Goal: Information Seeking & Learning: Learn about a topic

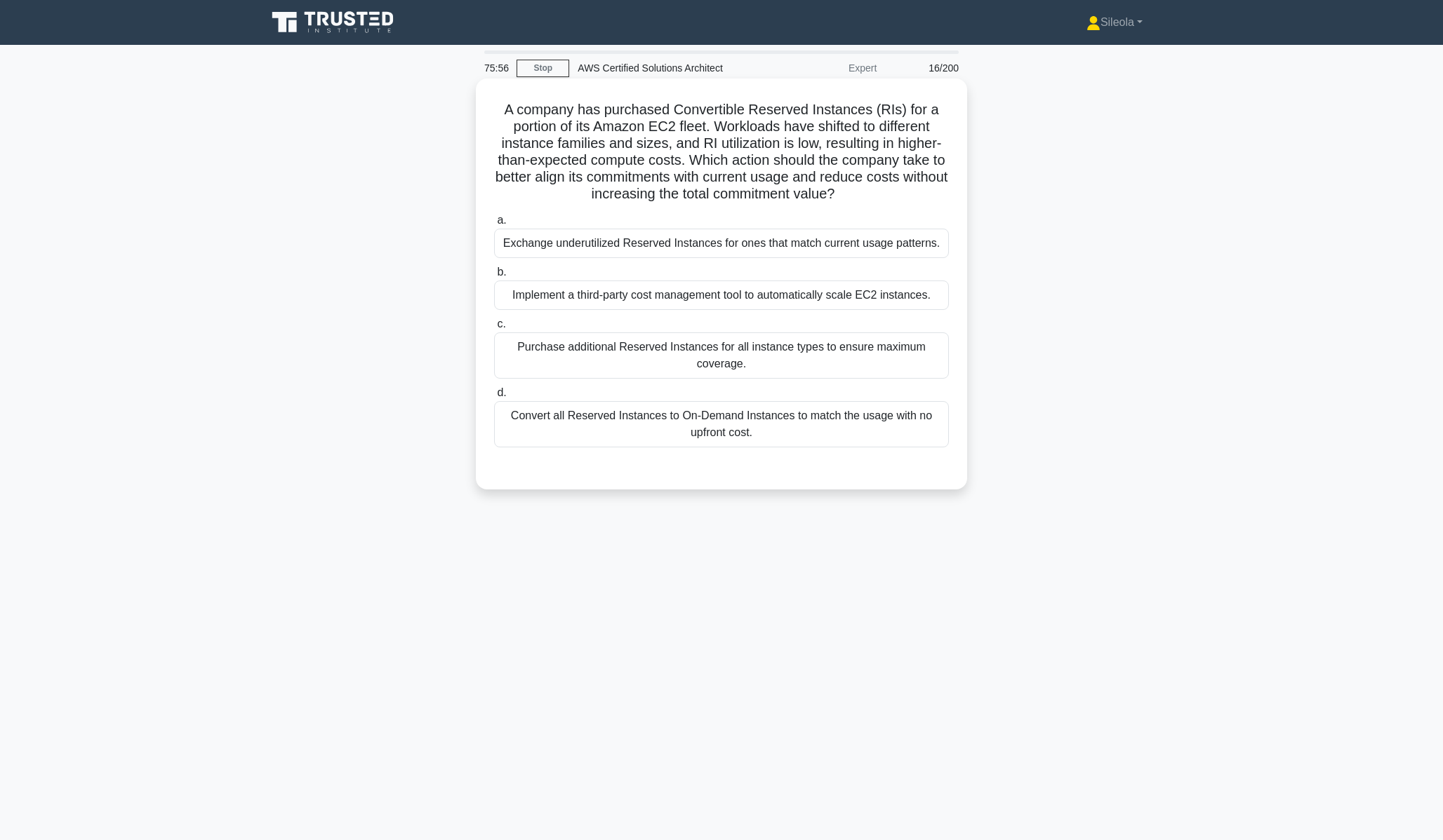
click at [802, 245] on div "Exchange underutilized Reserved Instances for ones that match current usage pat…" at bounding box center [722, 244] width 454 height 29
click at [494, 225] on input "a. Exchange underutilized Reserved Instances for ones that match current usage …" at bounding box center [494, 220] width 0 height 9
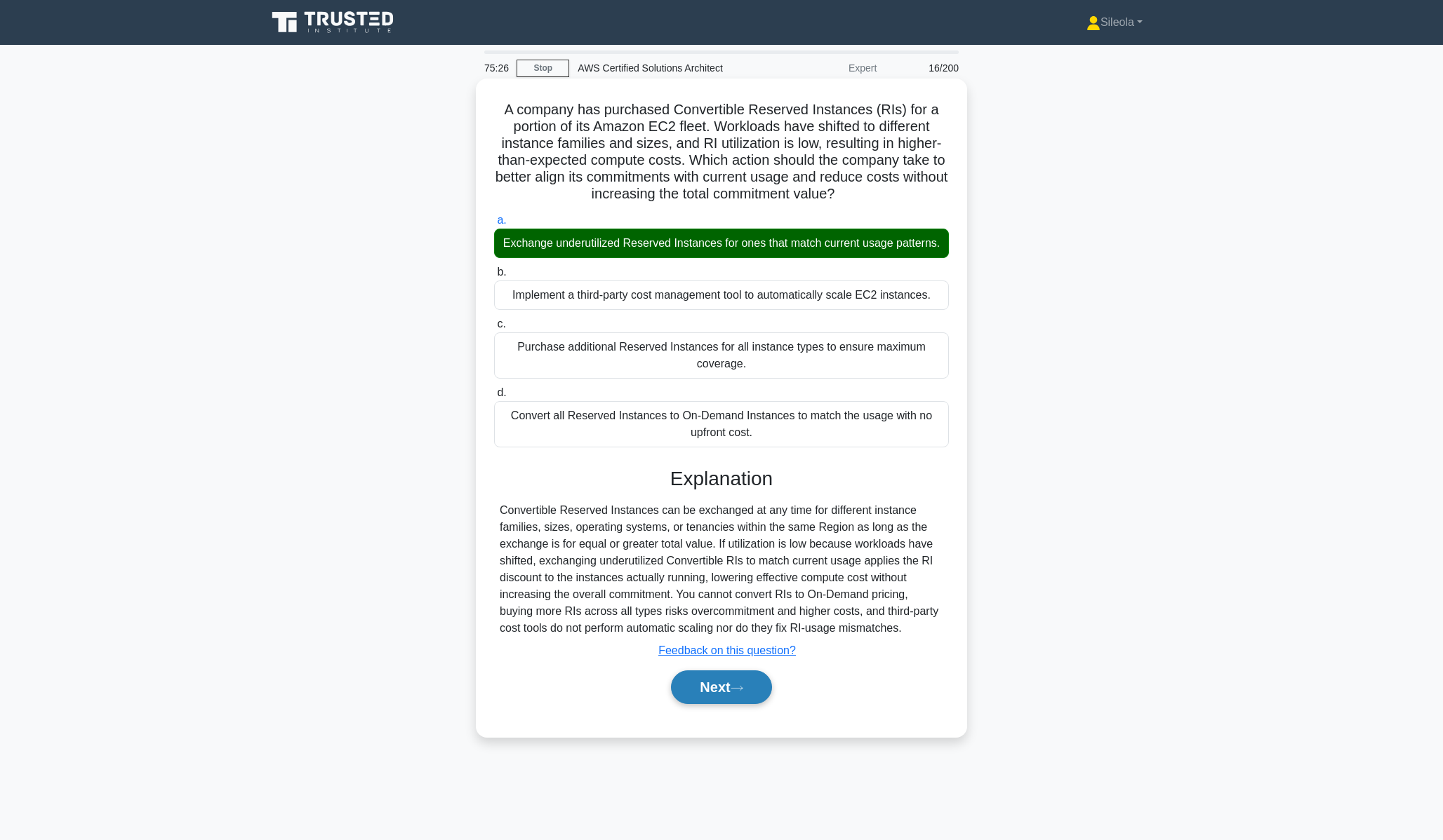
click at [734, 698] on button "Next" at bounding box center [721, 687] width 100 height 34
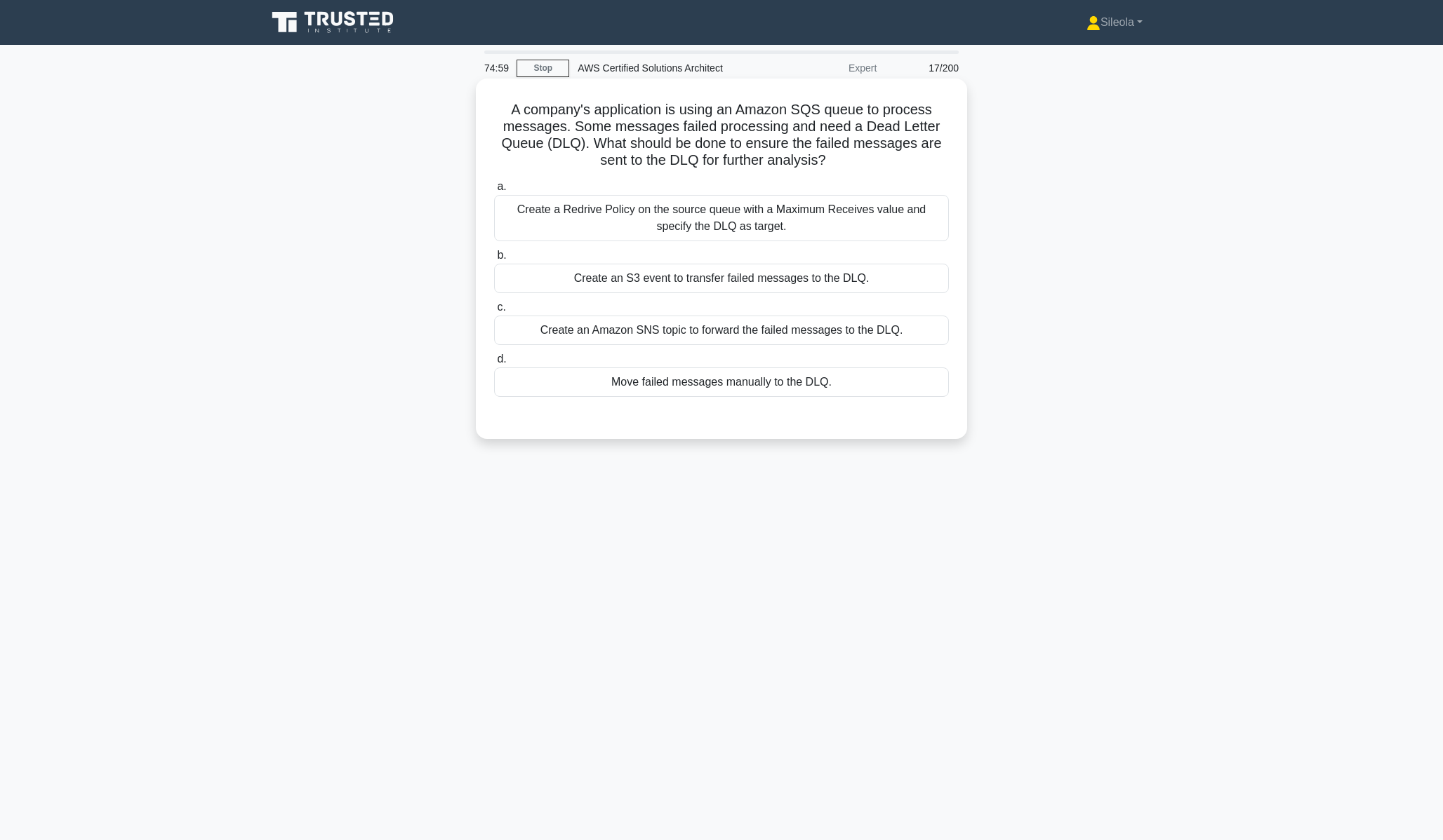
click at [889, 219] on div "Create a Redrive Policy on the source queue with a Maximum Receives value and s…" at bounding box center [722, 218] width 454 height 47
click at [494, 192] on input "a. Create a Redrive Policy on the source queue with a Maximum Receives value an…" at bounding box center [494, 186] width 0 height 9
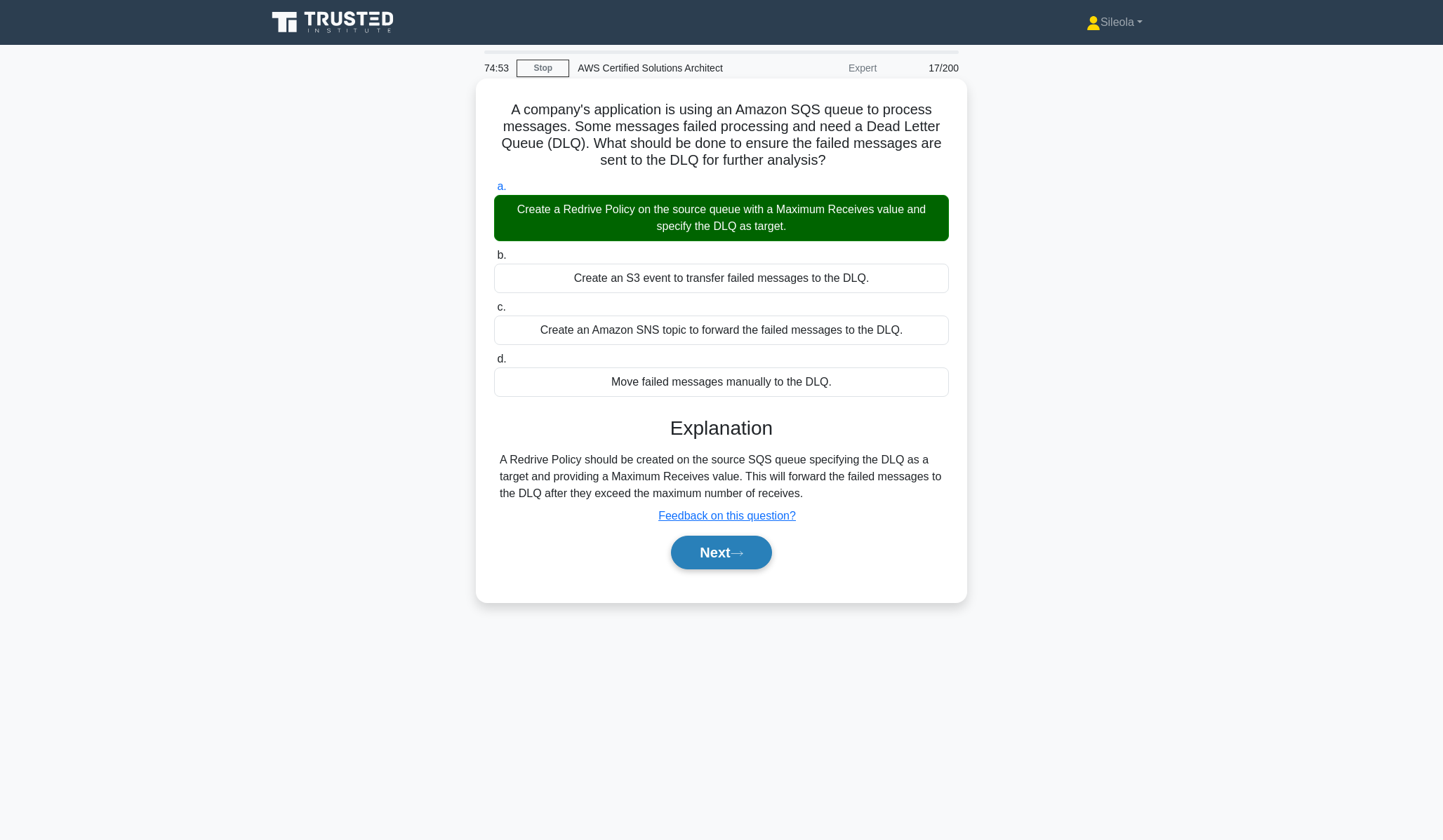
click at [752, 559] on button "Next" at bounding box center [721, 553] width 100 height 34
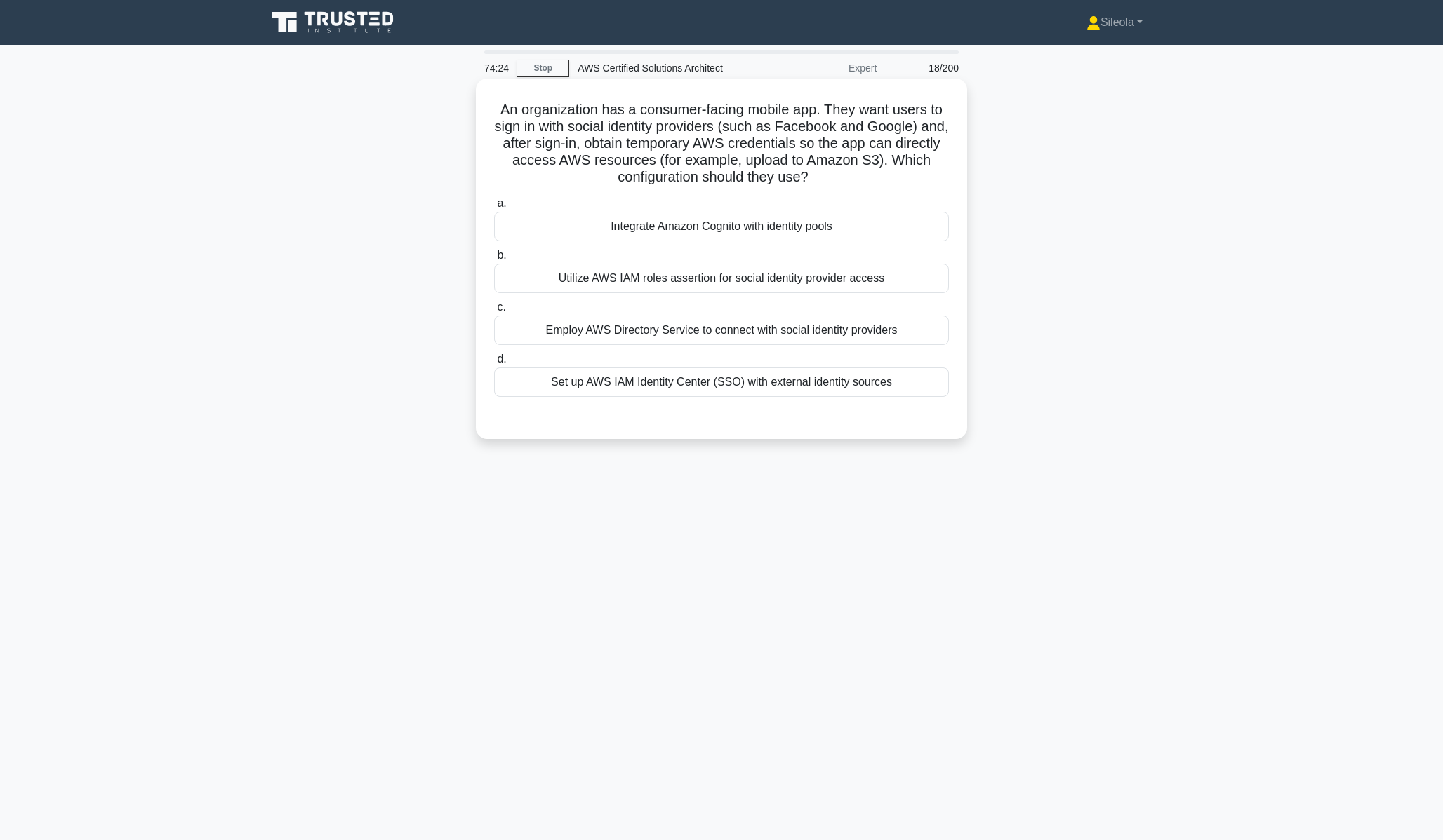
click at [859, 230] on div "Integrate Amazon Cognito with identity pools" at bounding box center [722, 226] width 454 height 29
click at [494, 209] on input "a. Integrate Amazon Cognito with identity pools" at bounding box center [494, 203] width 0 height 9
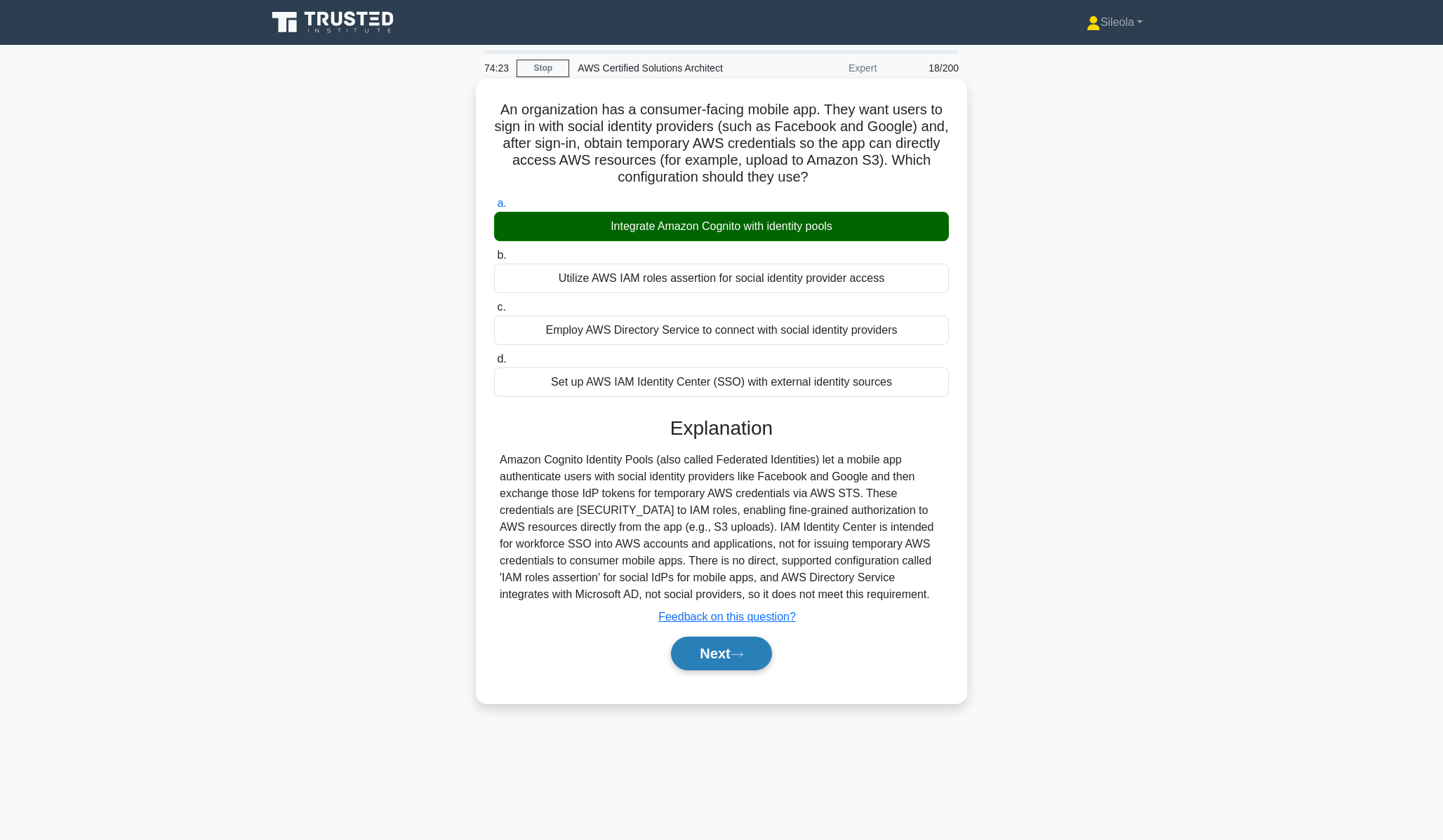
click at [765, 669] on div "Next" at bounding box center [722, 654] width 460 height 34
click at [744, 660] on button "Next" at bounding box center [721, 654] width 100 height 34
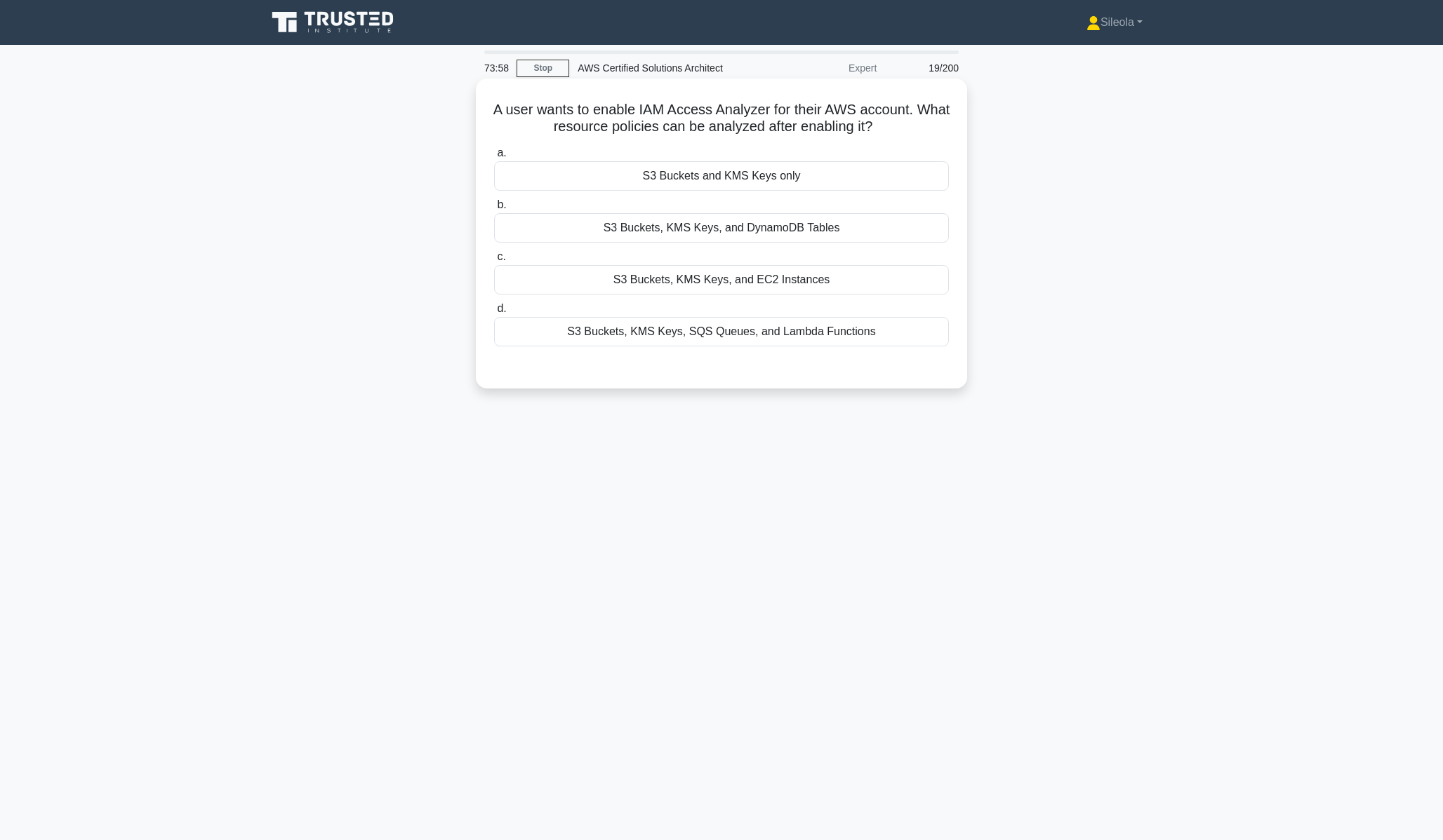
click at [901, 333] on div "S3 Buckets, KMS Keys, SQS Queues, and Lambda Functions" at bounding box center [722, 331] width 454 height 29
click at [494, 314] on input "d. S3 Buckets, KMS Keys, SQS Queues, and Lambda Functions" at bounding box center [494, 308] width 0 height 9
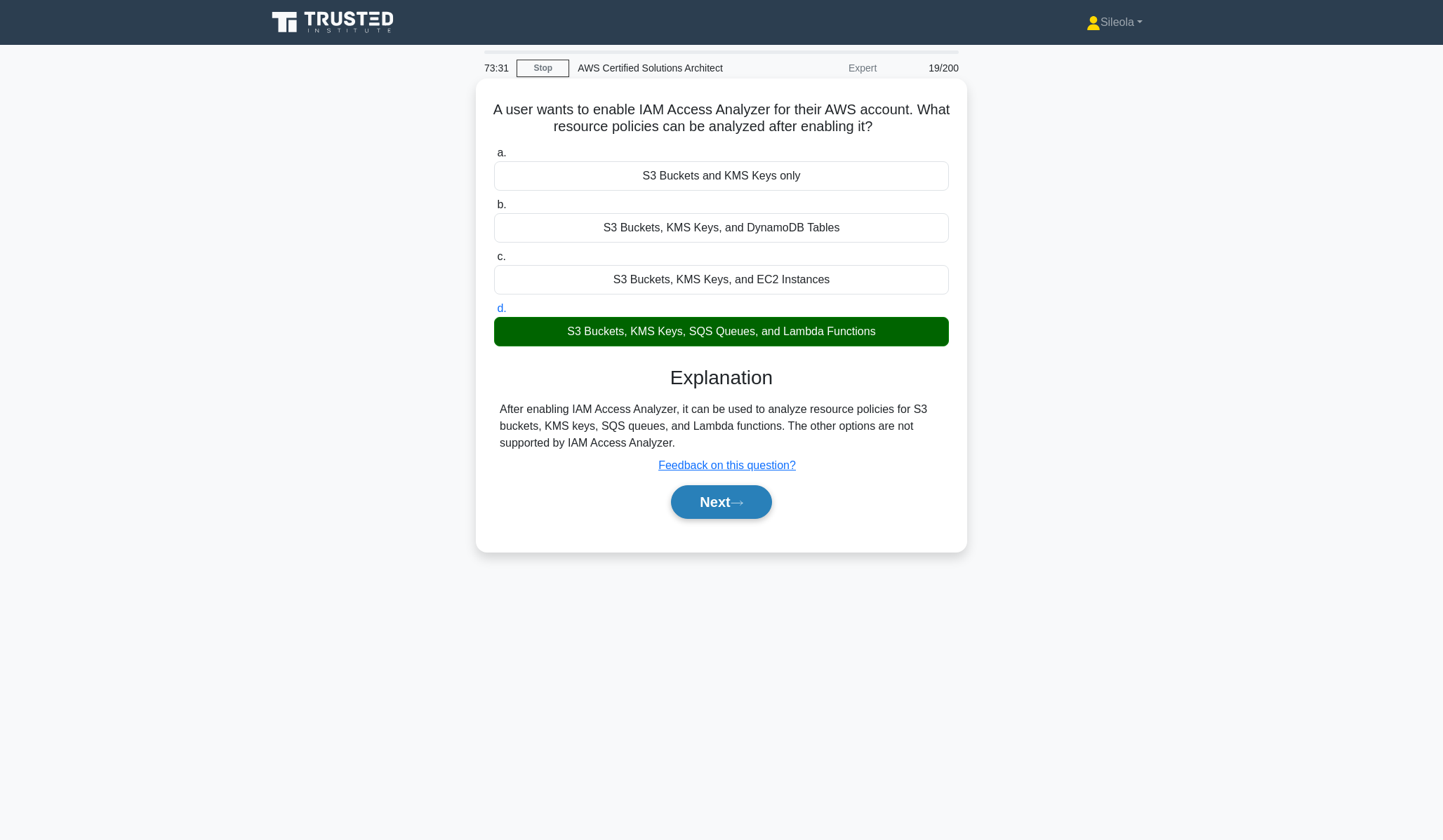
click at [760, 510] on button "Next" at bounding box center [721, 502] width 100 height 34
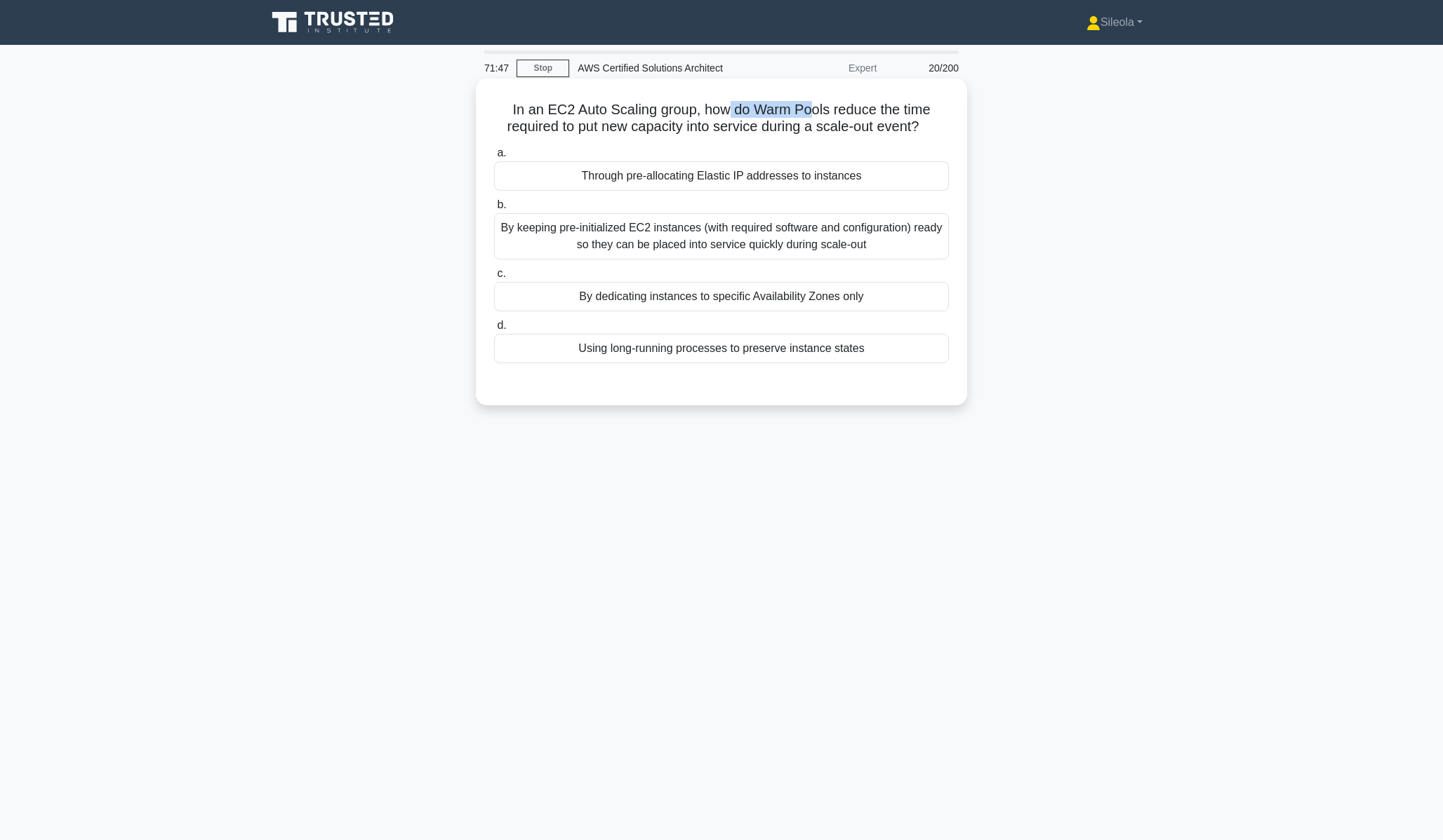
drag, startPoint x: 732, startPoint y: 106, endPoint x: 808, endPoint y: 109, distance: 76.1
click at [808, 109] on h5 "In an EC2 Auto Scaling group, how do Warm Pools reduce the time required to put…" at bounding box center [721, 119] width 457 height 35
click at [647, 221] on div "By keeping pre-initialized EC2 instances (with required software and configurat…" at bounding box center [722, 237] width 454 height 47
click at [494, 210] on input "b. By keeping pre-initialized EC2 instances (with required software and configu…" at bounding box center [494, 205] width 0 height 9
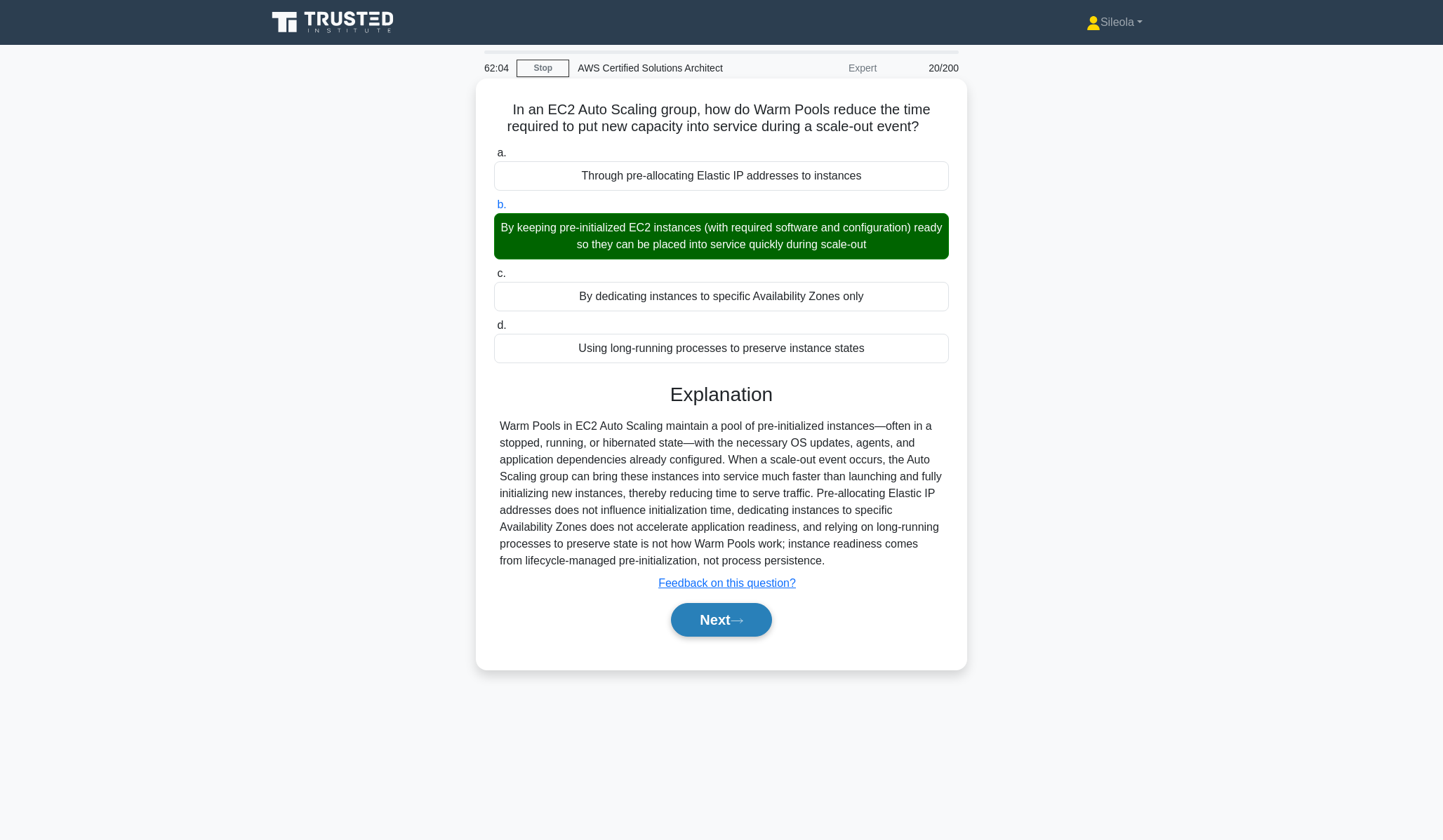
click at [743, 620] on icon at bounding box center [736, 621] width 13 height 8
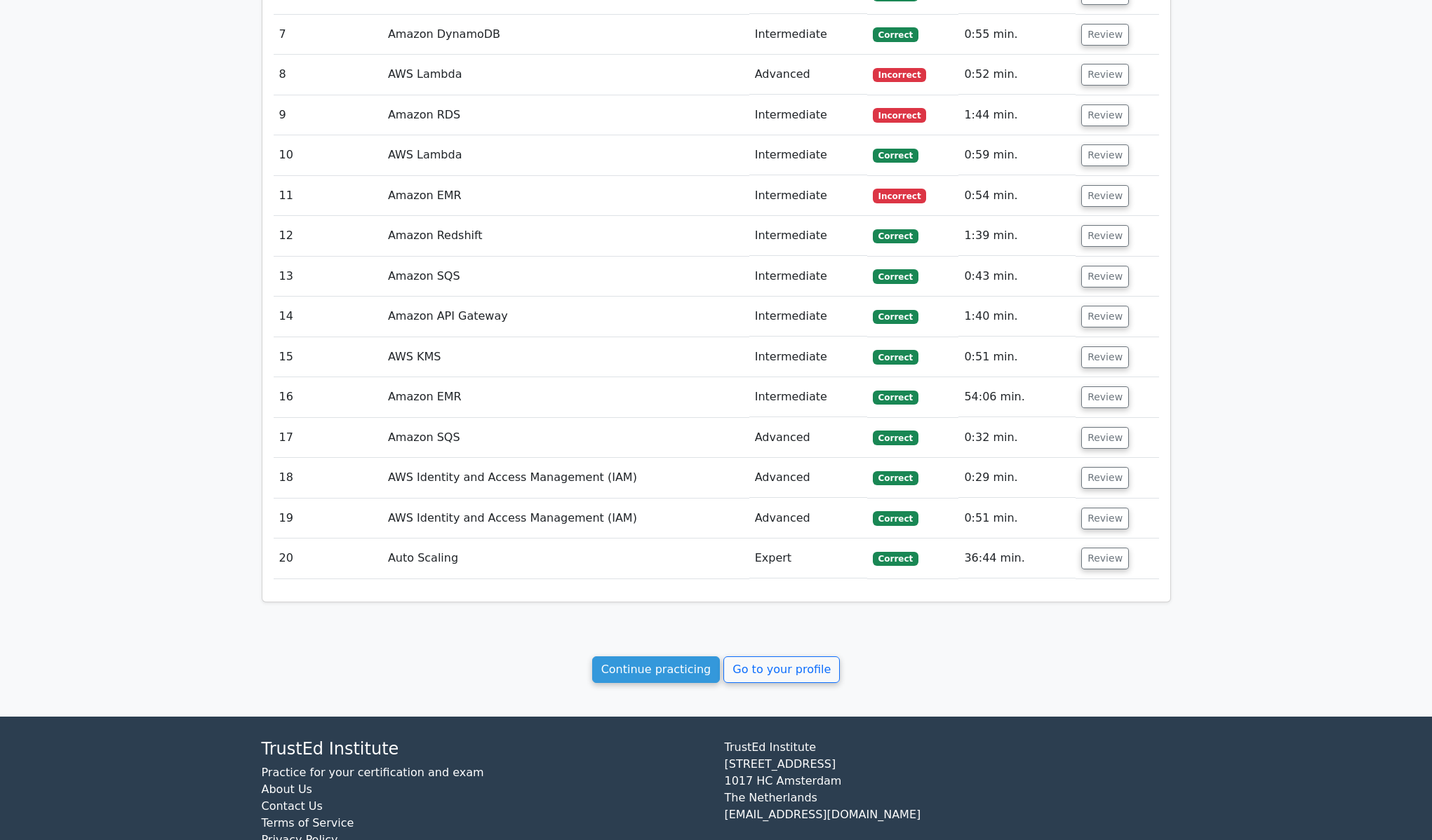
scroll to position [1982, 0]
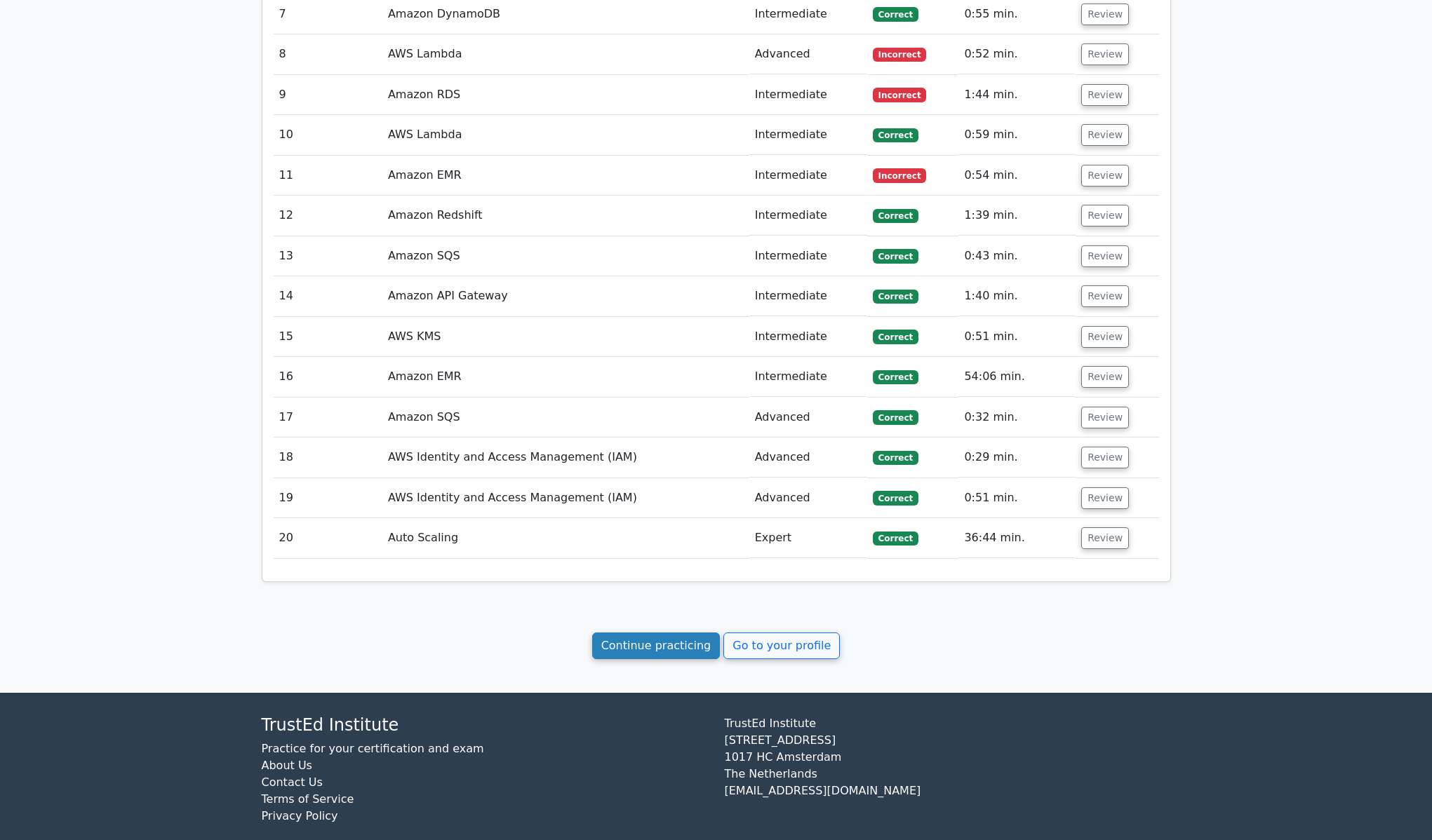
click at [686, 632] on link "Continue practicing" at bounding box center [657, 645] width 129 height 26
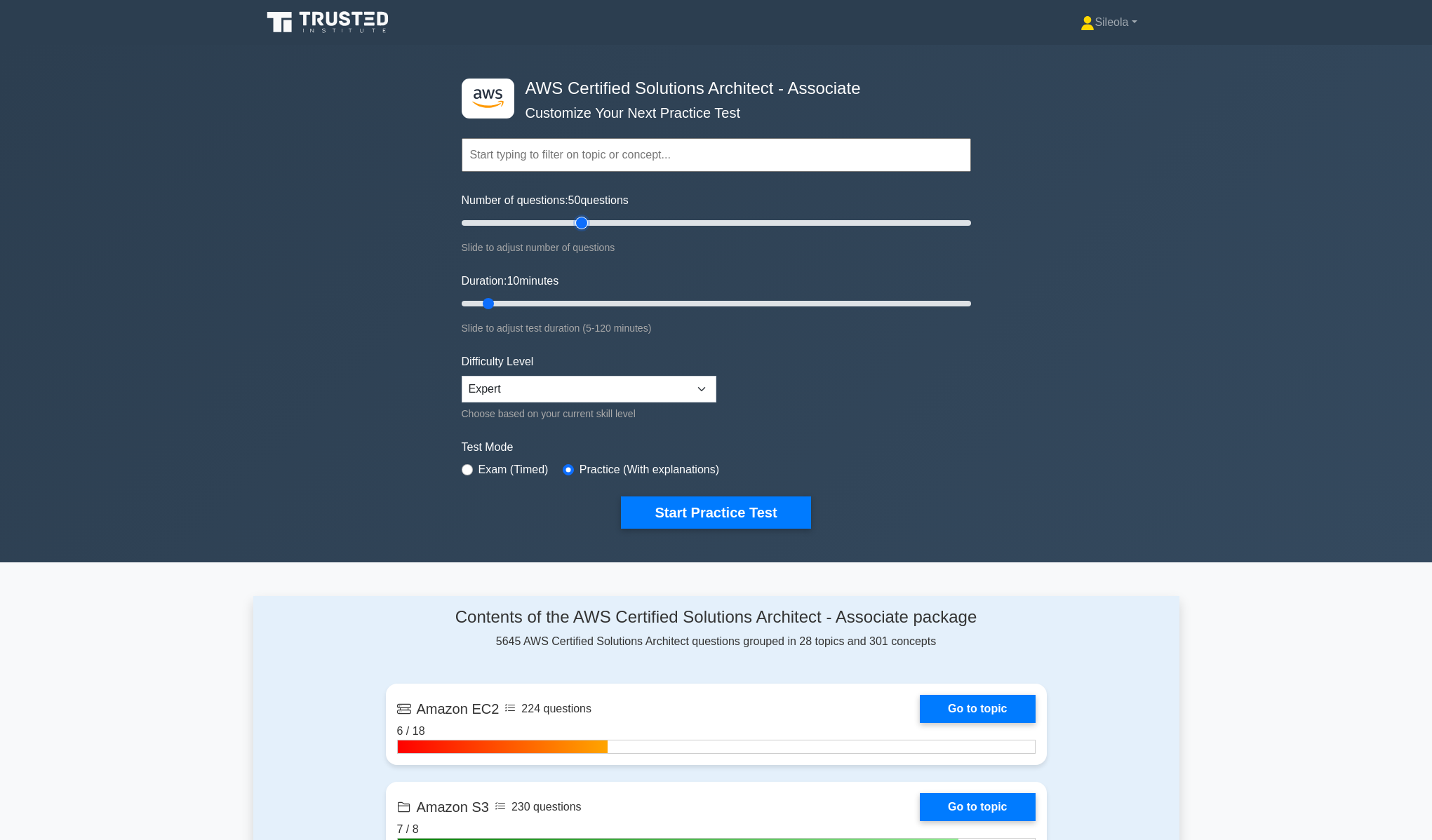
drag, startPoint x: 495, startPoint y: 224, endPoint x: 587, endPoint y: 234, distance: 92.5
type input "50"
click at [587, 232] on input "Number of questions: 50 questions" at bounding box center [716, 222] width 510 height 17
drag, startPoint x: 491, startPoint y: 304, endPoint x: 1033, endPoint y: 299, distance: 542.0
type input "120"
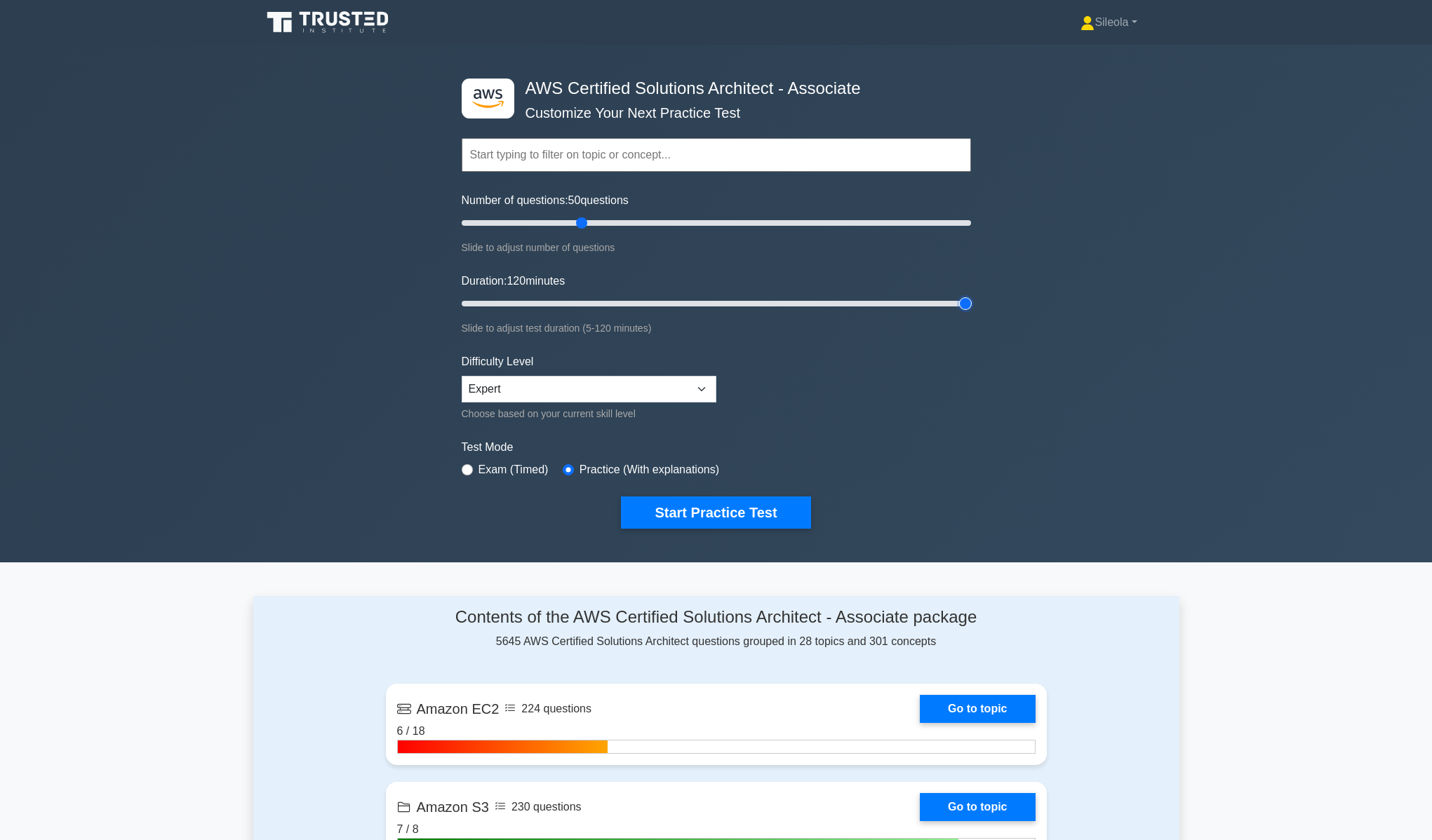
click at [971, 299] on input "Duration: 120 minutes" at bounding box center [716, 303] width 510 height 17
click at [708, 512] on button "Start Practice Test" at bounding box center [716, 513] width 189 height 32
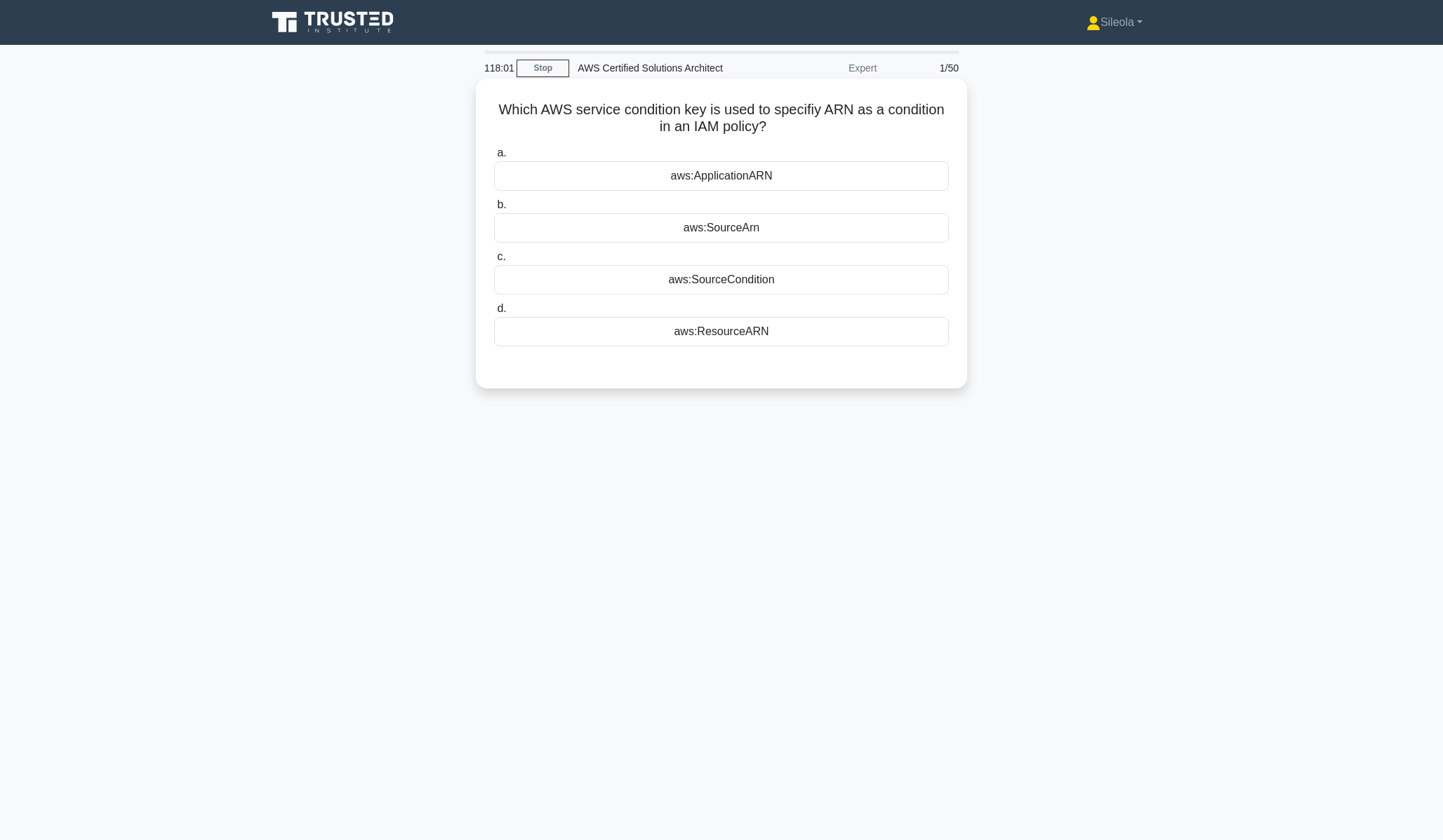
click at [849, 341] on div "aws:ResourceARN" at bounding box center [722, 331] width 454 height 29
click at [494, 314] on input "d. aws:ResourceARN" at bounding box center [494, 308] width 0 height 9
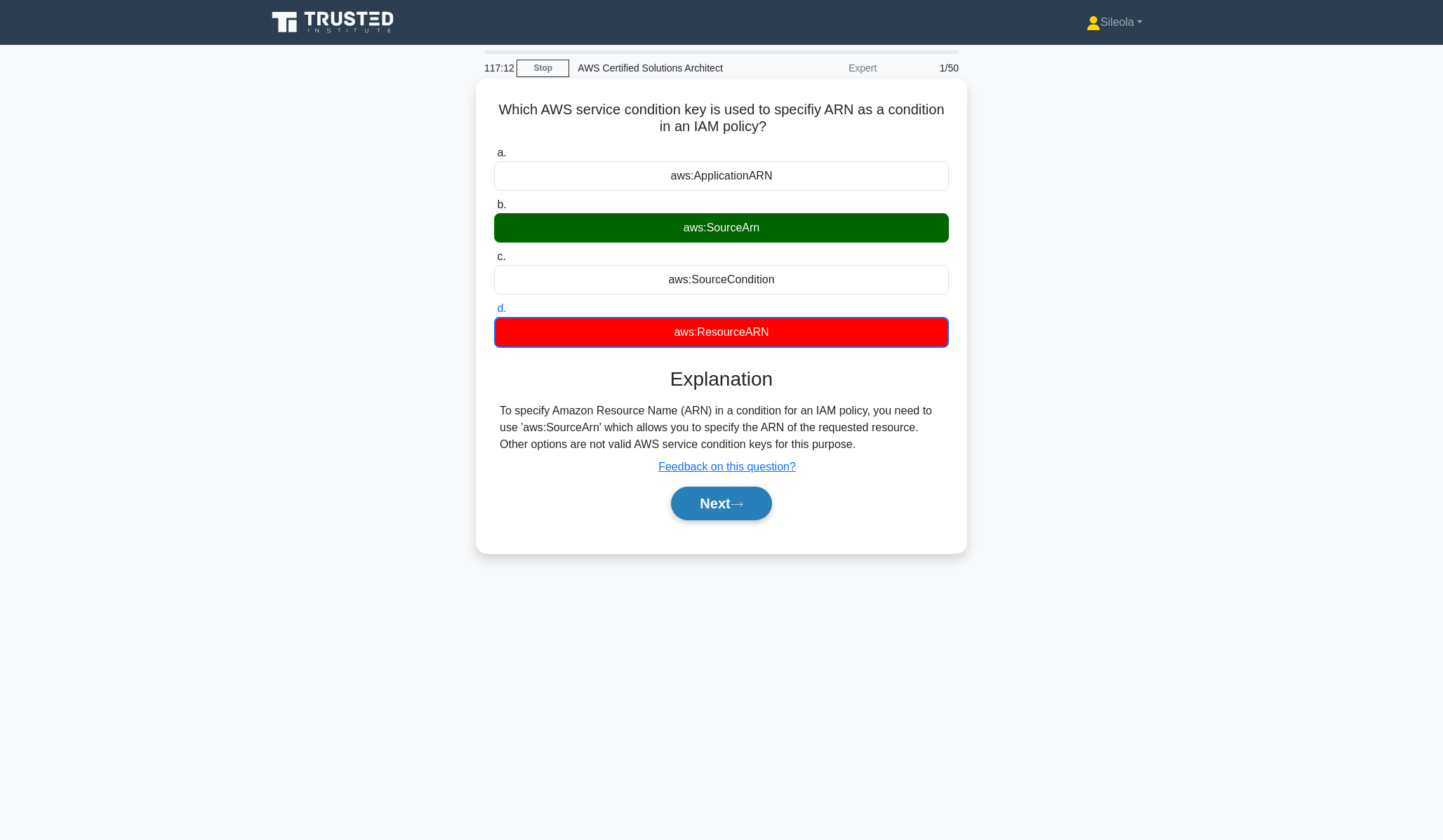
click at [759, 512] on button "Next" at bounding box center [721, 504] width 100 height 34
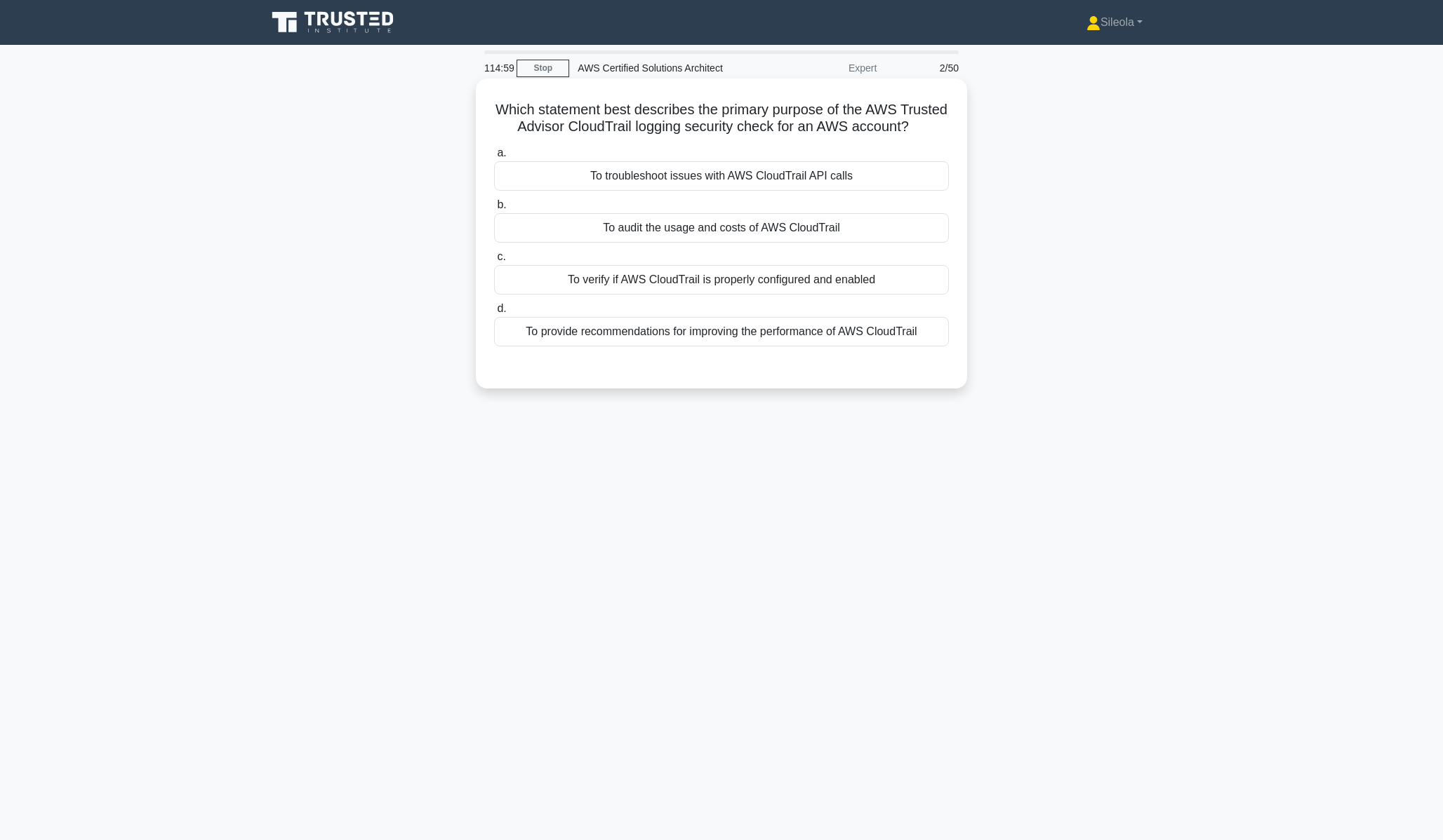
click at [923, 289] on div "To verify if AWS CloudTrail is properly configured and enabled" at bounding box center [722, 280] width 454 height 29
click at [494, 261] on input "c. To verify if AWS CloudTrail is properly configured and enabled" at bounding box center [494, 256] width 0 height 9
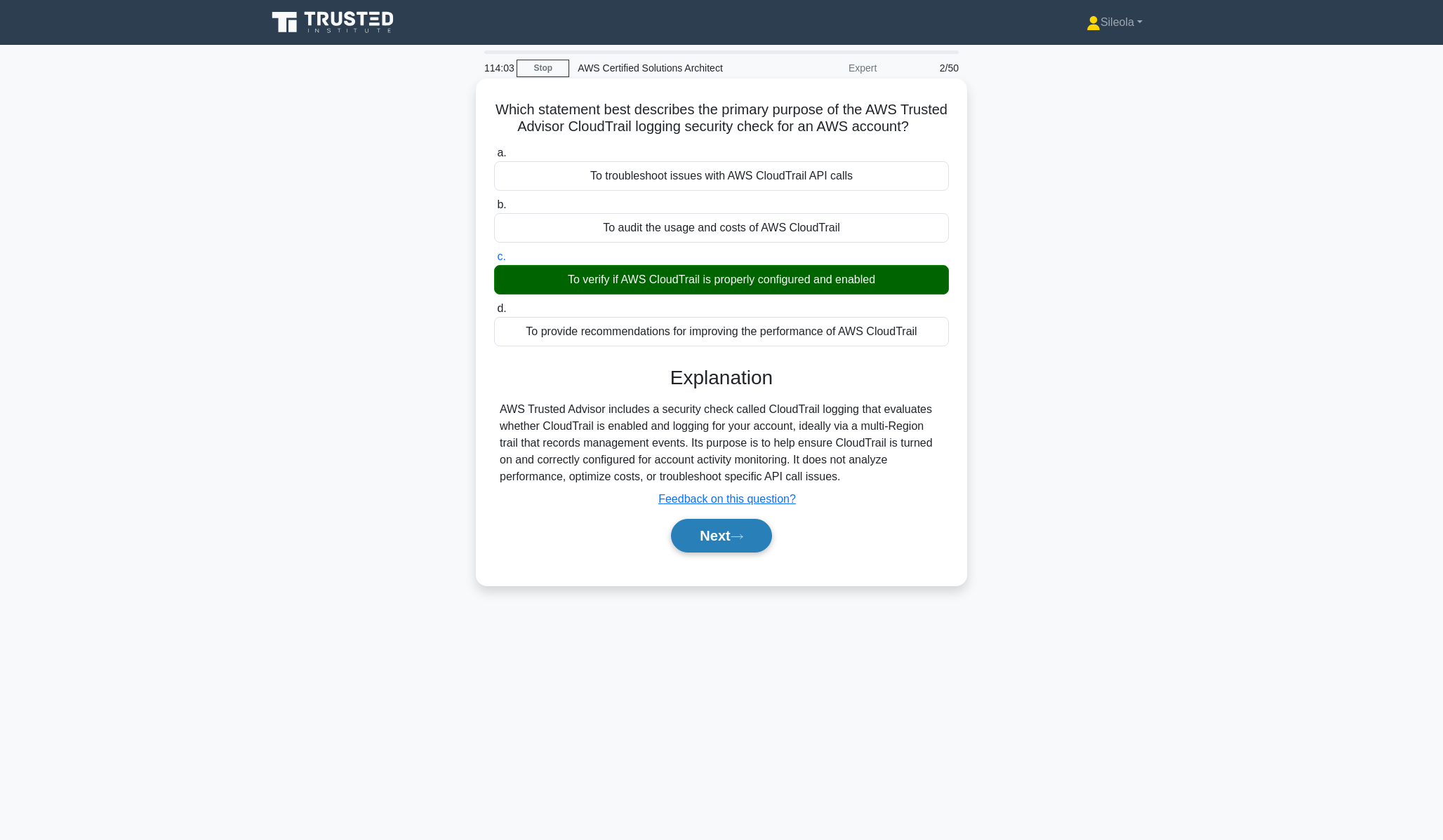
click at [760, 525] on button "Next" at bounding box center [721, 536] width 100 height 34
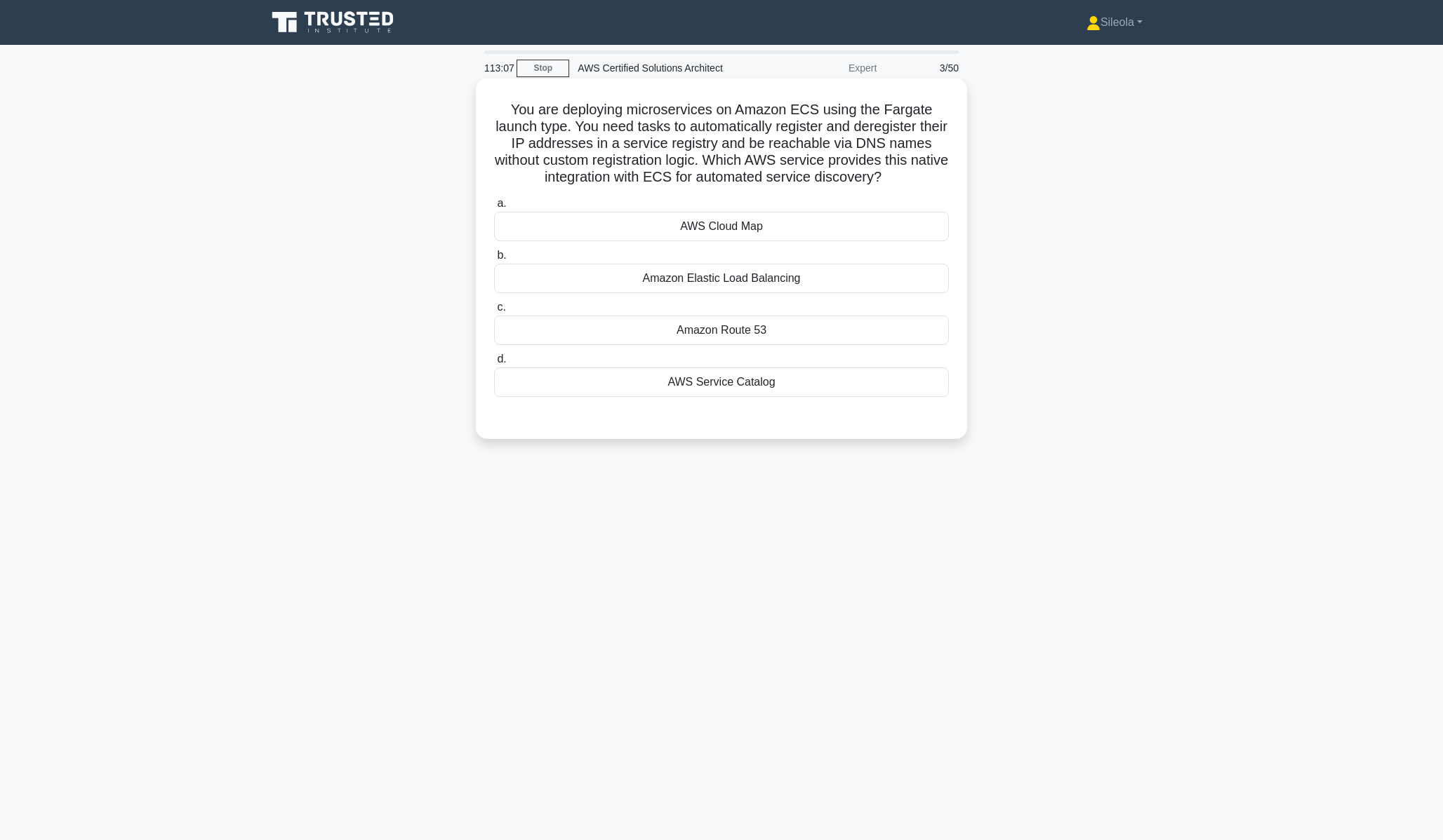
click at [922, 329] on div "Amazon Route 53" at bounding box center [722, 330] width 454 height 29
click at [494, 312] on input "c. Amazon Route 53" at bounding box center [494, 307] width 0 height 9
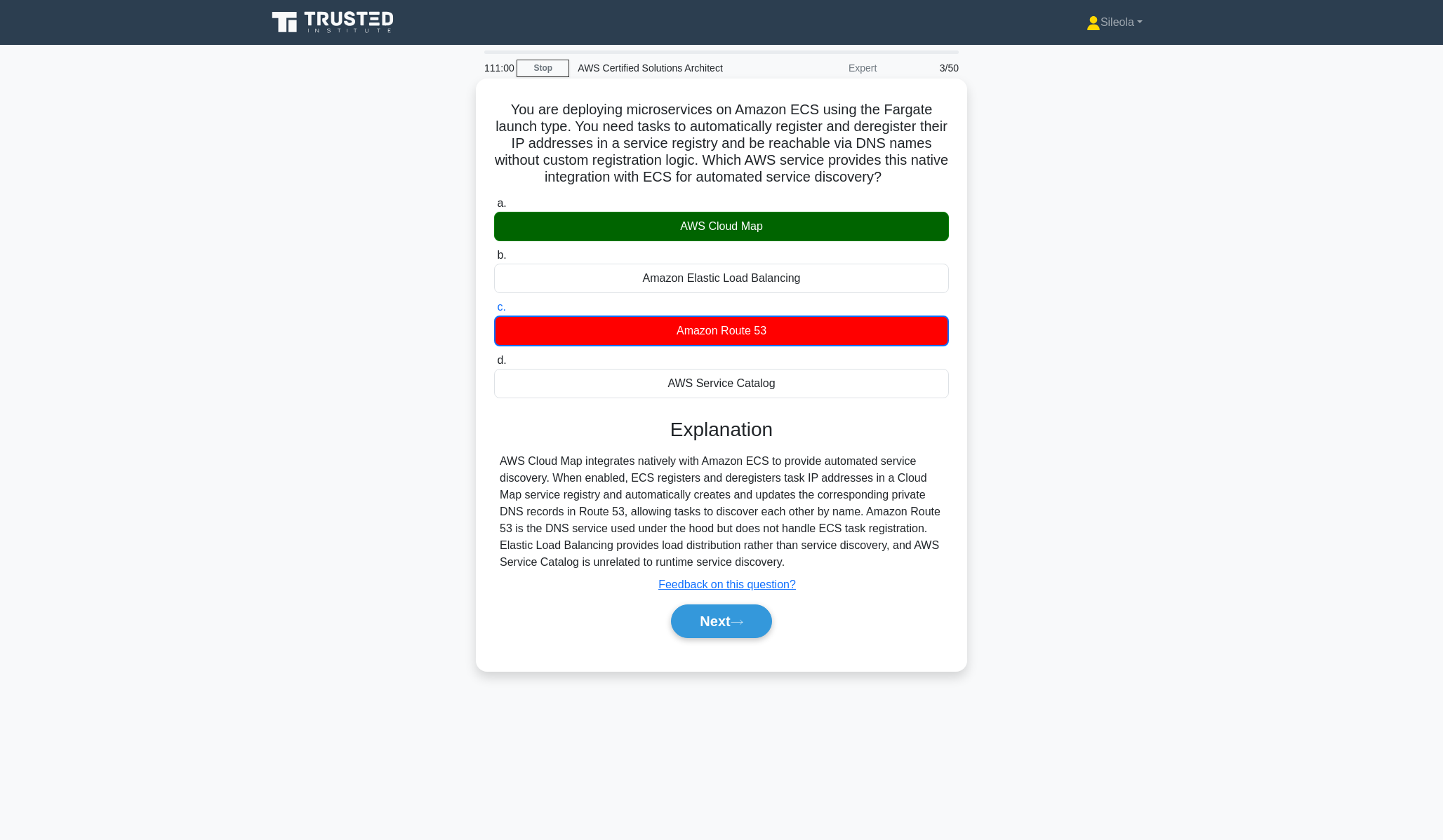
click at [776, 639] on div "Next" at bounding box center [722, 622] width 454 height 45
click at [768, 630] on button "Next" at bounding box center [721, 621] width 100 height 34
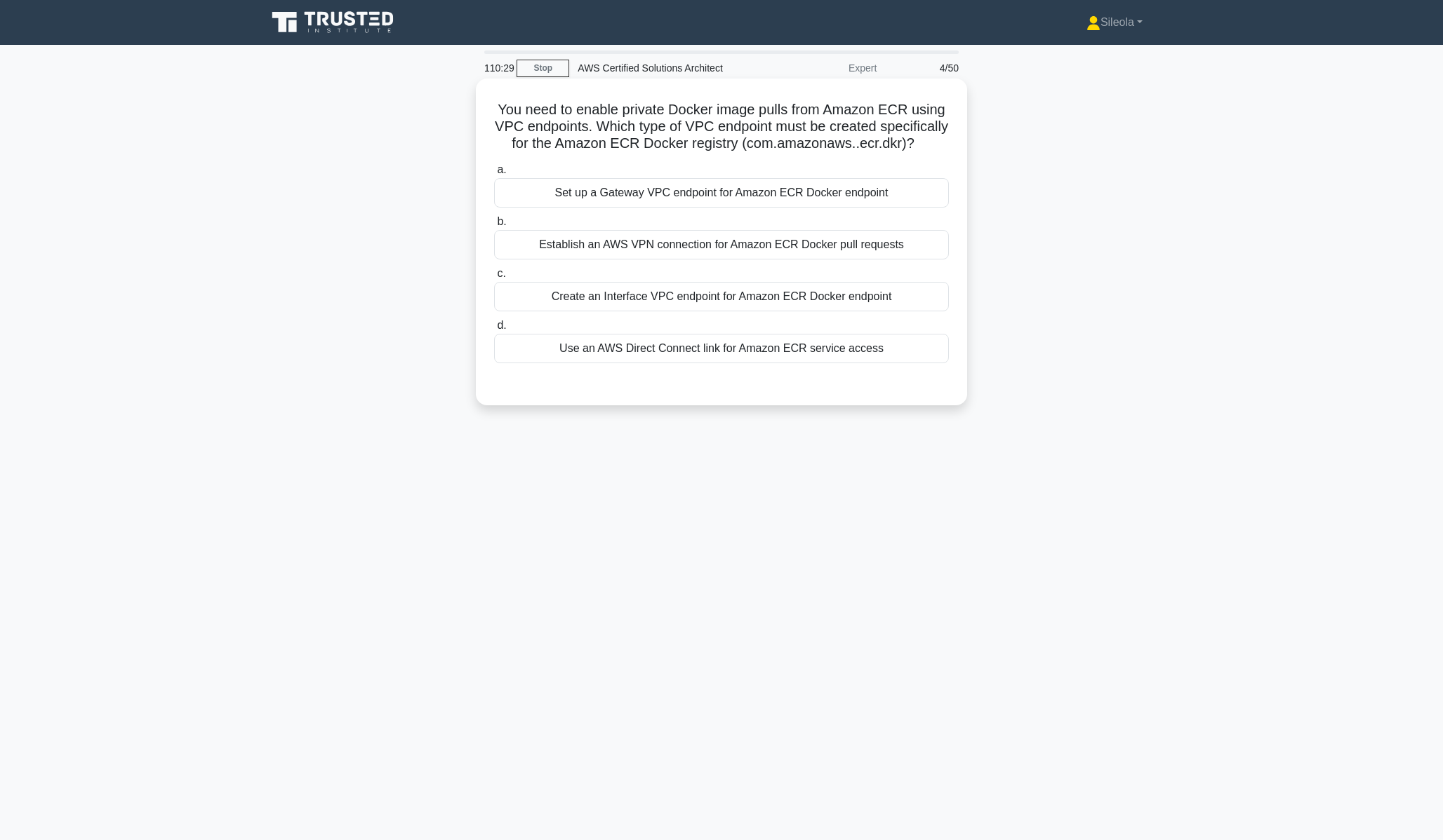
click at [849, 305] on div "Create an Interface VPC endpoint for Amazon ECR Docker endpoint" at bounding box center [722, 296] width 454 height 29
click at [494, 279] on input "c. Create an Interface VPC endpoint for Amazon ECR Docker endpoint" at bounding box center [494, 273] width 0 height 9
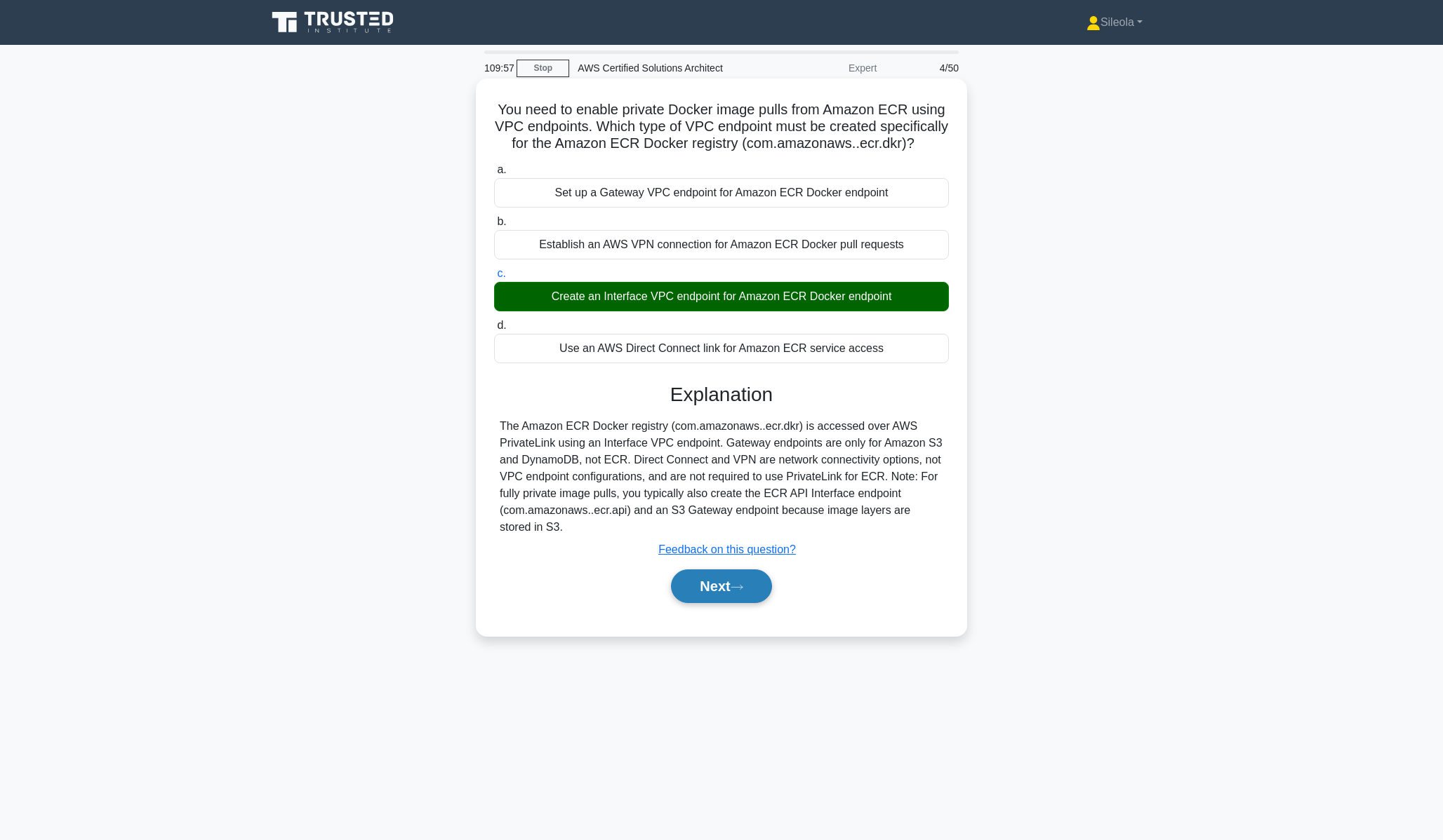
click at [703, 598] on button "Next" at bounding box center [721, 587] width 100 height 34
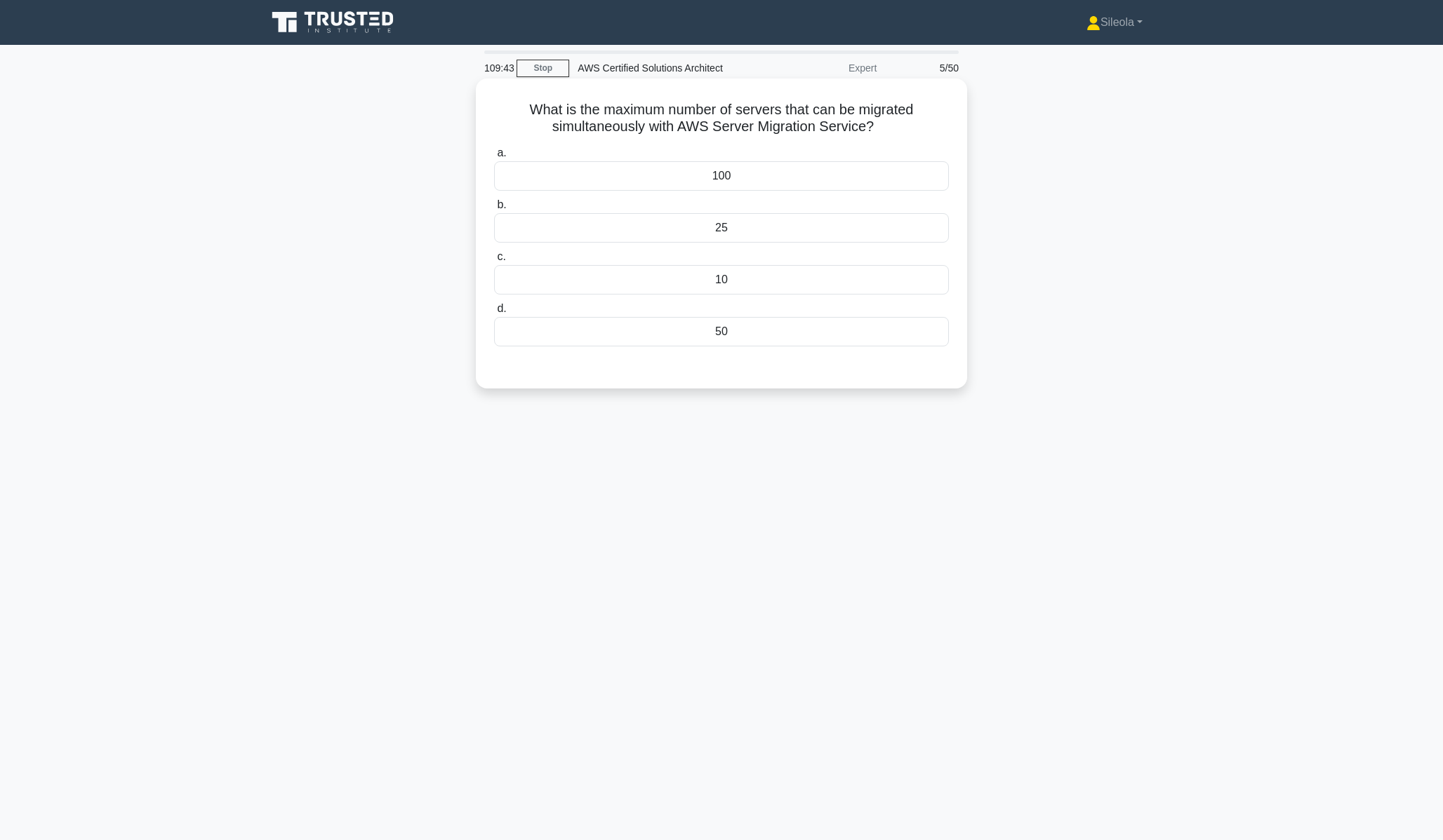
click at [833, 176] on div "100" at bounding box center [722, 176] width 454 height 29
click at [494, 158] on input "a. 100" at bounding box center [494, 153] width 0 height 9
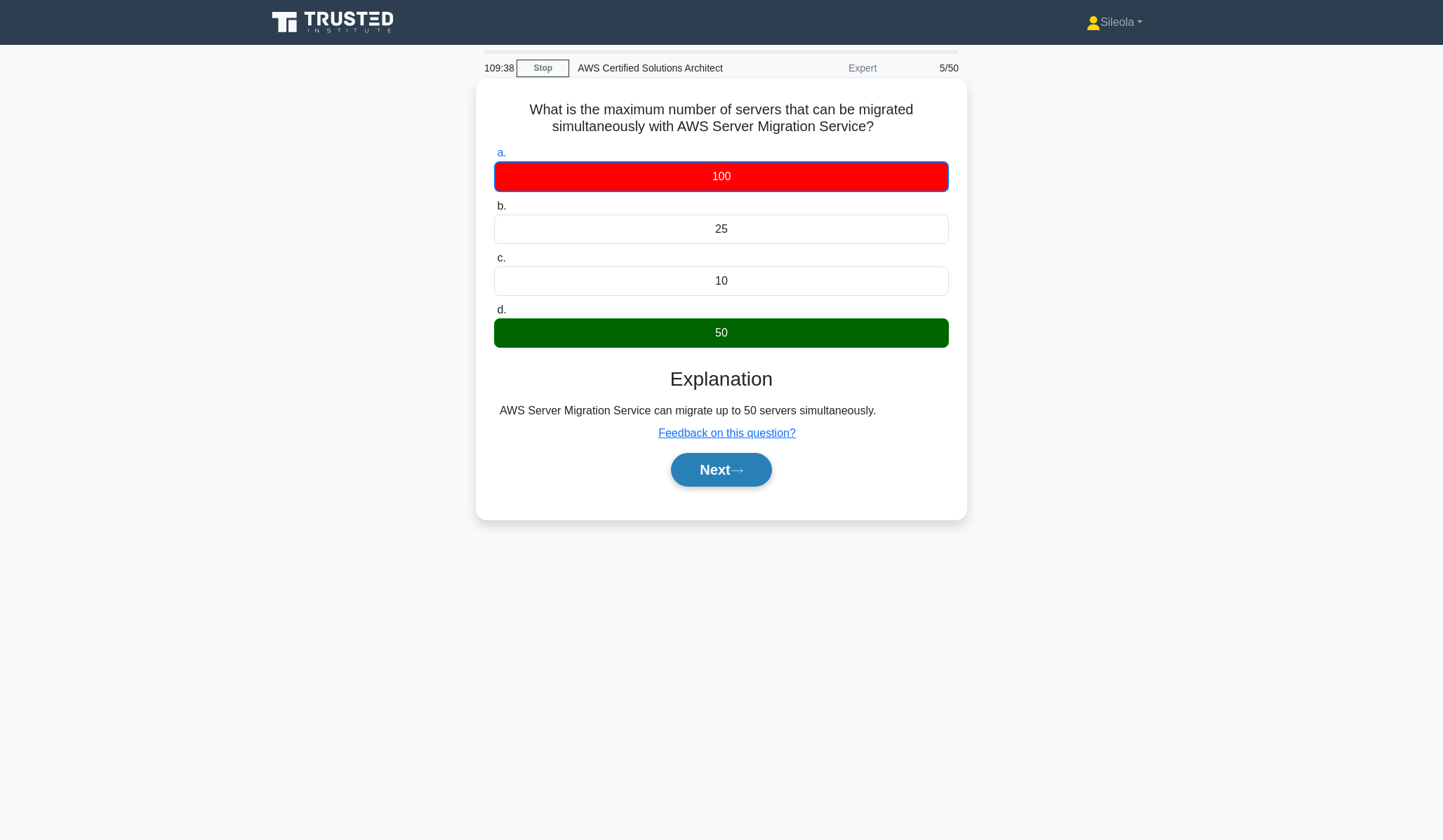
click at [746, 484] on button "Next" at bounding box center [721, 470] width 100 height 34
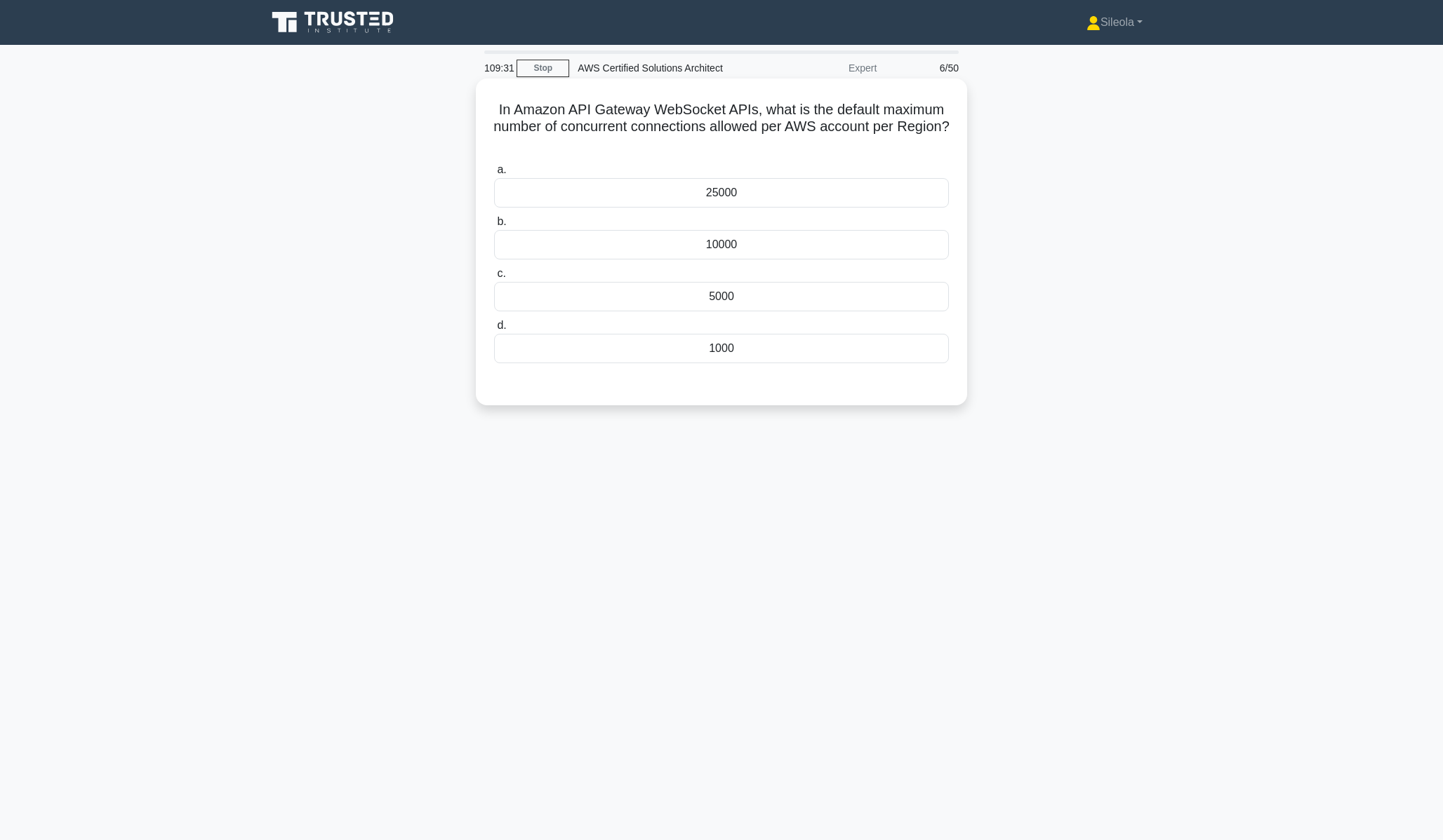
drag, startPoint x: 809, startPoint y: 249, endPoint x: 871, endPoint y: 360, distance: 127.1
click at [864, 371] on div "a. 25000 b. 10000 c. d." at bounding box center [721, 274] width 457 height 230
click at [876, 355] on div "1000" at bounding box center [722, 349] width 454 height 29
click at [494, 330] on input "d. 1000" at bounding box center [494, 325] width 0 height 9
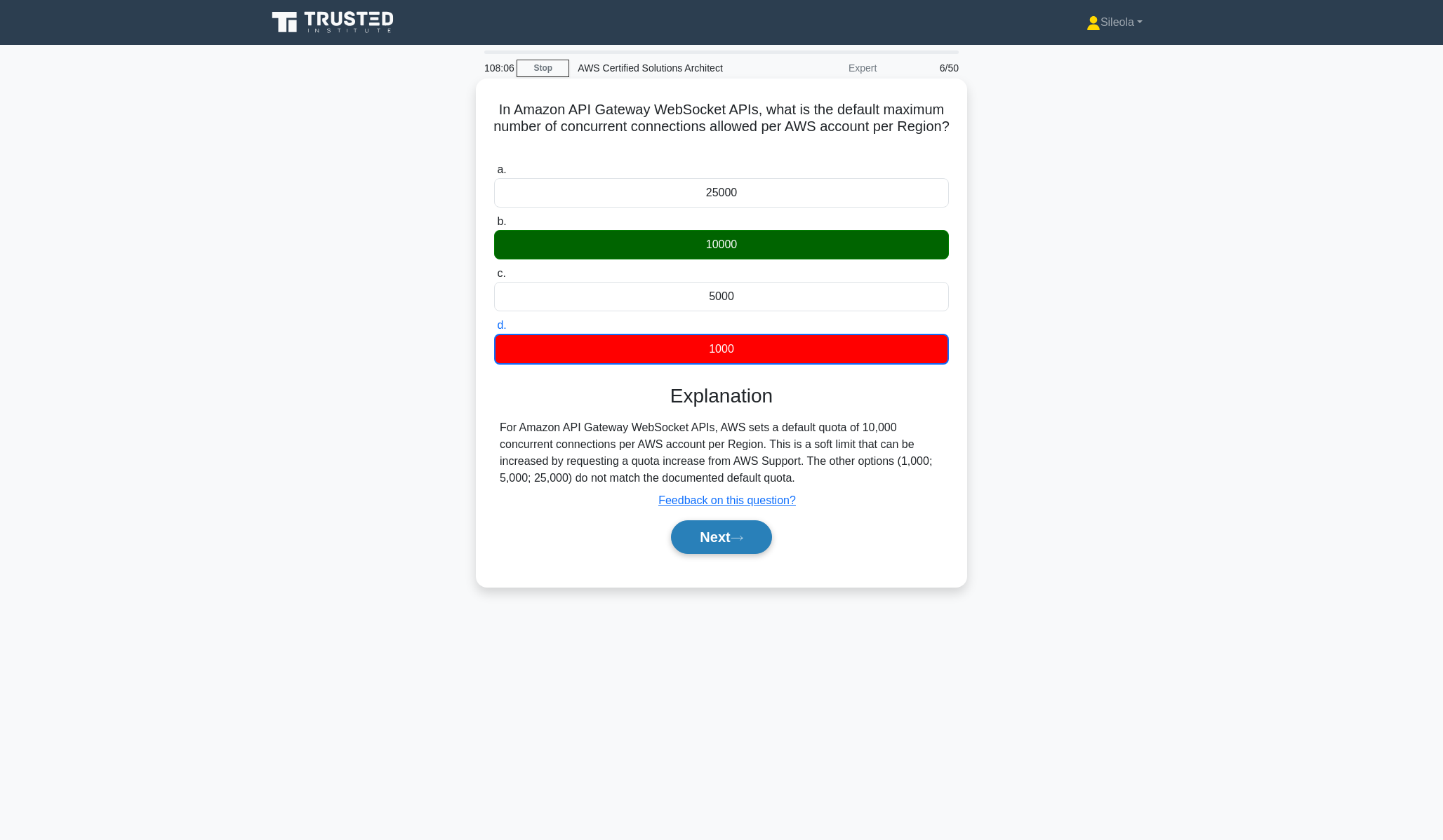
click at [728, 537] on button "Next" at bounding box center [721, 537] width 100 height 34
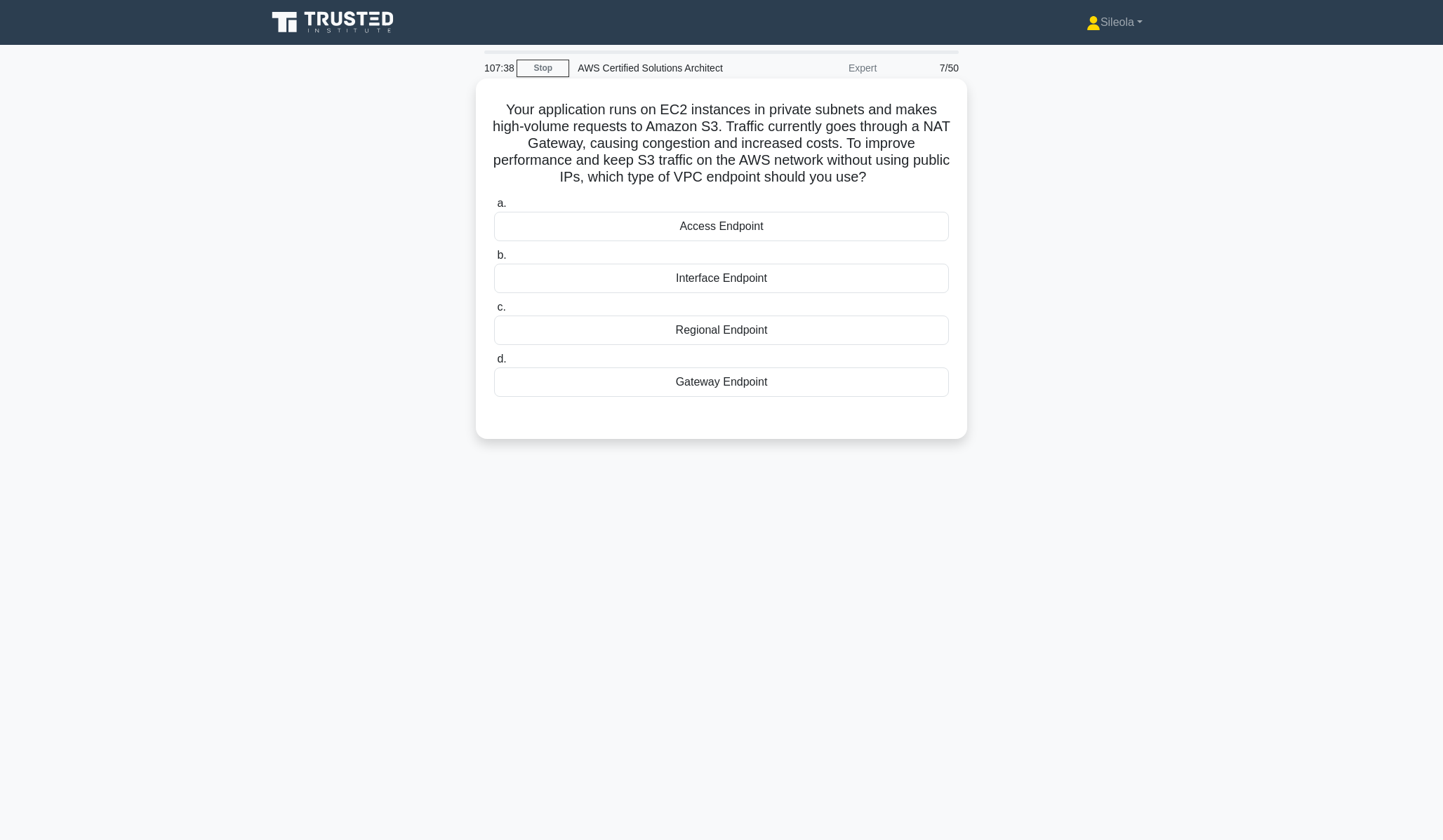
click at [780, 389] on div "Gateway Endpoint" at bounding box center [722, 382] width 454 height 29
click at [494, 364] on input "d. Gateway Endpoint" at bounding box center [494, 359] width 0 height 9
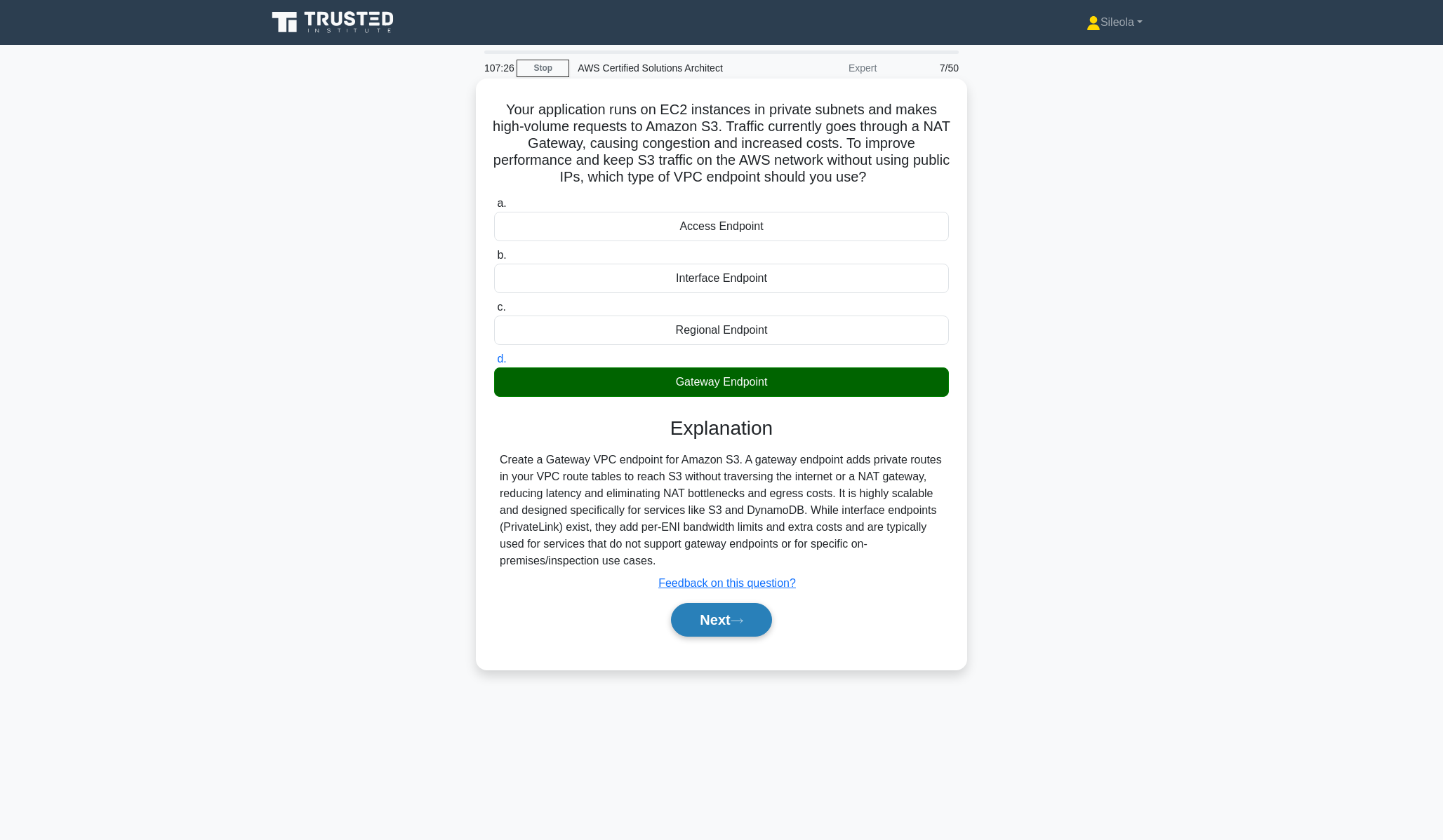
click at [752, 611] on button "Next" at bounding box center [721, 620] width 100 height 34
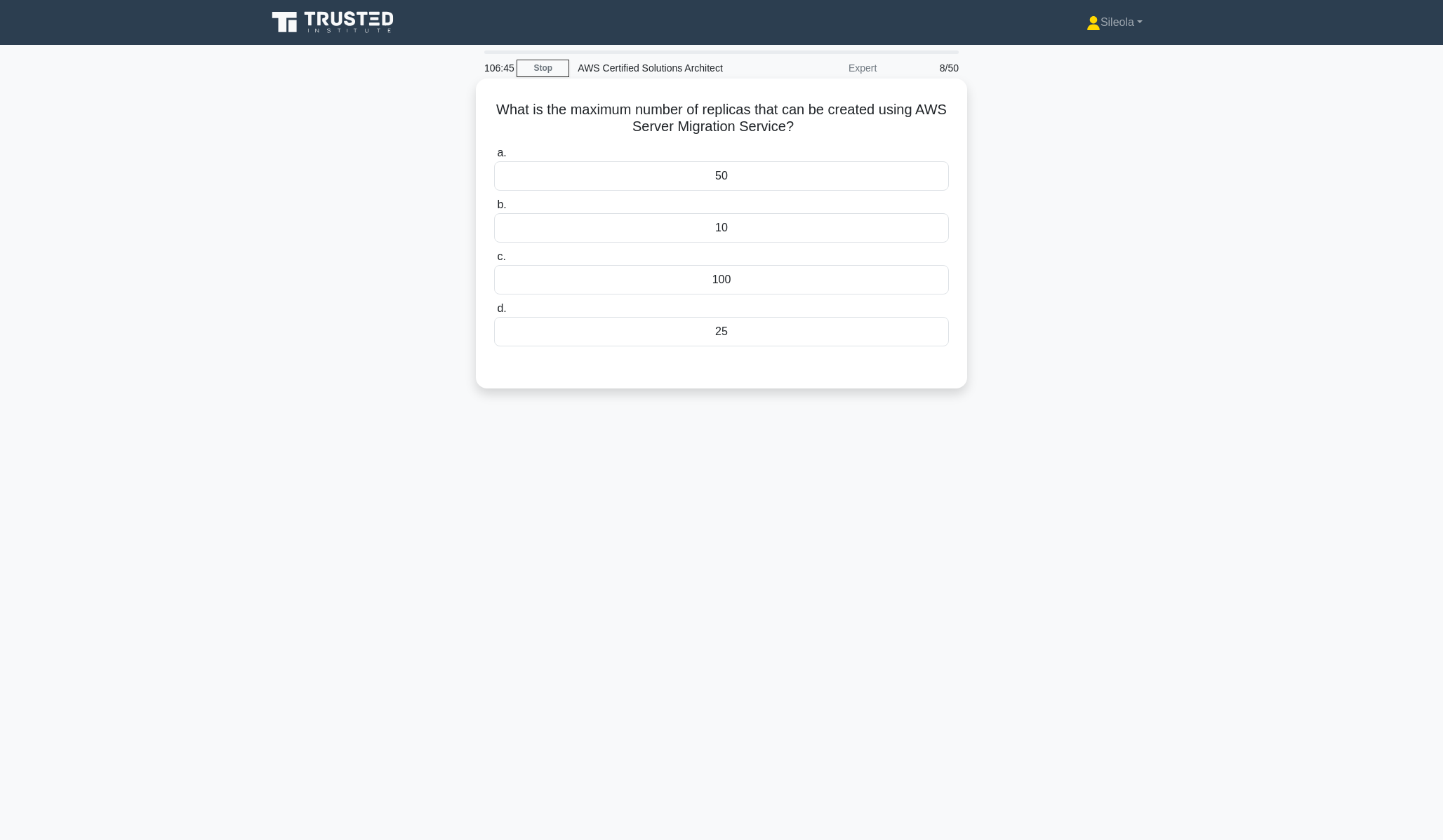
click at [821, 336] on div "25" at bounding box center [722, 331] width 454 height 29
click at [494, 314] on input "d. 25" at bounding box center [494, 308] width 0 height 9
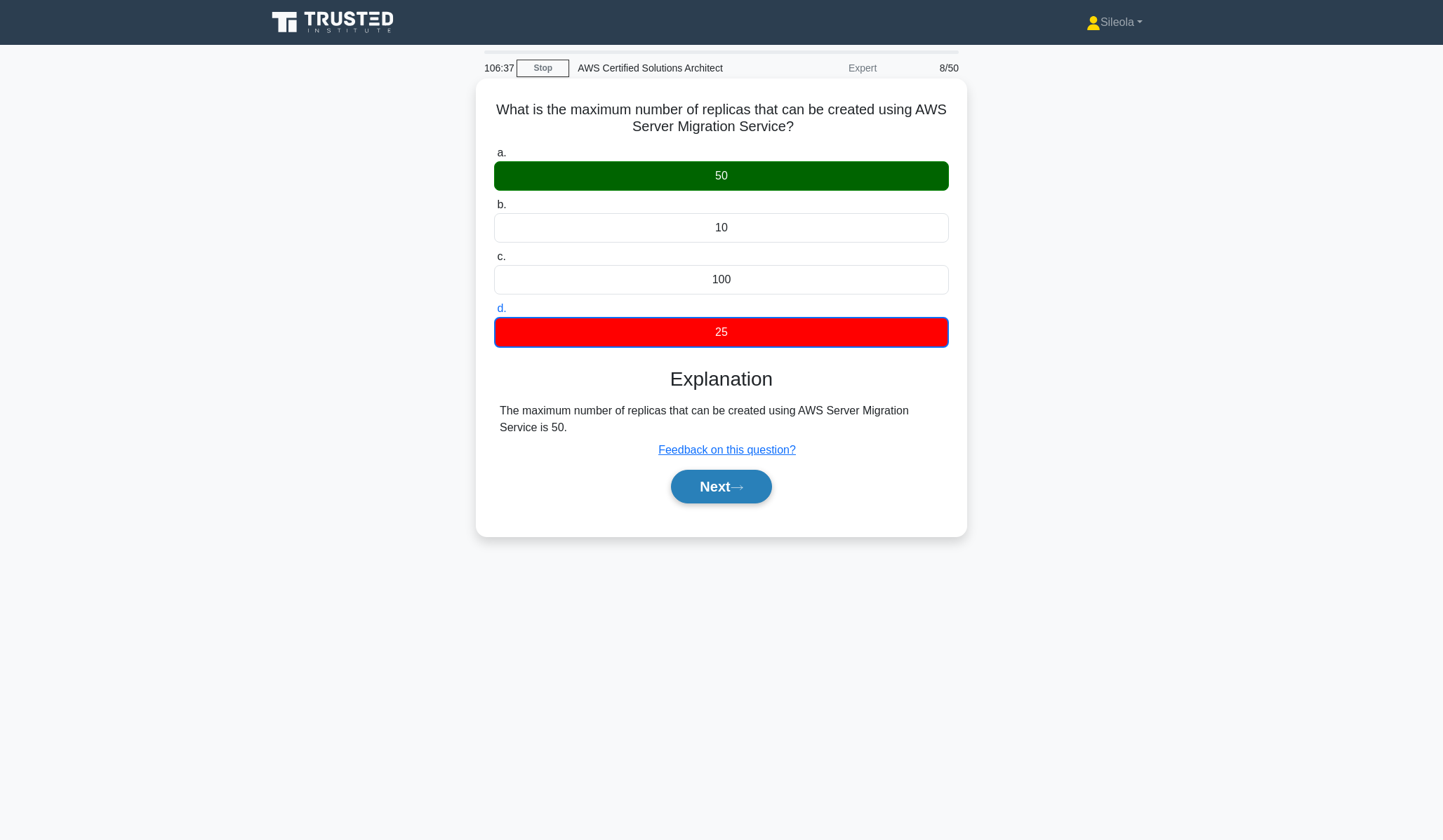
click at [742, 492] on button "Next" at bounding box center [721, 486] width 100 height 34
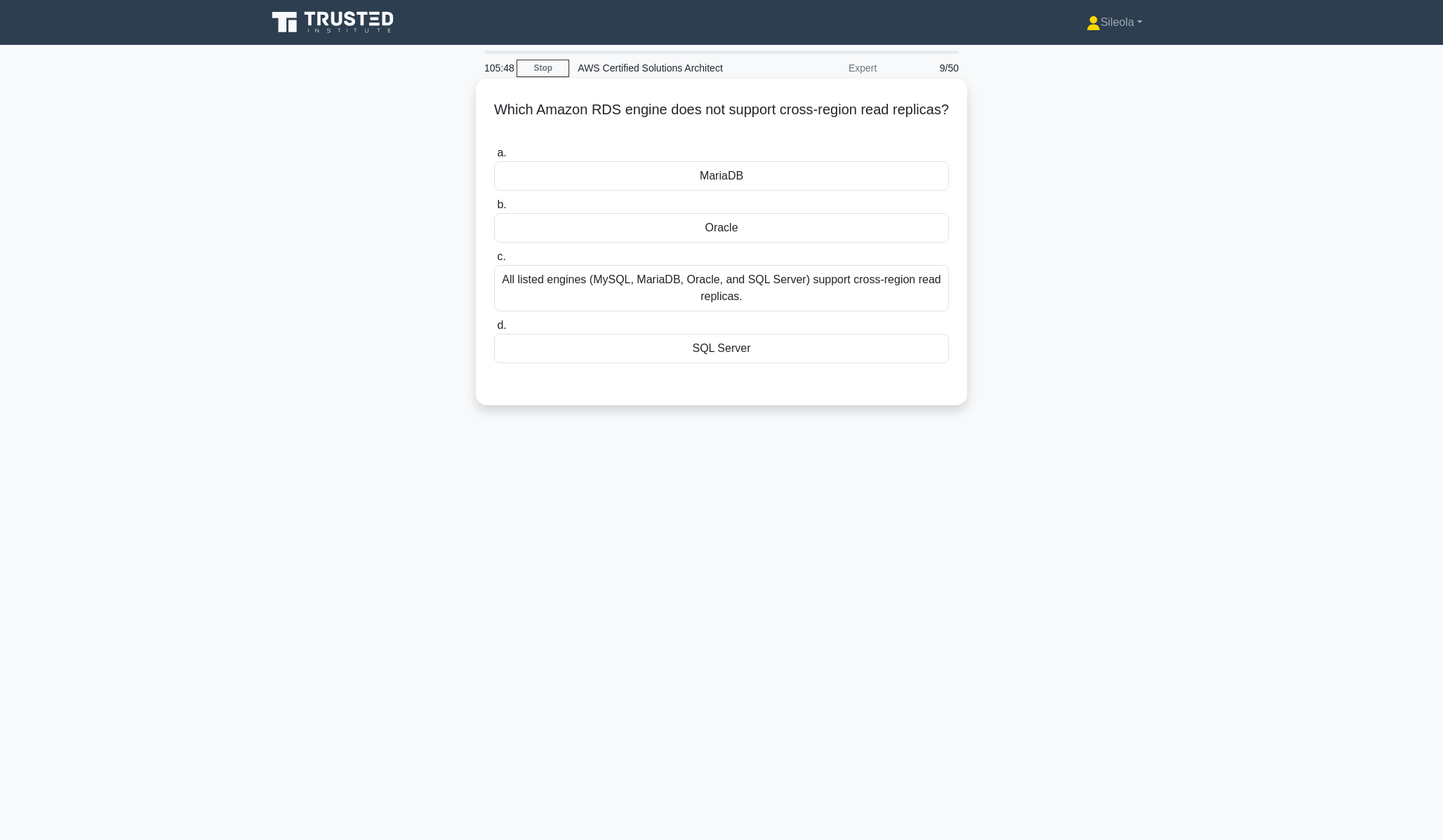
click at [850, 281] on div "All listed engines (MySQL, MariaDB, Oracle, and SQL Server) support cross-regio…" at bounding box center [722, 288] width 454 height 47
click at [494, 261] on input "c. All listed engines (MySQL, MariaDB, Oracle, and SQL Server) support cross-re…" at bounding box center [494, 256] width 0 height 9
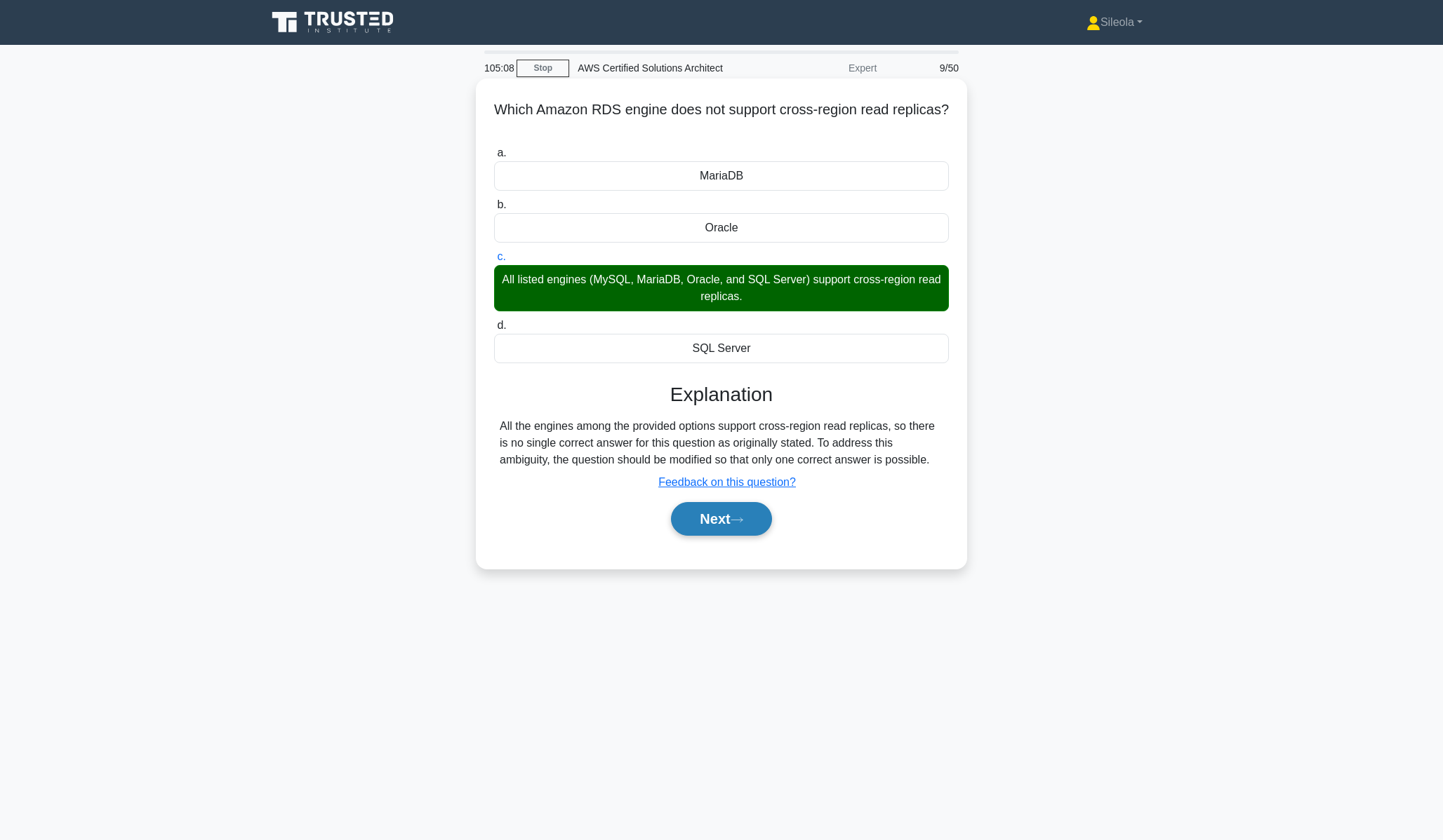
click at [739, 517] on icon at bounding box center [736, 520] width 13 height 8
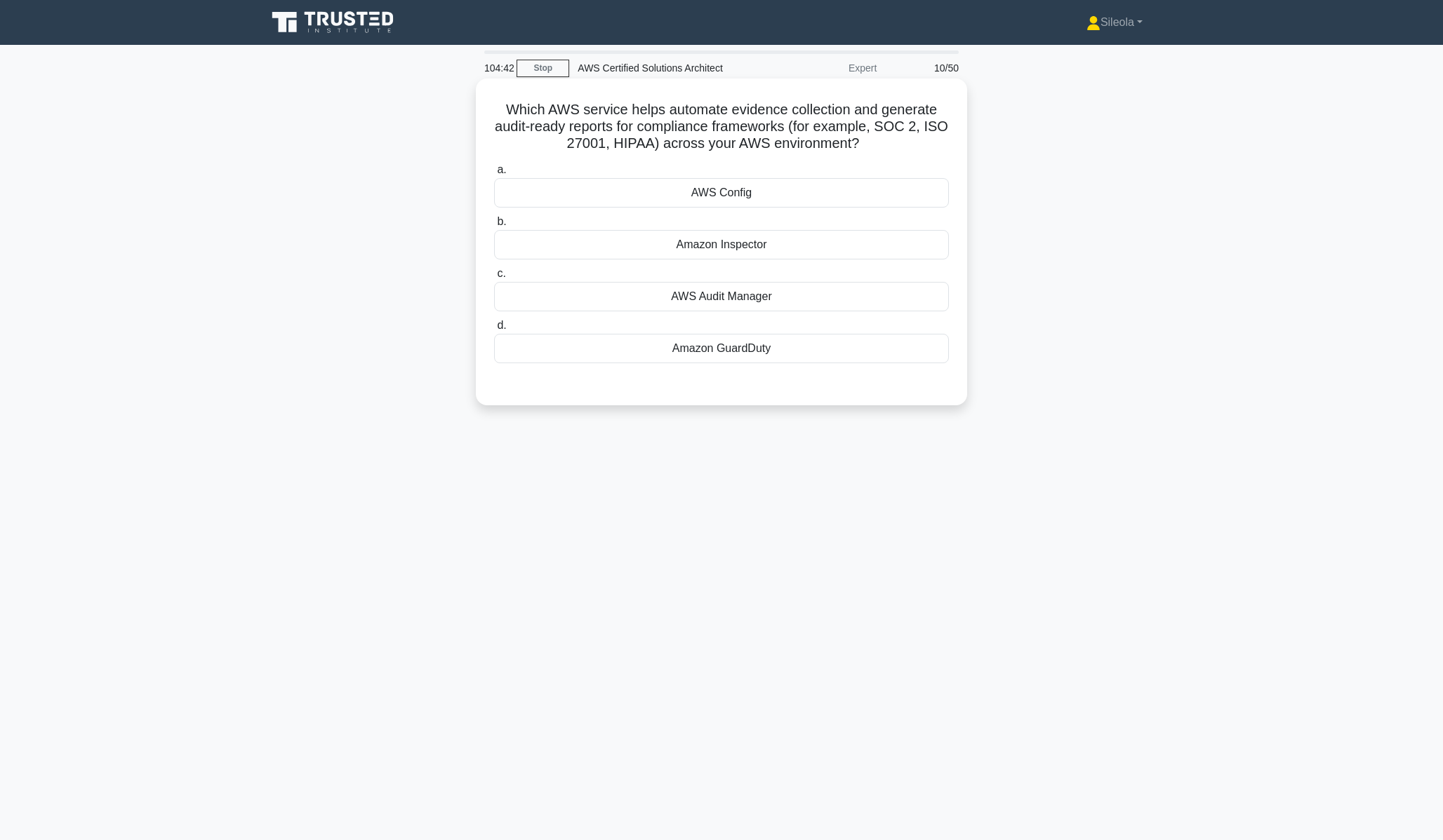
click at [913, 177] on label "a. AWS Config" at bounding box center [722, 185] width 454 height 47
click at [494, 174] on input "a. AWS Config" at bounding box center [494, 170] width 0 height 9
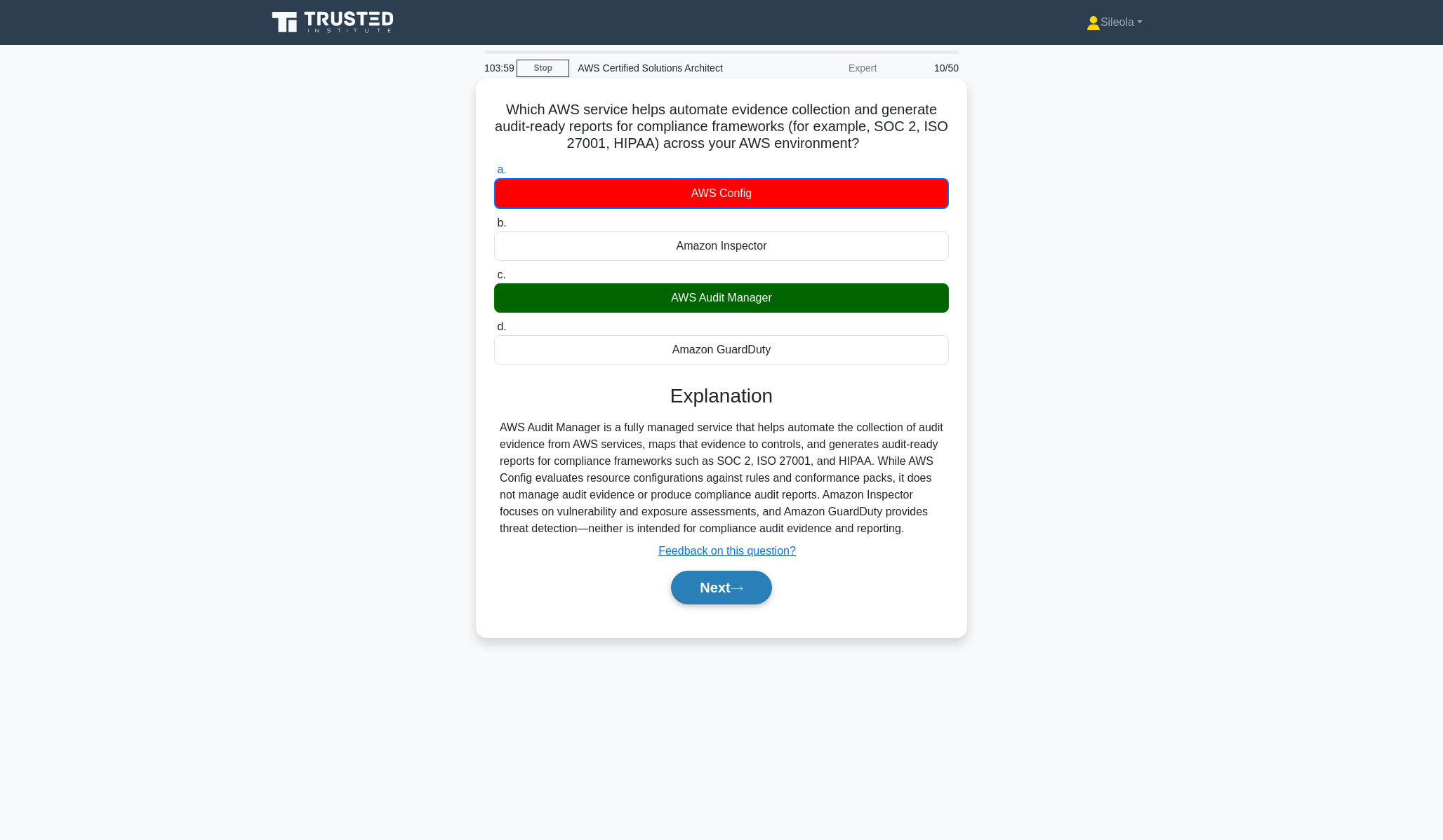
click at [743, 585] on icon at bounding box center [736, 589] width 13 height 8
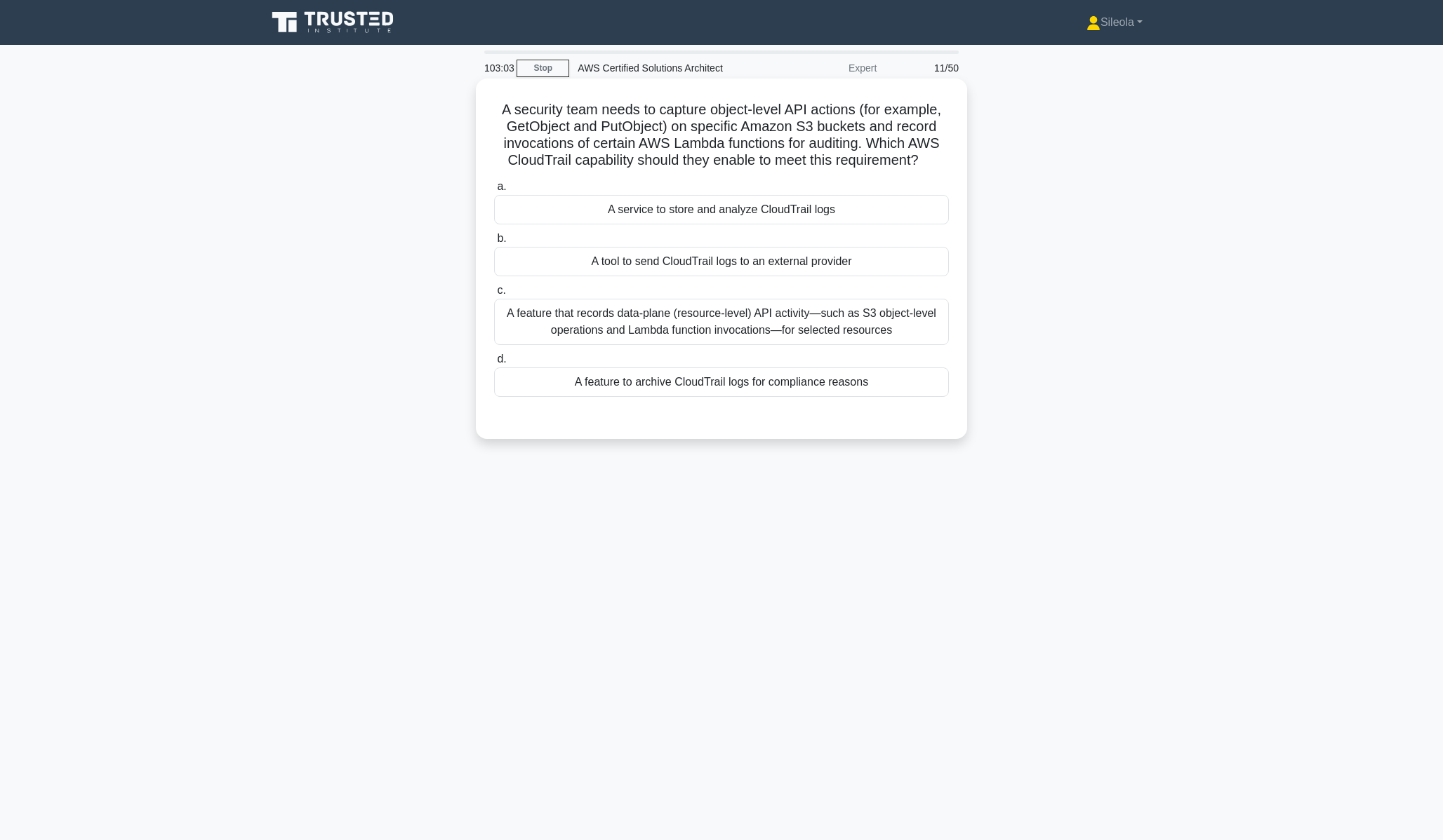
click at [890, 338] on div "A feature that records data-plane (resource-level) API activity—such as S3 obje…" at bounding box center [722, 323] width 454 height 47
click at [494, 295] on input "c. A feature that records data-plane (resource-level) API activity—such as S3 o…" at bounding box center [494, 290] width 0 height 9
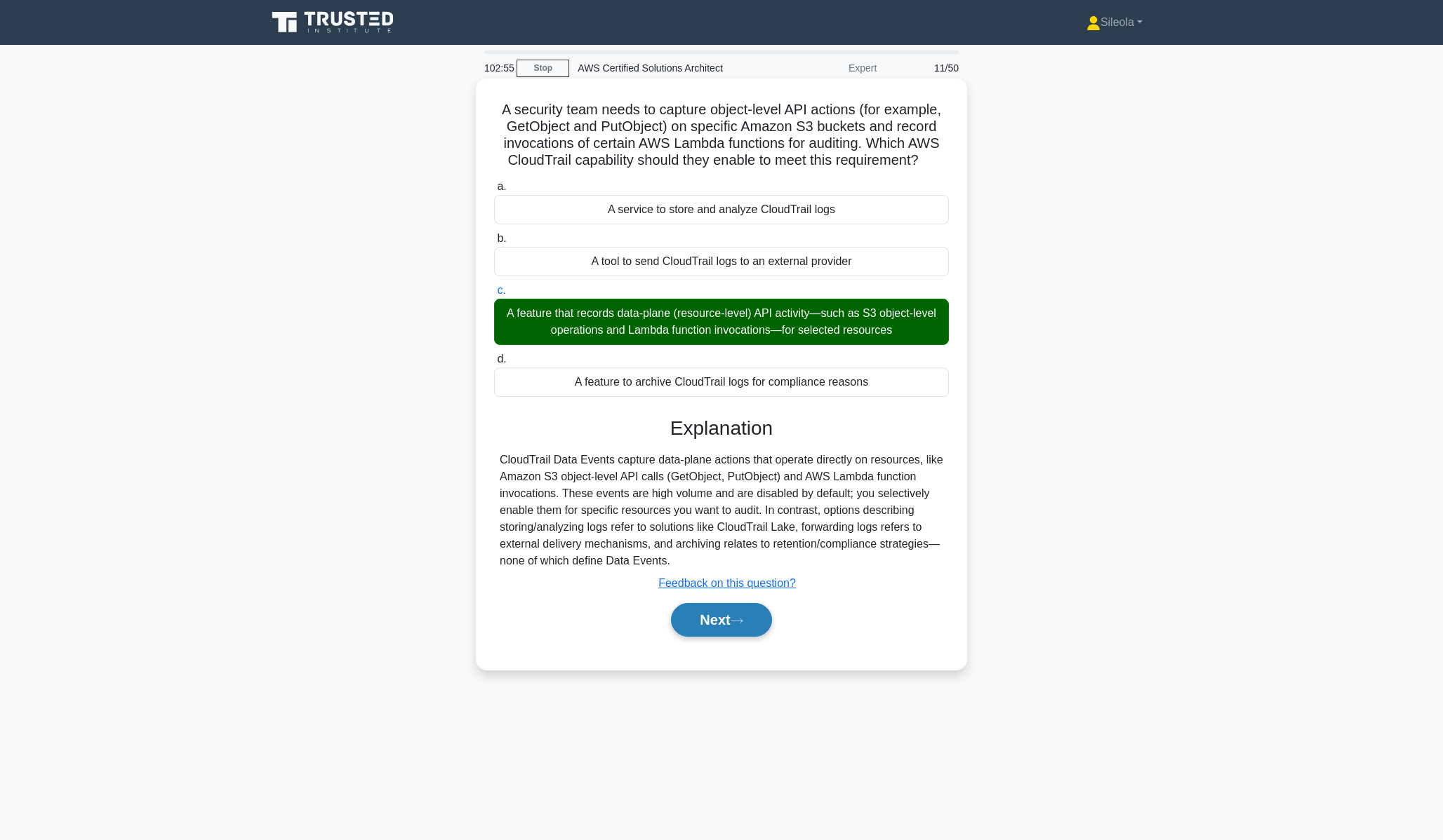
click at [758, 631] on button "Next" at bounding box center [721, 620] width 100 height 34
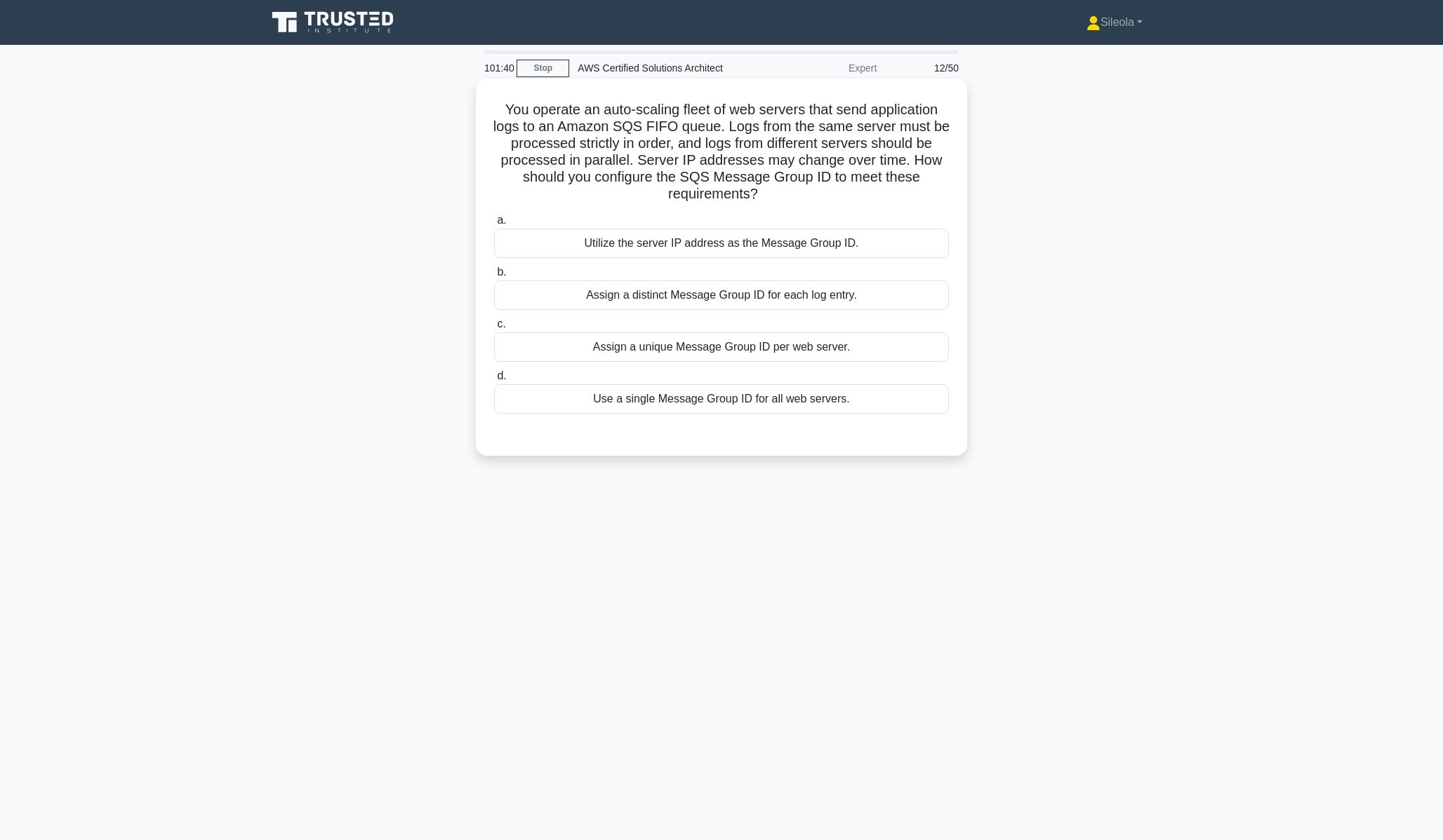
click at [836, 346] on div "Assign a unique Message Group ID per web server." at bounding box center [722, 347] width 454 height 29
click at [494, 329] on input "c. Assign a unique Message Group ID per web server." at bounding box center [494, 324] width 0 height 9
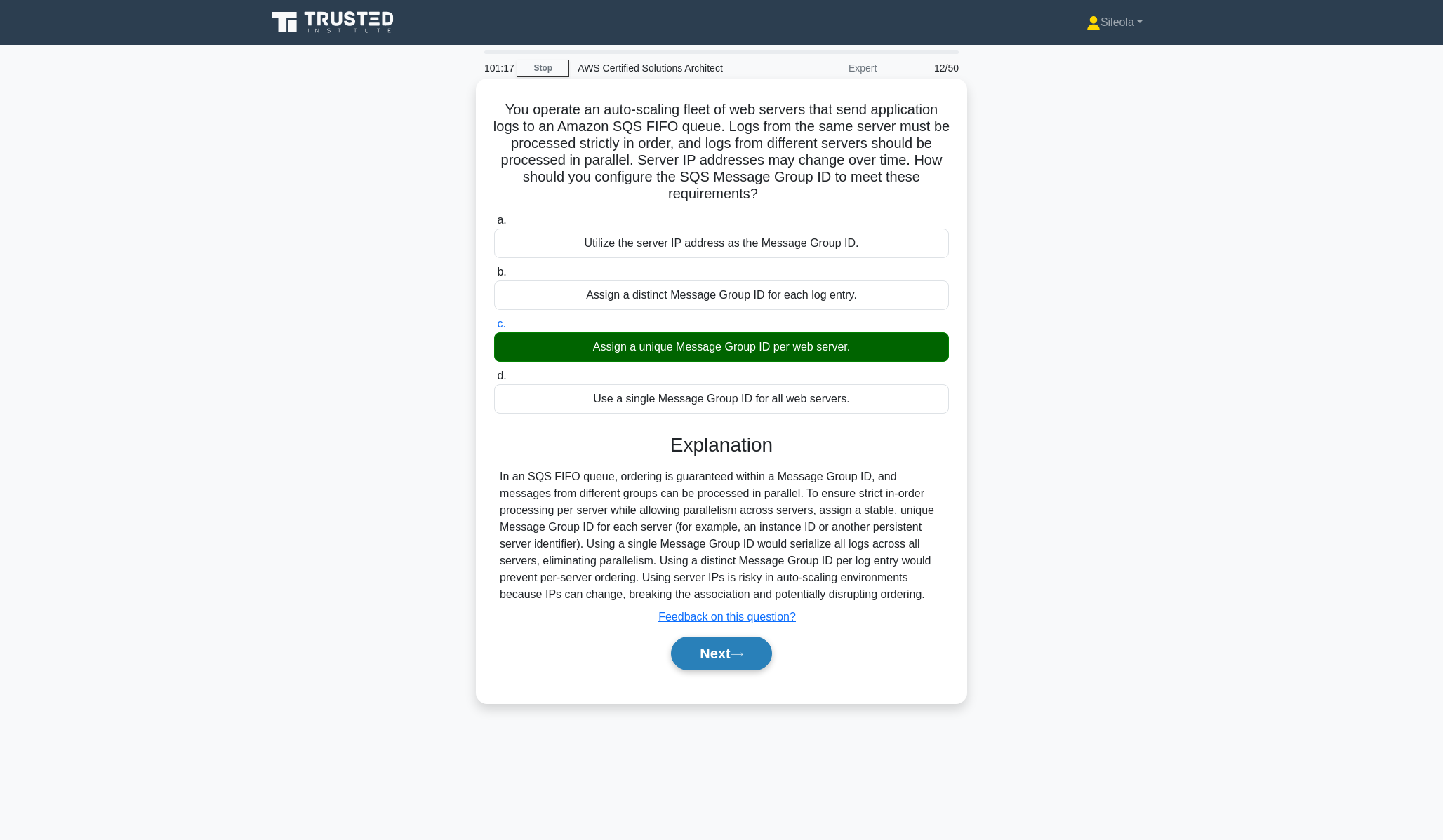
click at [713, 659] on button "Next" at bounding box center [721, 654] width 100 height 34
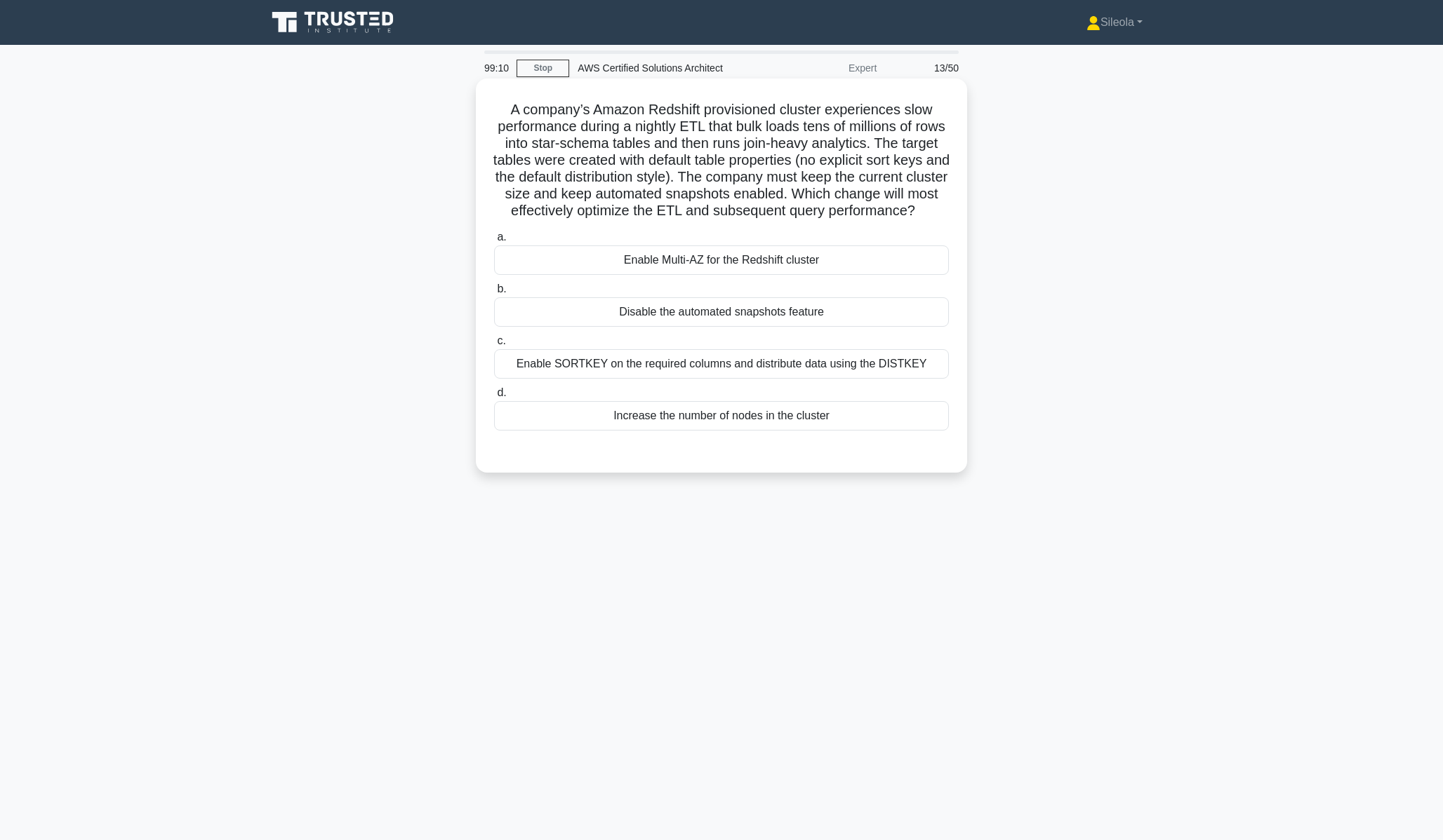
click at [736, 253] on div "Enable Multi-AZ for the Redshift cluster" at bounding box center [722, 260] width 454 height 29
click at [494, 242] on input "a. Enable Multi-AZ for the Redshift cluster" at bounding box center [494, 237] width 0 height 9
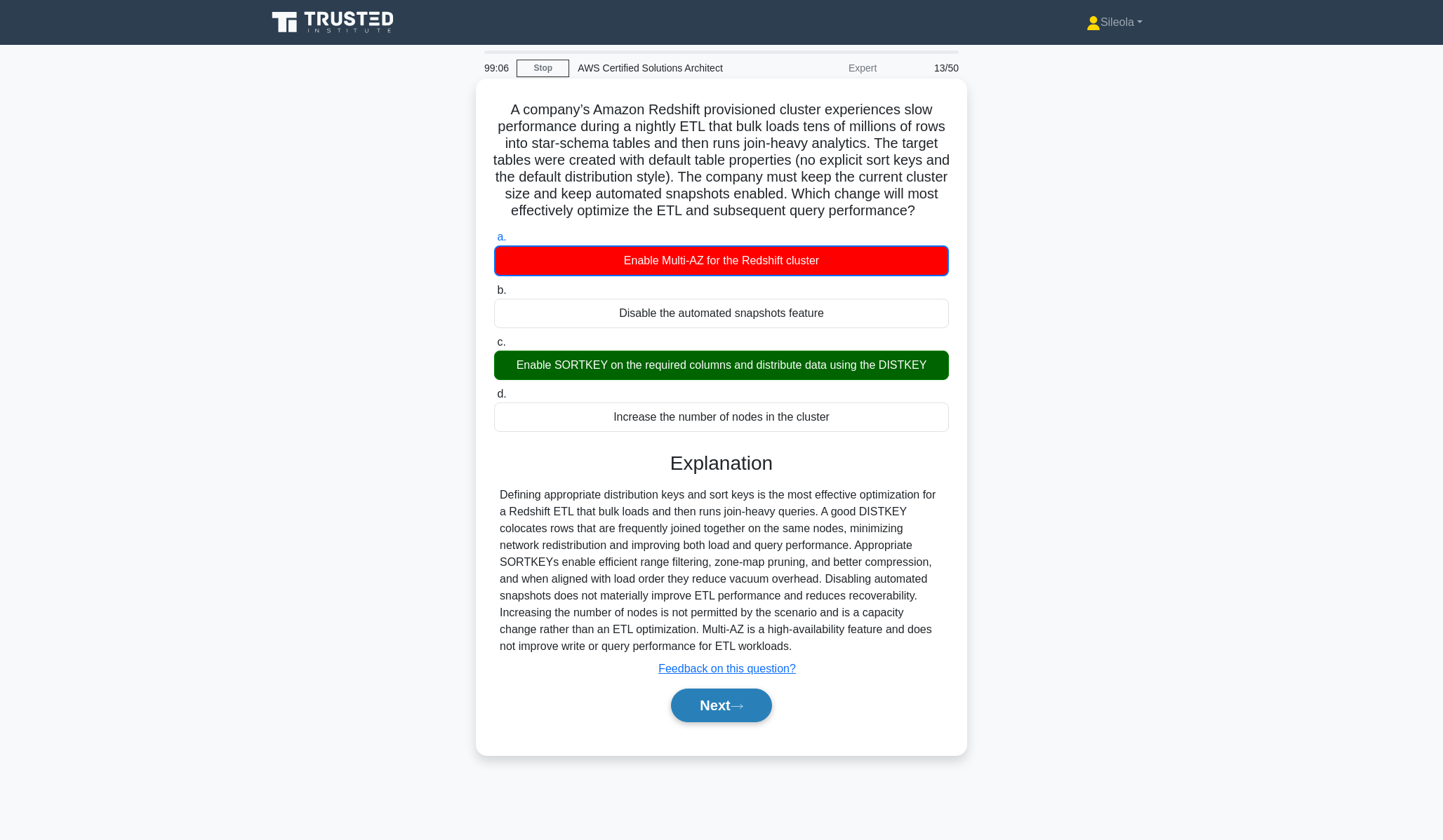
click at [691, 718] on button "Next" at bounding box center [721, 706] width 100 height 34
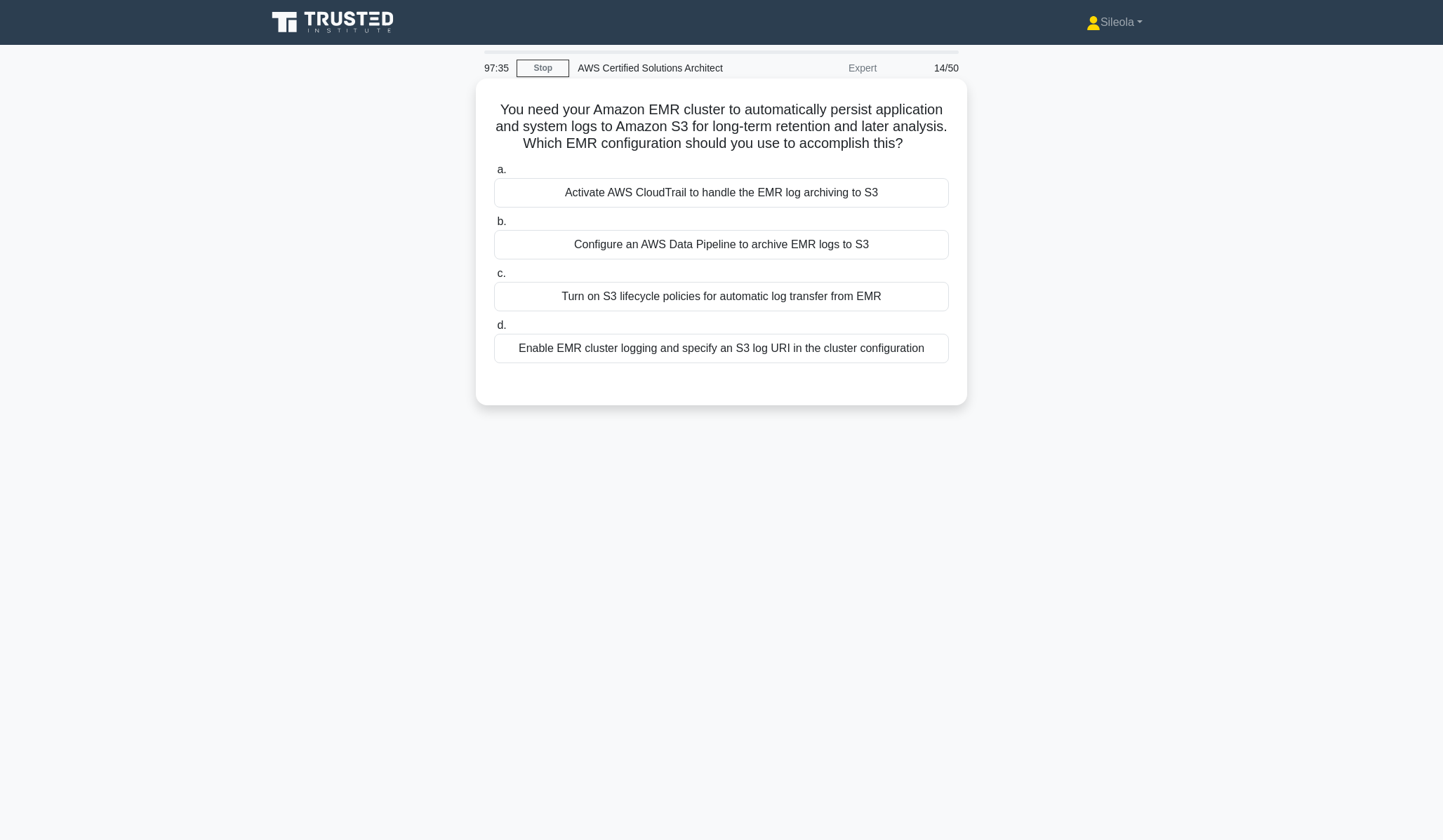
click at [918, 297] on div "Turn on S3 lifecycle policies for automatic log transfer from EMR" at bounding box center [722, 296] width 454 height 29
click at [494, 279] on input "c. Turn on S3 lifecycle policies for automatic log transfer from EMR" at bounding box center [494, 273] width 0 height 9
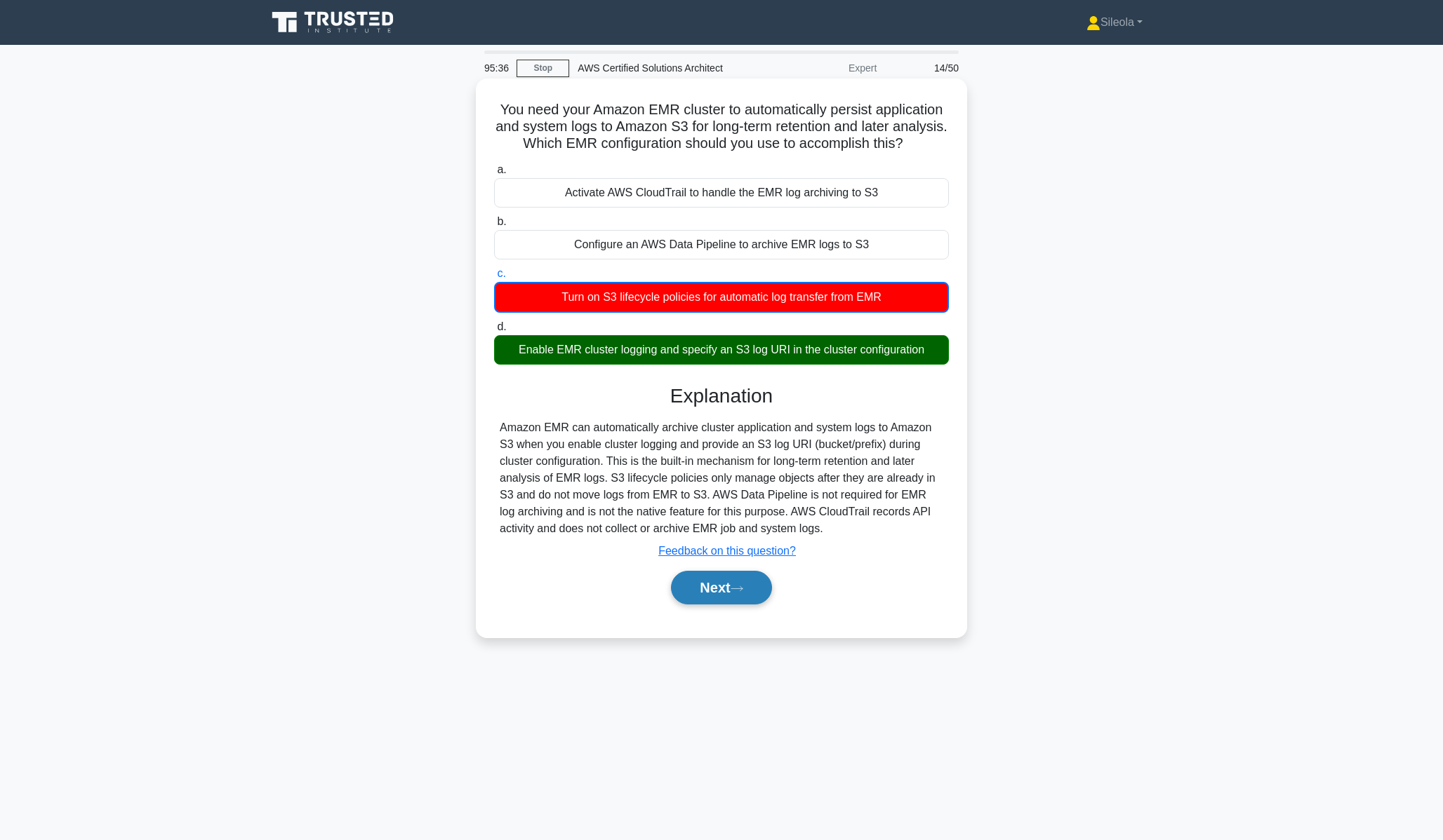
click at [727, 598] on button "Next" at bounding box center [721, 588] width 100 height 34
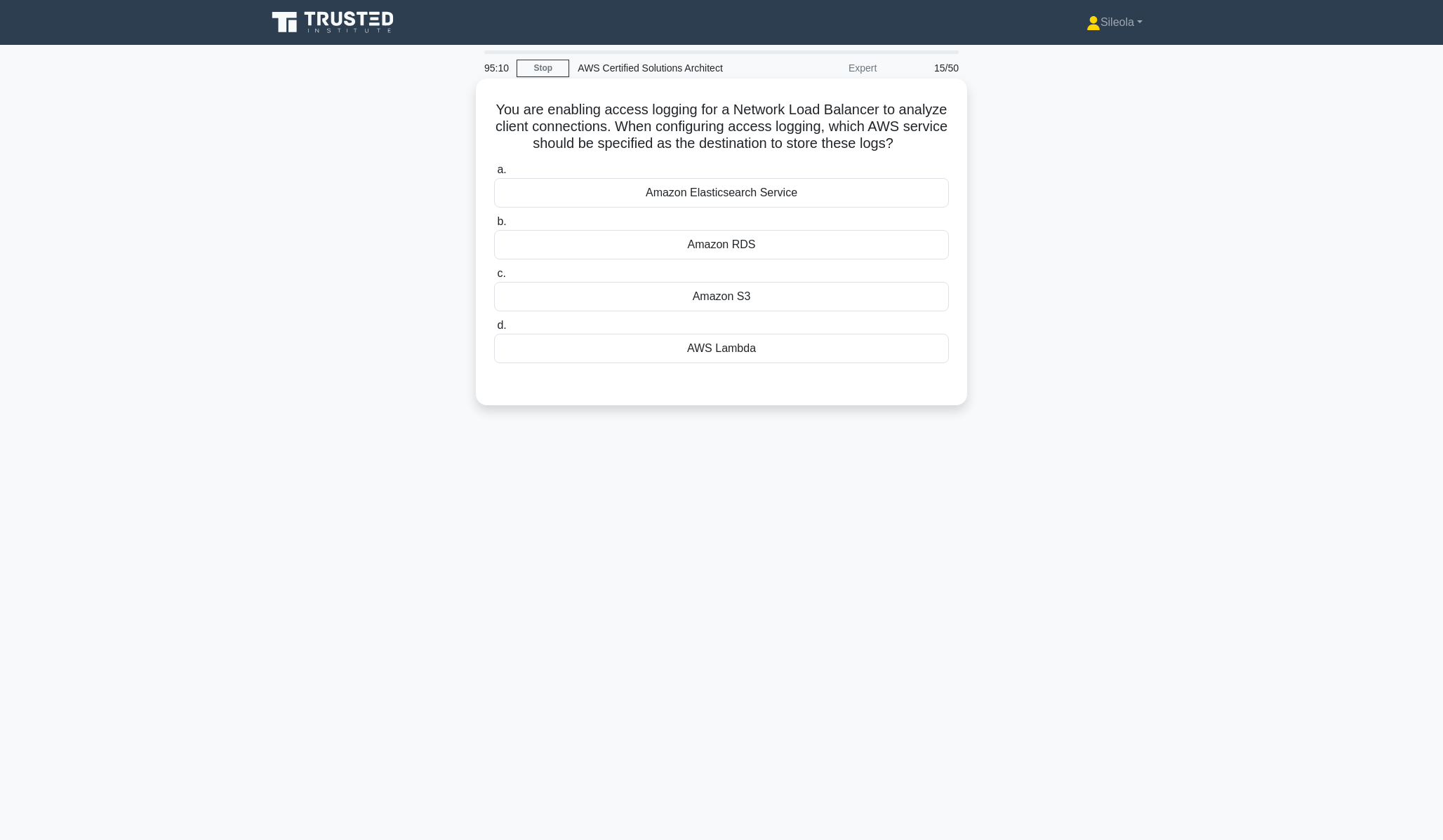
click at [916, 299] on div "Amazon S3" at bounding box center [722, 296] width 454 height 29
click at [494, 279] on input "c. Amazon S3" at bounding box center [494, 273] width 0 height 9
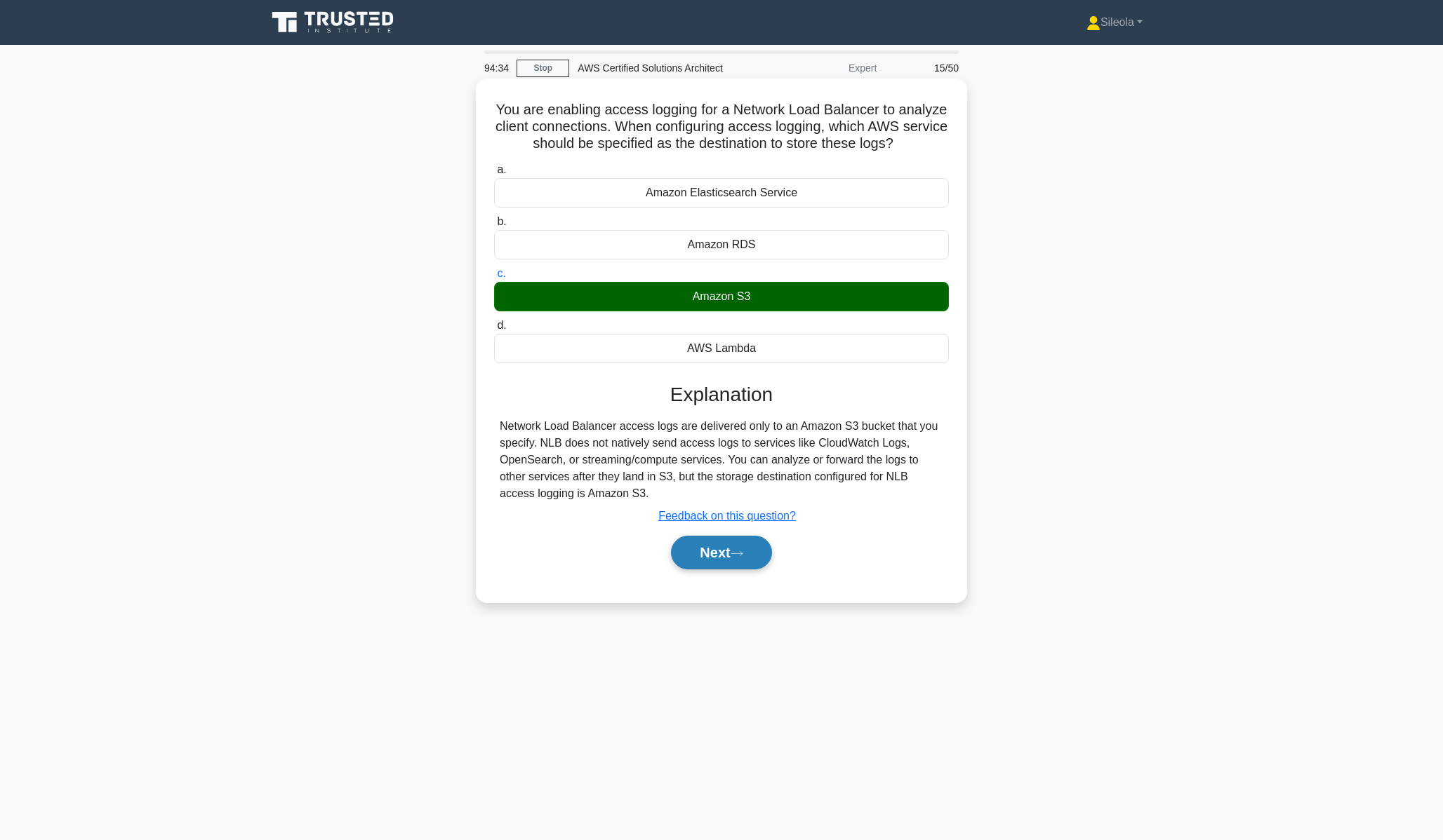
click at [770, 560] on button "Next" at bounding box center [721, 553] width 100 height 34
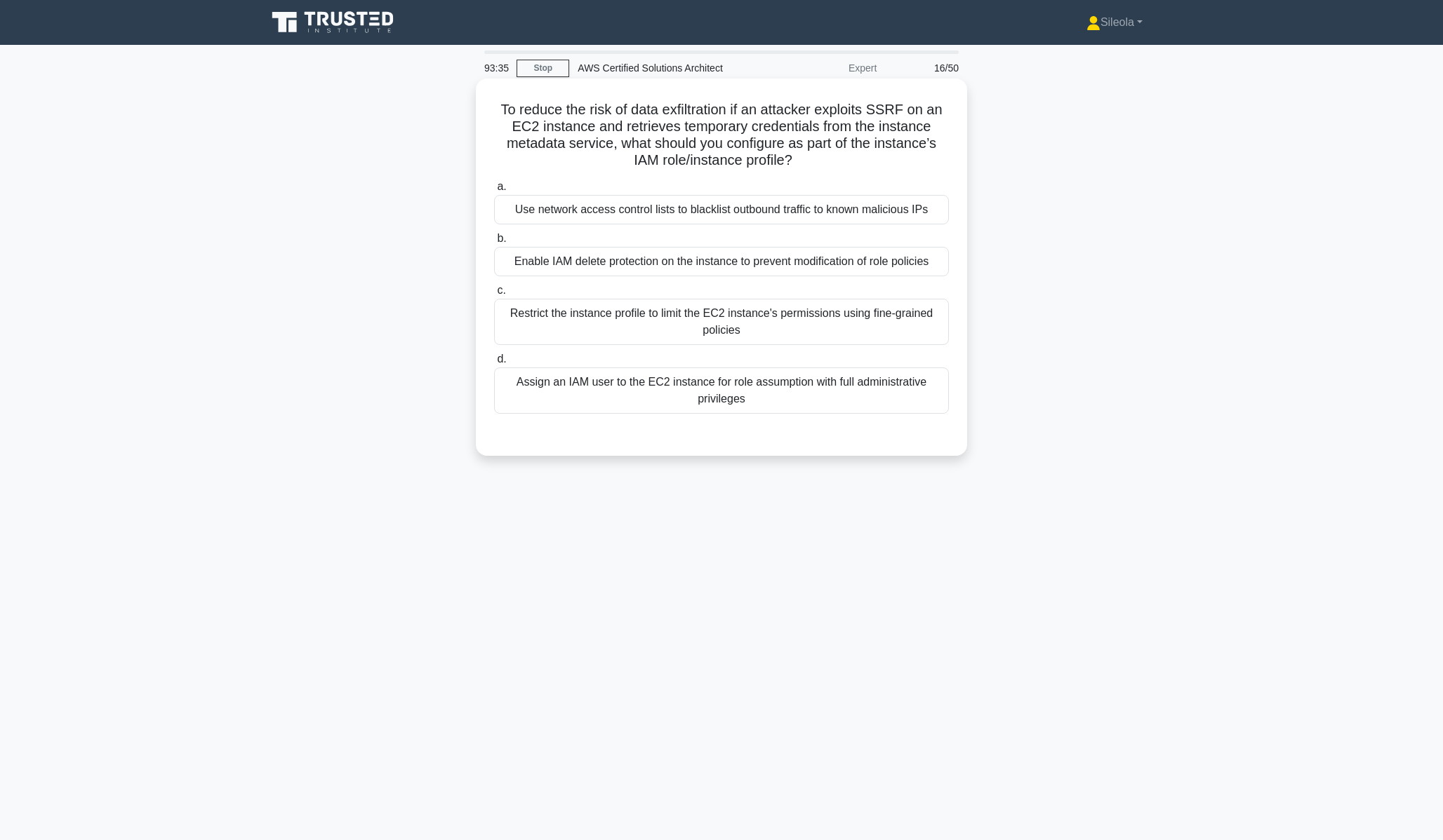
click at [877, 326] on div "Restrict the instance profile to limit the EC2 instance's permissions using fin…" at bounding box center [722, 323] width 454 height 47
click at [494, 295] on input "c. Restrict the instance profile to limit the EC2 instance's permissions using …" at bounding box center [494, 290] width 0 height 9
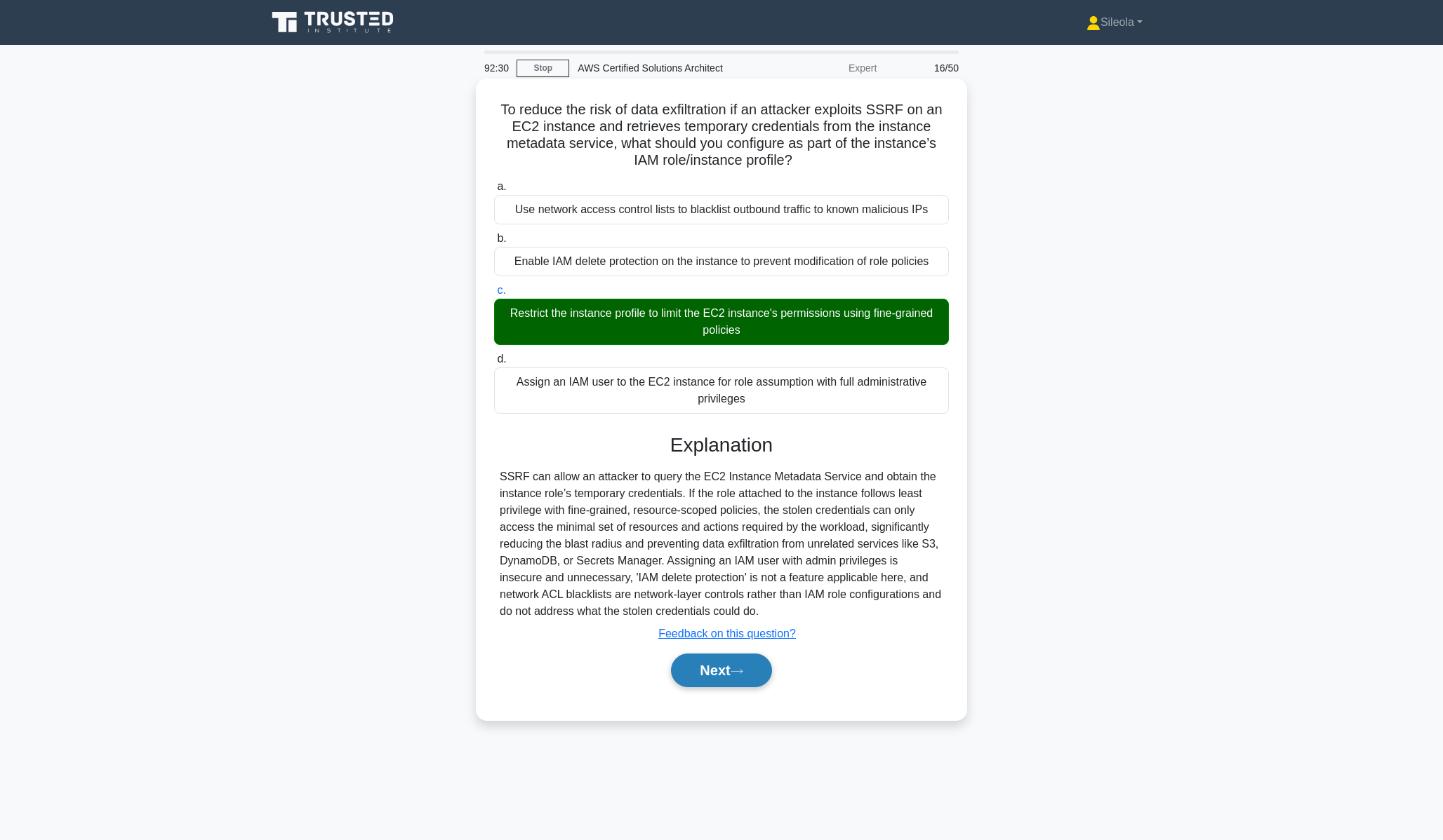
click at [736, 686] on button "Next" at bounding box center [721, 670] width 100 height 34
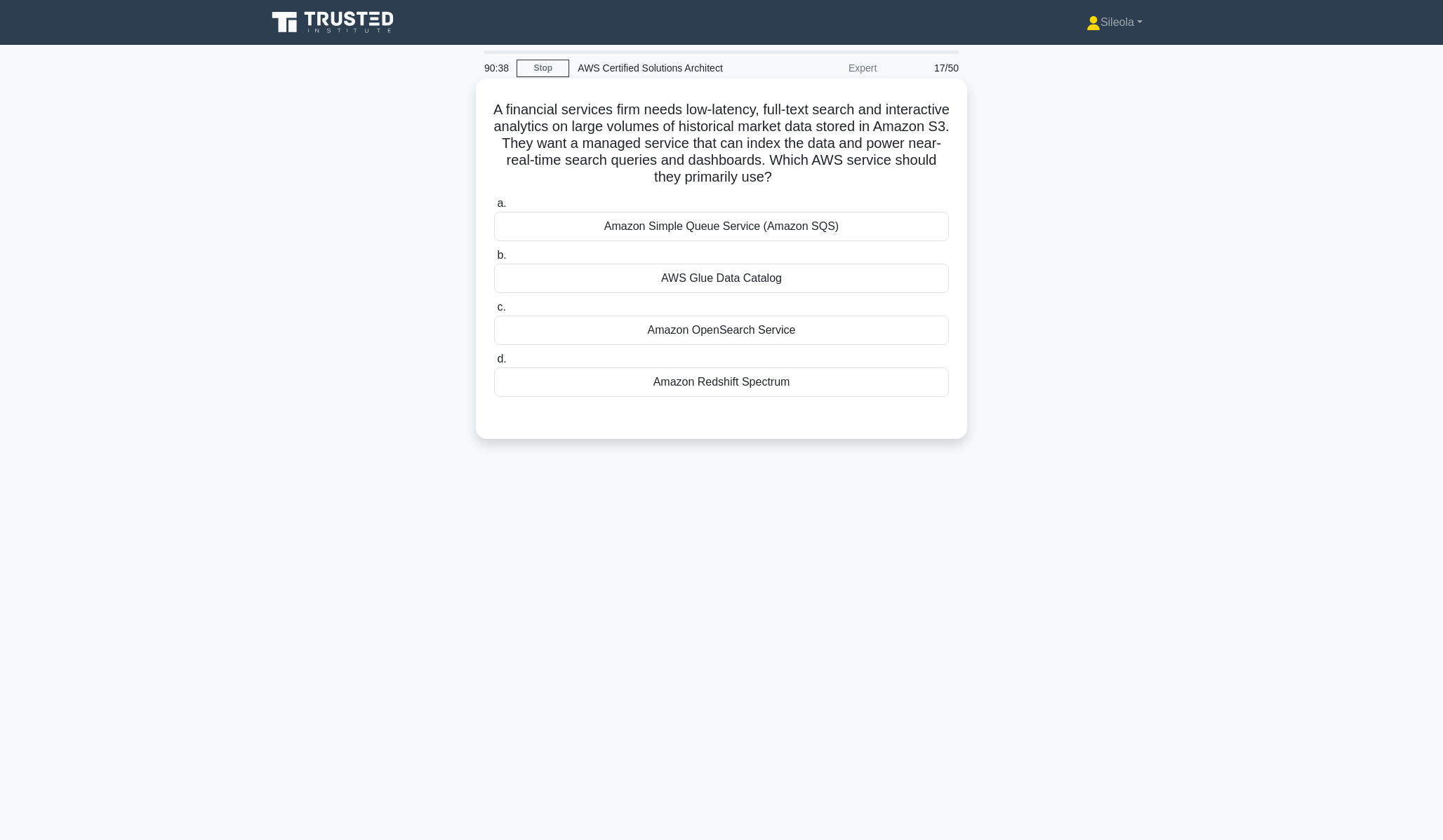
click at [714, 332] on div "Amazon OpenSearch Service" at bounding box center [722, 330] width 454 height 29
click at [494, 312] on input "c. Amazon OpenSearch Service" at bounding box center [494, 307] width 0 height 9
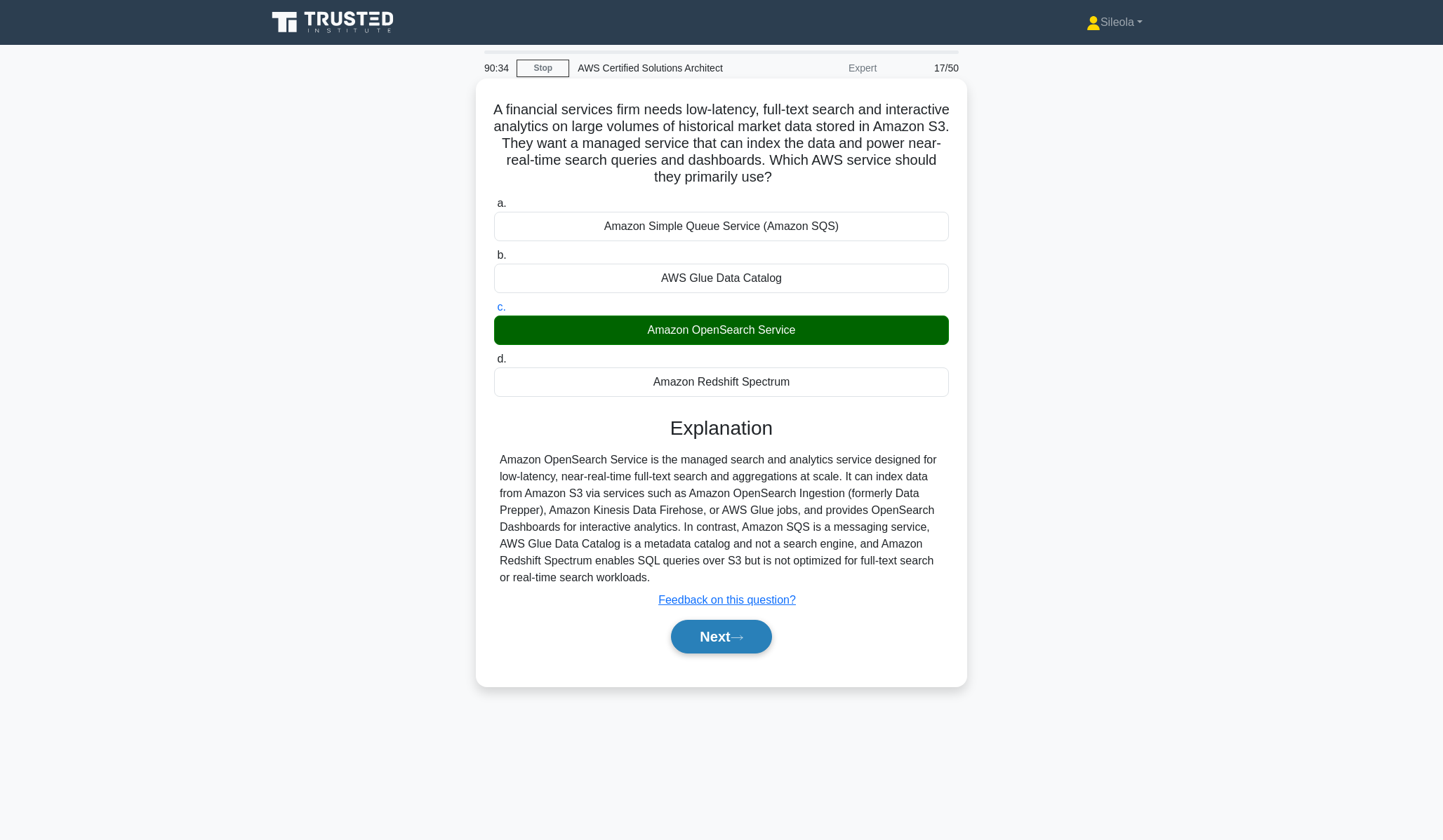
click at [760, 645] on button "Next" at bounding box center [721, 636] width 100 height 34
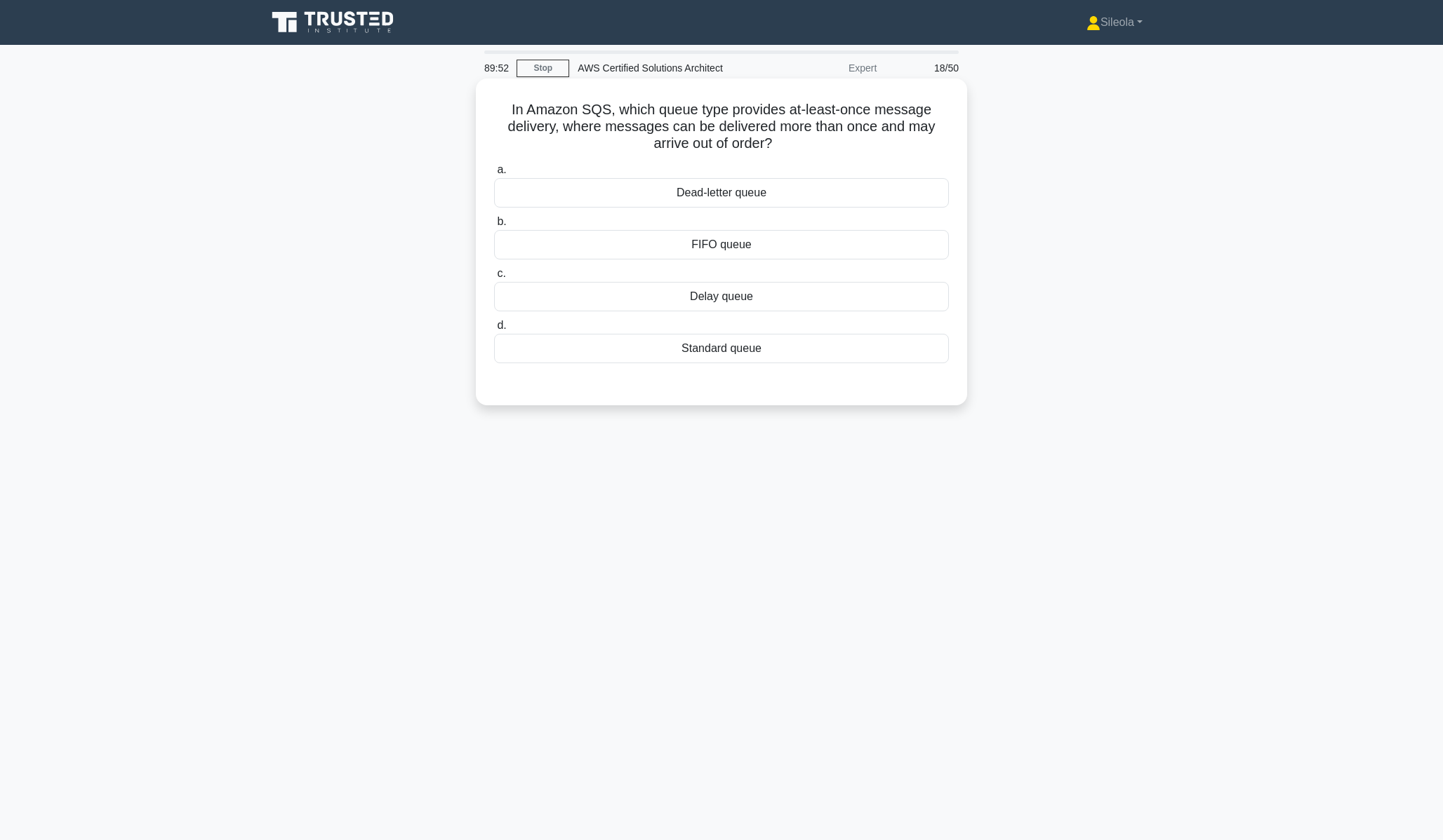
click at [843, 359] on div "Standard queue" at bounding box center [722, 349] width 454 height 29
click at [494, 330] on input "d. Standard queue" at bounding box center [494, 325] width 0 height 9
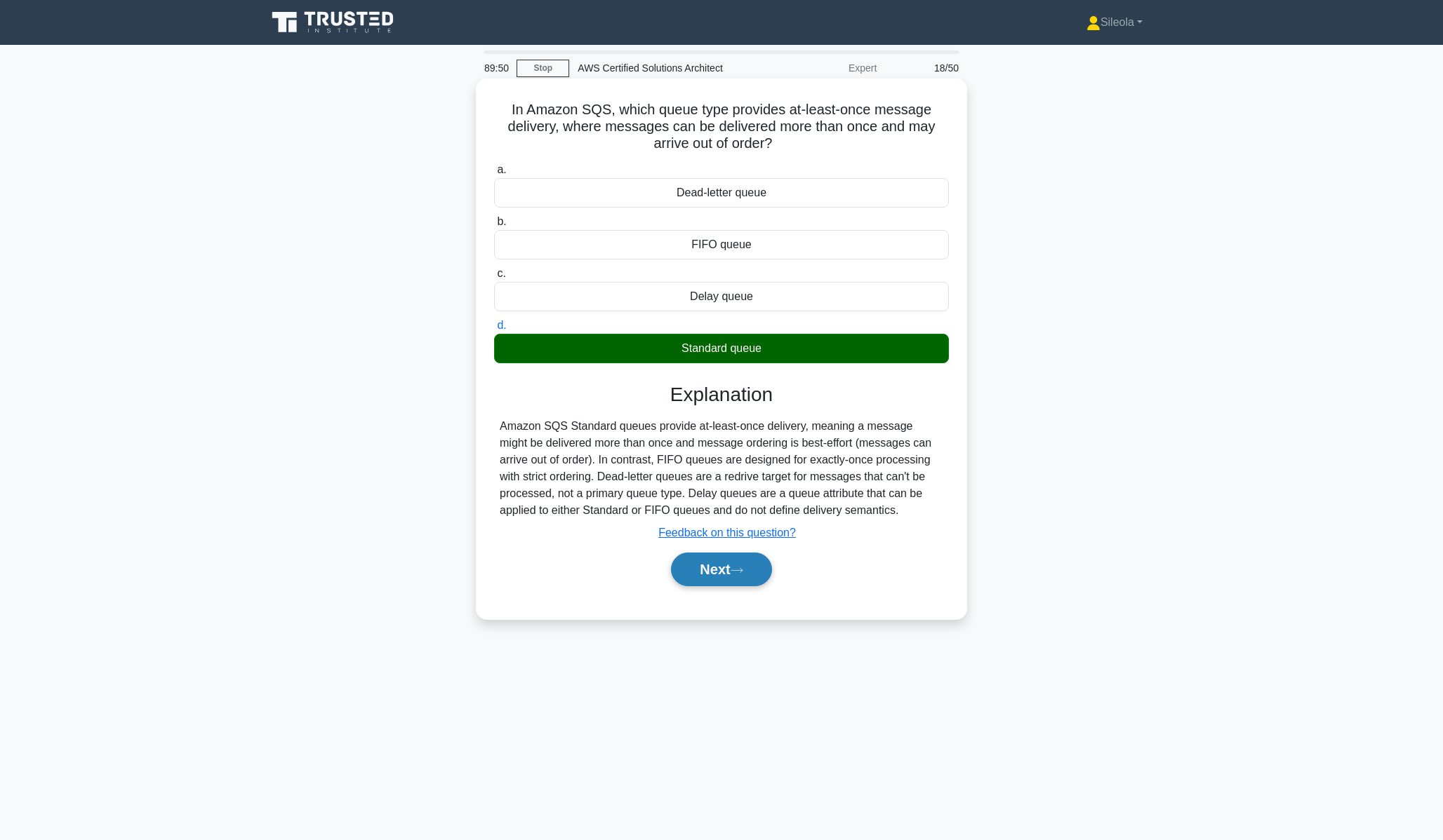
click at [725, 569] on button "Next" at bounding box center [721, 569] width 100 height 34
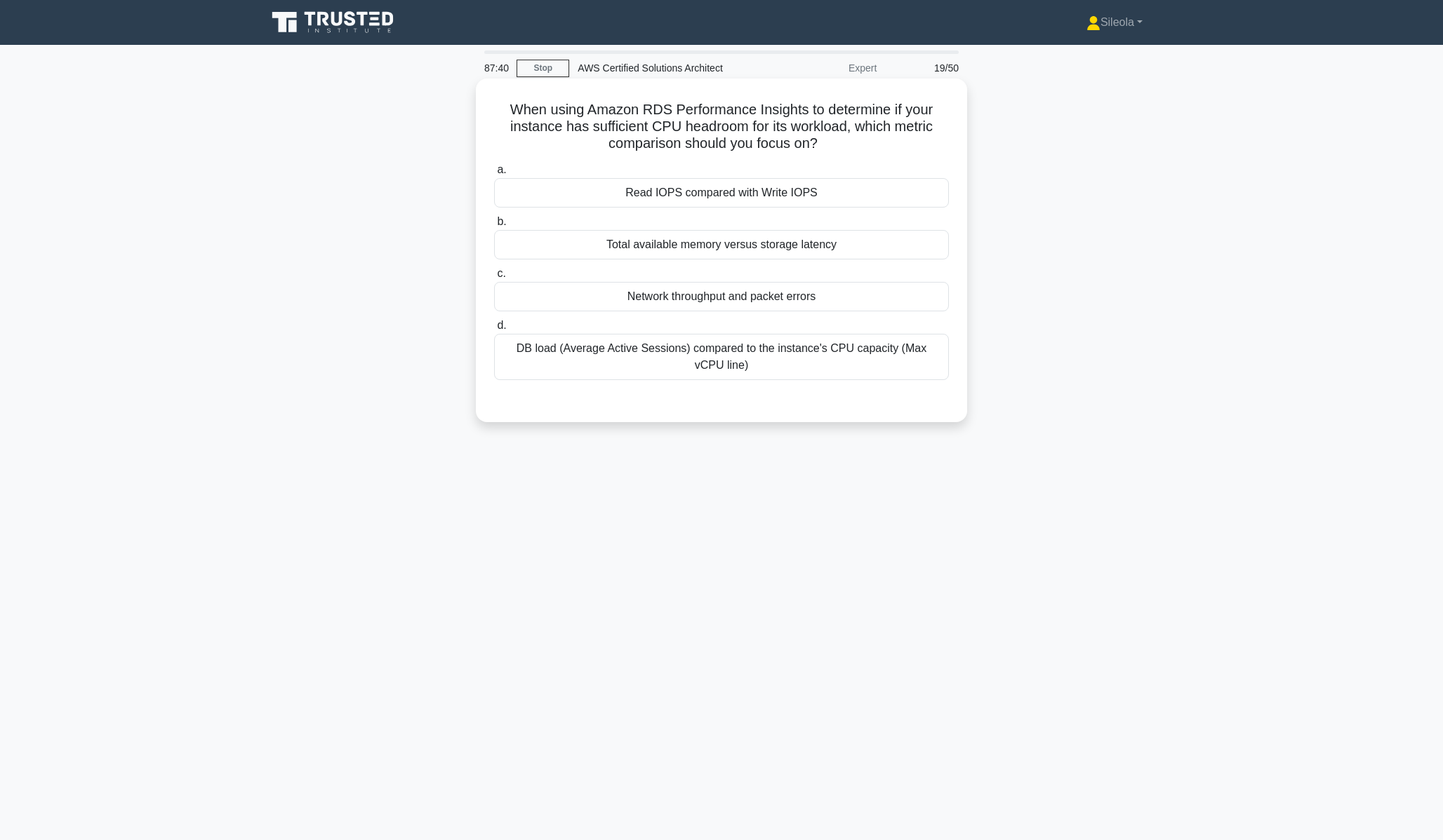
click at [935, 254] on div "Total available memory versus storage latency" at bounding box center [722, 245] width 454 height 29
click at [494, 227] on input "b. Total available memory versus storage latency" at bounding box center [494, 221] width 0 height 9
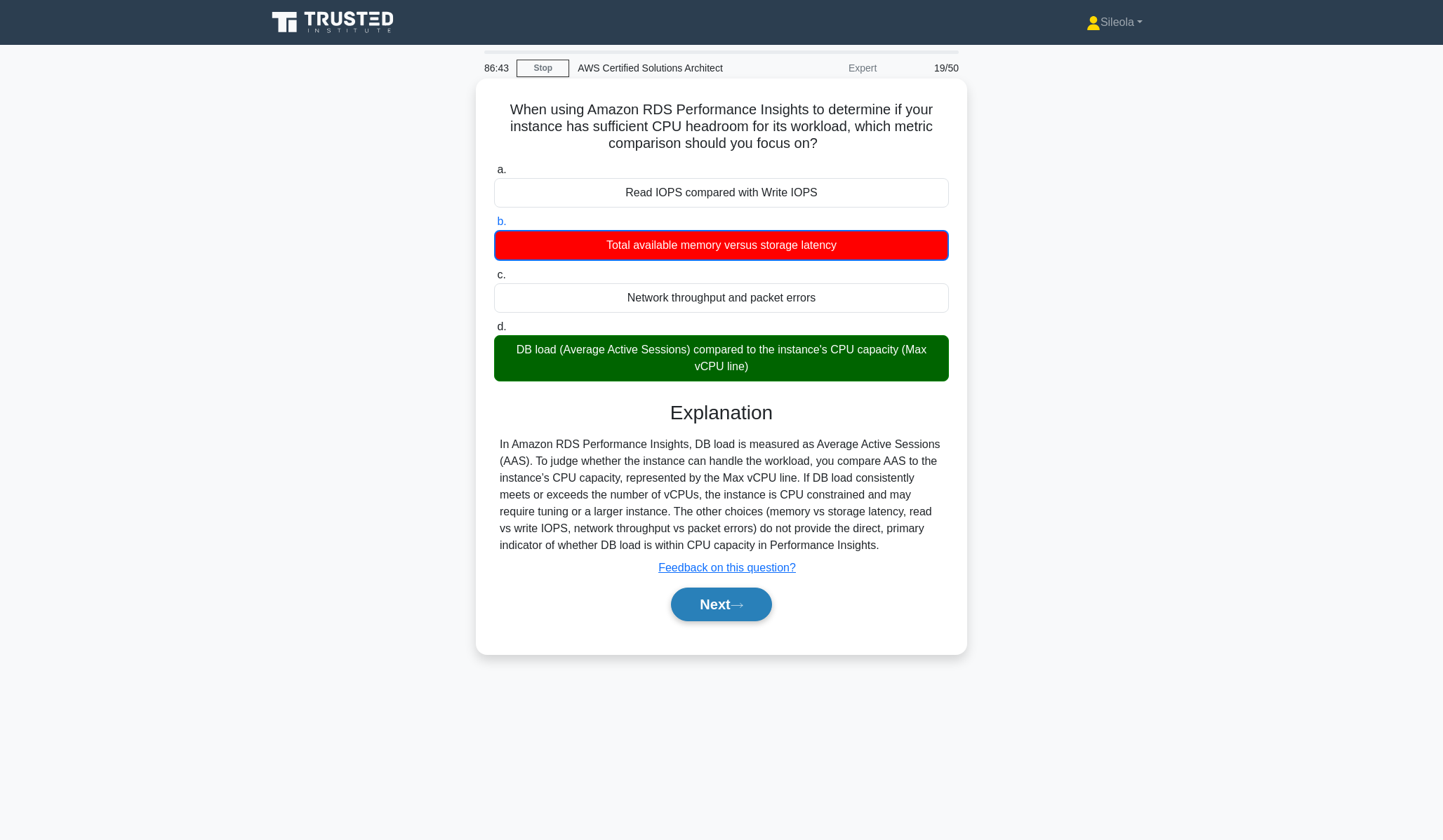
click at [739, 613] on button "Next" at bounding box center [721, 604] width 100 height 34
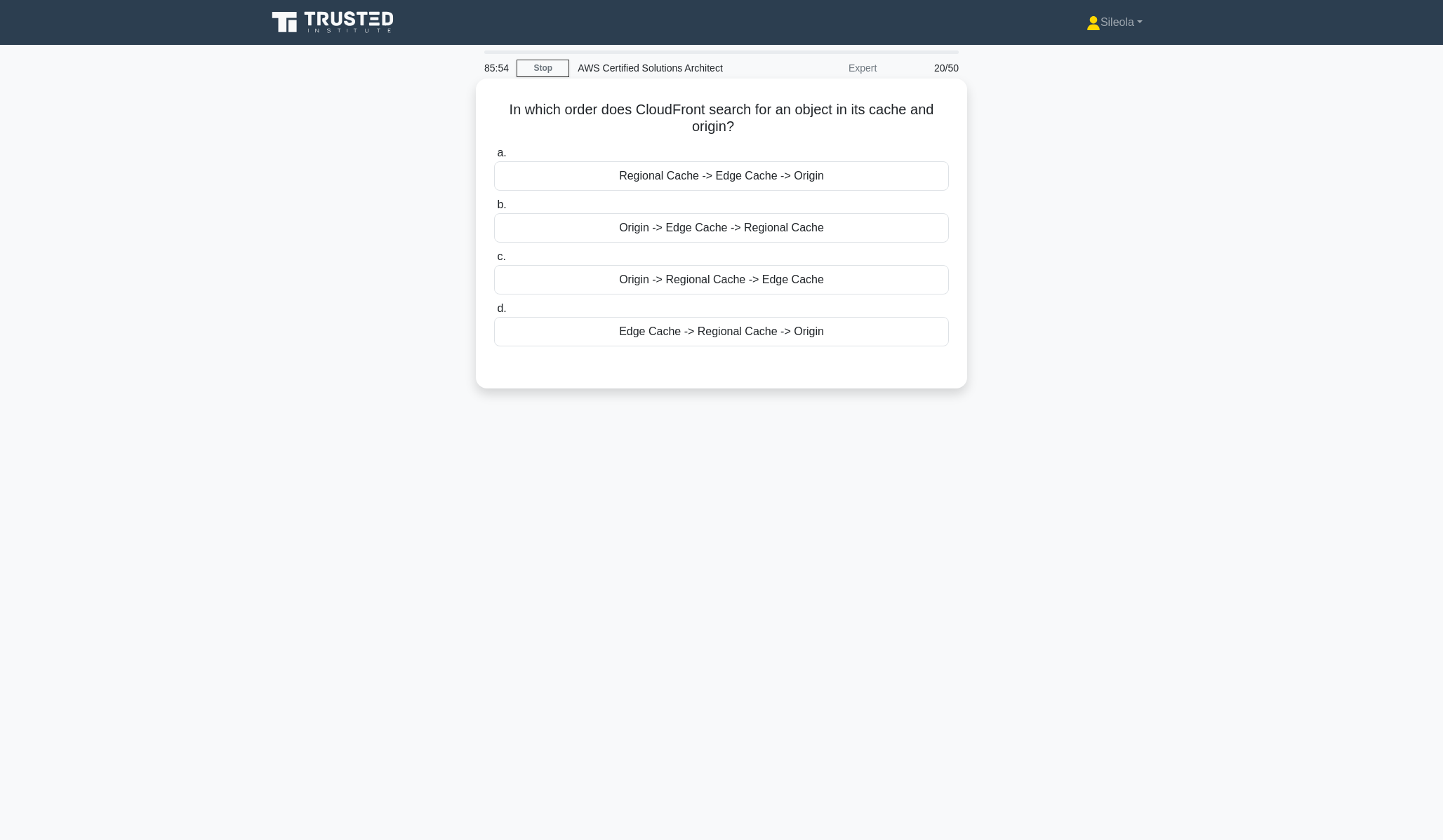
click at [758, 325] on div "Edge Cache -> Regional Cache -> Origin" at bounding box center [722, 331] width 454 height 29
click at [494, 314] on input "d. Edge Cache -> Regional Cache -> Origin" at bounding box center [494, 308] width 0 height 9
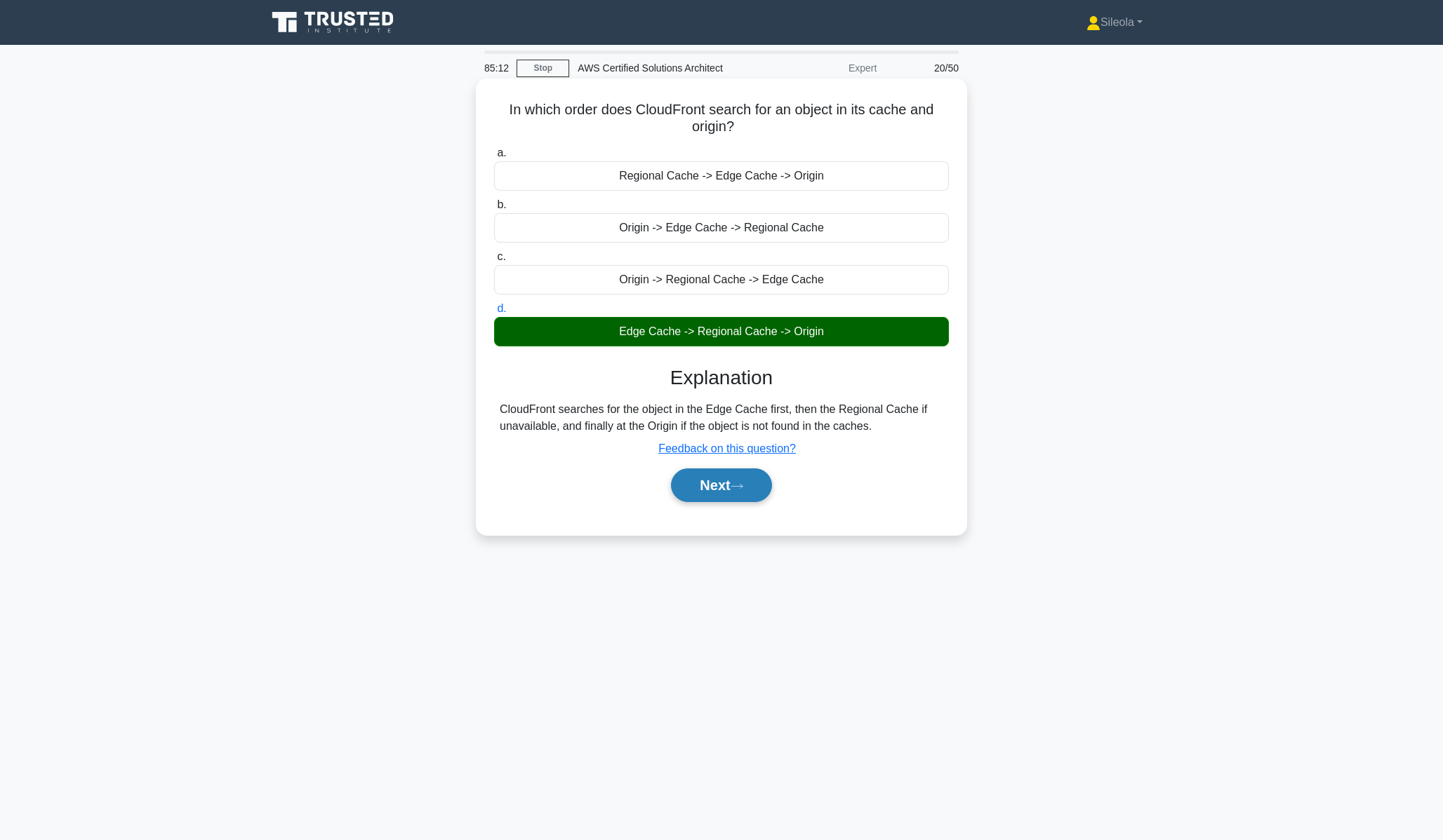
click at [743, 501] on button "Next" at bounding box center [721, 485] width 100 height 34
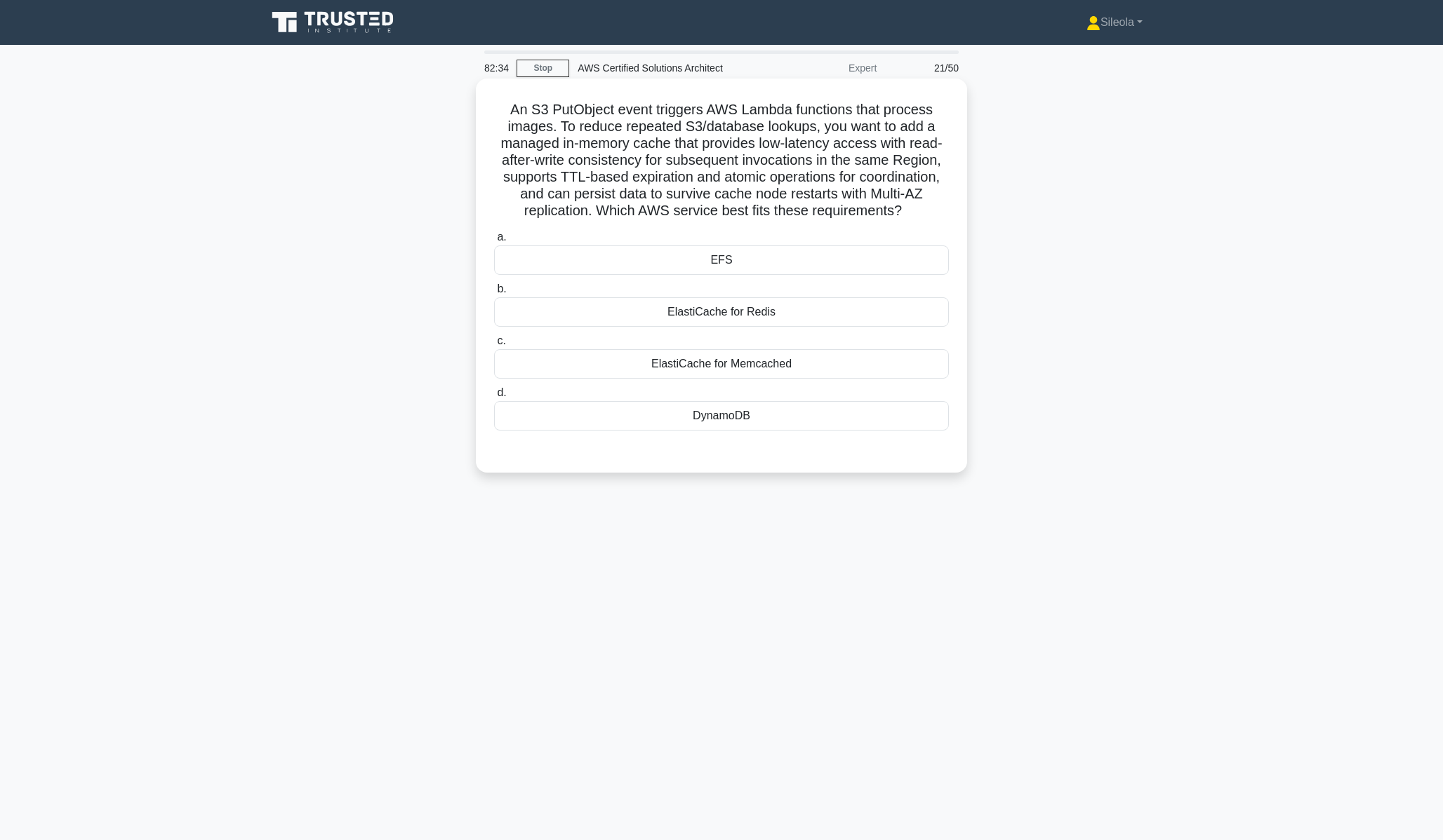
click at [784, 304] on div "ElastiCache for Redis" at bounding box center [722, 312] width 454 height 29
click at [494, 294] on input "b. ElastiCache for Redis" at bounding box center [494, 288] width 0 height 9
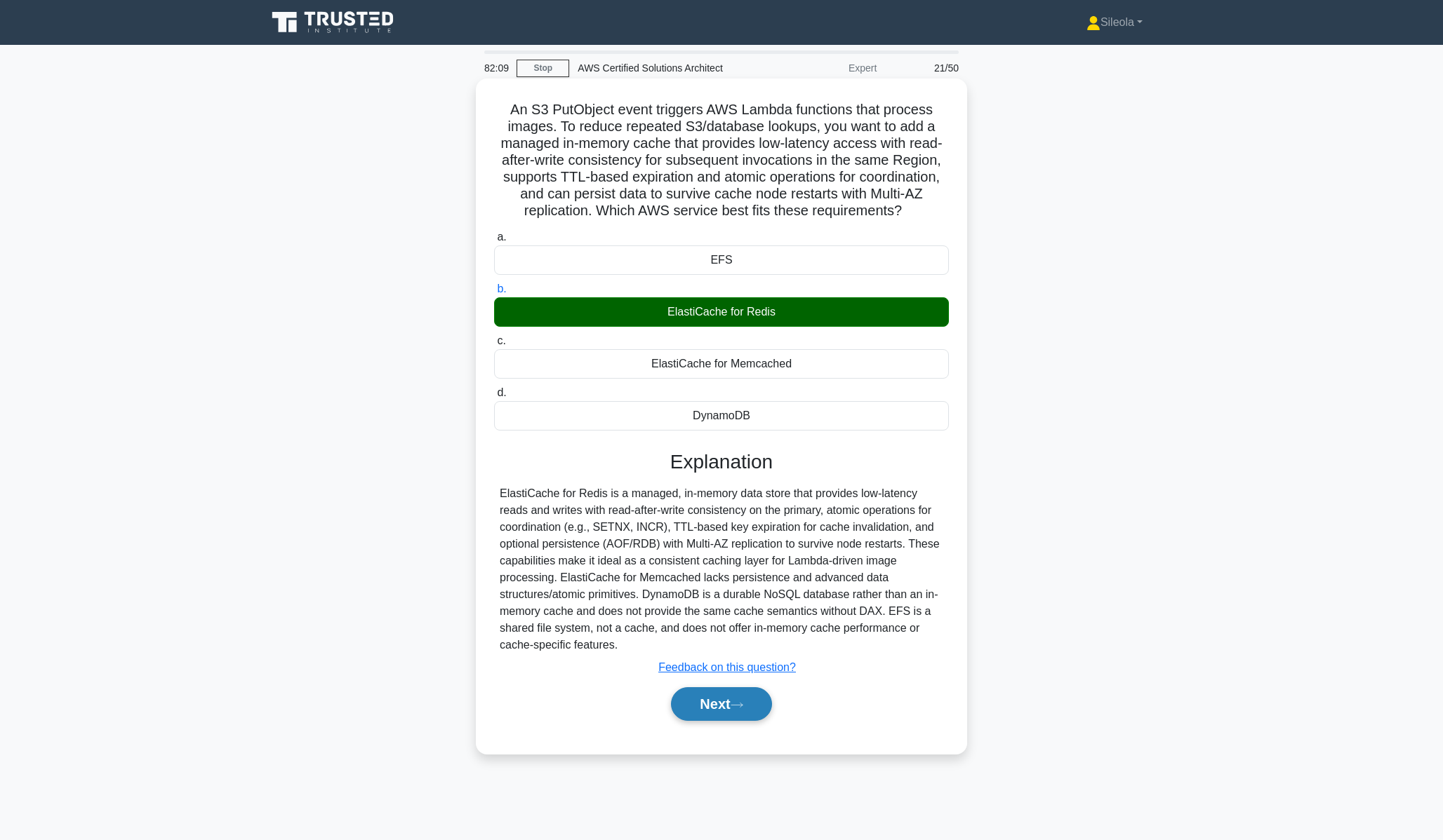
drag, startPoint x: 750, startPoint y: 720, endPoint x: 759, endPoint y: 698, distance: 23.8
click at [750, 719] on button "Next" at bounding box center [721, 704] width 100 height 34
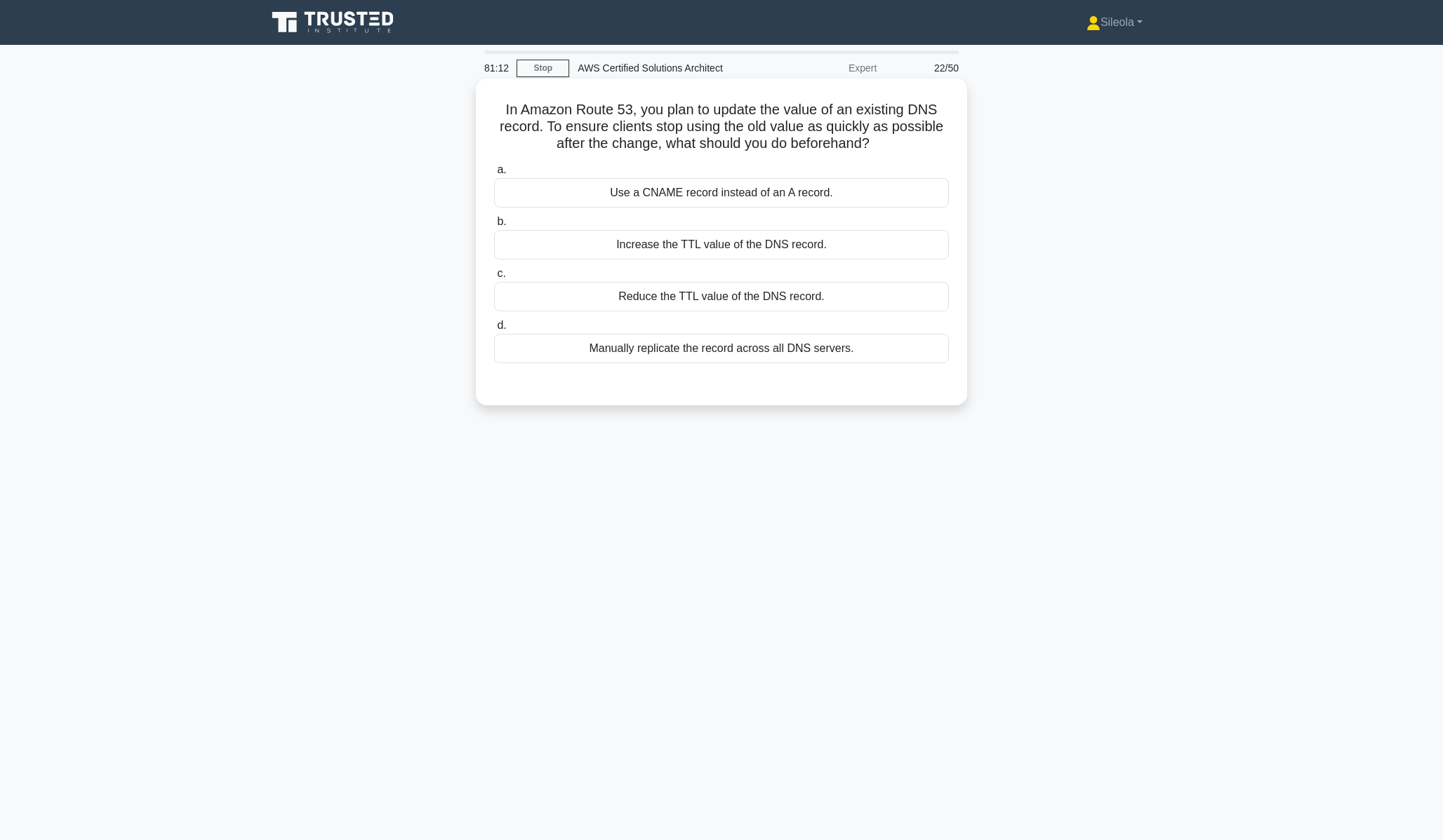
click at [845, 244] on div "Increase the TTL value of the DNS record." at bounding box center [722, 245] width 454 height 29
click at [494, 227] on input "b. Increase the TTL value of the DNS record." at bounding box center [494, 221] width 0 height 9
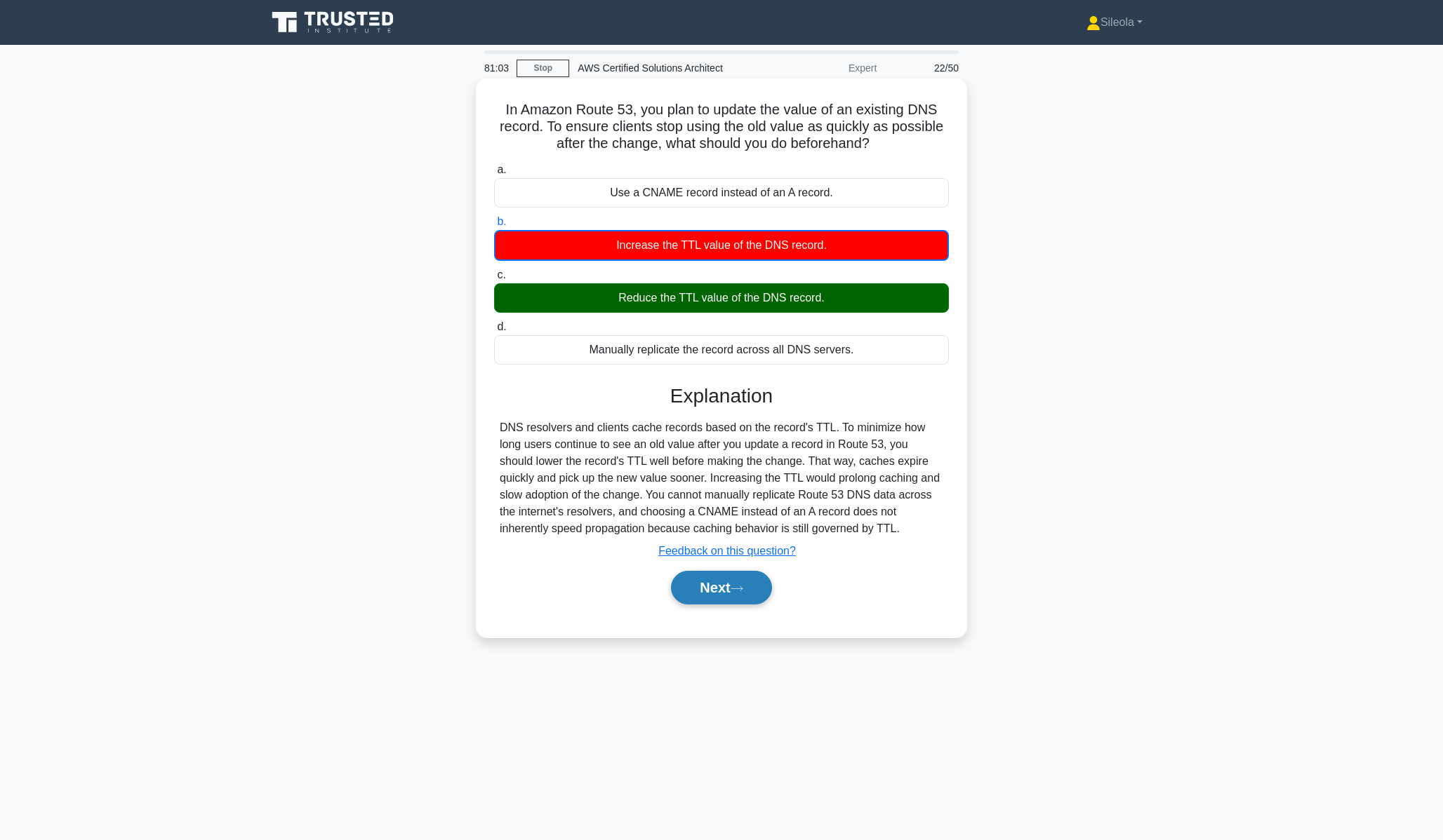
click at [721, 589] on button "Next" at bounding box center [721, 588] width 100 height 34
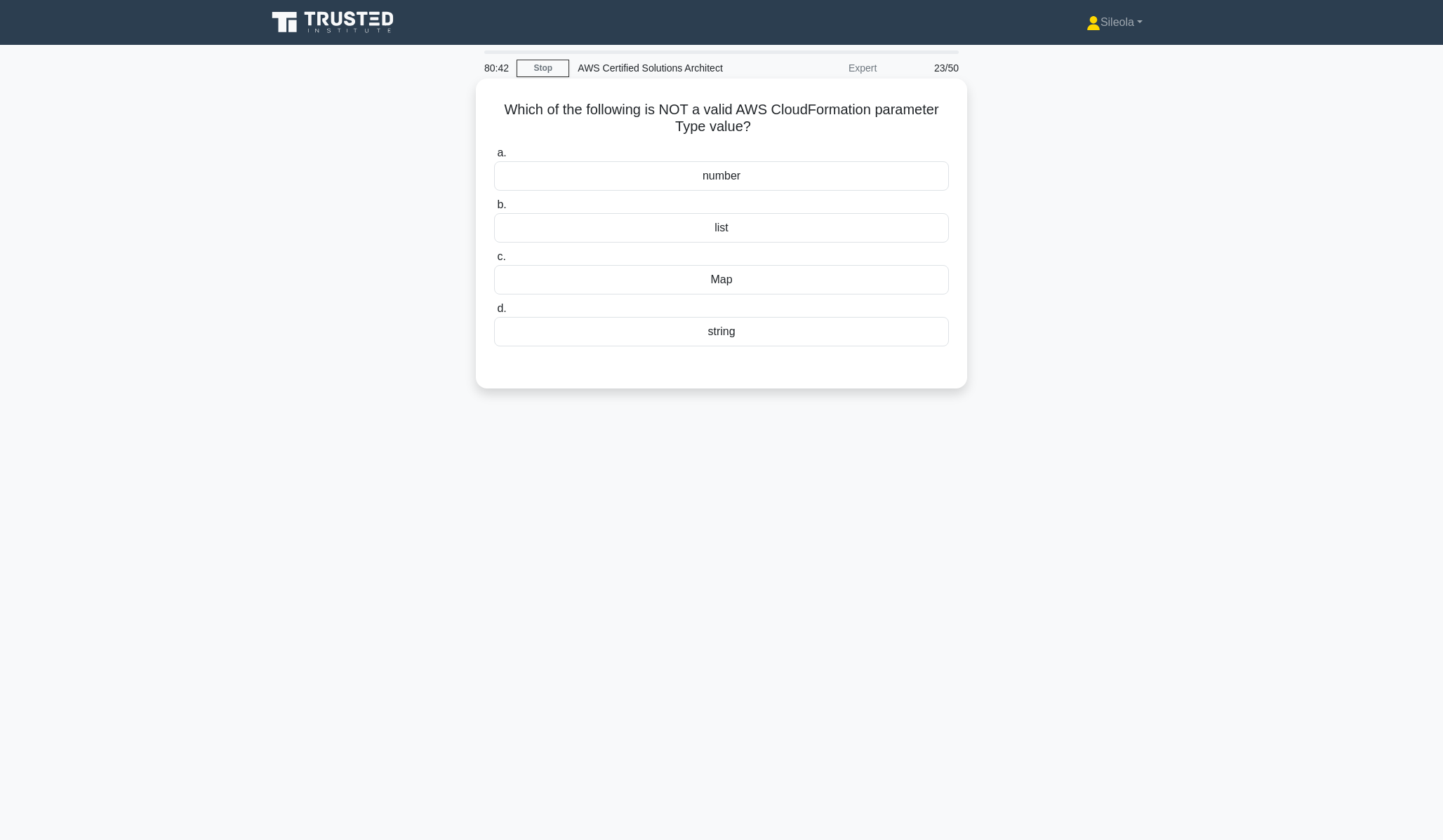
click at [878, 224] on div "list" at bounding box center [722, 228] width 454 height 29
click at [494, 210] on input "b. list" at bounding box center [494, 205] width 0 height 9
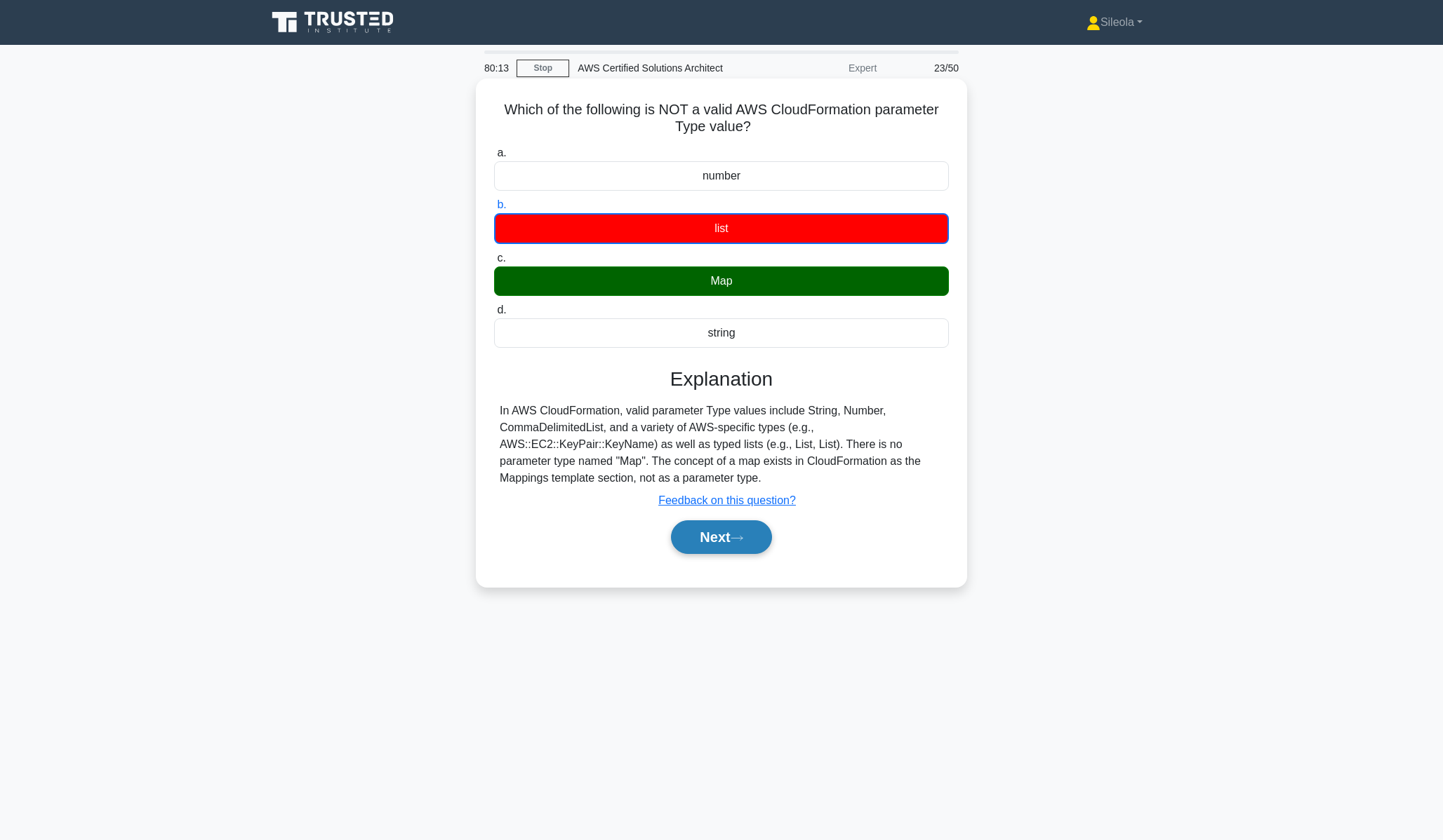
click at [758, 553] on button "Next" at bounding box center [721, 537] width 100 height 34
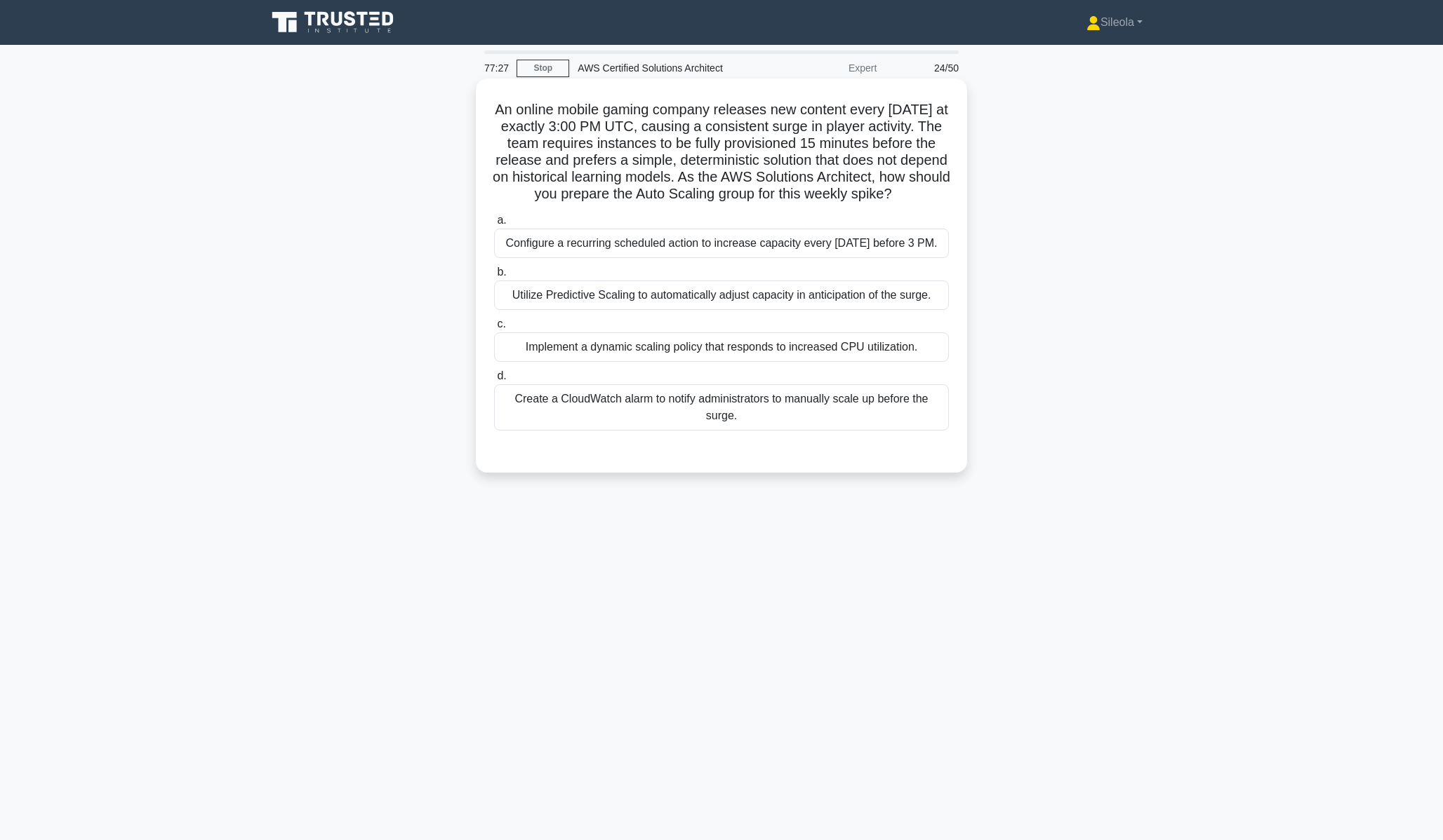
click at [758, 355] on div "Implement a dynamic scaling policy that responds to increased CPU utilization." at bounding box center [722, 347] width 454 height 29
click at [494, 329] on input "c. Implement a dynamic scaling policy that responds to increased CPU utilizatio…" at bounding box center [494, 324] width 0 height 9
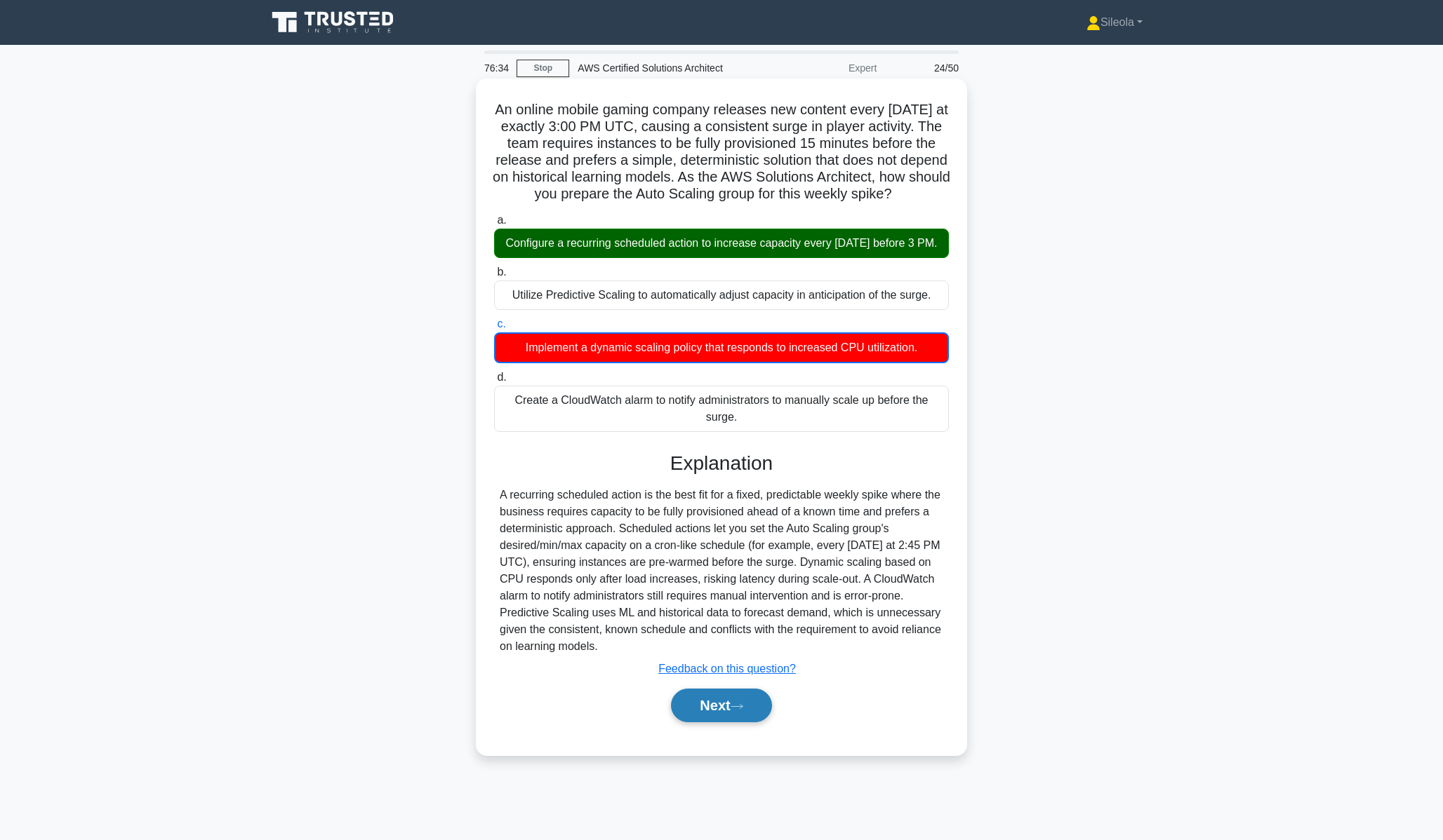
click at [738, 699] on button "Next" at bounding box center [721, 706] width 100 height 34
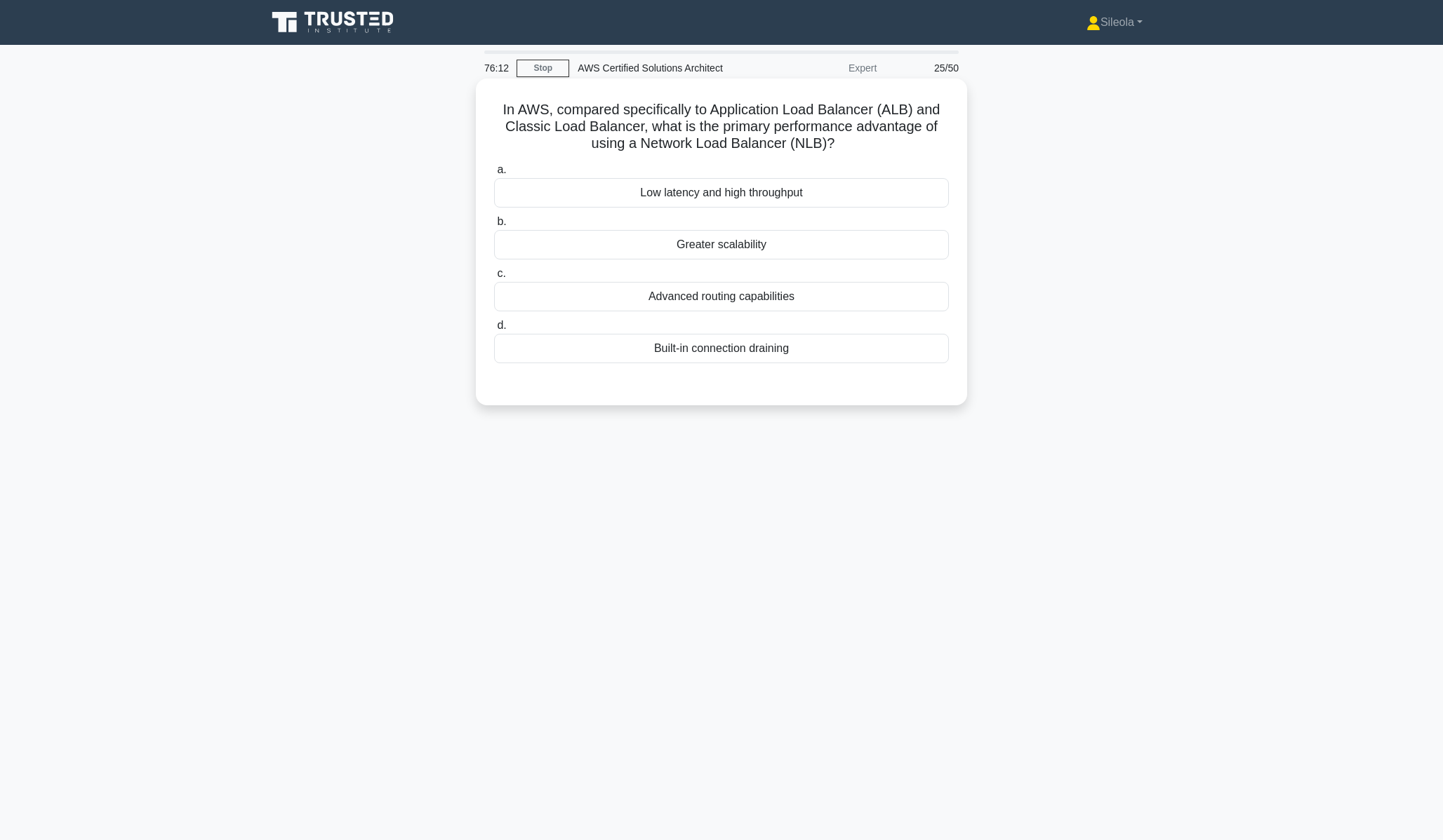
click at [919, 349] on div "Built-in connection draining" at bounding box center [722, 349] width 454 height 29
click at [494, 330] on input "d. Built-in connection draining" at bounding box center [494, 325] width 0 height 9
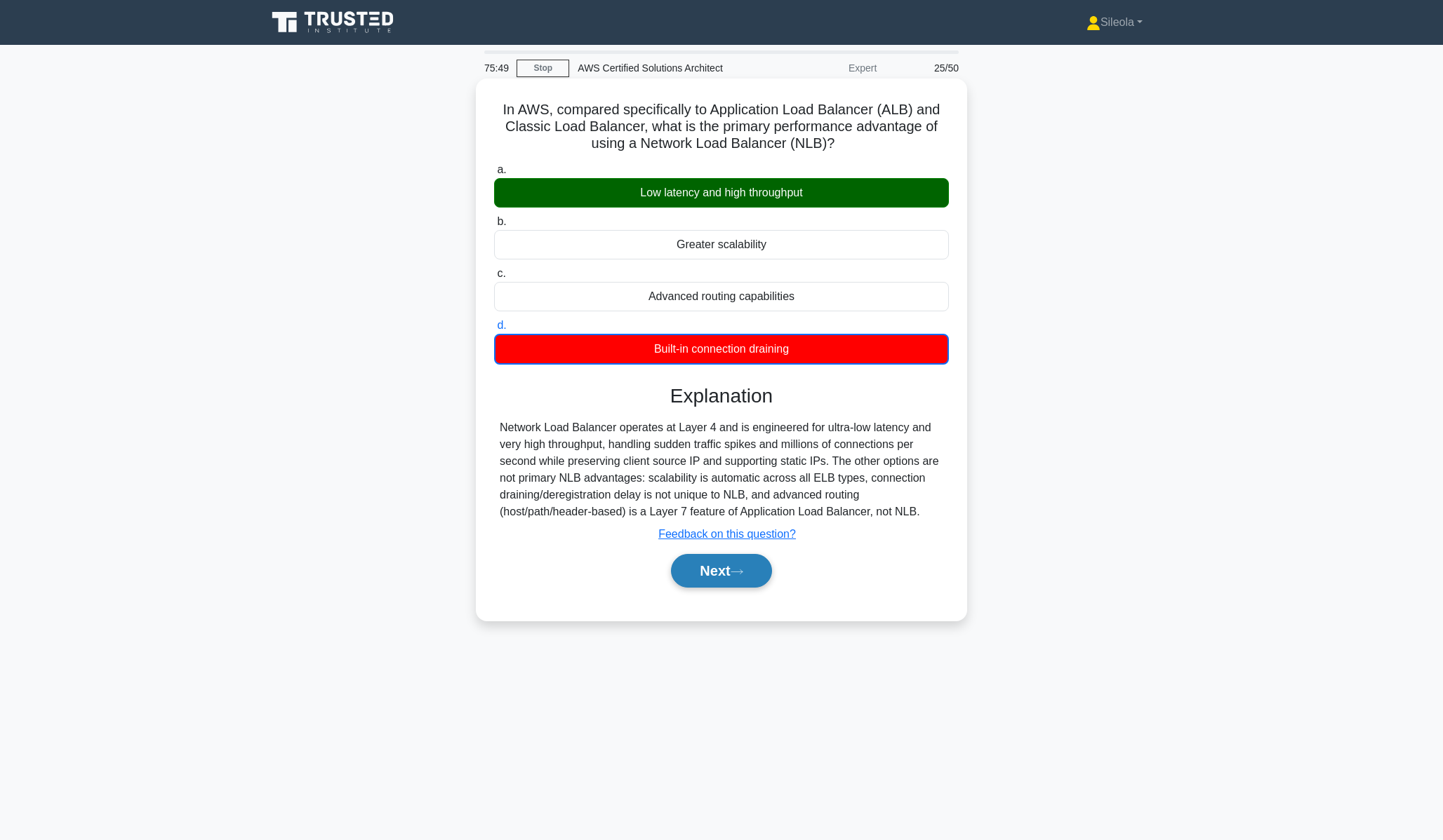
click at [763, 582] on button "Next" at bounding box center [721, 571] width 100 height 34
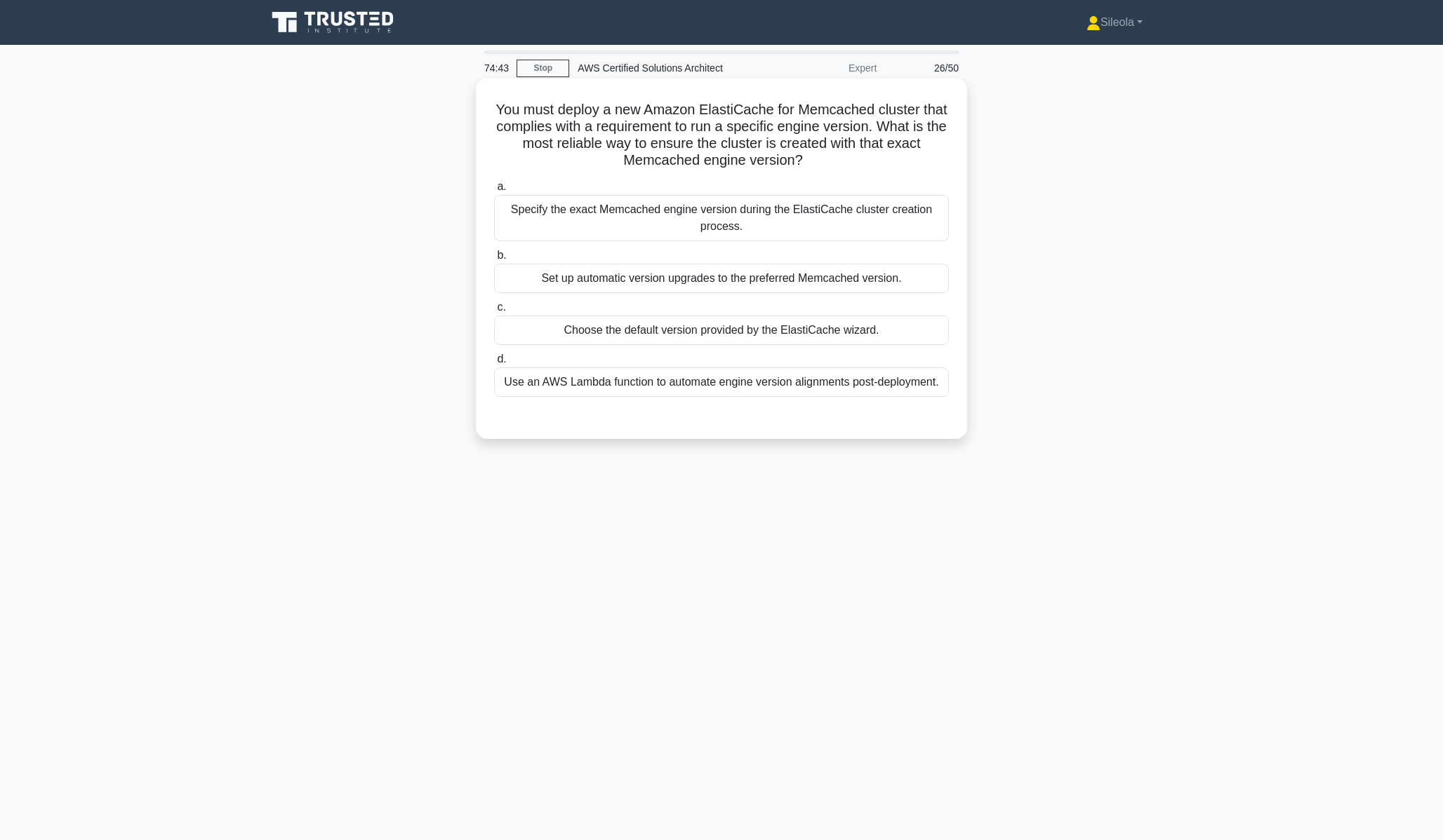
click at [896, 221] on div "Specify the exact Memcached engine version during the ElastiCache cluster creat…" at bounding box center [722, 218] width 454 height 47
click at [494, 192] on input "a. Specify the exact Memcached engine version during the ElastiCache cluster cr…" at bounding box center [494, 186] width 0 height 9
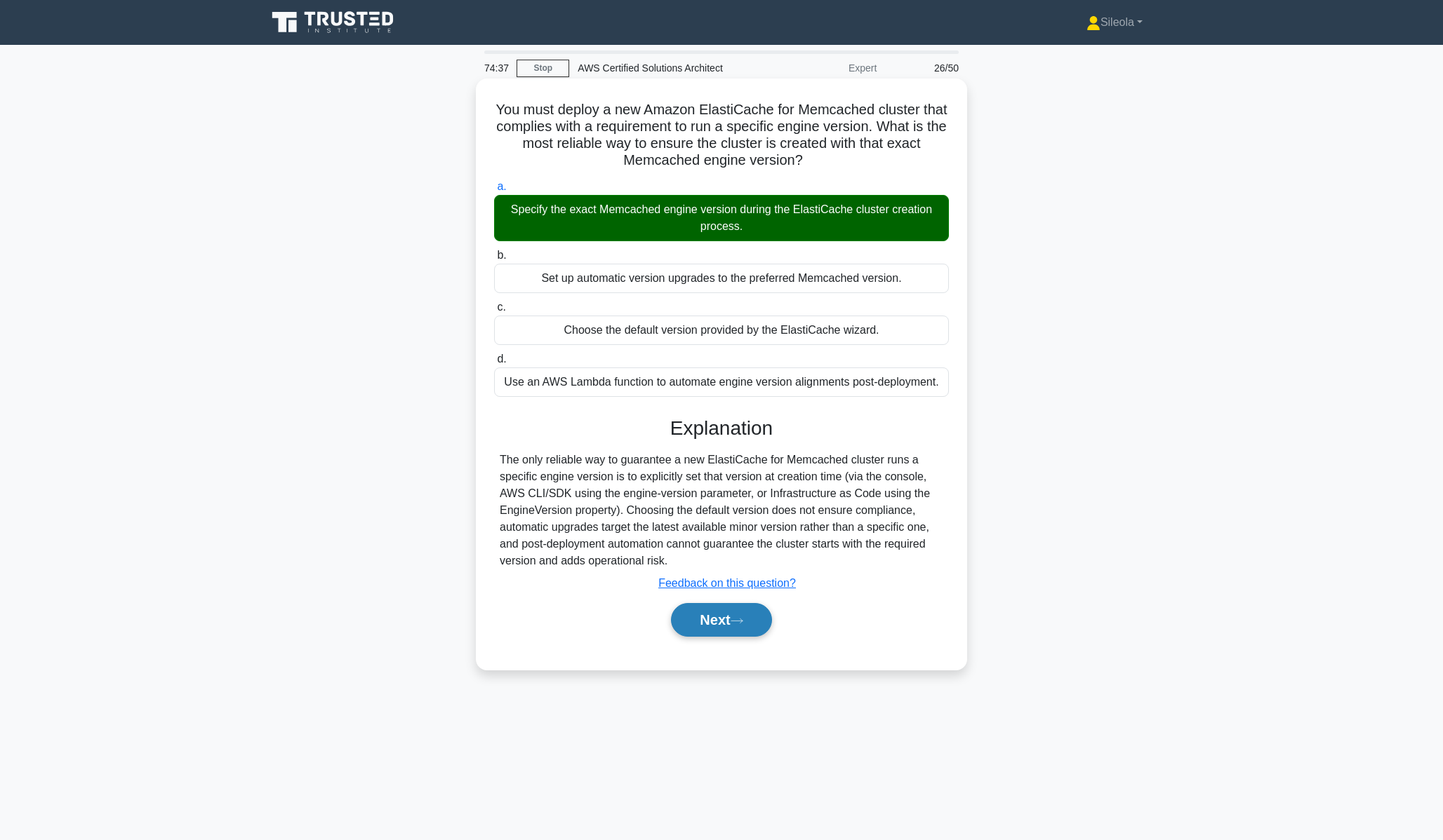
click at [762, 611] on button "Next" at bounding box center [721, 620] width 100 height 34
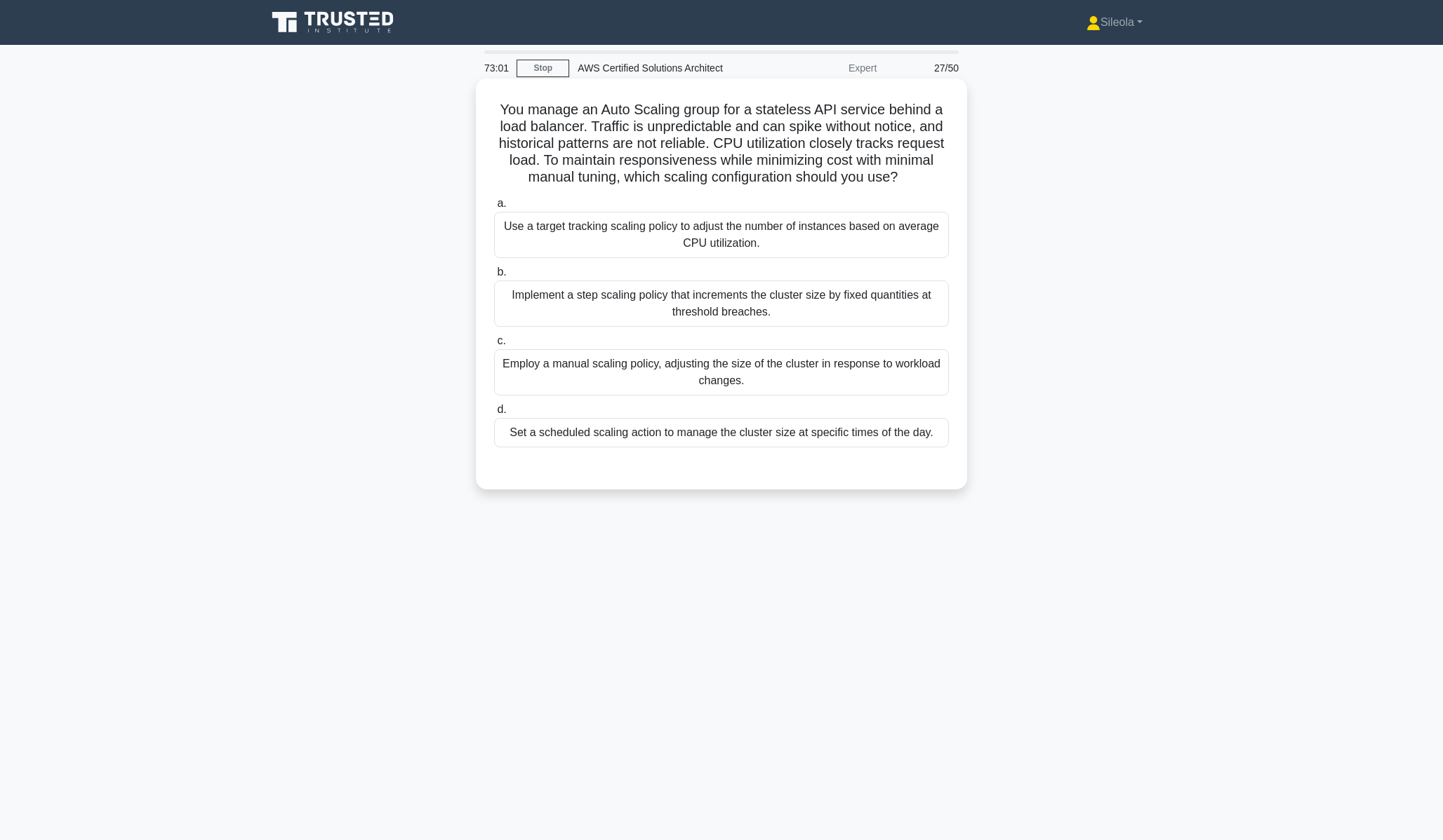
click at [703, 325] on div "Implement a step scaling policy that increments the cluster size by fixed quant…" at bounding box center [722, 304] width 454 height 47
click at [494, 277] on input "b. Implement a step scaling policy that increments the cluster size by fixed qu…" at bounding box center [494, 272] width 0 height 9
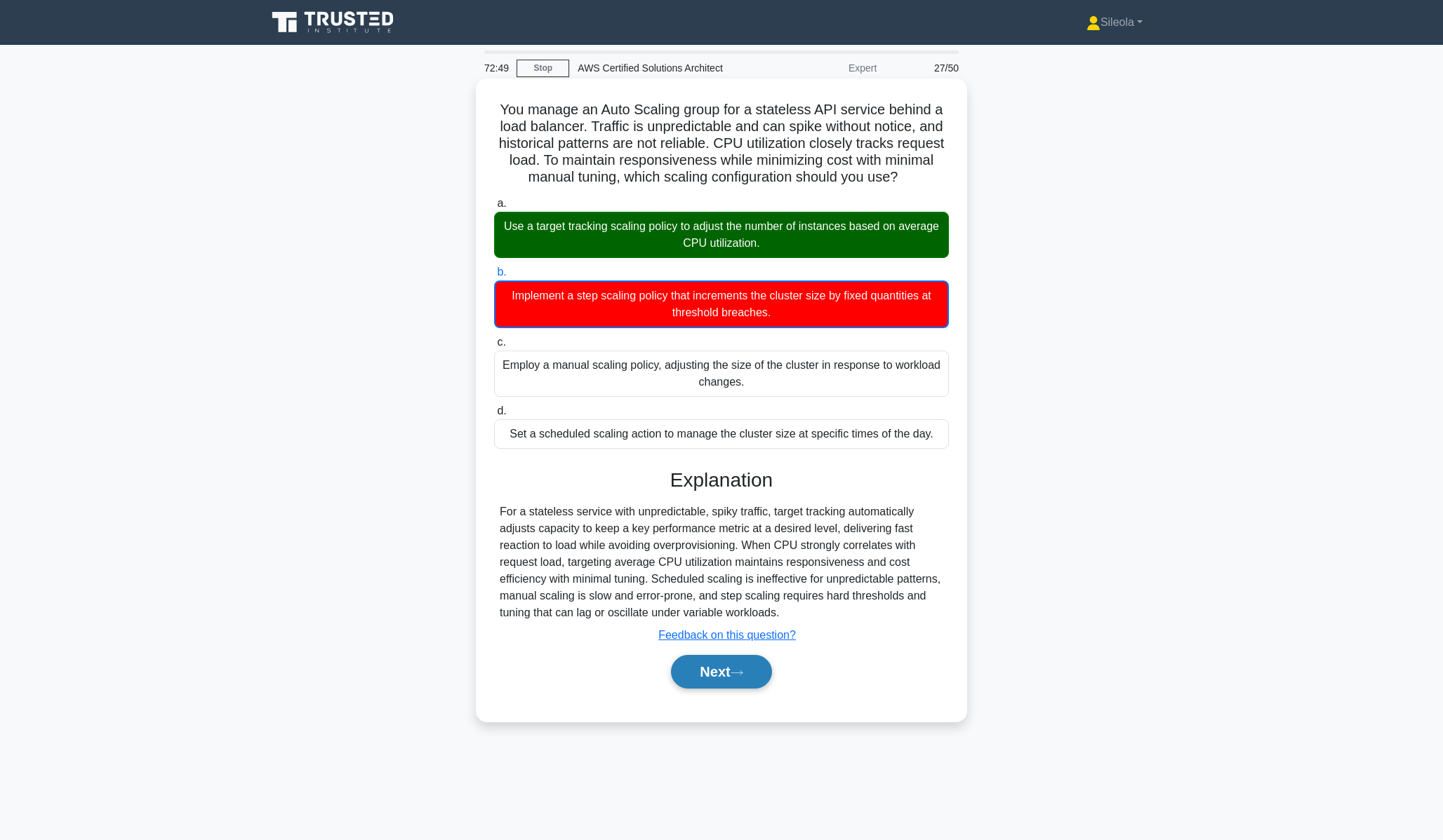
click at [737, 663] on button "Next" at bounding box center [721, 671] width 100 height 34
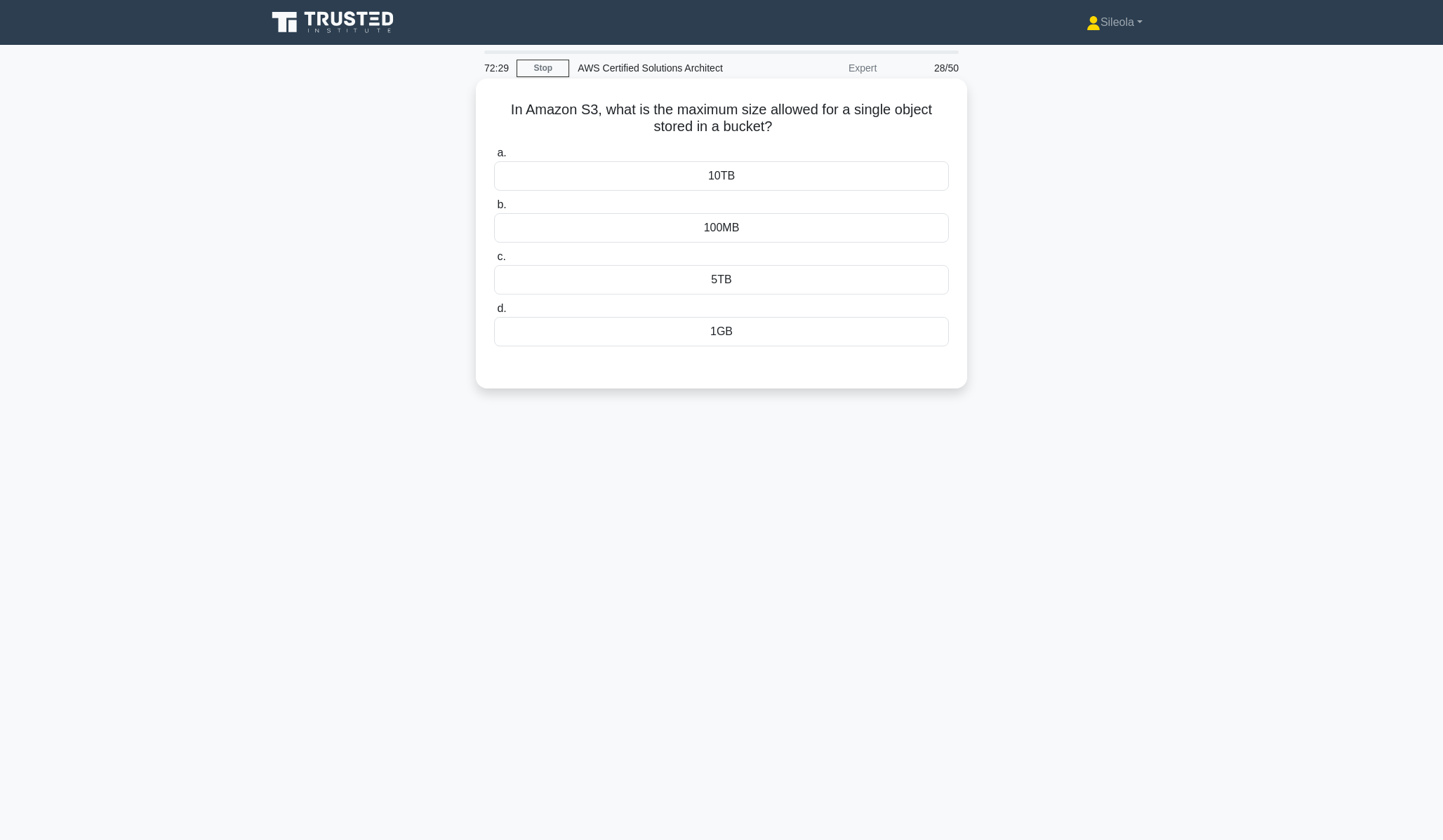
click at [834, 289] on div "5TB" at bounding box center [722, 280] width 454 height 29
click at [494, 261] on input "c. 5TB" at bounding box center [494, 256] width 0 height 9
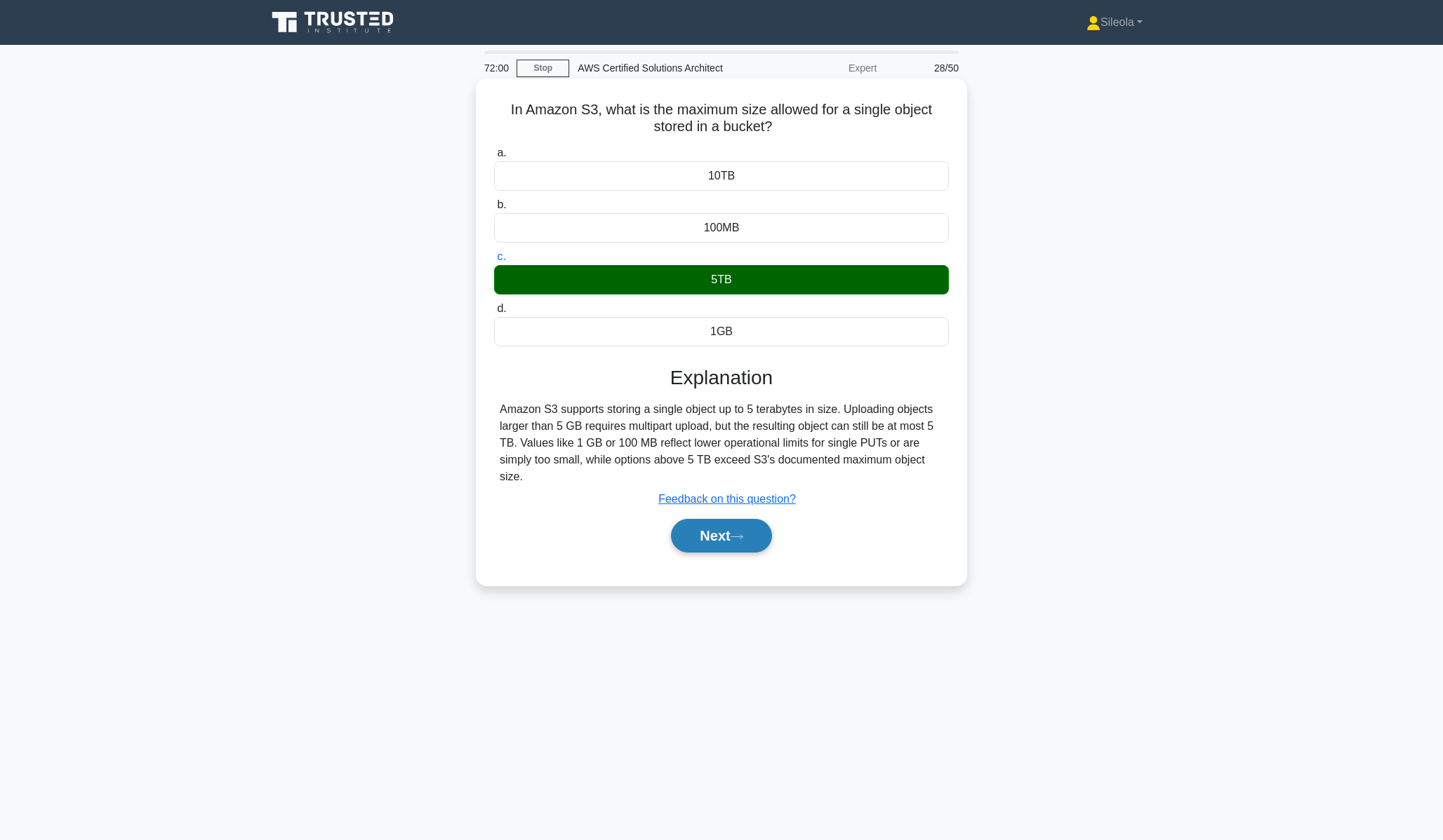
click at [743, 535] on icon at bounding box center [736, 537] width 13 height 8
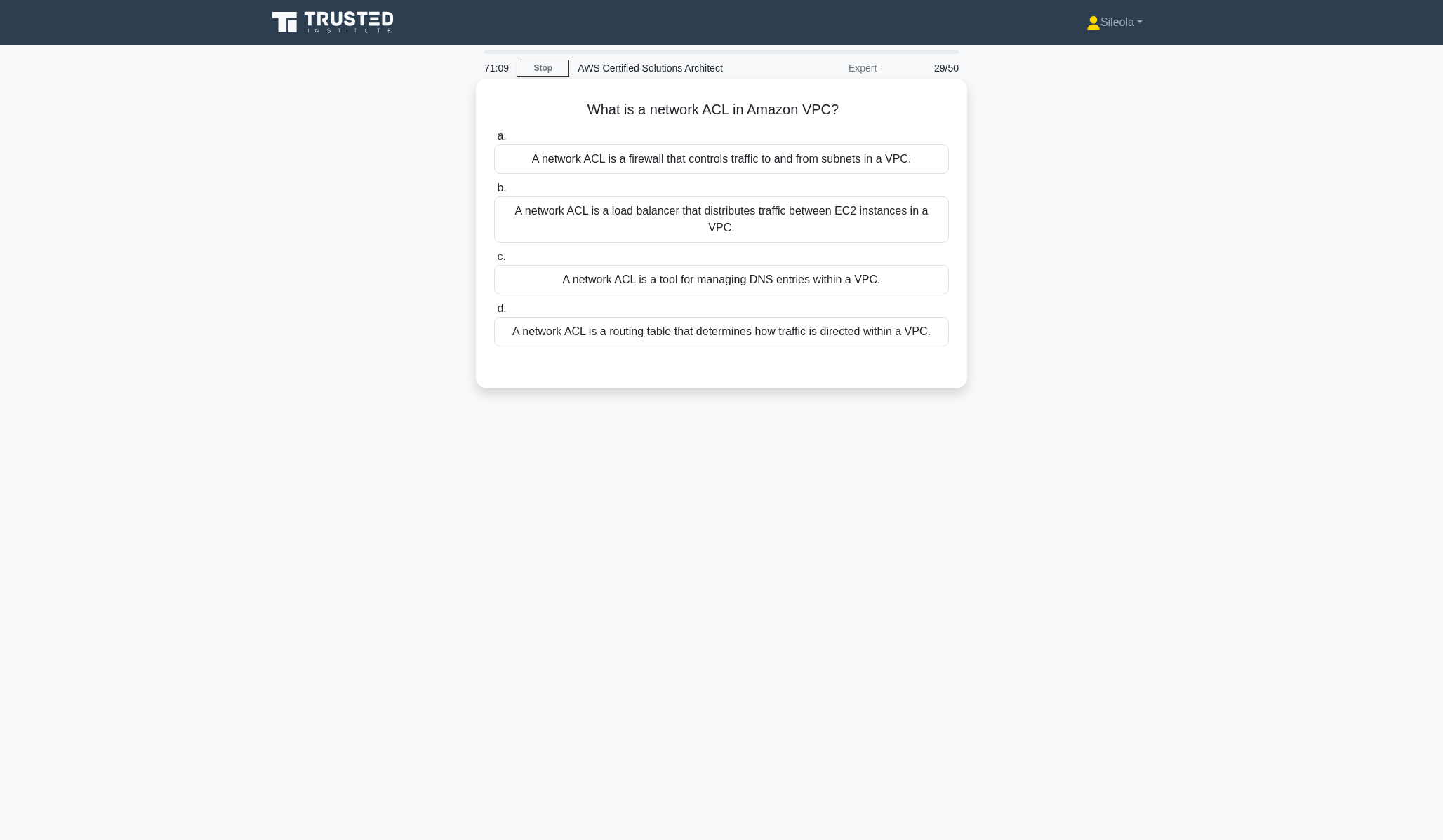
click at [820, 152] on div "A network ACL is a firewall that controls traffic to and from subnets in a VPC." at bounding box center [722, 159] width 454 height 29
click at [494, 141] on input "a. A network ACL is a firewall that controls traffic to and from subnets in a V…" at bounding box center [494, 135] width 0 height 9
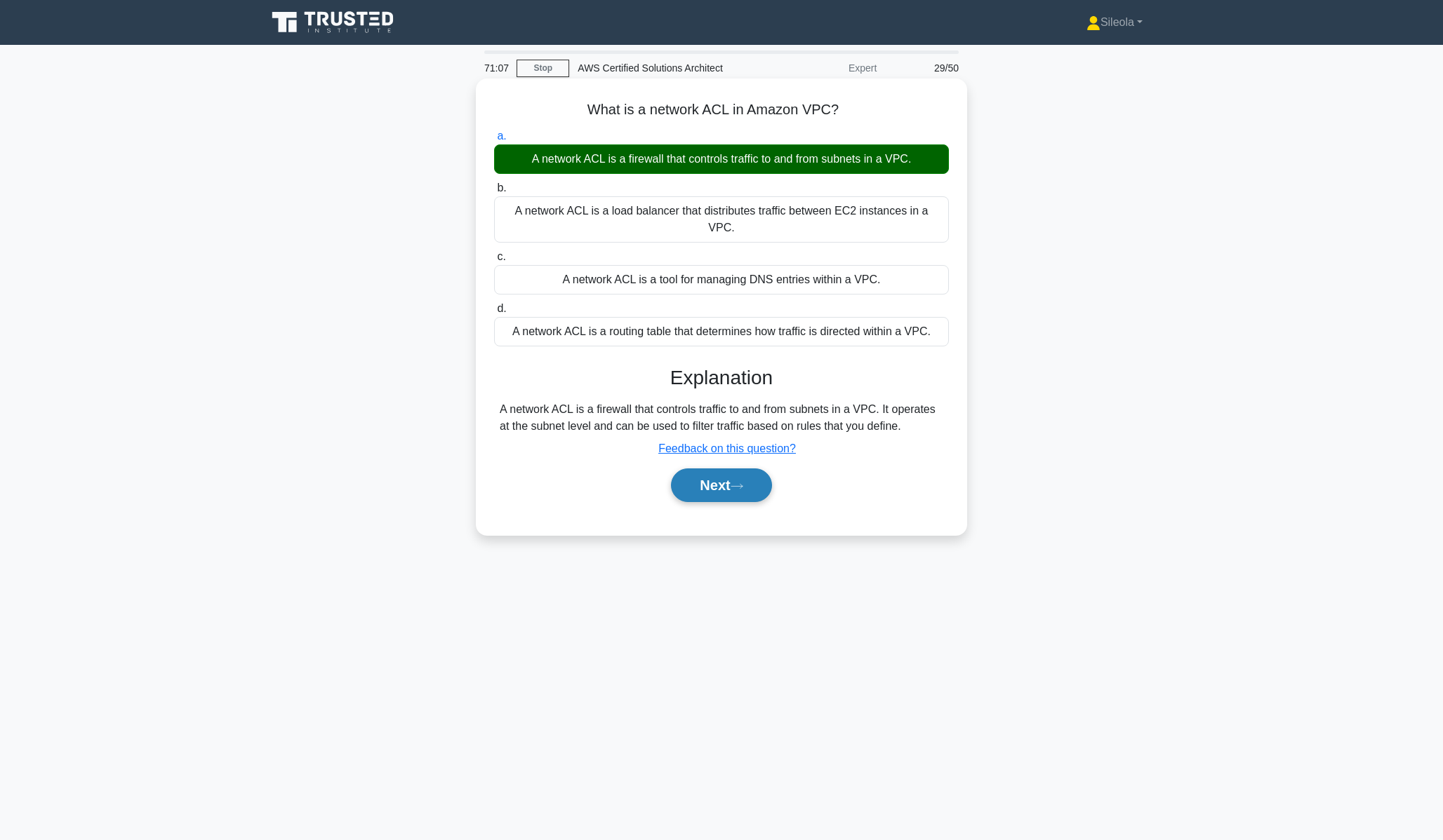
click at [713, 480] on button "Next" at bounding box center [721, 485] width 100 height 34
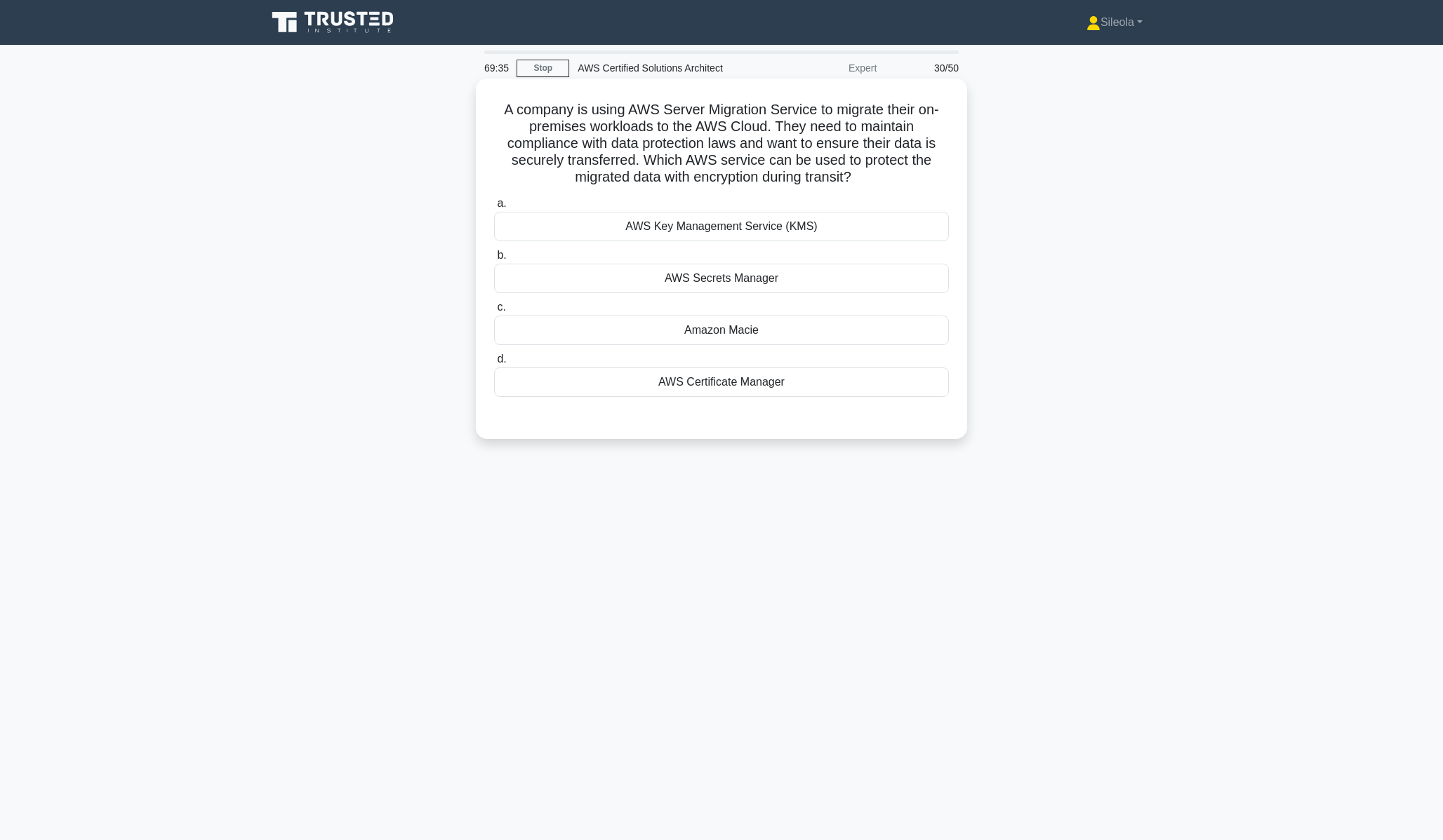
click at [911, 232] on div "AWS Key Management Service (KMS)" at bounding box center [722, 226] width 454 height 29
click at [494, 209] on input "a. AWS Key Management Service (KMS)" at bounding box center [494, 203] width 0 height 9
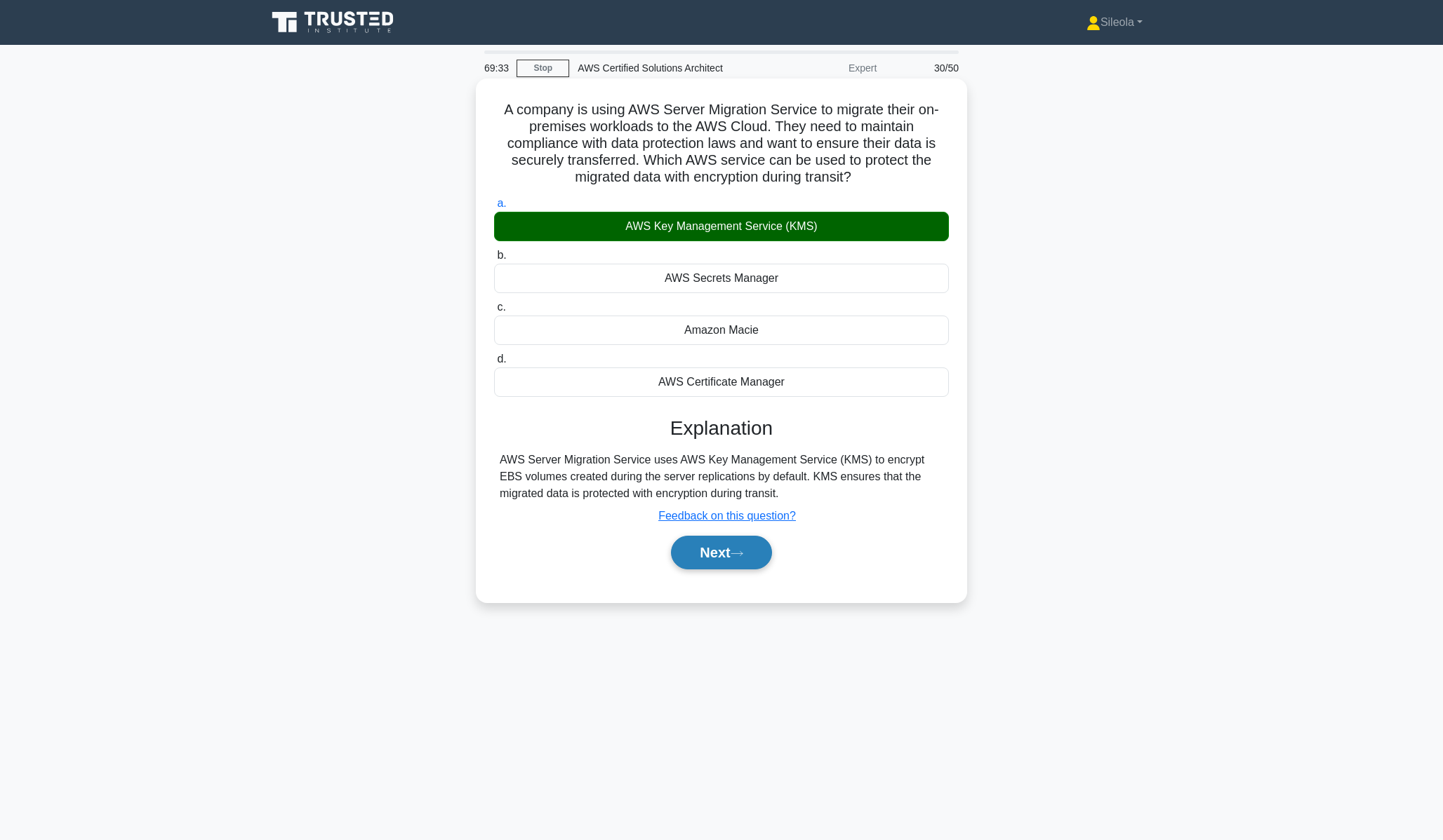
click at [722, 566] on button "Next" at bounding box center [721, 553] width 100 height 34
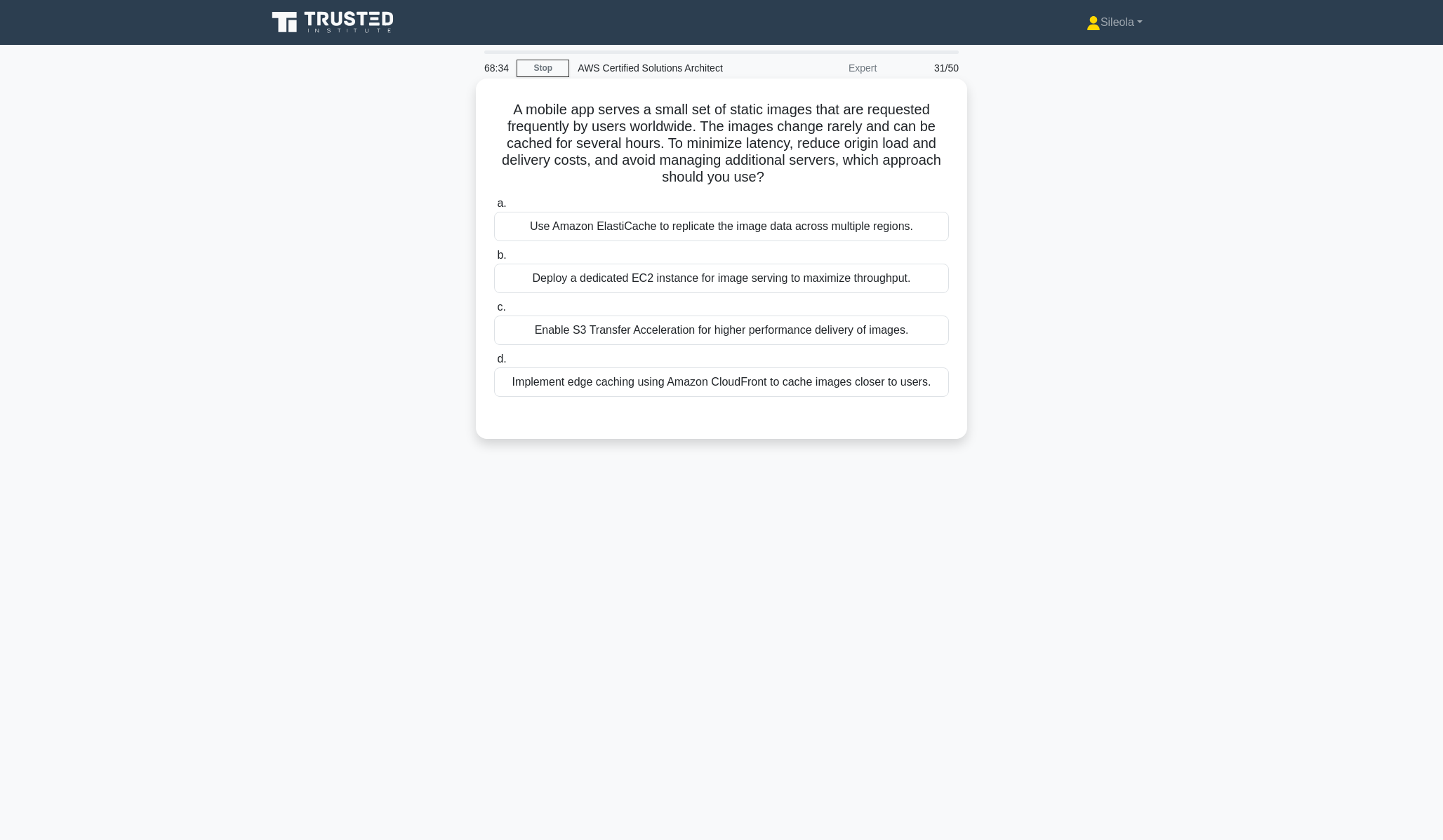
click at [928, 379] on div "Implement edge caching using Amazon CloudFront to cache images closer to users." at bounding box center [722, 382] width 454 height 29
click at [494, 364] on input "d. Implement edge caching using Amazon CloudFront to cache images closer to use…" at bounding box center [494, 359] width 0 height 9
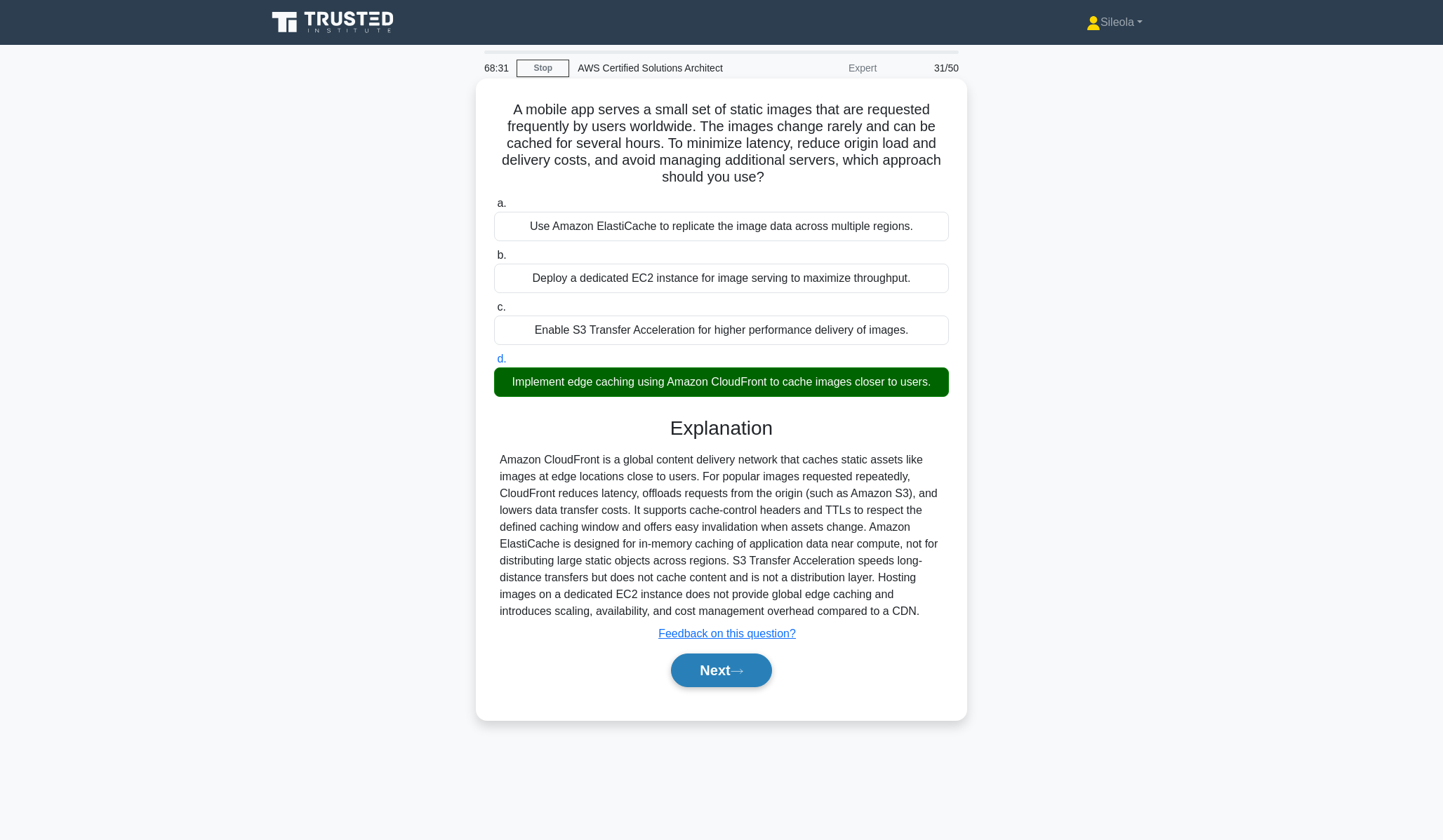
click at [700, 663] on button "Next" at bounding box center [721, 670] width 100 height 34
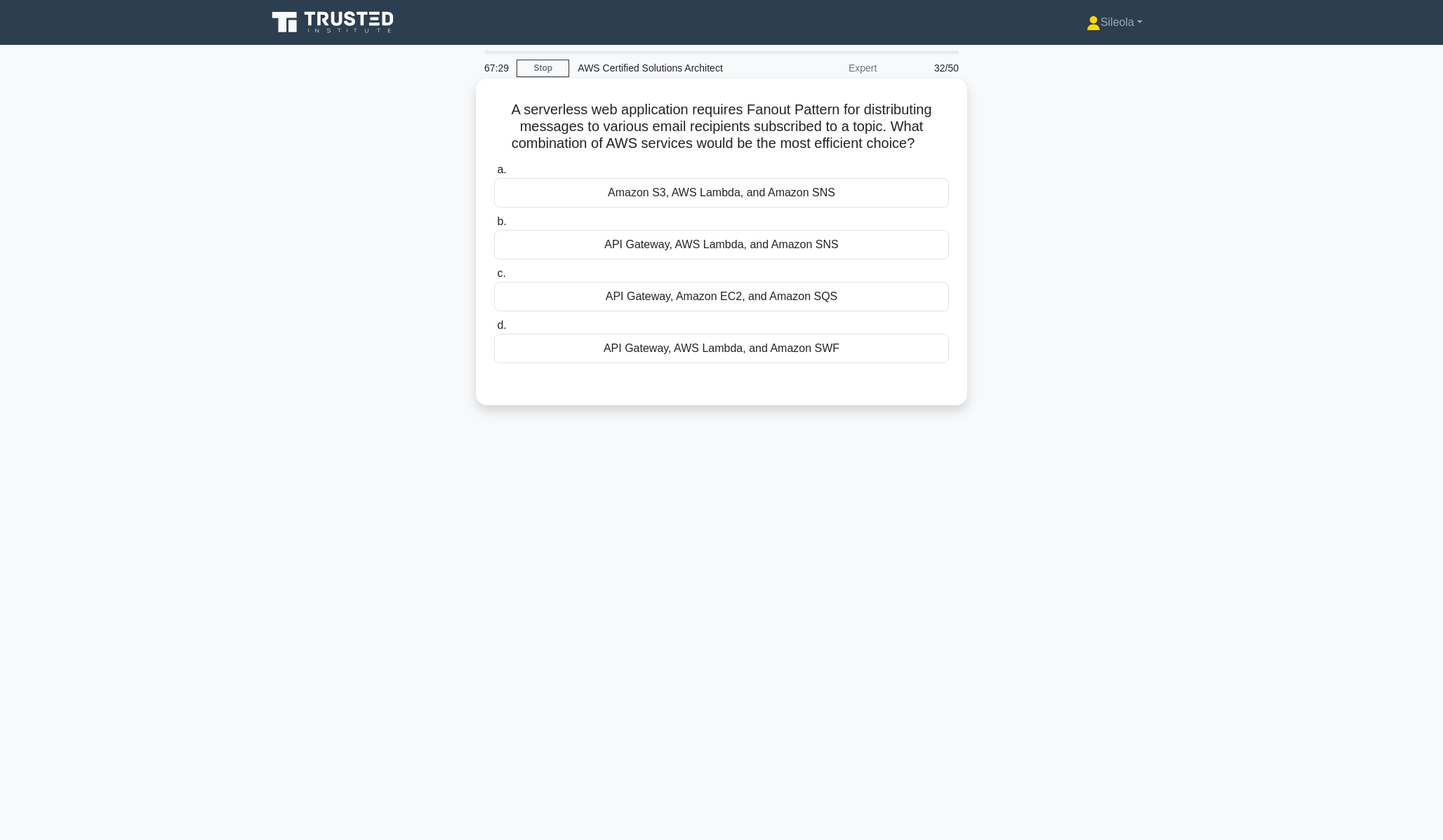
click at [776, 303] on div "API Gateway, Amazon EC2, and Amazon SQS" at bounding box center [722, 296] width 454 height 29
click at [494, 279] on input "c. API Gateway, Amazon EC2, and Amazon SQS" at bounding box center [494, 273] width 0 height 9
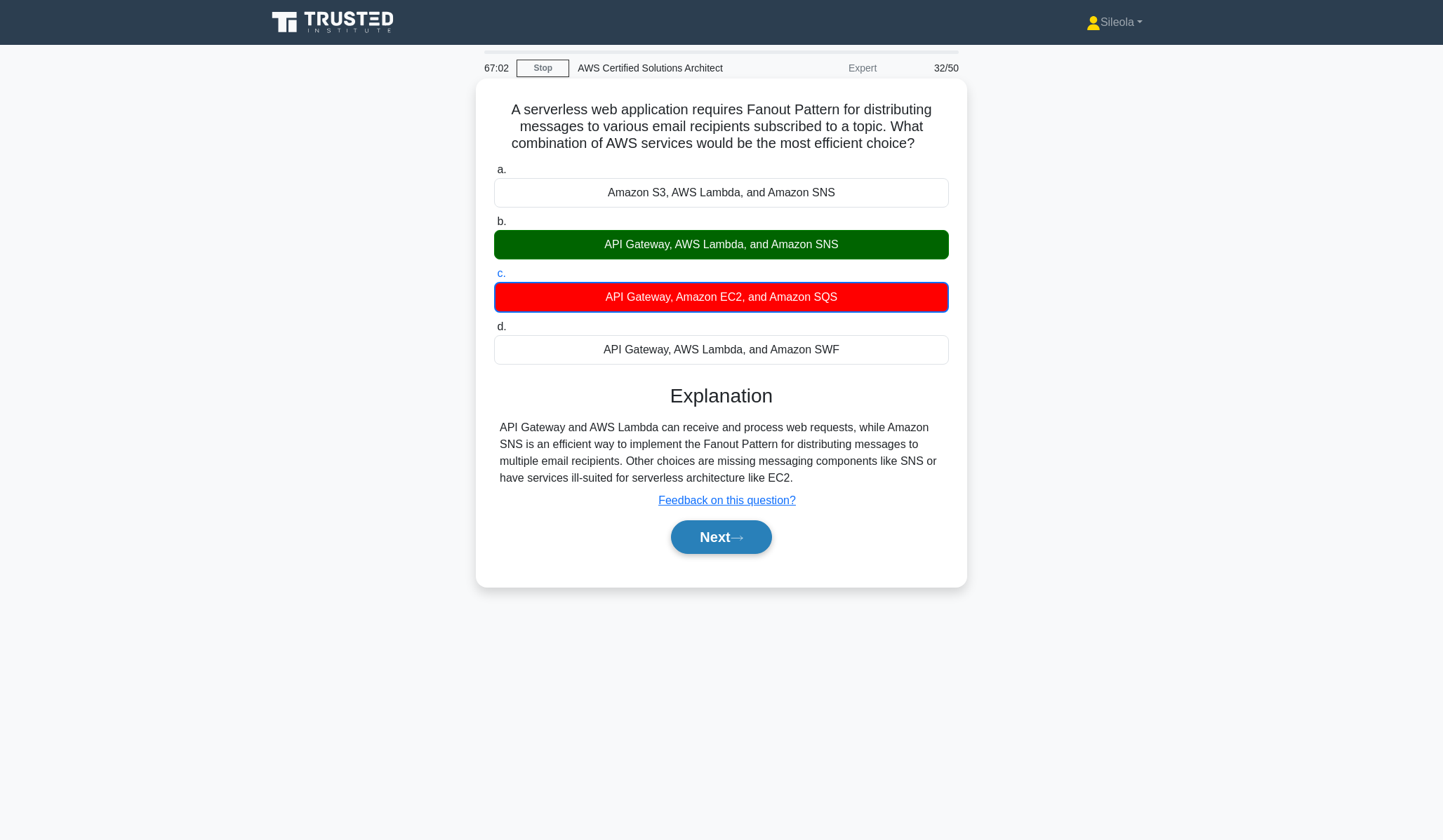
click at [746, 550] on button "Next" at bounding box center [721, 537] width 100 height 34
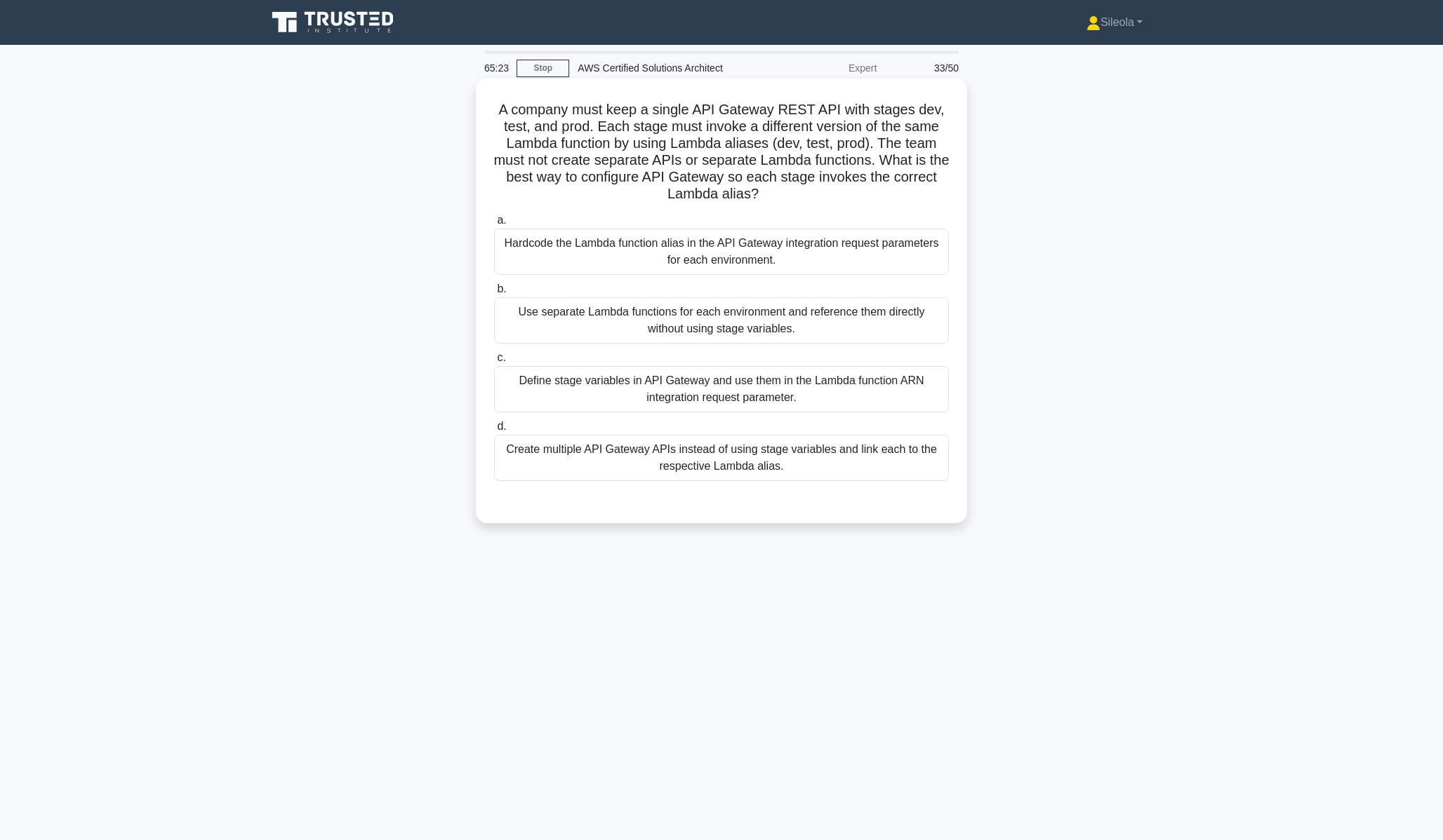
click at [840, 404] on div "Define stage variables in API Gateway and use them in the Lambda function ARN i…" at bounding box center [722, 390] width 454 height 47
click at [494, 363] on input "c. Define stage variables in API Gateway and use them in the Lambda function AR…" at bounding box center [494, 358] width 0 height 9
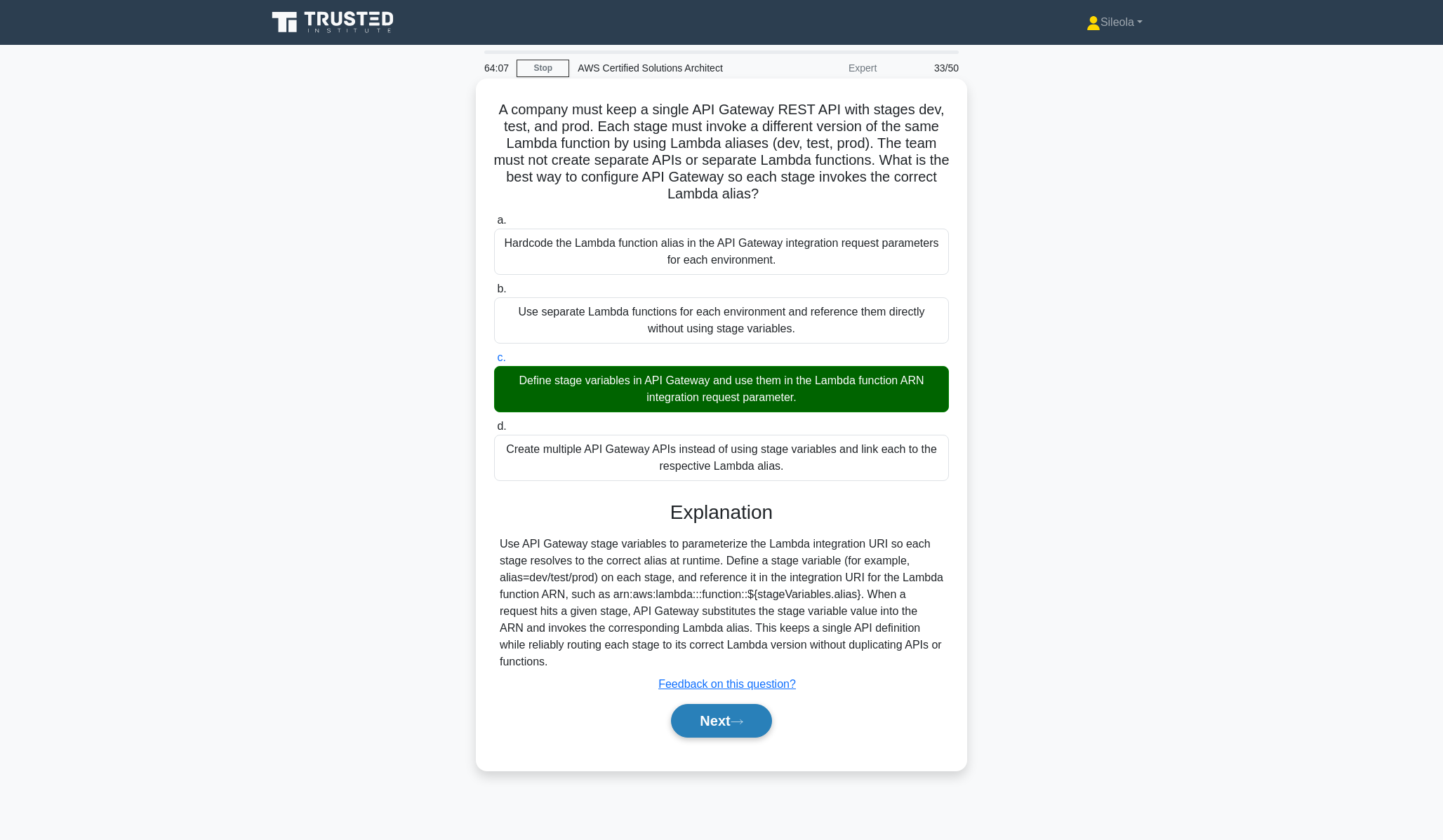
click at [761, 716] on button "Next" at bounding box center [721, 721] width 100 height 34
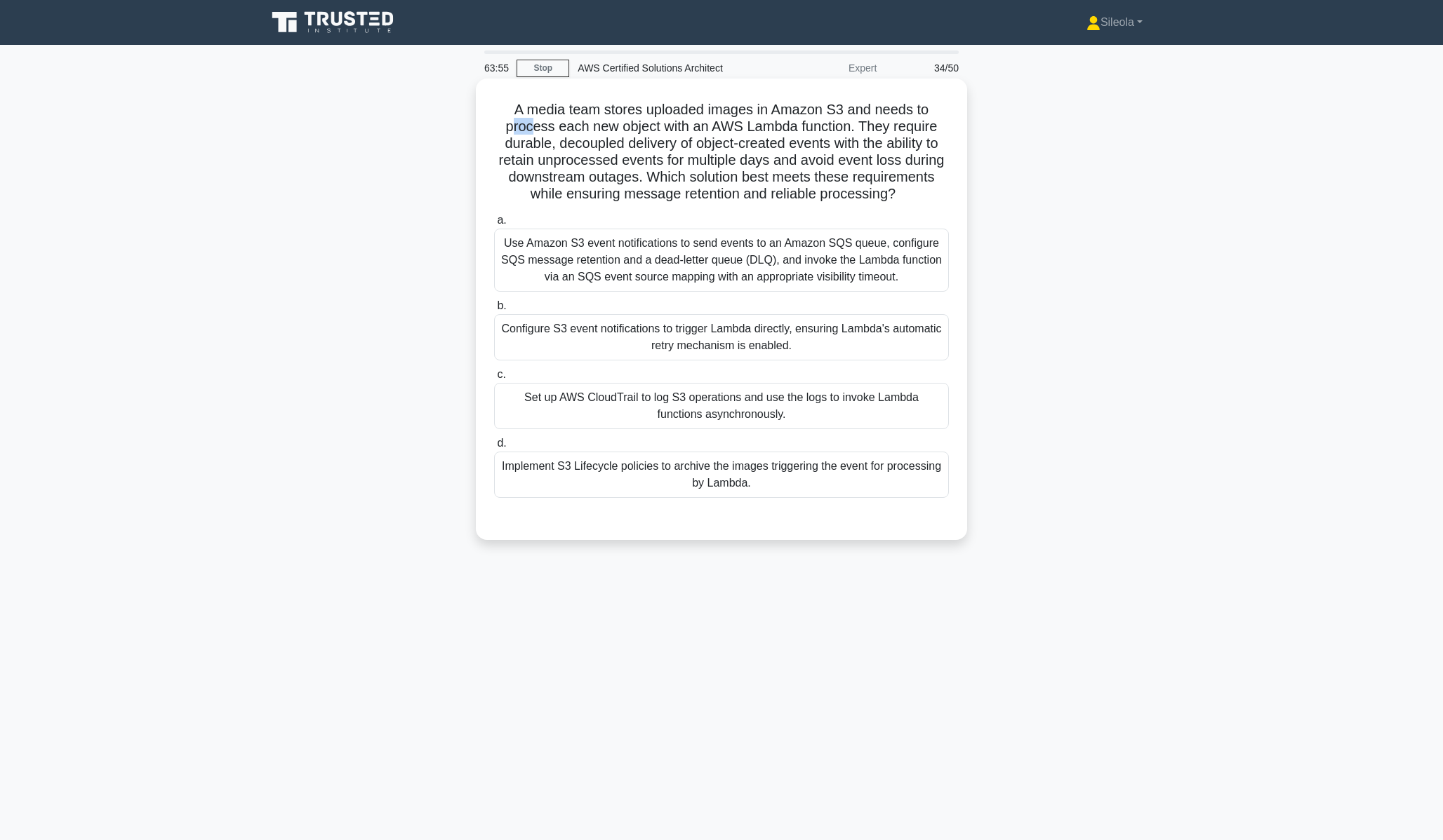
drag, startPoint x: 515, startPoint y: 119, endPoint x: 535, endPoint y: 117, distance: 20.1
click at [535, 118] on h5 "A media team stores uploaded images in Amazon S3 and needs to process each new …" at bounding box center [721, 152] width 457 height 102
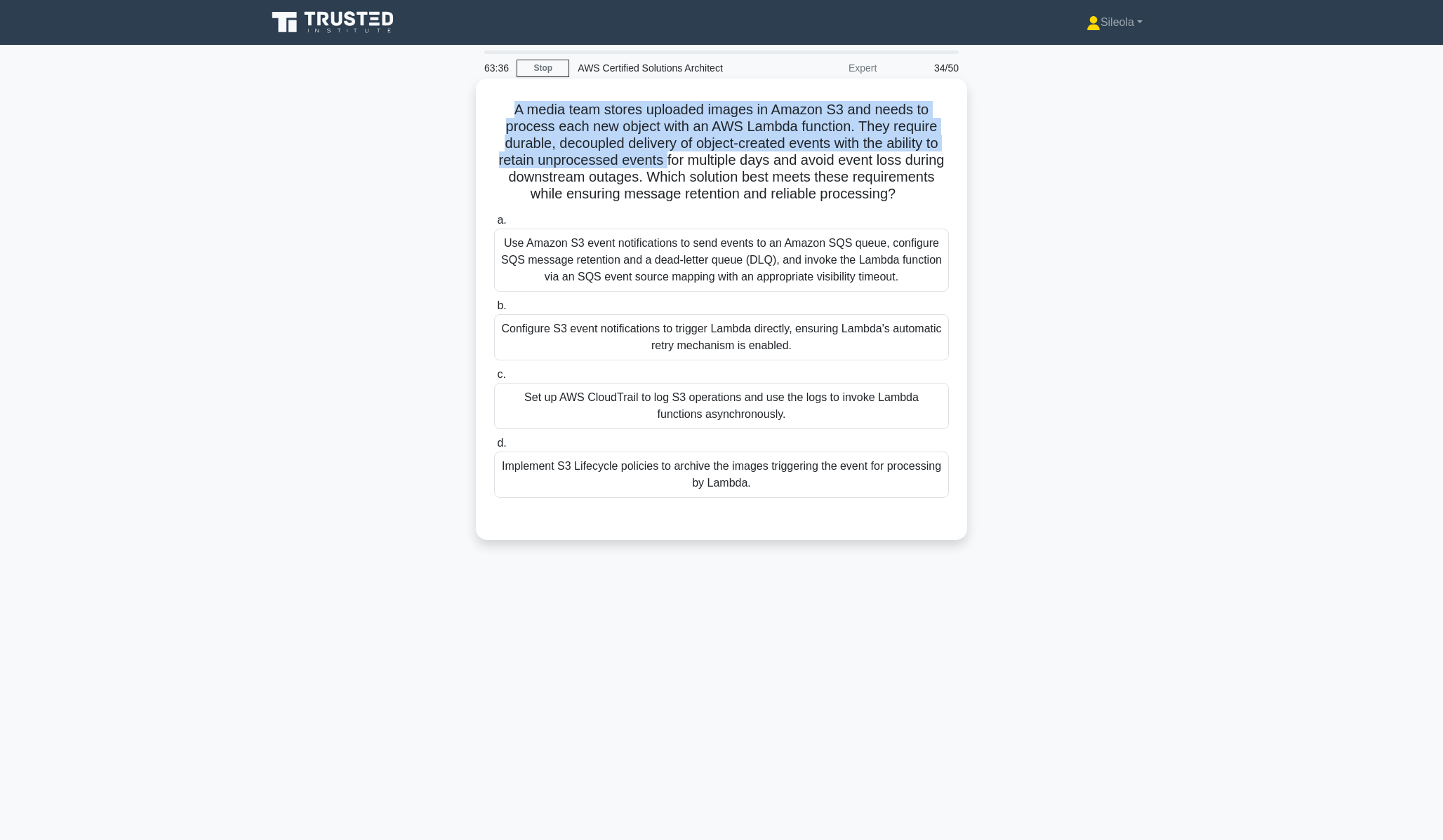
drag, startPoint x: 518, startPoint y: 109, endPoint x: 665, endPoint y: 165, distance: 157.3
click at [665, 167] on h5 "A media team stores uploaded images in Amazon S3 and needs to process each new …" at bounding box center [721, 152] width 457 height 102
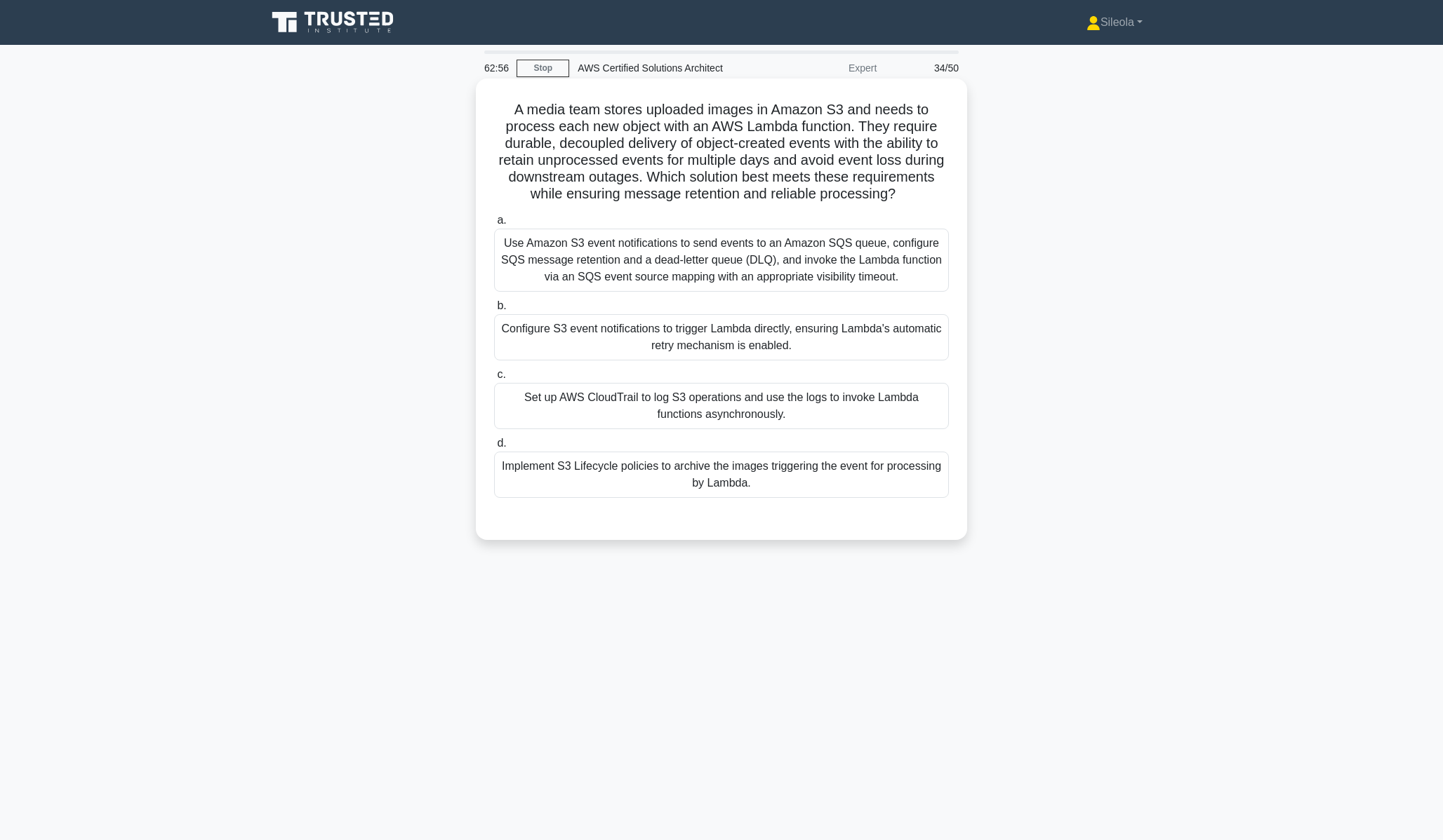
click at [837, 254] on div "Use Amazon S3 event notifications to send events to an Amazon SQS queue, config…" at bounding box center [722, 260] width 454 height 63
click at [494, 225] on input "a. Use Amazon S3 event notifications to send events to an Amazon SQS queue, con…" at bounding box center [494, 220] width 0 height 9
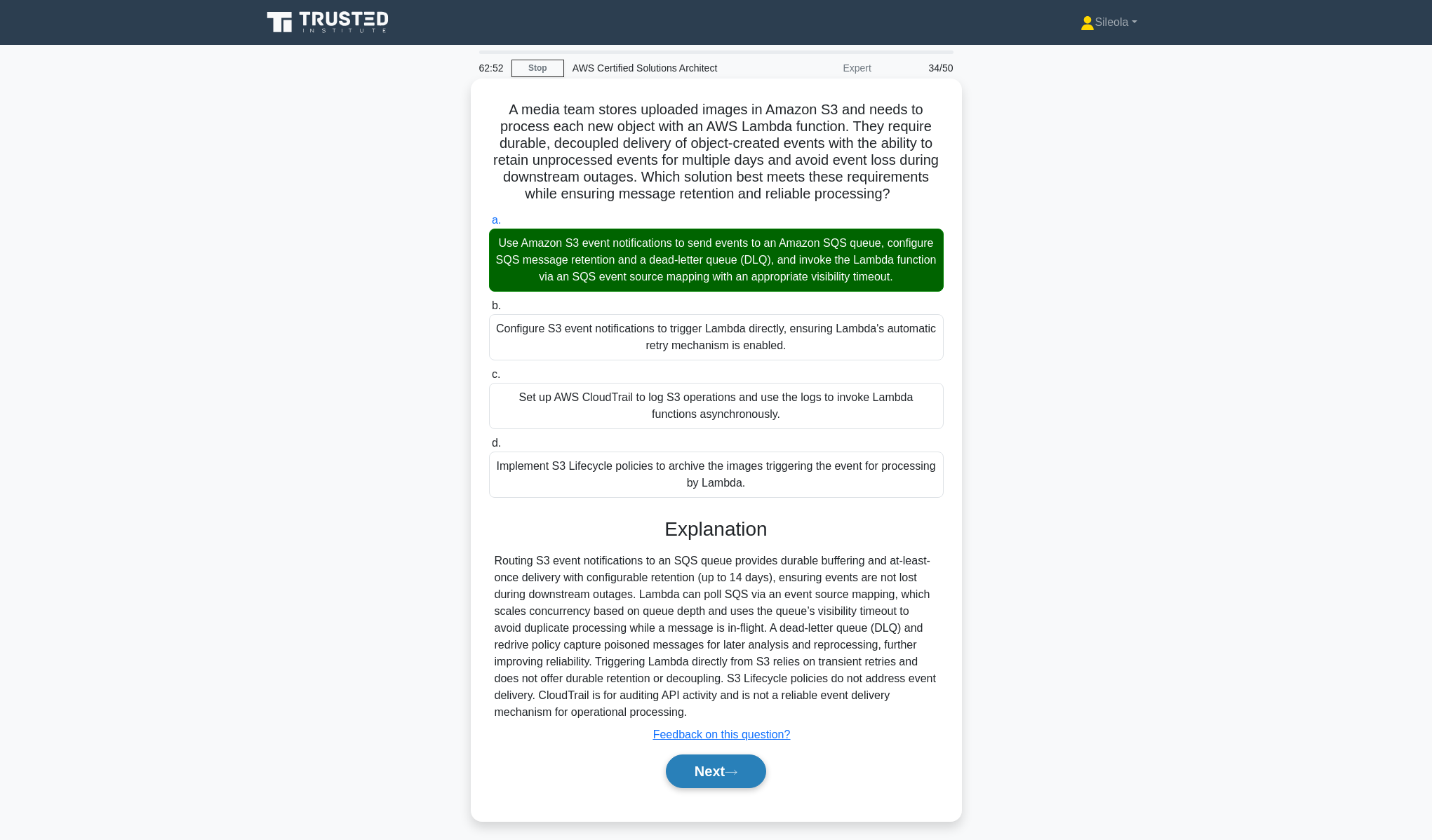
click at [708, 768] on button "Next" at bounding box center [716, 772] width 100 height 34
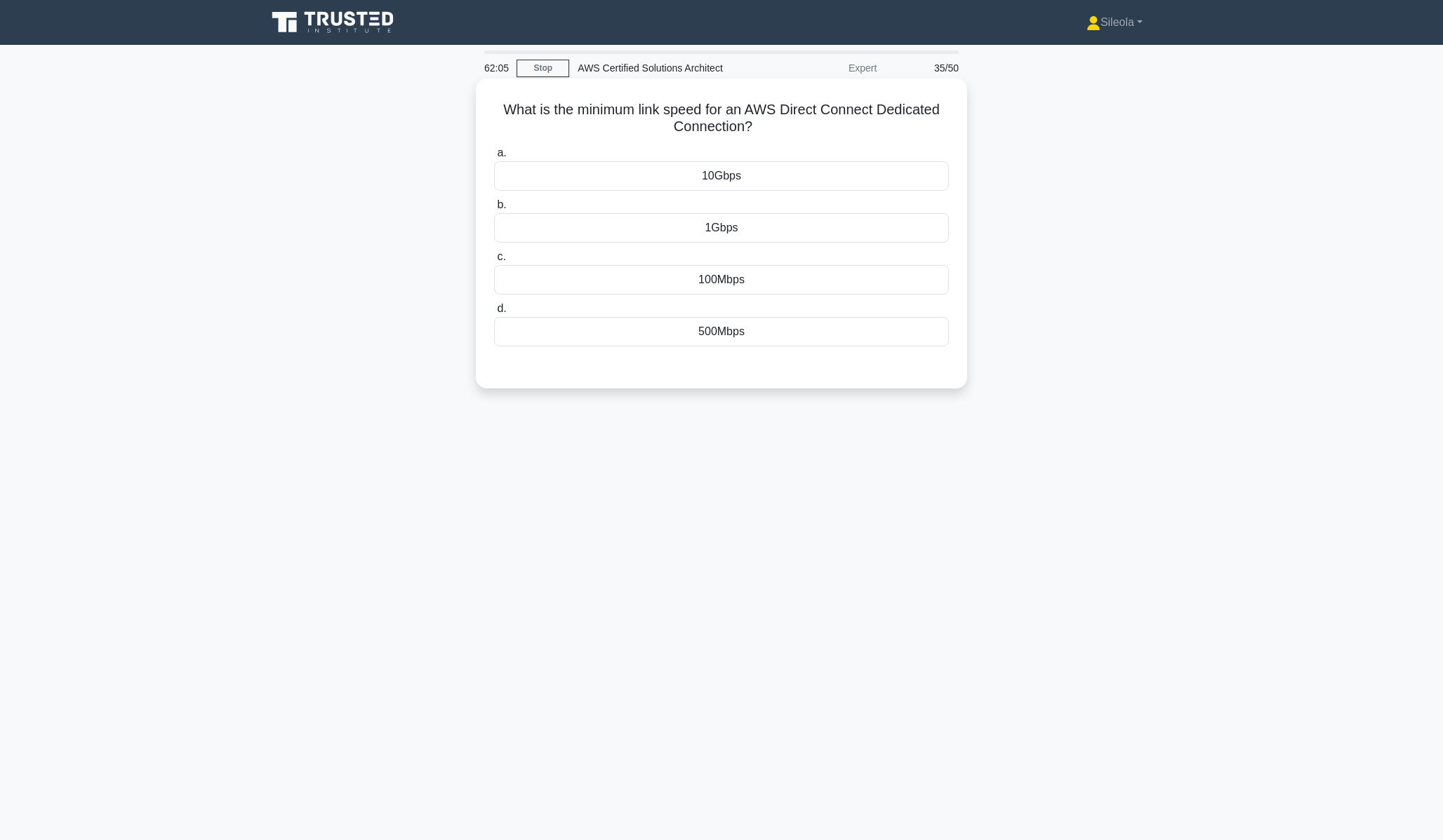
click at [808, 182] on div "10Gbps" at bounding box center [722, 176] width 454 height 29
click at [494, 158] on input "a. 10Gbps" at bounding box center [494, 153] width 0 height 9
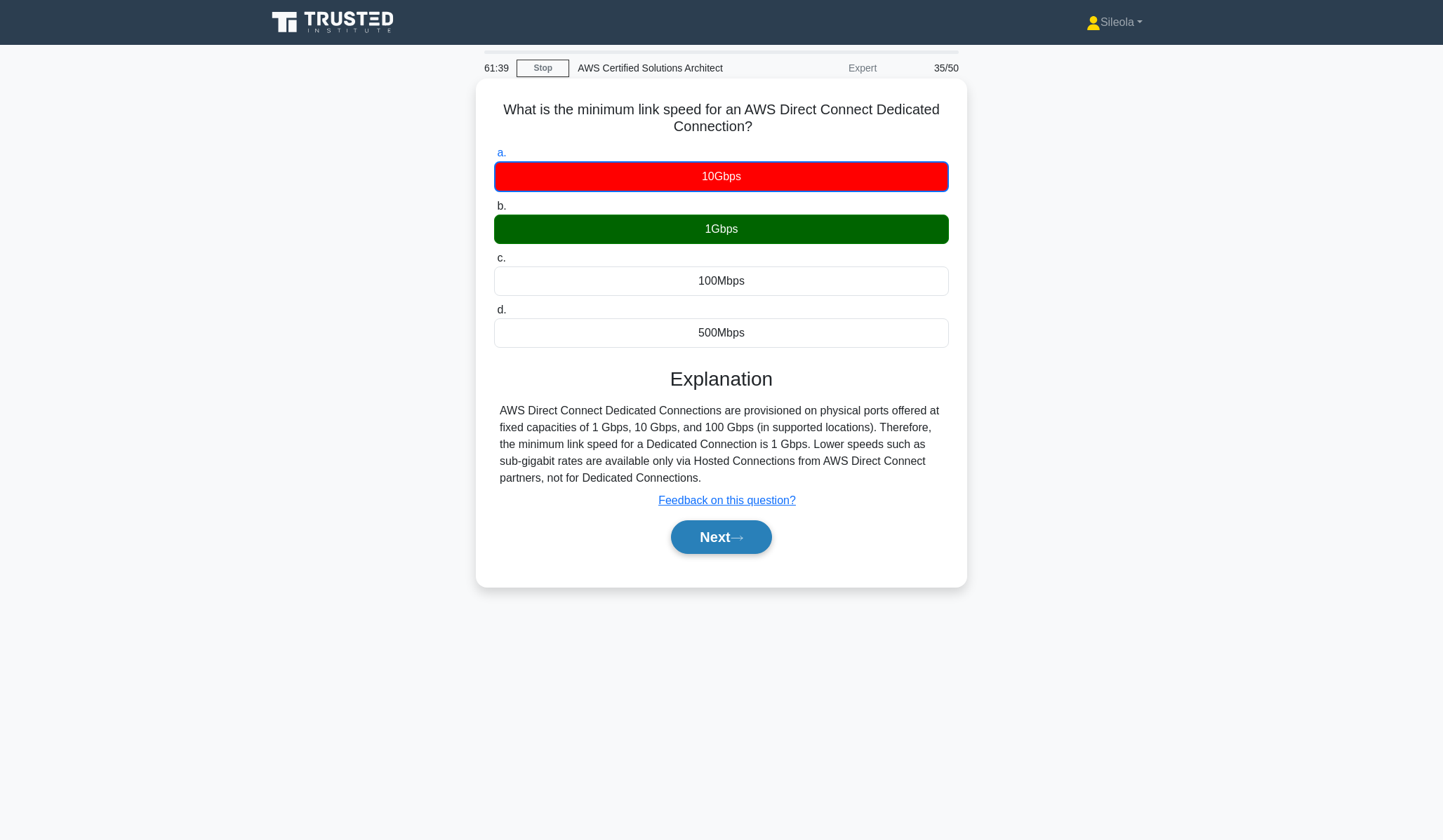
click at [742, 535] on icon at bounding box center [736, 539] width 13 height 8
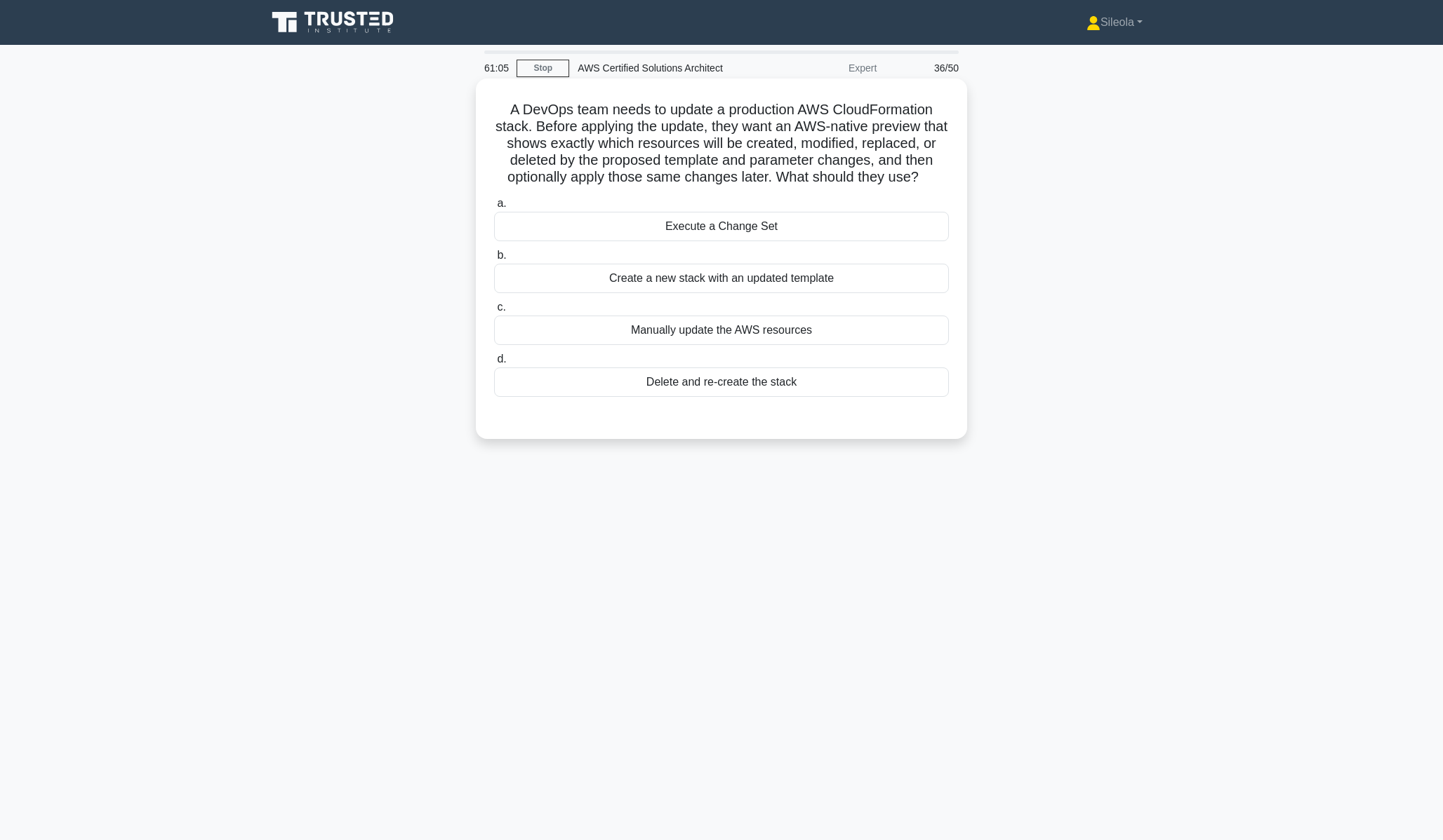
click at [865, 230] on div "Execute a Change Set" at bounding box center [722, 226] width 454 height 29
click at [494, 209] on input "a. Execute a Change Set" at bounding box center [494, 203] width 0 height 9
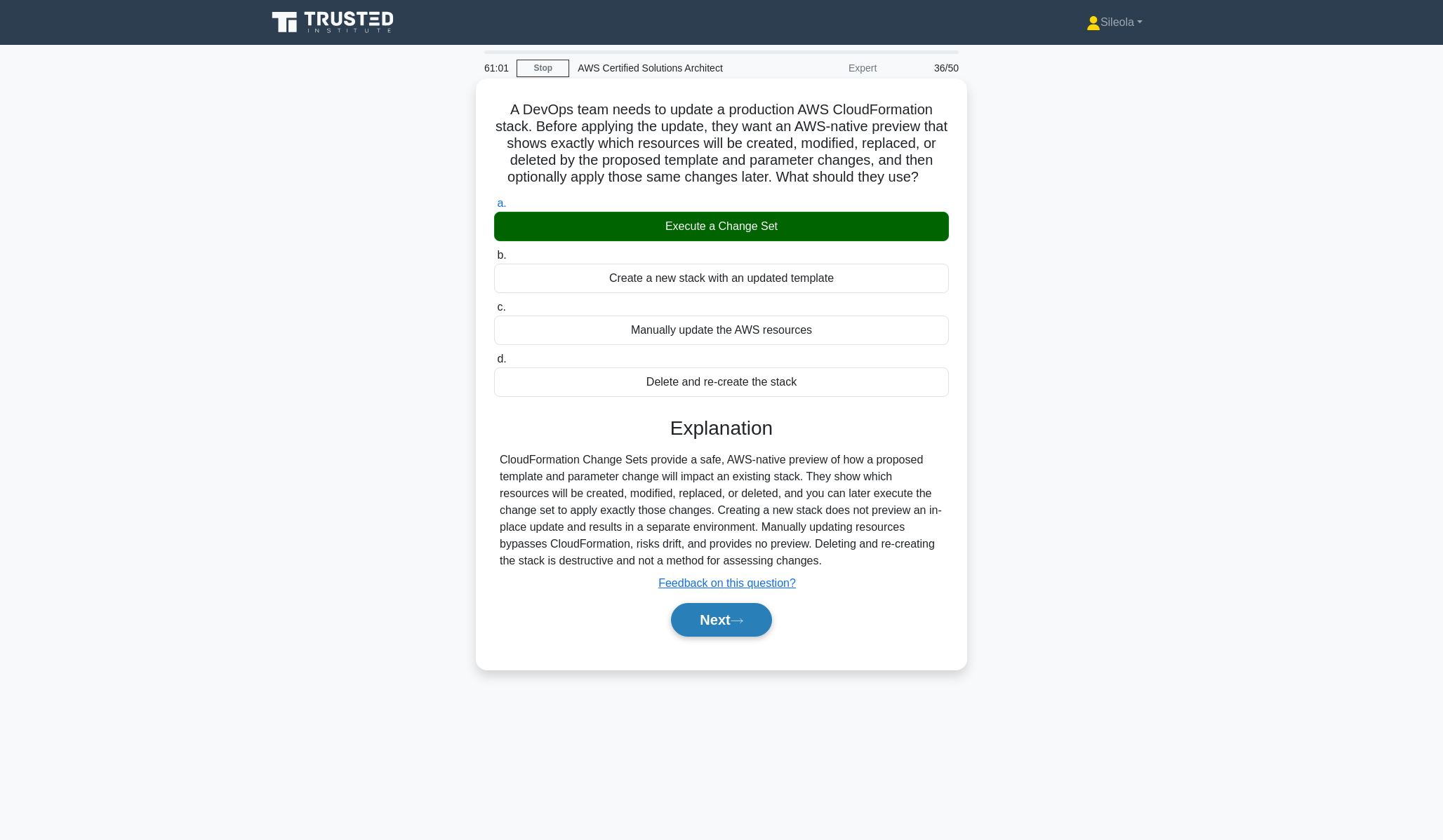
click at [749, 628] on button "Next" at bounding box center [721, 620] width 100 height 34
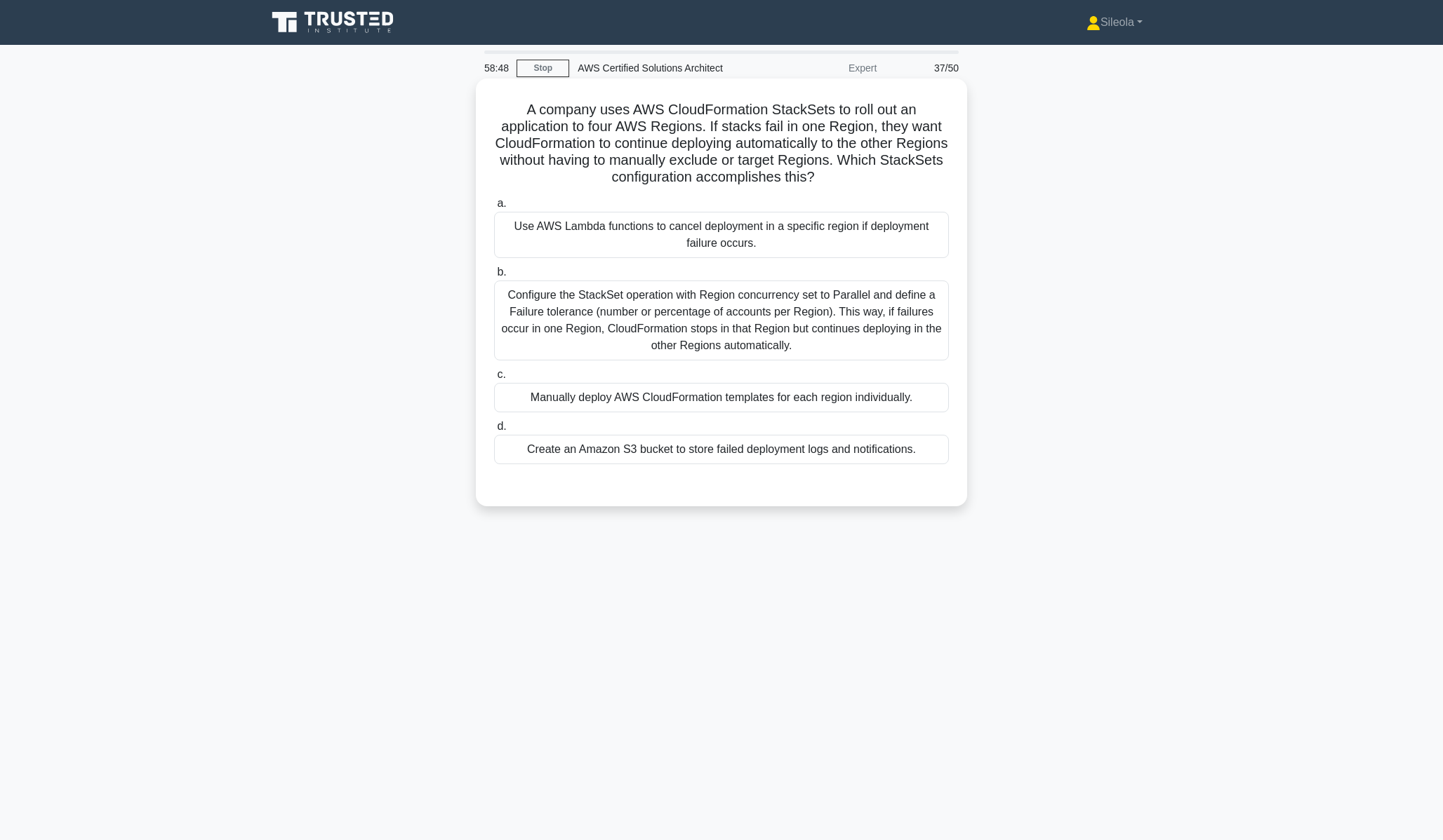
click at [833, 351] on div "Configure the StackSet operation with Region concurrency set to Parallel and de…" at bounding box center [722, 321] width 454 height 80
click at [494, 277] on input "b. Configure the StackSet operation with Region concurrency set to Parallel and…" at bounding box center [494, 272] width 0 height 9
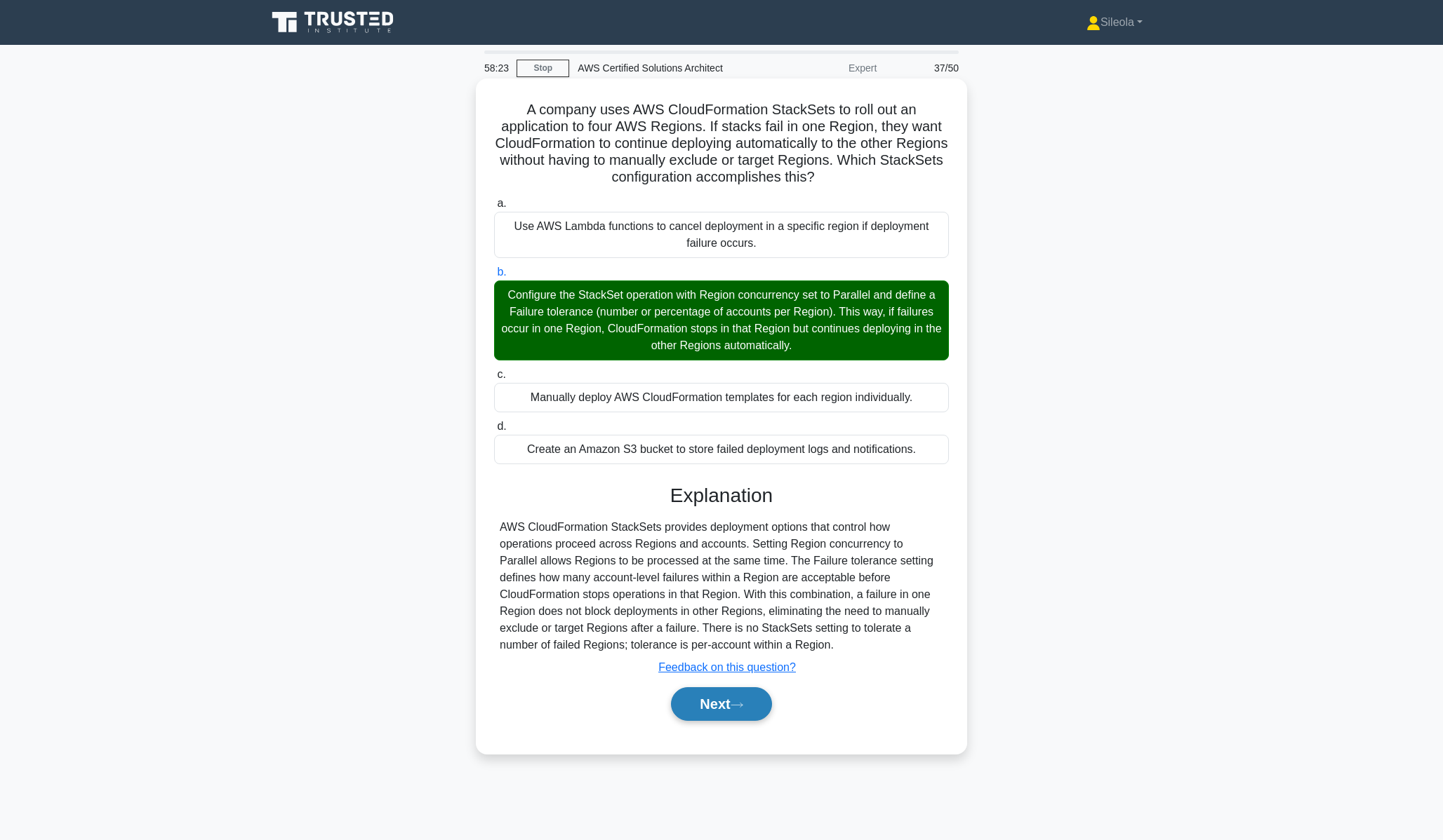
click at [722, 703] on button "Next" at bounding box center [721, 704] width 100 height 34
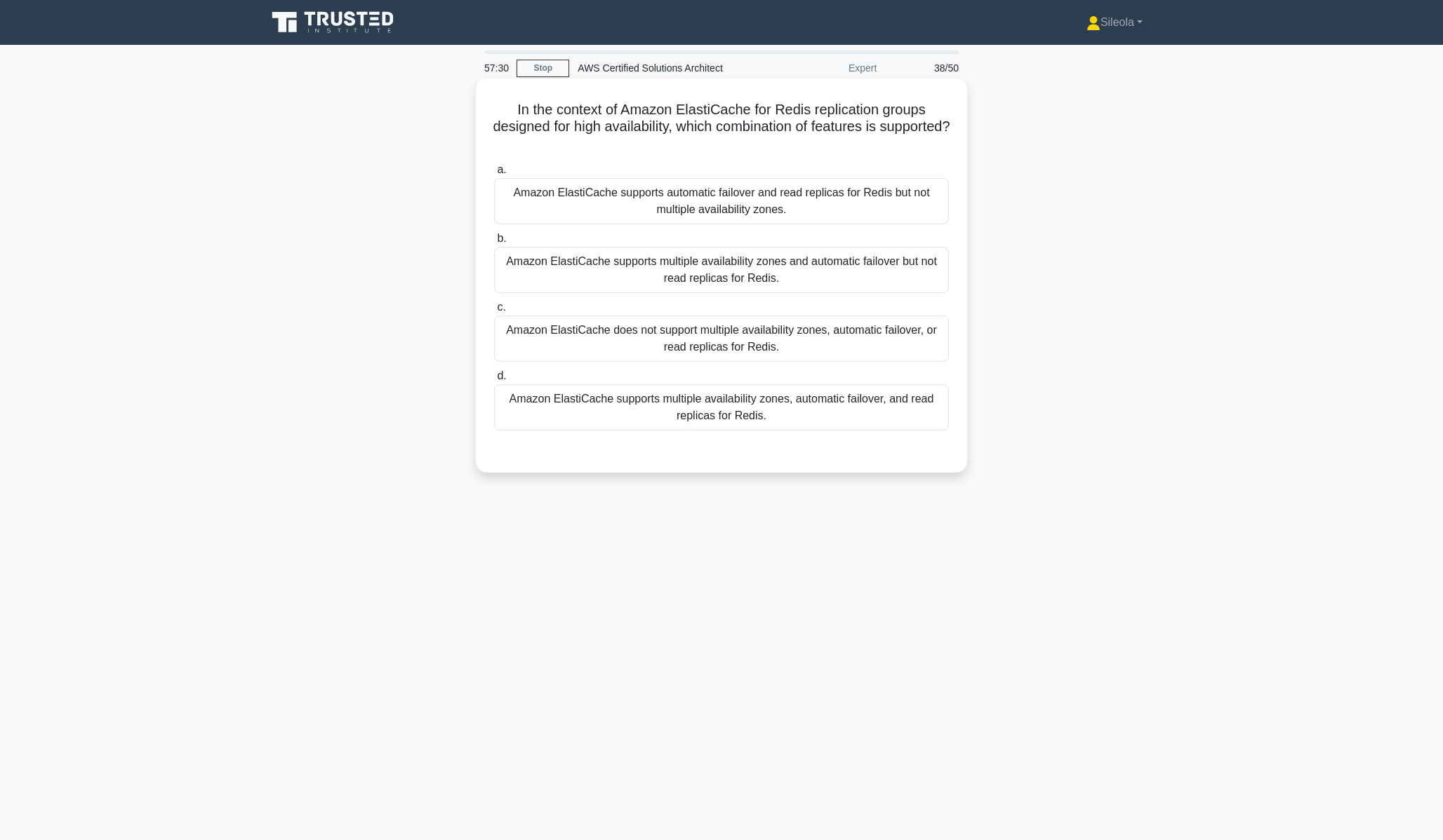
click at [808, 345] on div "Amazon ElastiCache does not support multiple availability zones, automatic fail…" at bounding box center [722, 339] width 454 height 47
click at [494, 312] on input "c. Amazon ElastiCache does not support multiple availability zones, automatic f…" at bounding box center [494, 307] width 0 height 9
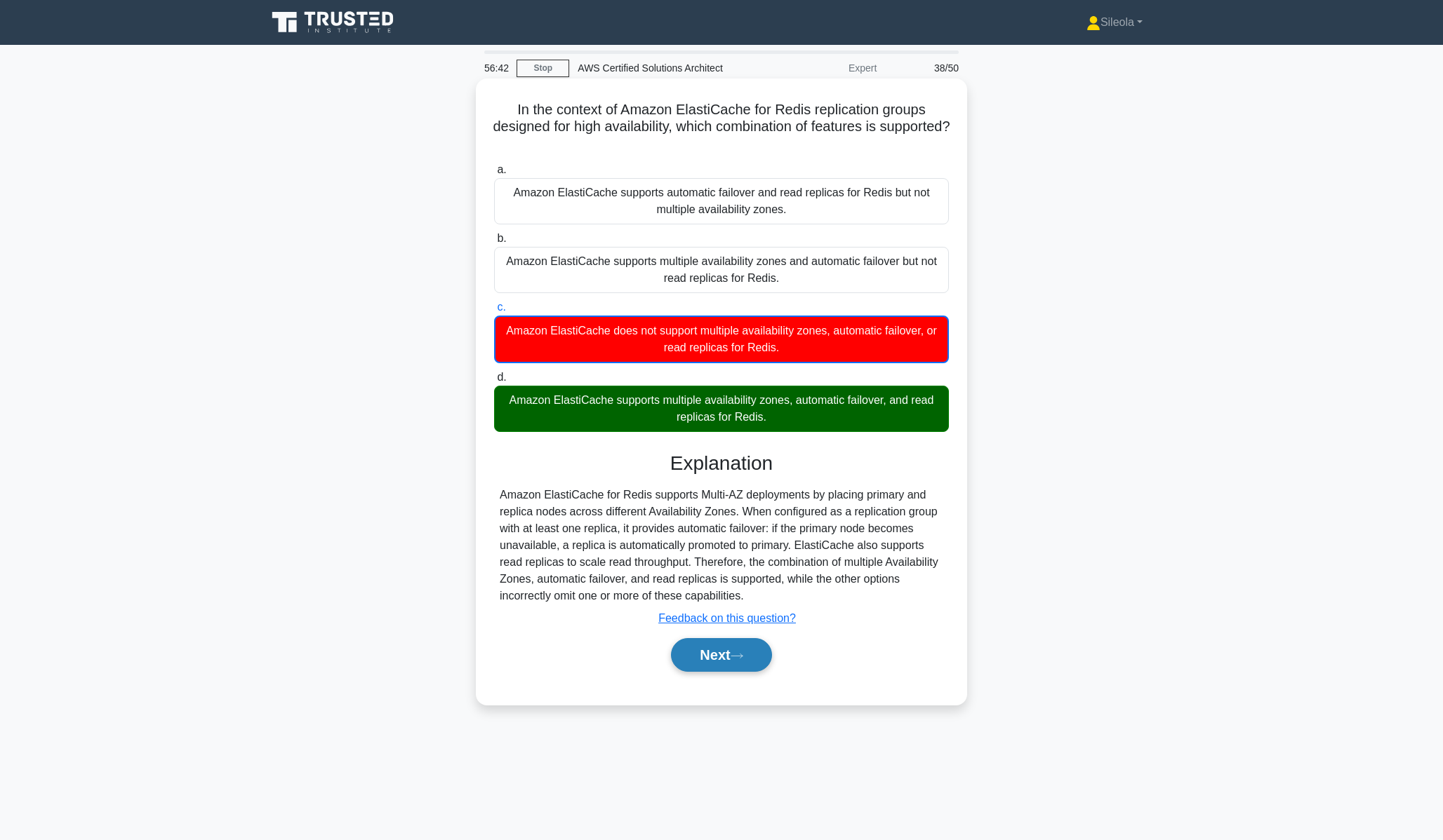
click at [727, 652] on button "Next" at bounding box center [721, 655] width 100 height 34
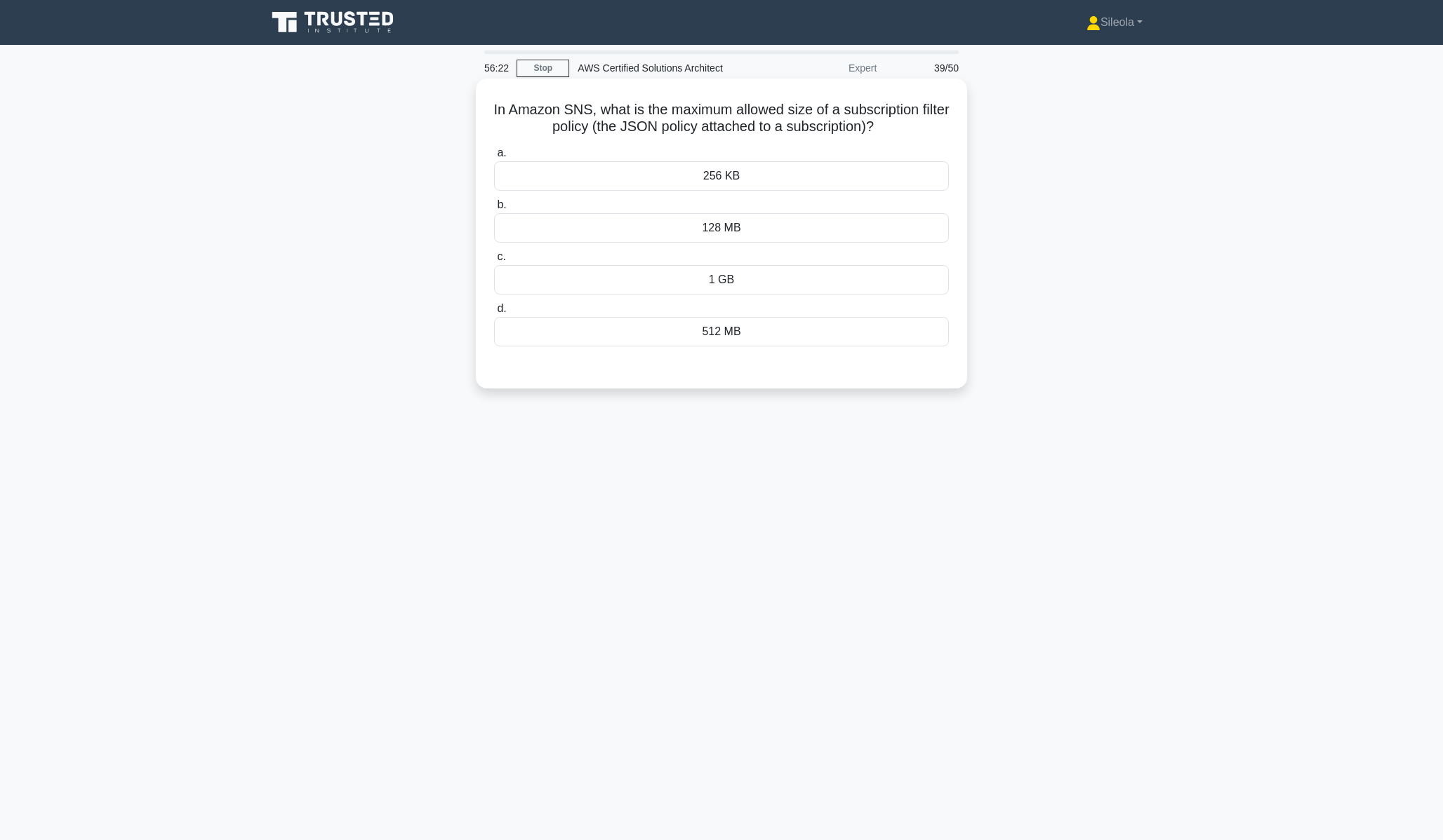
click at [756, 179] on div "256 KB" at bounding box center [722, 176] width 454 height 29
click at [494, 158] on input "a. 256 KB" at bounding box center [494, 153] width 0 height 9
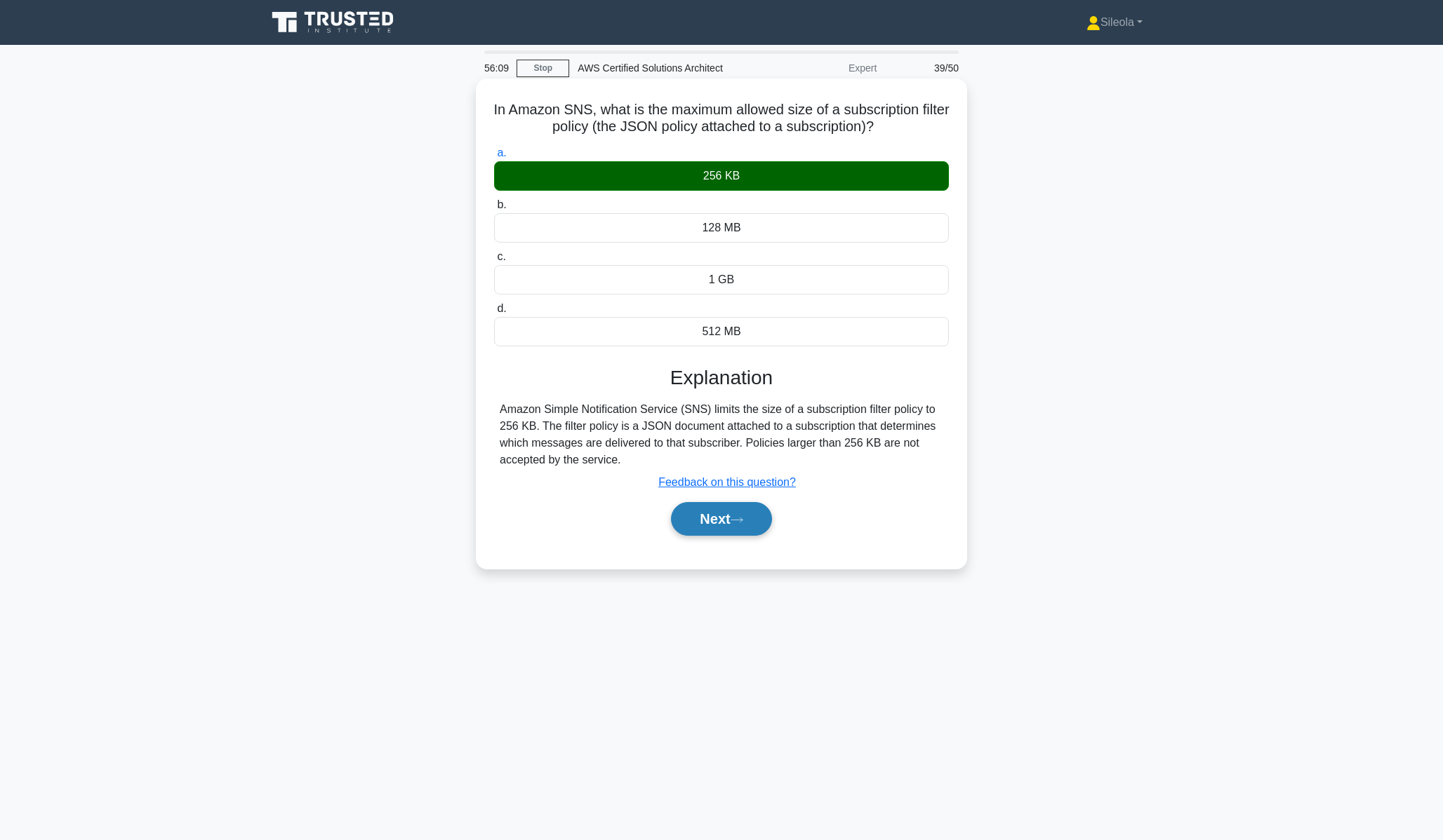
click at [743, 522] on icon at bounding box center [736, 520] width 13 height 8
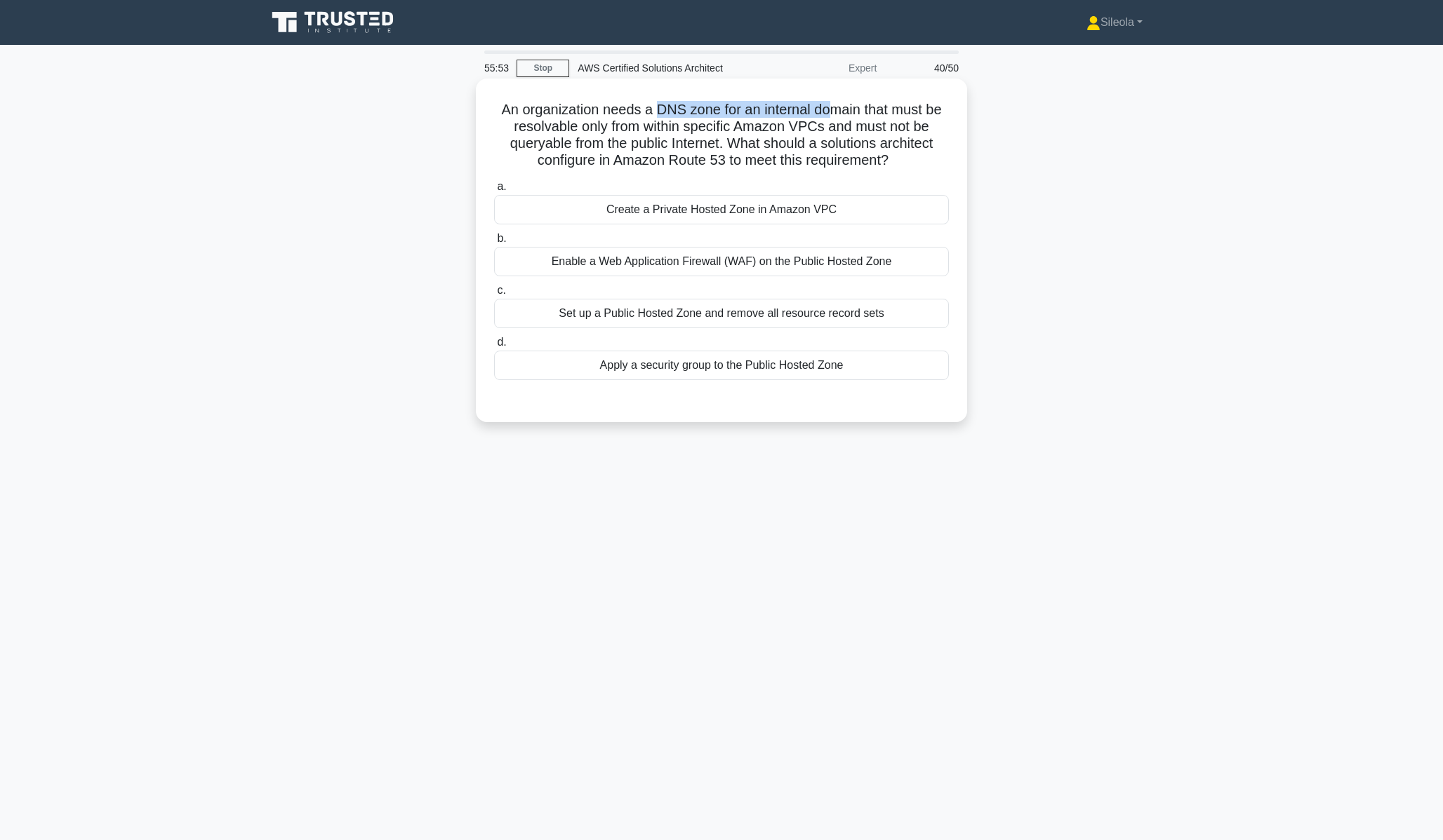
drag, startPoint x: 657, startPoint y: 107, endPoint x: 830, endPoint y: 114, distance: 173.1
click at [830, 114] on h5 "An organization needs a DNS zone for an internal domain that must be resolvable…" at bounding box center [721, 135] width 457 height 69
click at [831, 217] on div "Create a Private Hosted Zone in Amazon VPC" at bounding box center [722, 210] width 454 height 29
click at [494, 192] on input "a. Create a Private Hosted Zone in Amazon VPC" at bounding box center [494, 186] width 0 height 9
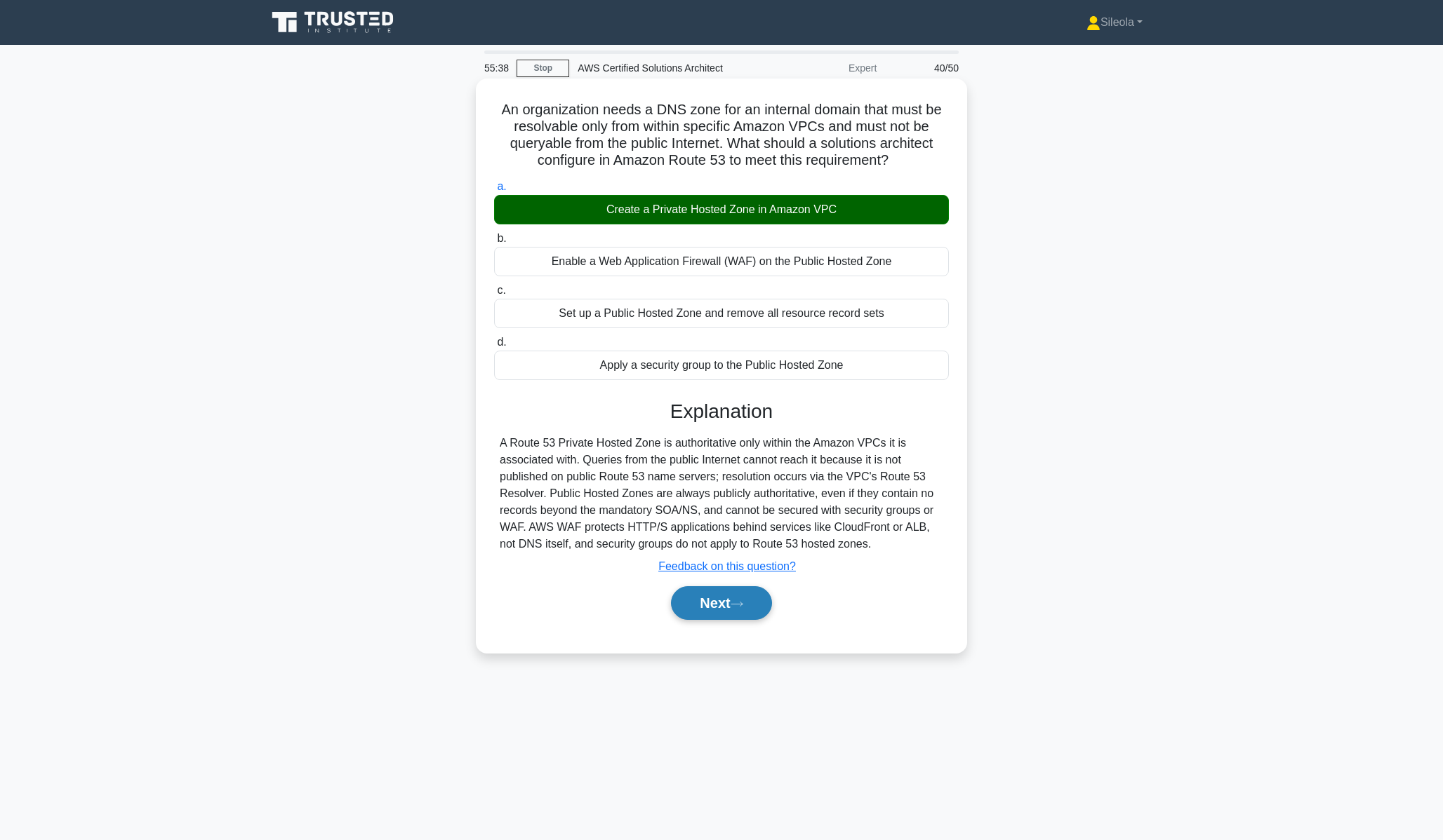
click at [733, 594] on button "Next" at bounding box center [721, 603] width 100 height 34
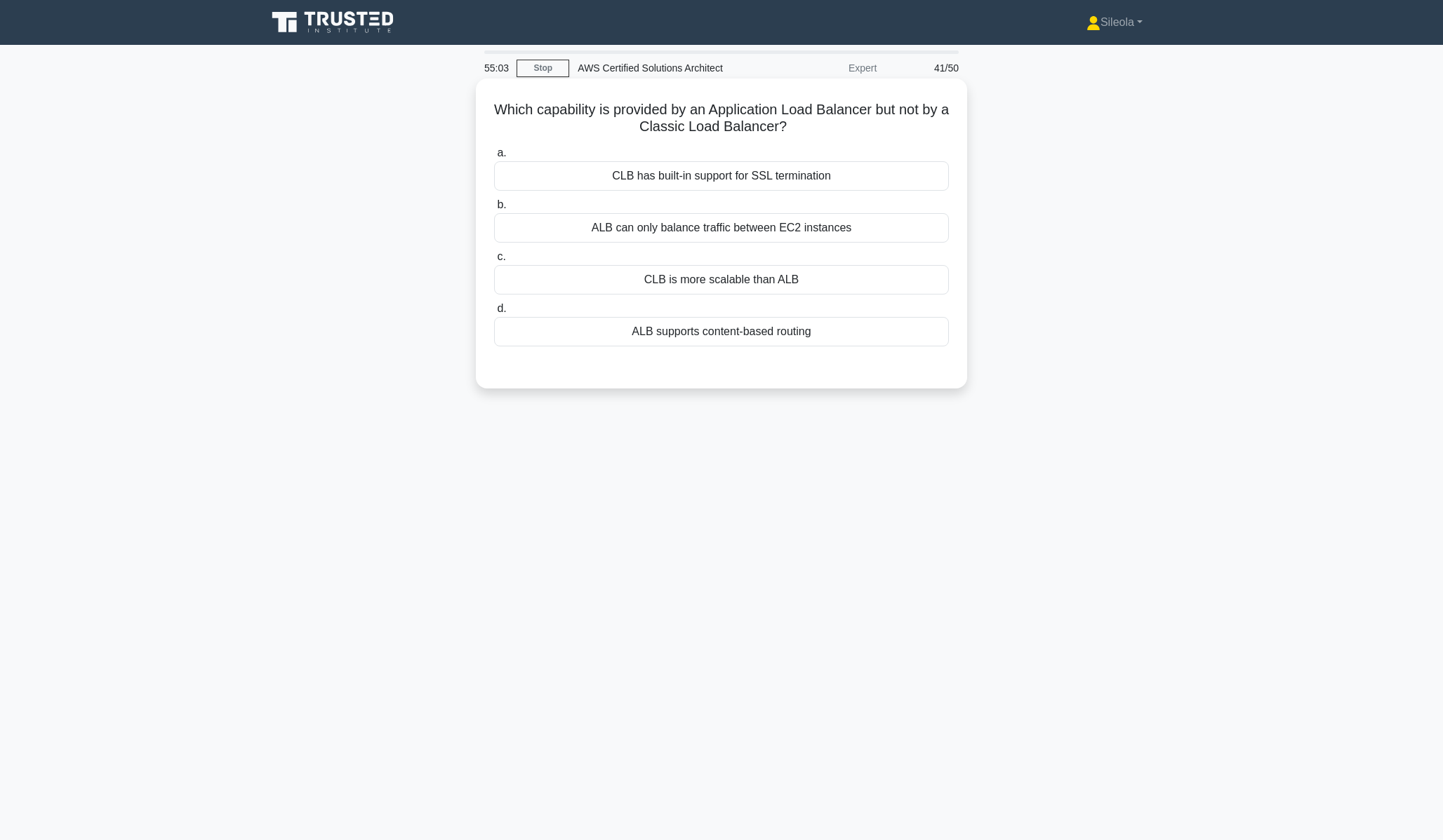
click at [820, 325] on div "ALB supports content-based routing" at bounding box center [722, 331] width 454 height 29
click at [494, 314] on input "d. ALB supports content-based routing" at bounding box center [494, 308] width 0 height 9
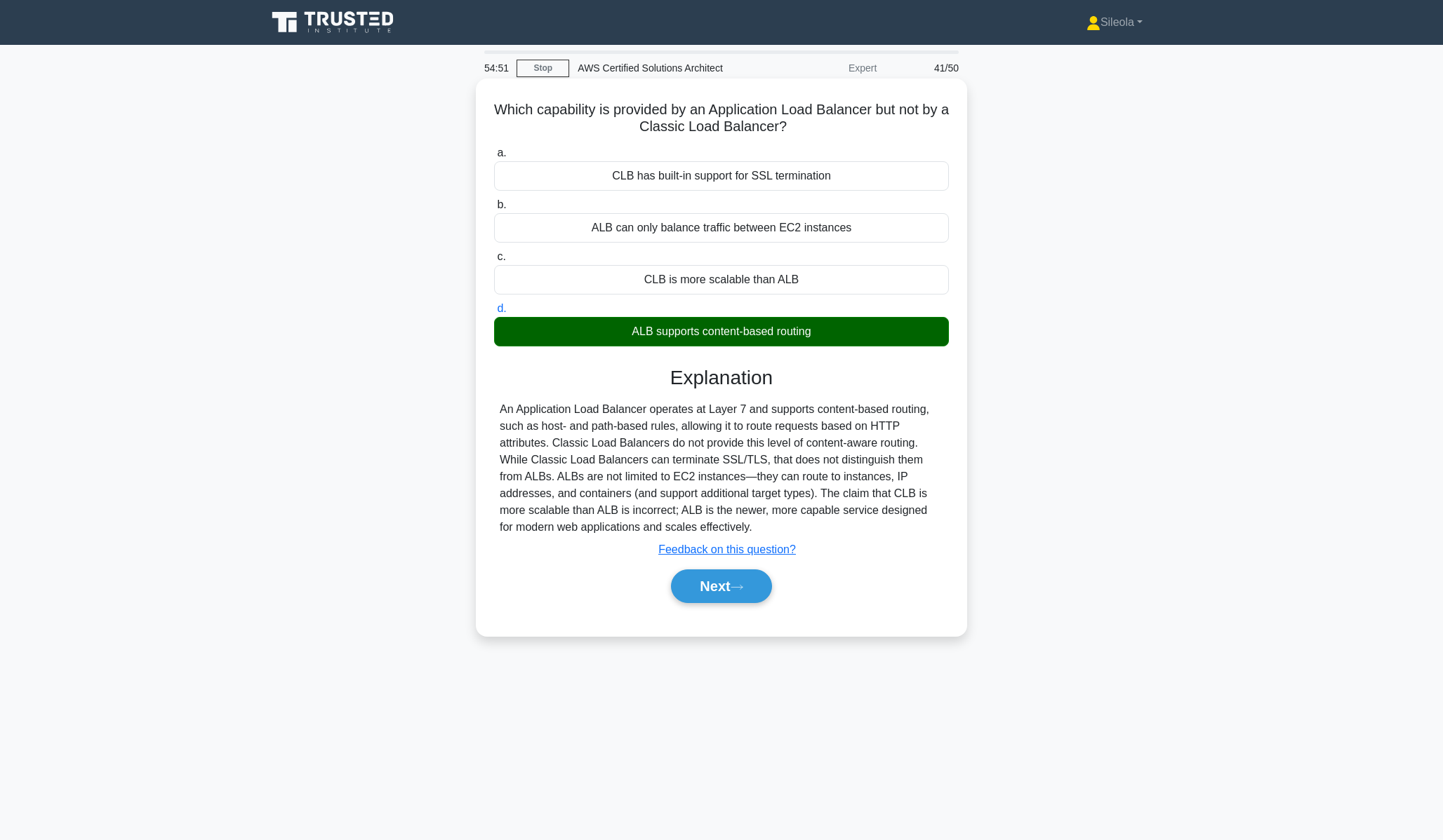
click at [766, 605] on div "Next" at bounding box center [722, 587] width 454 height 45
click at [765, 592] on button "Next" at bounding box center [721, 587] width 100 height 34
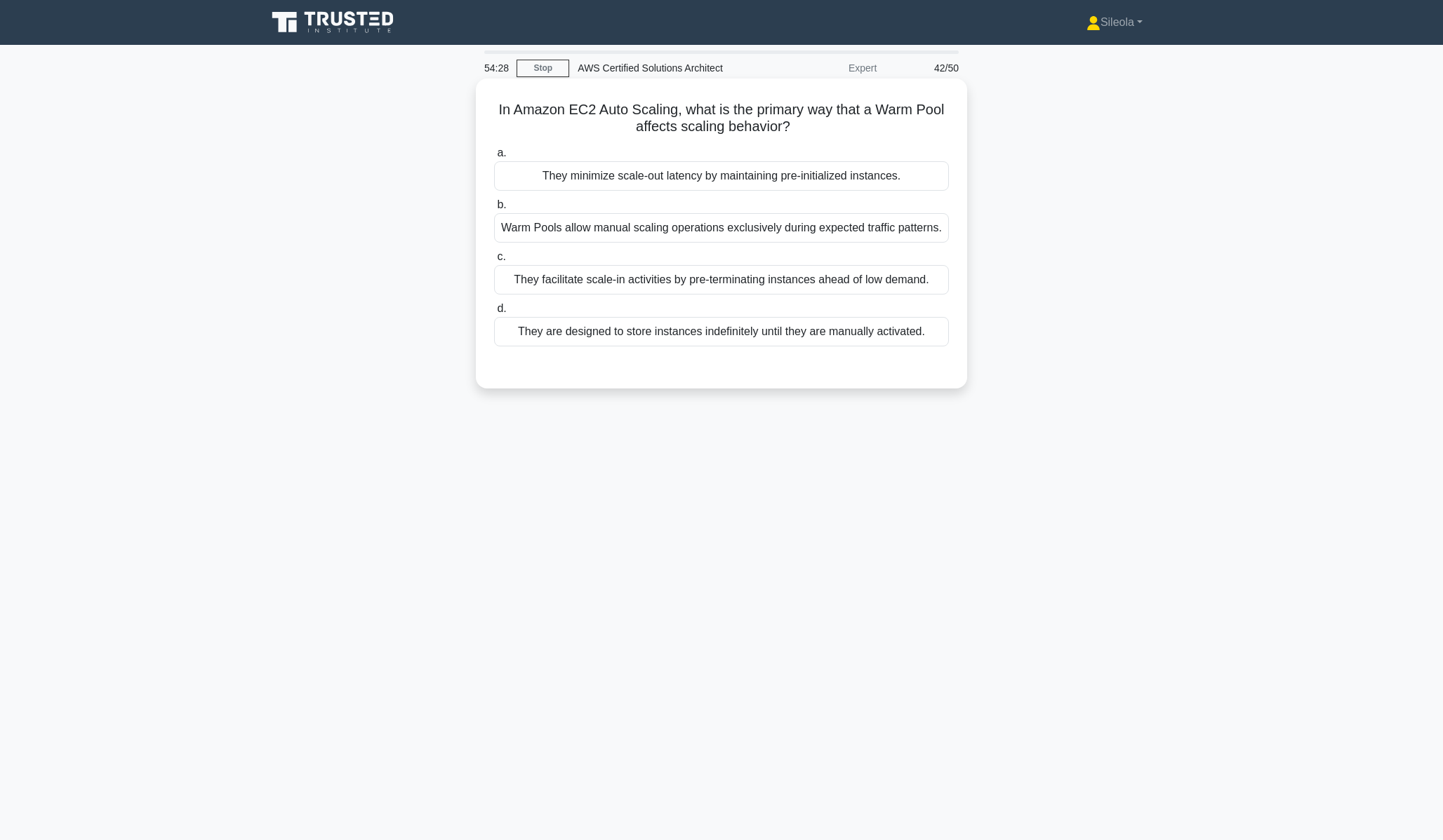
click at [908, 181] on div "They minimize scale-out latency by maintaining pre-initialized instances." at bounding box center [722, 176] width 454 height 29
click at [494, 158] on input "a. They minimize scale-out latency by maintaining pre-initialized instances." at bounding box center [494, 153] width 0 height 9
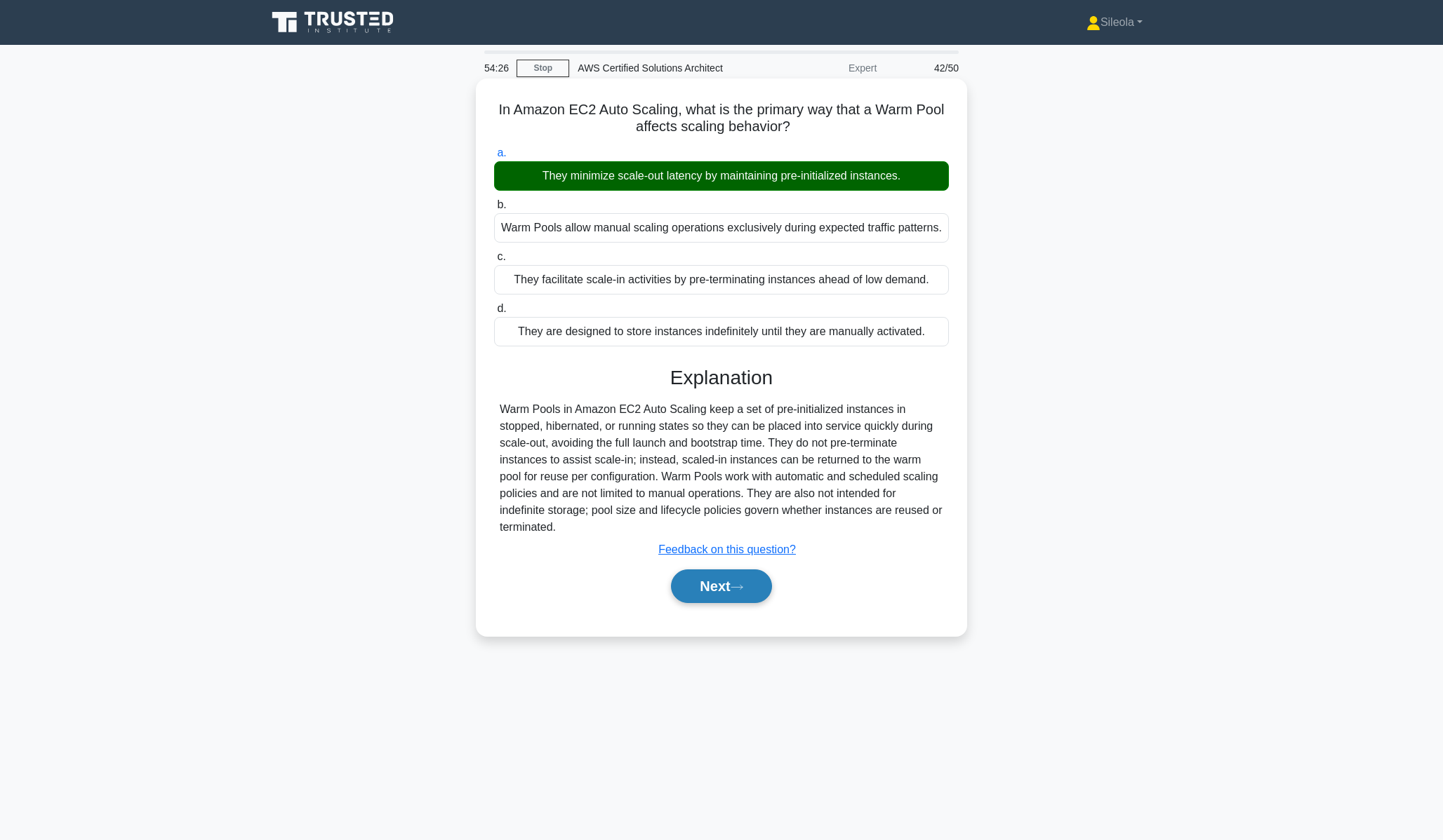
click at [721, 593] on button "Next" at bounding box center [721, 587] width 100 height 34
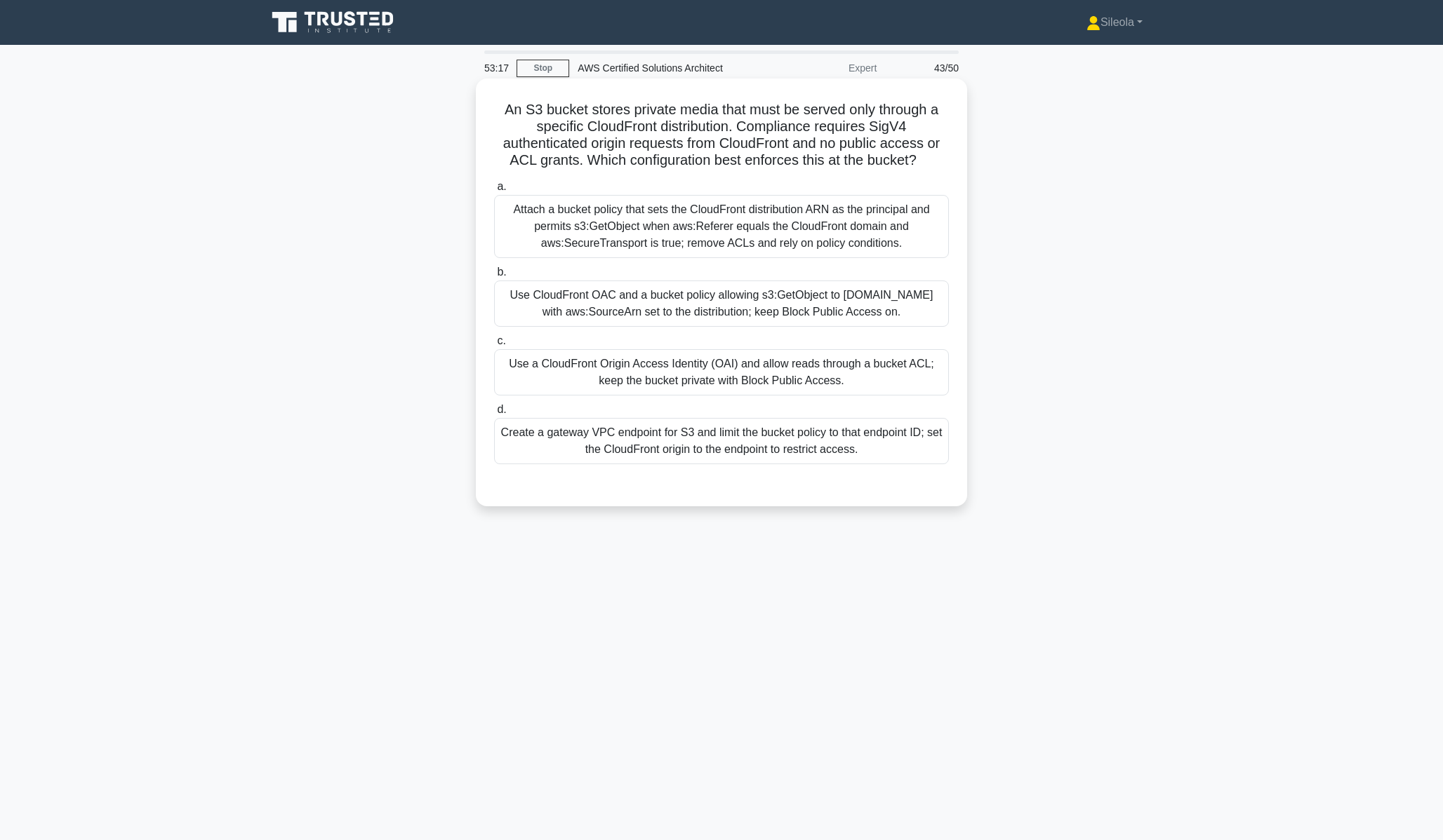
click at [844, 345] on div "a. Attach a bucket policy that sets the CloudFront distribution ARN as the prin…" at bounding box center [722, 321] width 472 height 291
drag, startPoint x: 844, startPoint y: 345, endPoint x: 860, endPoint y: 324, distance: 26.4
click at [858, 325] on div "a. Attach a bucket policy that sets the CloudFront distribution ARN as the prin…" at bounding box center [722, 321] width 472 height 291
click at [861, 324] on div "Use CloudFront OAC and a bucket policy allowing s3:GetObject to cloudfront.amaz…" at bounding box center [722, 304] width 454 height 47
click at [494, 277] on input "b. Use CloudFront OAC and a bucket policy allowing s3:GetObject to cloudfront.a…" at bounding box center [494, 272] width 0 height 9
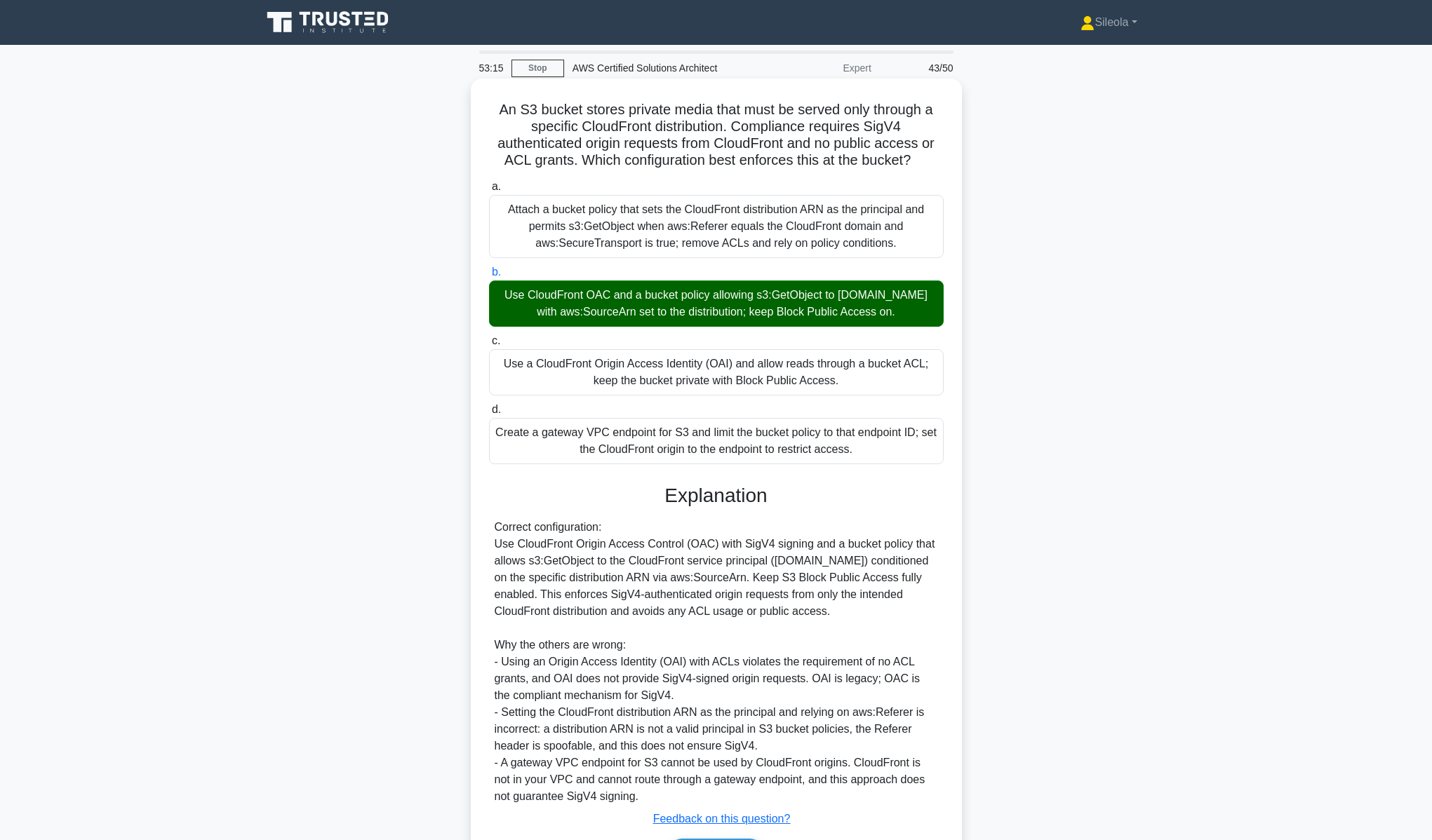
scroll to position [109, 0]
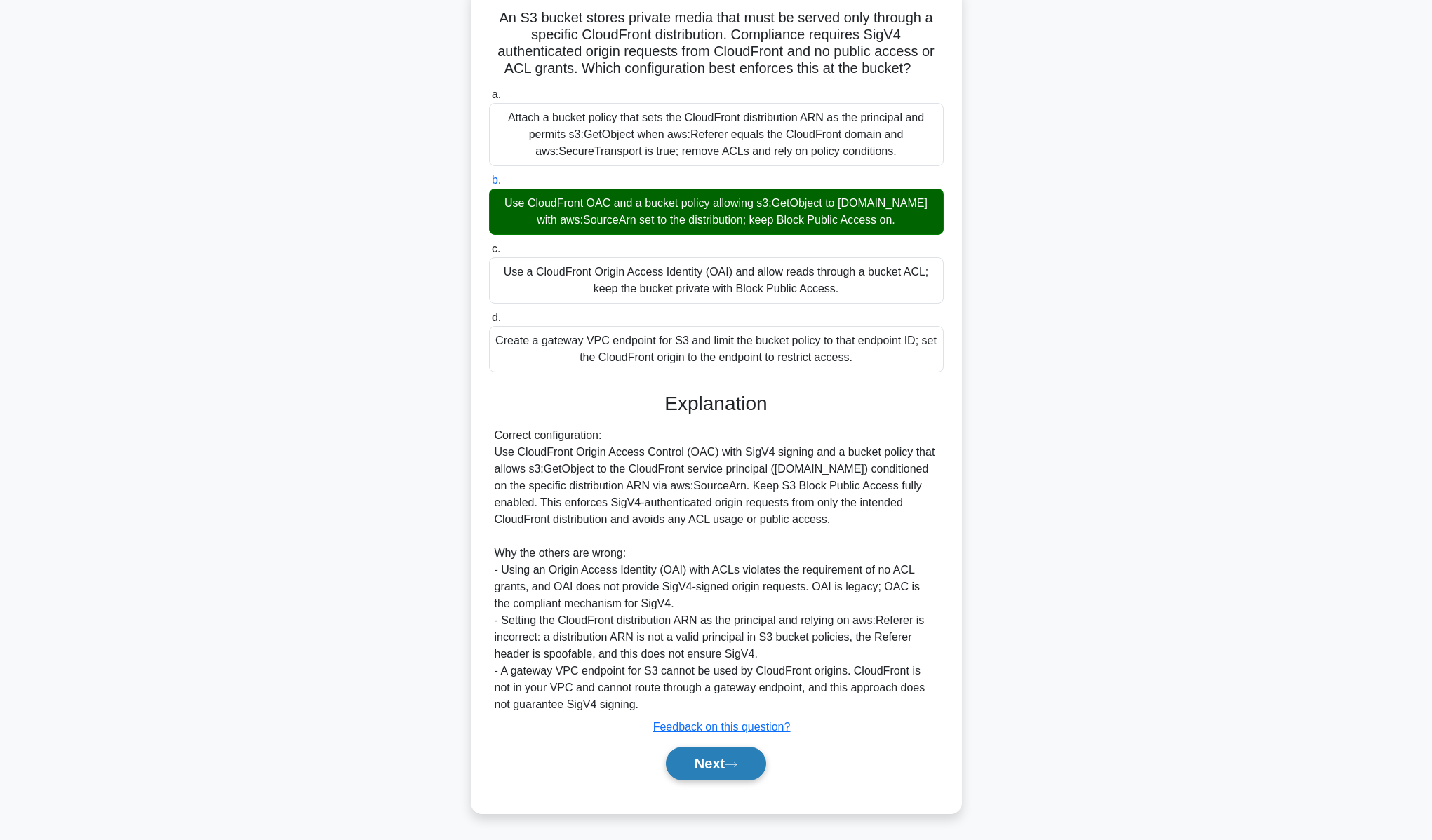
click at [720, 765] on button "Next" at bounding box center [716, 764] width 100 height 34
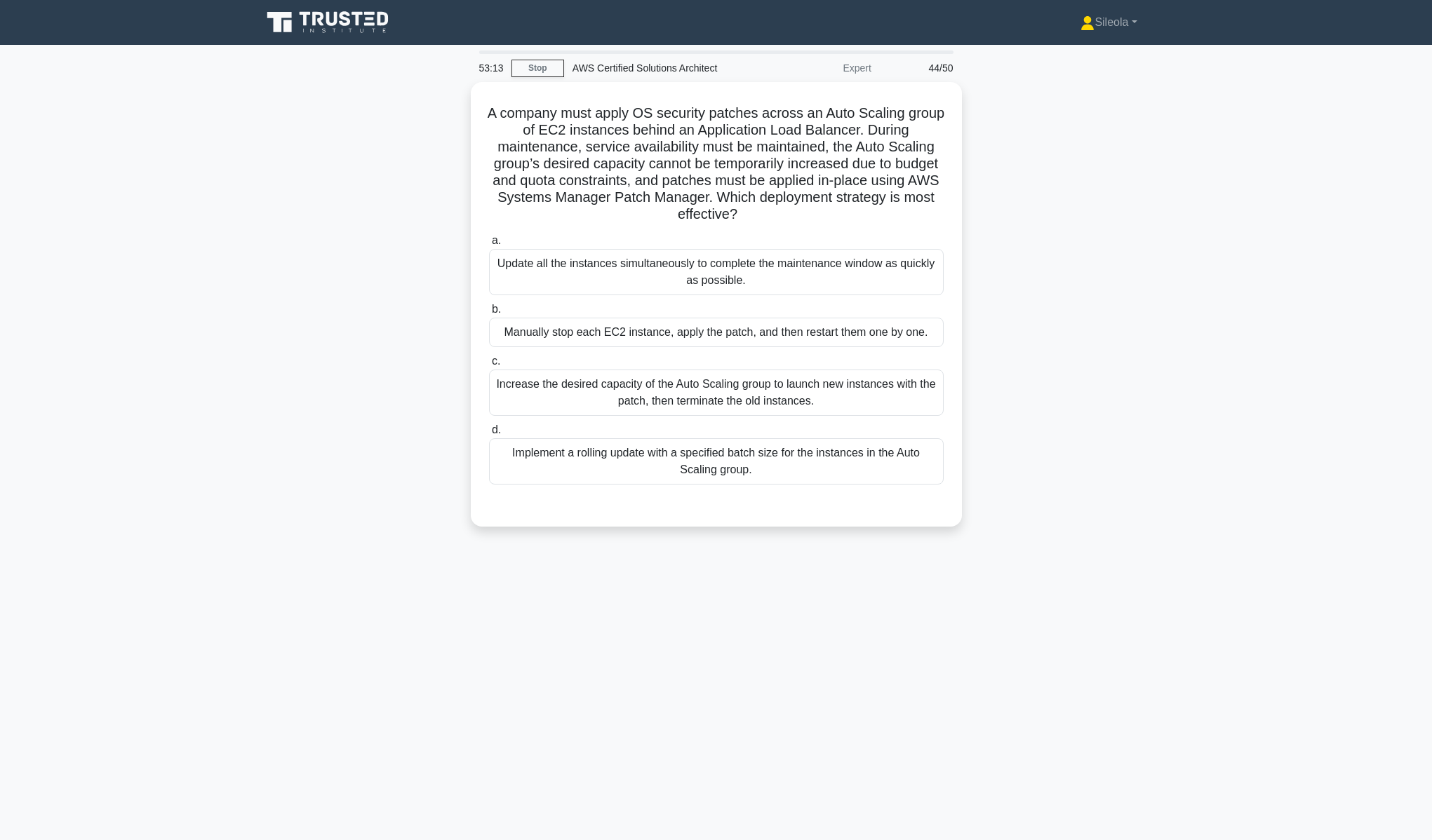
scroll to position [0, 0]
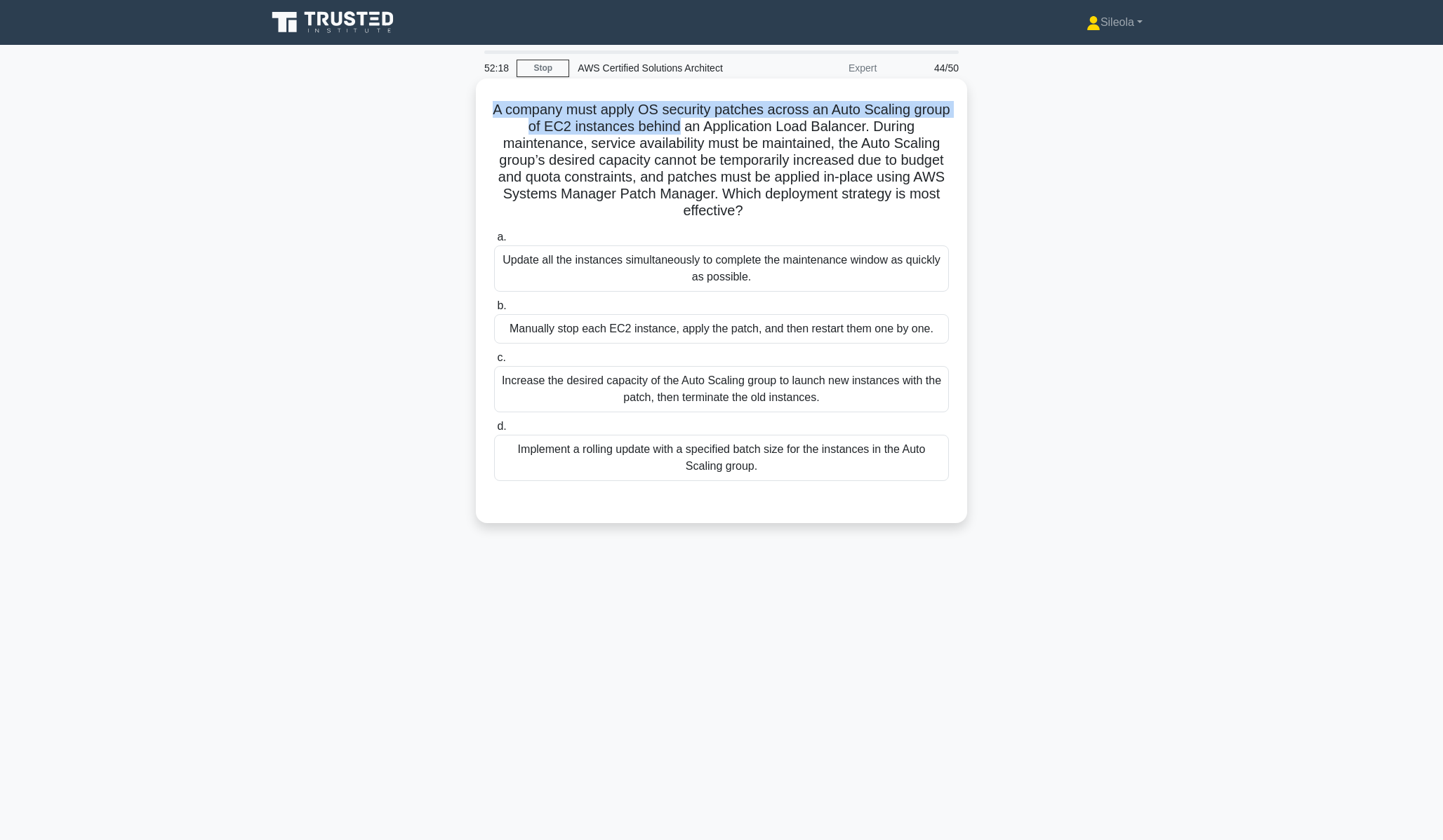
drag, startPoint x: 498, startPoint y: 109, endPoint x: 679, endPoint y: 133, distance: 182.6
click at [679, 133] on h5 "A company must apply OS security patches across an Auto Scaling group of EC2 in…" at bounding box center [721, 161] width 457 height 119
click at [737, 464] on div "Implement a rolling update with a specified batch size for the instances in the…" at bounding box center [722, 458] width 454 height 47
click at [494, 432] on input "d. Implement a rolling update with a specified batch size for the instances in …" at bounding box center [494, 426] width 0 height 9
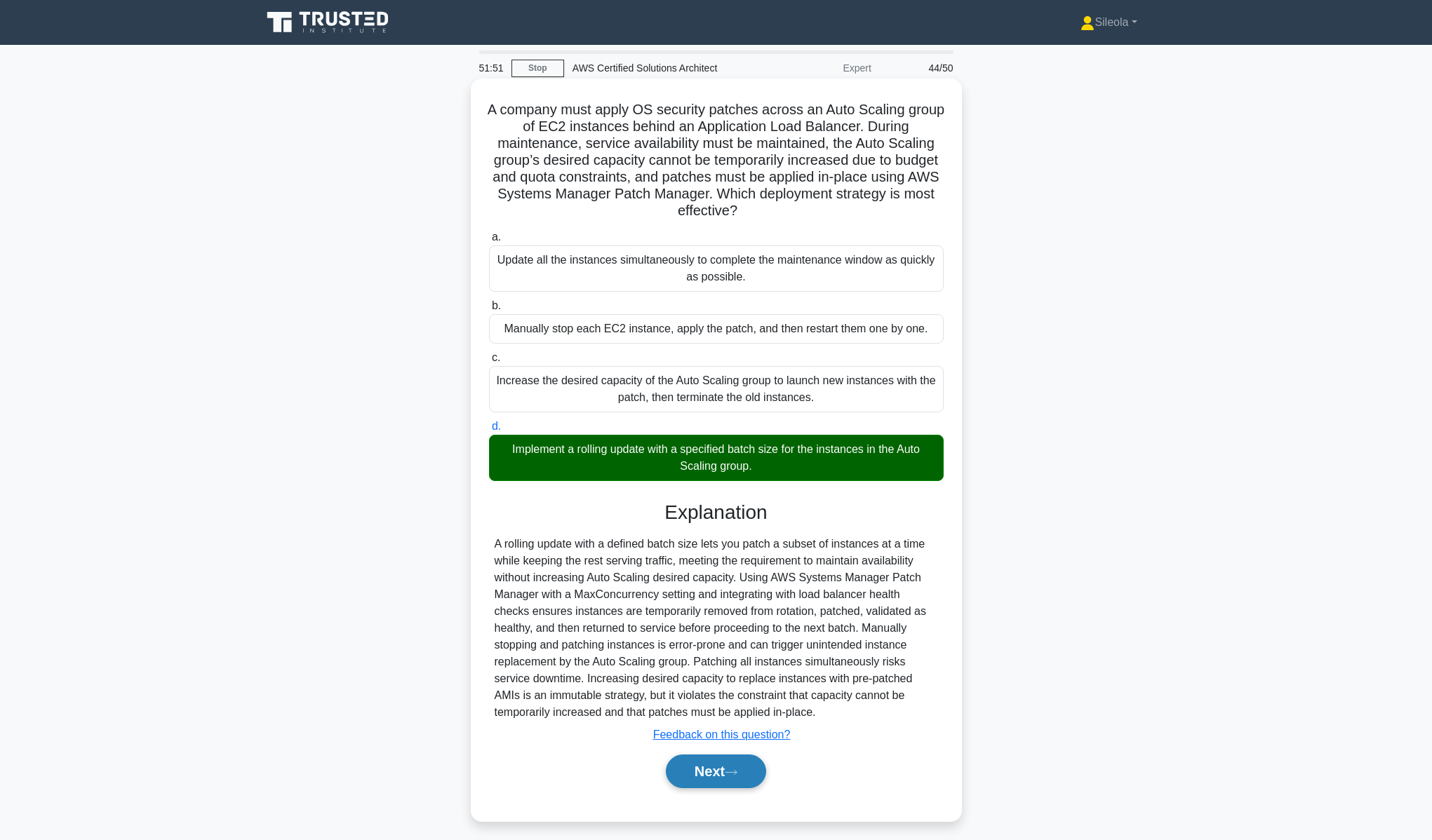
click at [705, 785] on button "Next" at bounding box center [716, 772] width 100 height 34
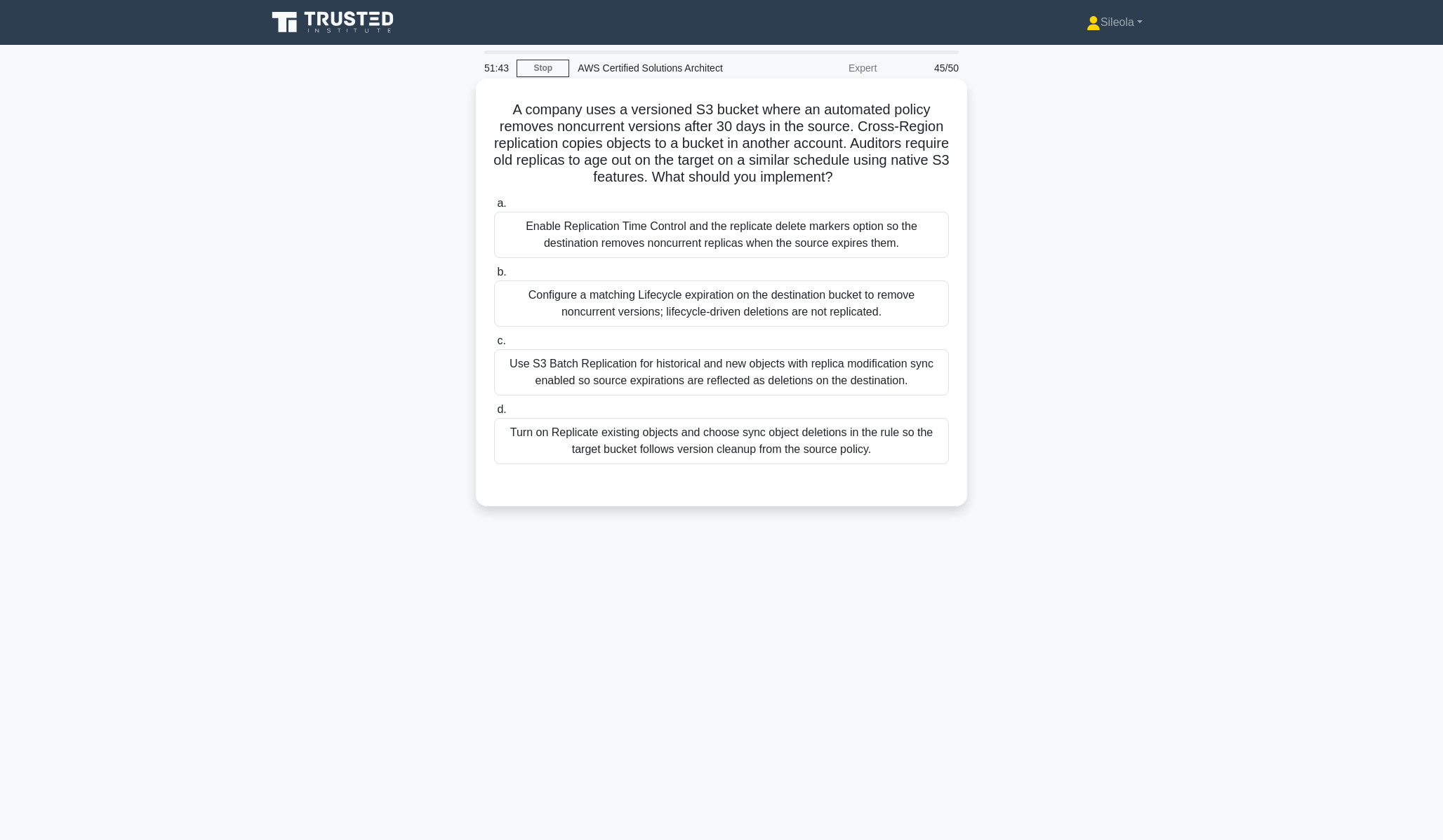
drag, startPoint x: 519, startPoint y: 111, endPoint x: 547, endPoint y: 107, distance: 28.3
click at [565, 111] on h5 "A company uses a versioned S3 bucket where an automated policy removes noncurre…" at bounding box center [721, 144] width 457 height 86
drag, startPoint x: 518, startPoint y: 109, endPoint x: 708, endPoint y: 124, distance: 190.6
click at [708, 124] on h5 "A company uses a versioned S3 bucket where an automated policy removes noncurre…" at bounding box center [721, 144] width 457 height 86
drag, startPoint x: 853, startPoint y: 143, endPoint x: 925, endPoint y: 153, distance: 72.7
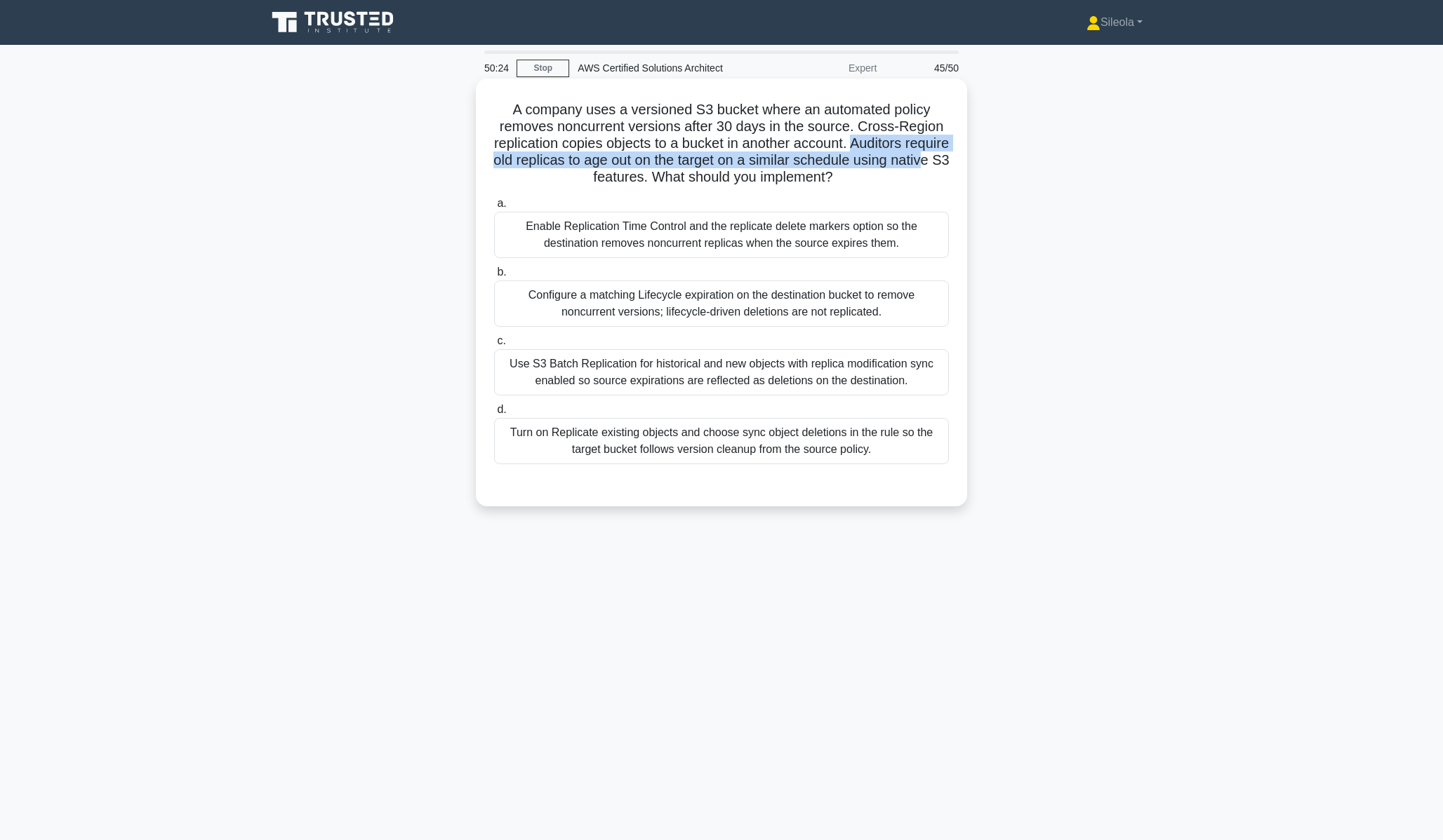
click at [925, 153] on h5 "A company uses a versioned S3 bucket where an automated policy removes noncurre…" at bounding box center [721, 144] width 457 height 86
click at [860, 232] on div "Enable Replication Time Control and the replicate delete markers option so the …" at bounding box center [722, 235] width 454 height 47
click at [494, 209] on input "a. Enable Replication Time Control and the replicate delete markers option so t…" at bounding box center [494, 203] width 0 height 9
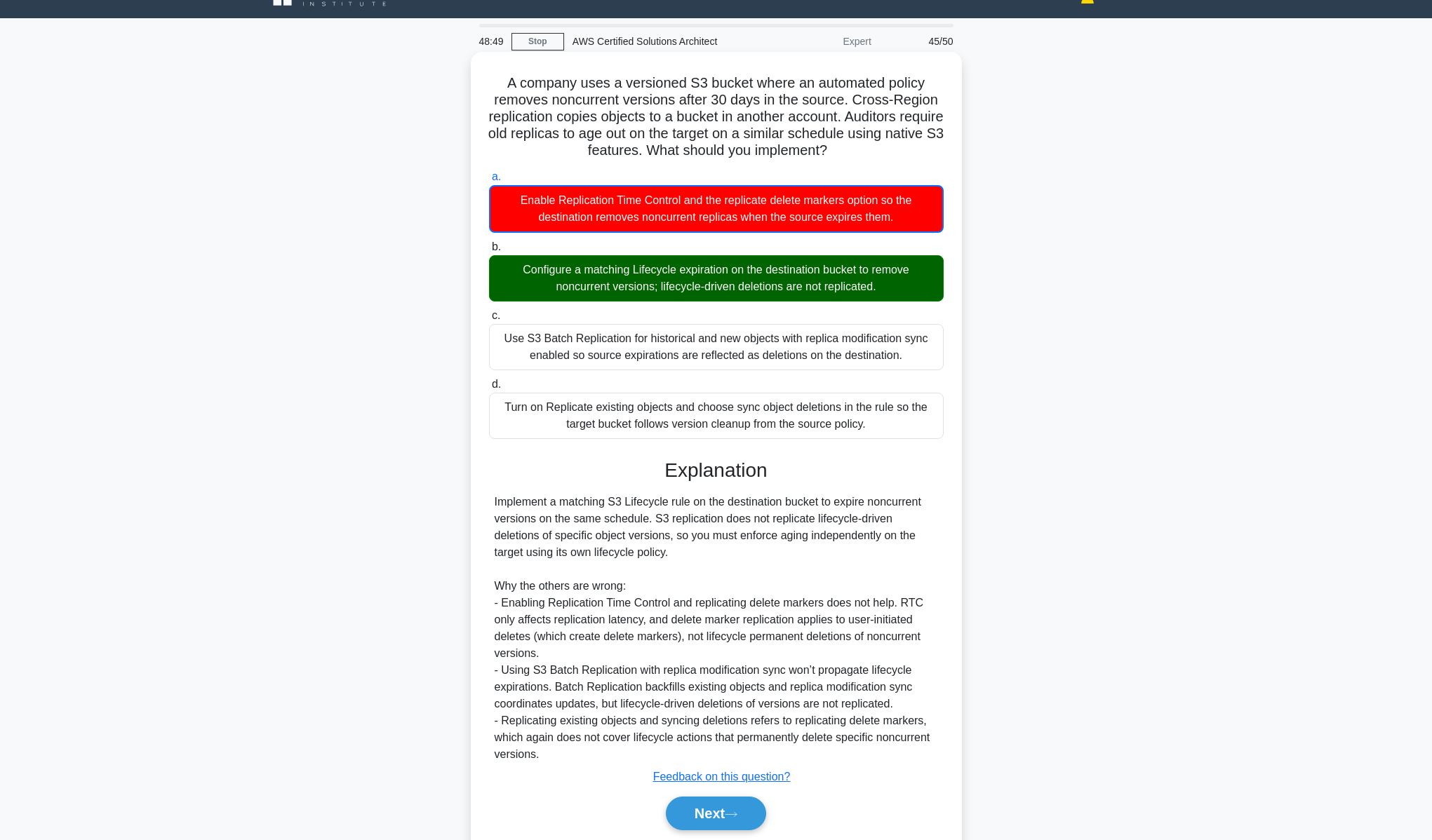
scroll to position [29, 0]
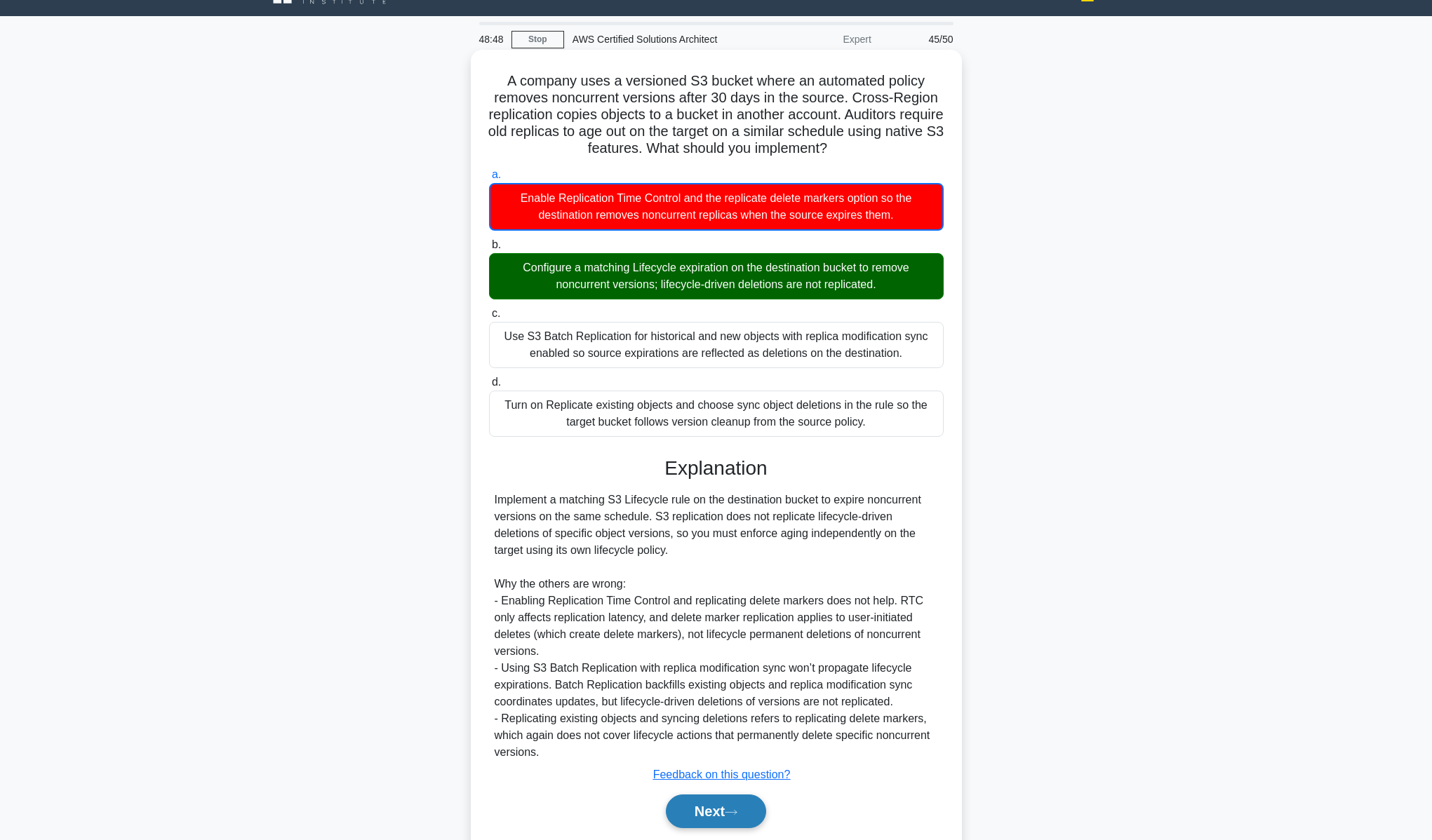
click at [715, 806] on button "Next" at bounding box center [716, 812] width 100 height 34
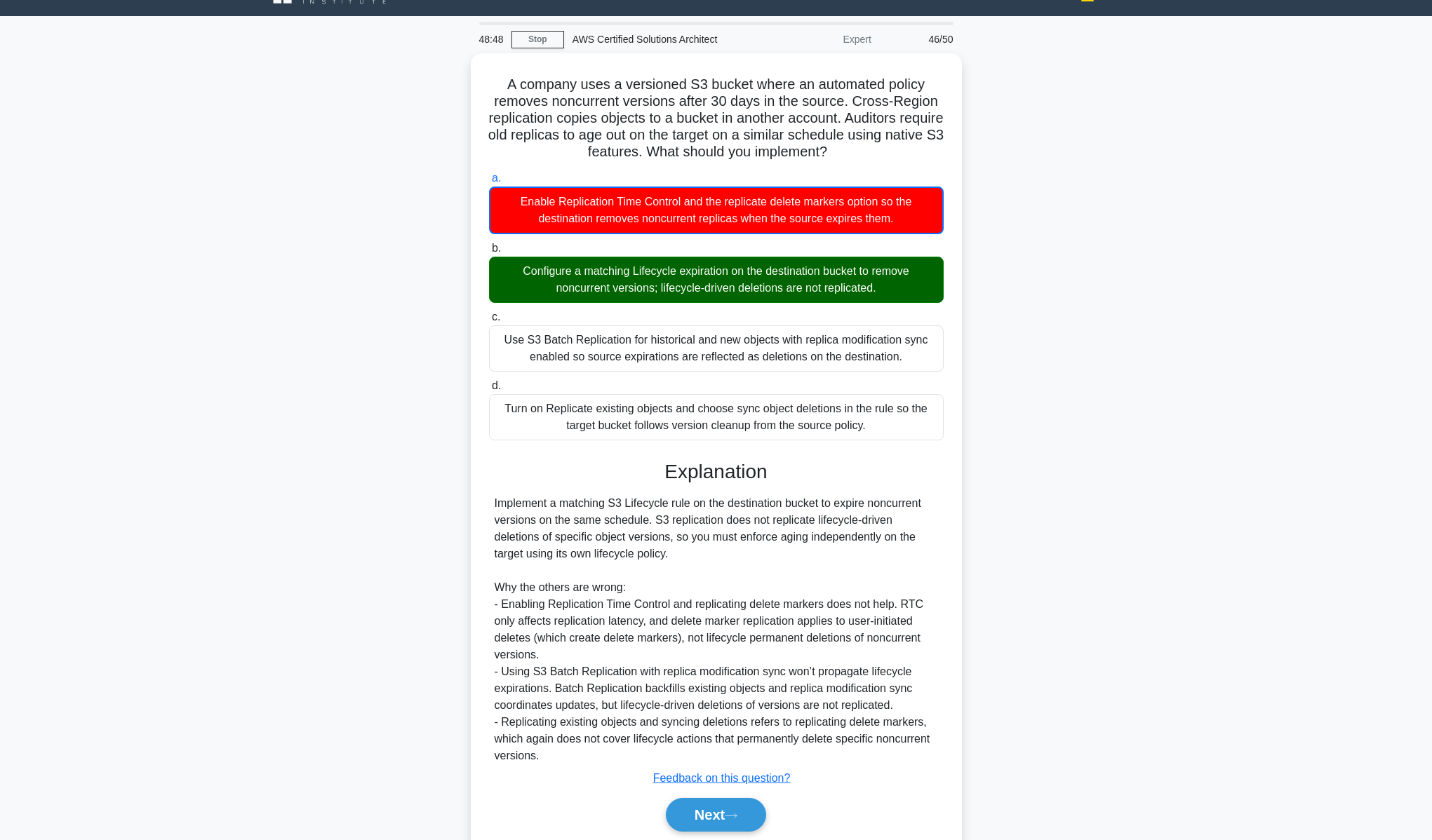
scroll to position [0, 0]
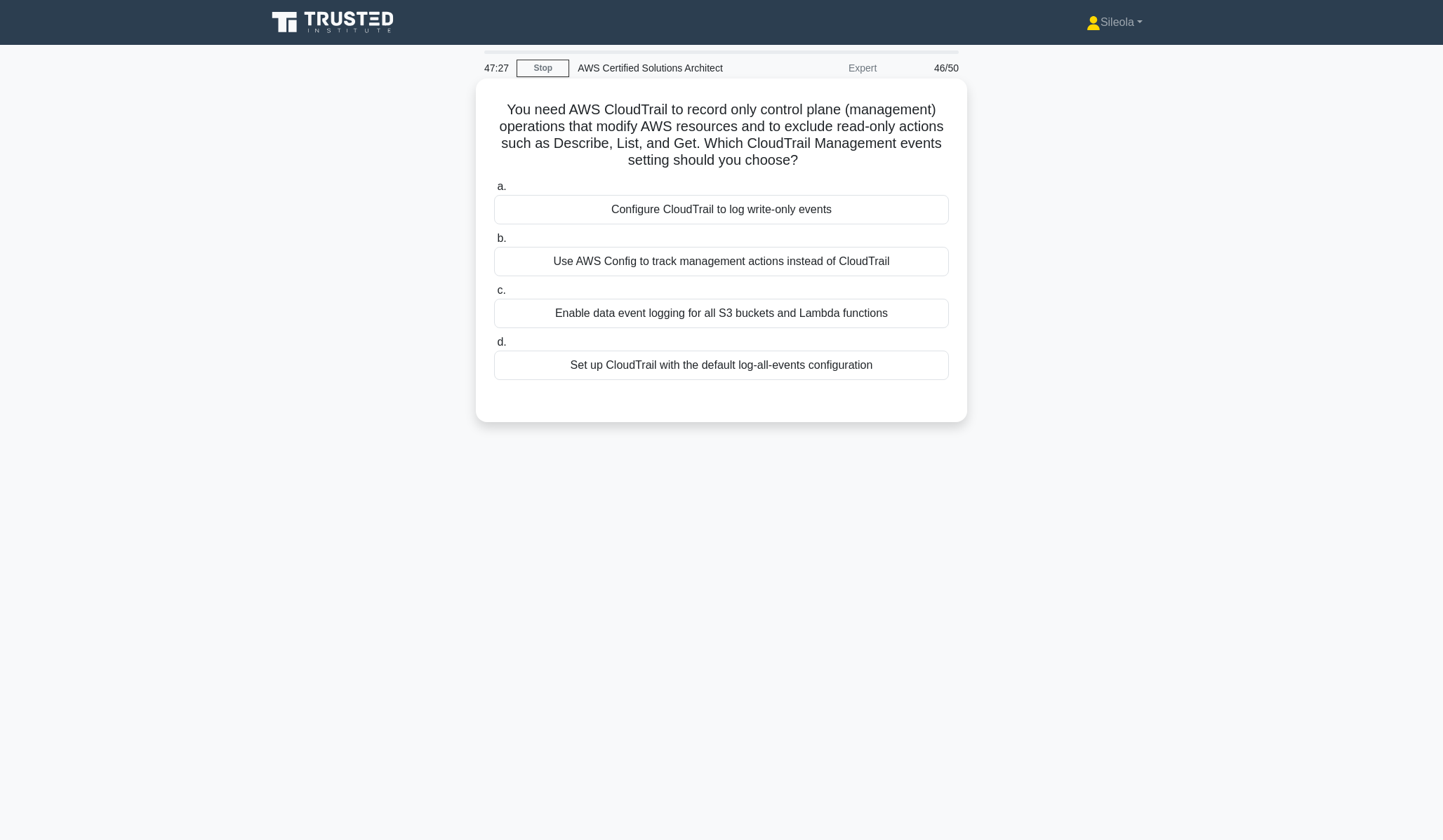
click at [936, 210] on div "Configure CloudTrail to log write-only events" at bounding box center [722, 210] width 454 height 29
click at [494, 192] on input "a. Configure CloudTrail to log write-only events" at bounding box center [494, 186] width 0 height 9
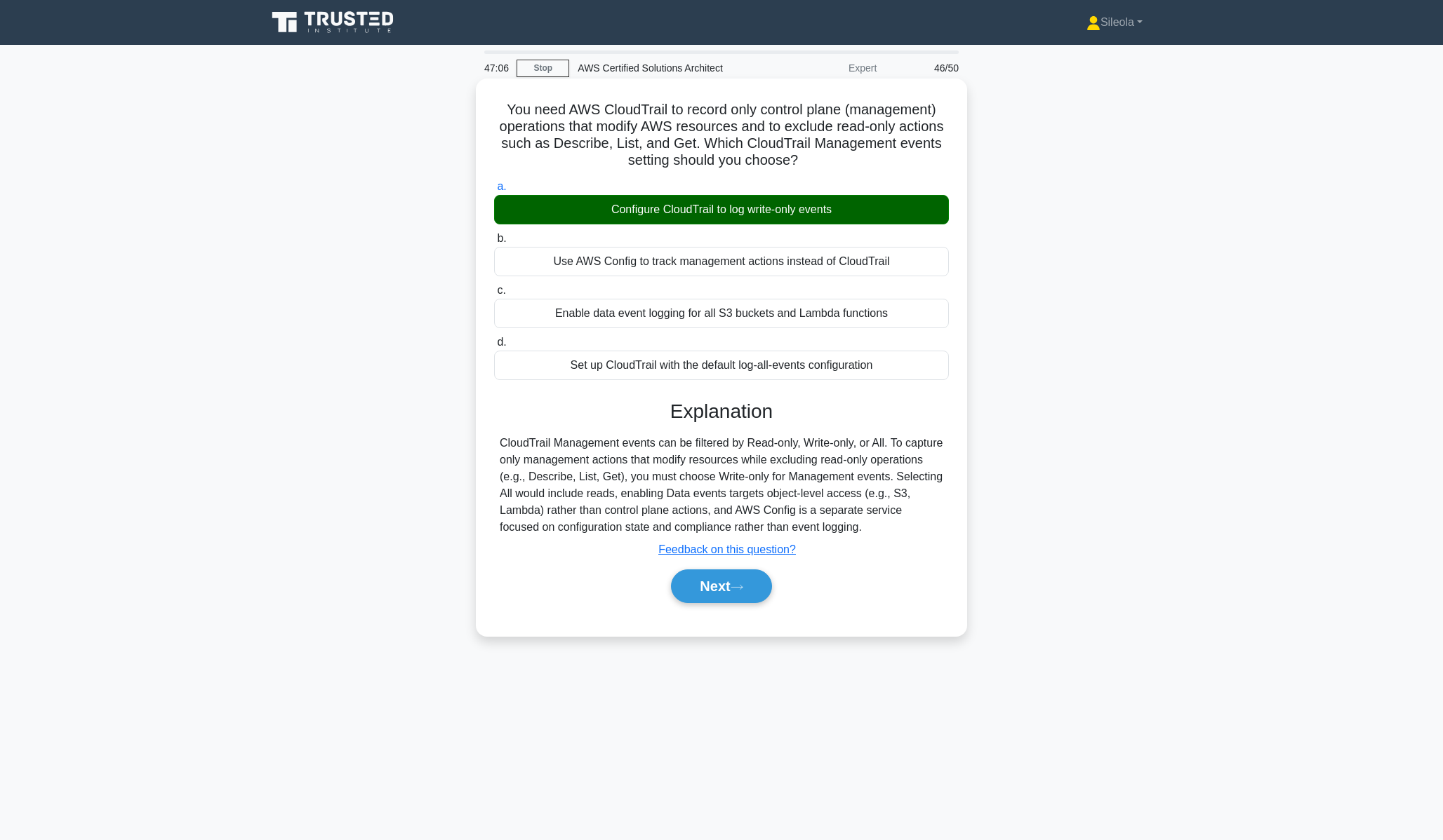
drag, startPoint x: 703, startPoint y: 607, endPoint x: 709, endPoint y: 610, distance: 6.7
click at [709, 610] on div "a. Configure CloudTrail to log write-only events b. Use AWS Config to track man…" at bounding box center [721, 398] width 457 height 444
click at [713, 612] on div "a. Configure CloudTrail to log write-only events b. Use AWS Config to track man…" at bounding box center [721, 398] width 457 height 444
click at [714, 612] on div "a. Configure CloudTrail to log write-only events b. Use AWS Config to track man…" at bounding box center [721, 398] width 457 height 444
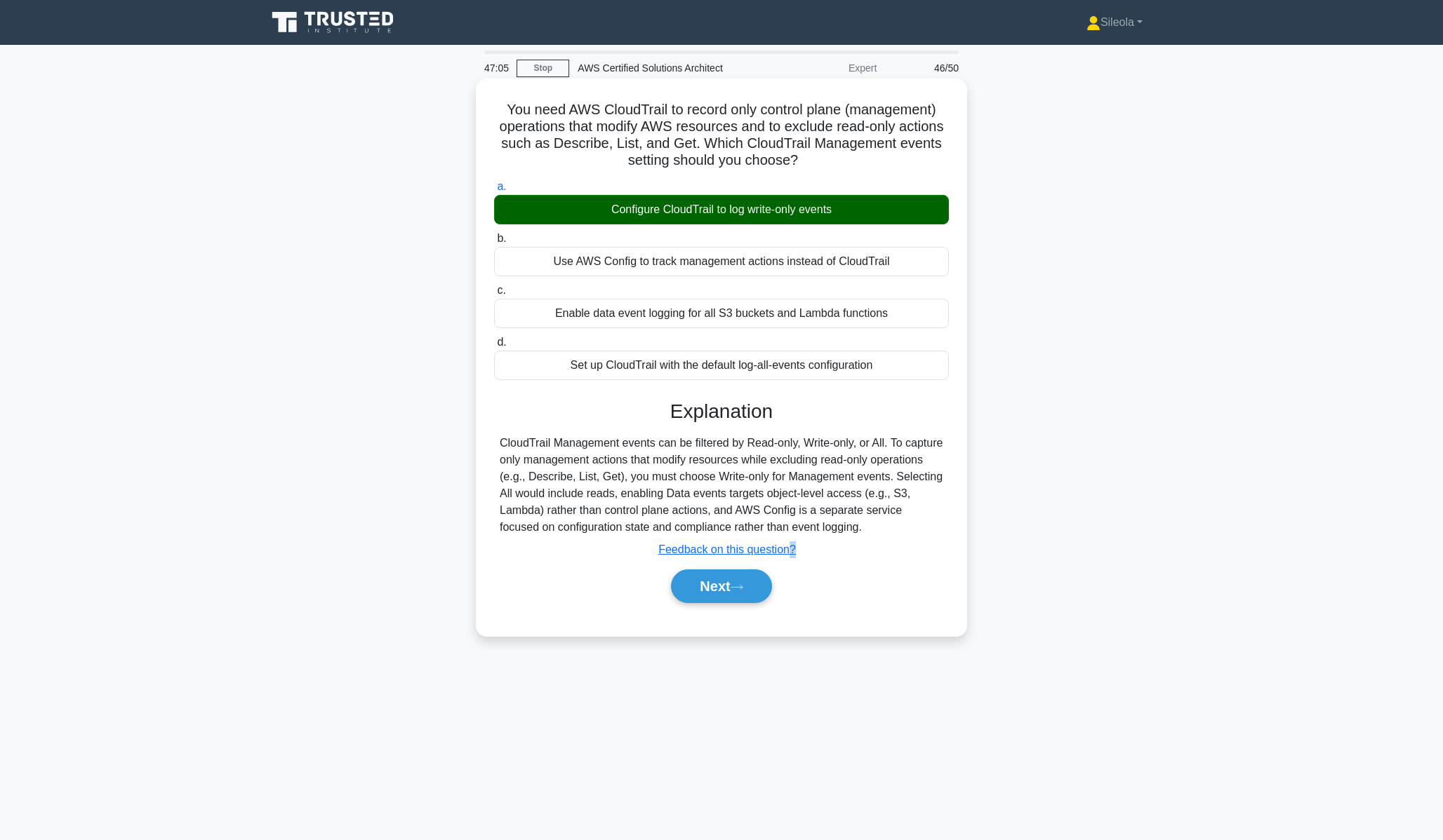
click at [716, 613] on div "a. Configure CloudTrail to log write-only events b. Use AWS Config to track man…" at bounding box center [721, 398] width 457 height 444
click at [716, 614] on div "a. Configure CloudTrail to log write-only events b. Use AWS Config to track man…" at bounding box center [721, 398] width 457 height 444
click at [716, 613] on div "a. Configure CloudTrail to log write-only events b. Use AWS Config to track man…" at bounding box center [721, 398] width 457 height 444
click at [758, 582] on button "Next" at bounding box center [721, 587] width 100 height 34
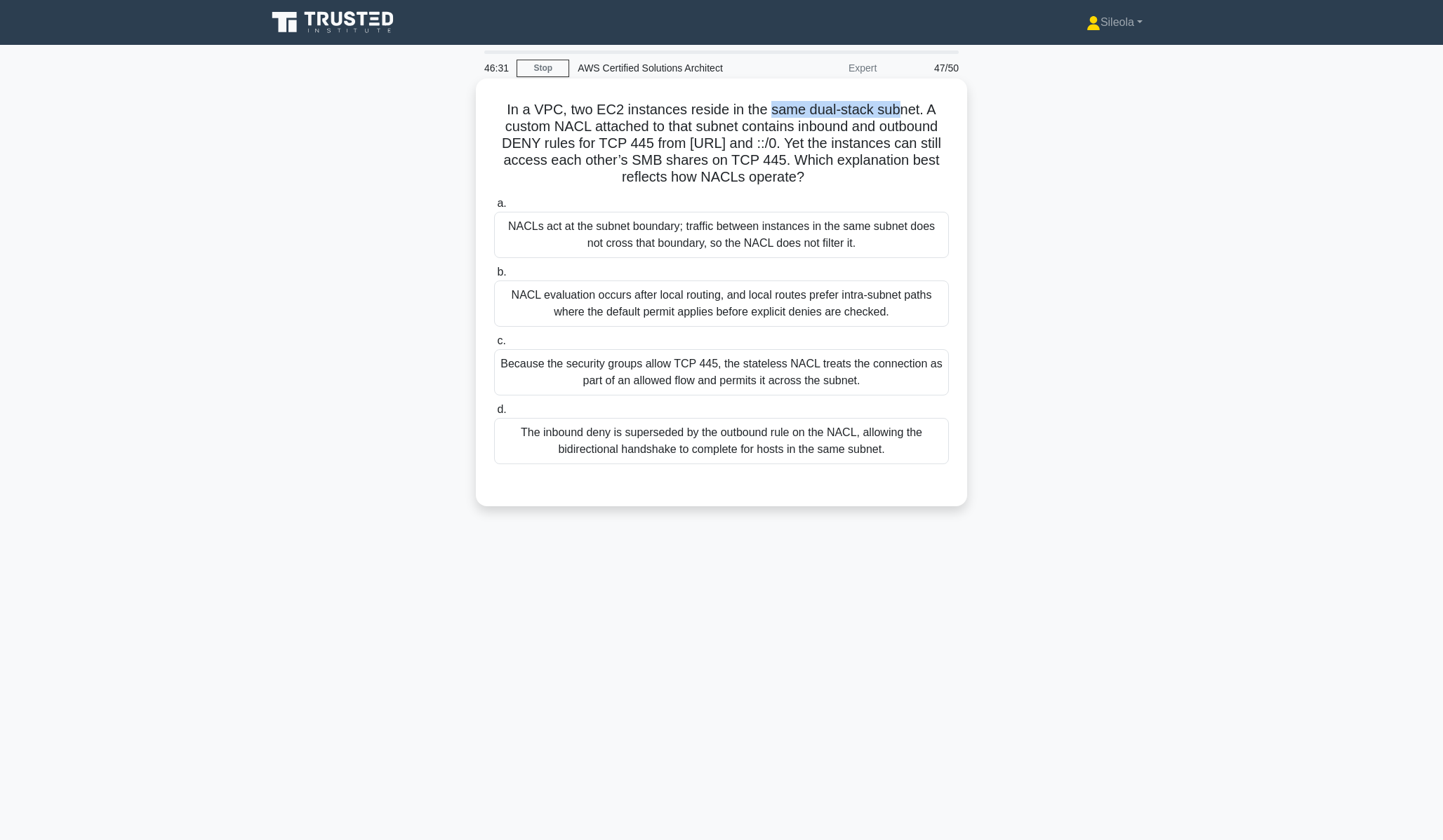
drag, startPoint x: 770, startPoint y: 114, endPoint x: 900, endPoint y: 116, distance: 130.0
click at [900, 116] on h5 "In a VPC, two EC2 instances reside in the same dual-stack subnet. A custom NACL…" at bounding box center [721, 144] width 457 height 86
click at [874, 234] on div "NACLs act at the subnet boundary; traffic between instances in the same subnet …" at bounding box center [722, 235] width 454 height 47
click at [494, 209] on input "a. NACLs act at the subnet boundary; traffic between instances in the same subn…" at bounding box center [494, 203] width 0 height 9
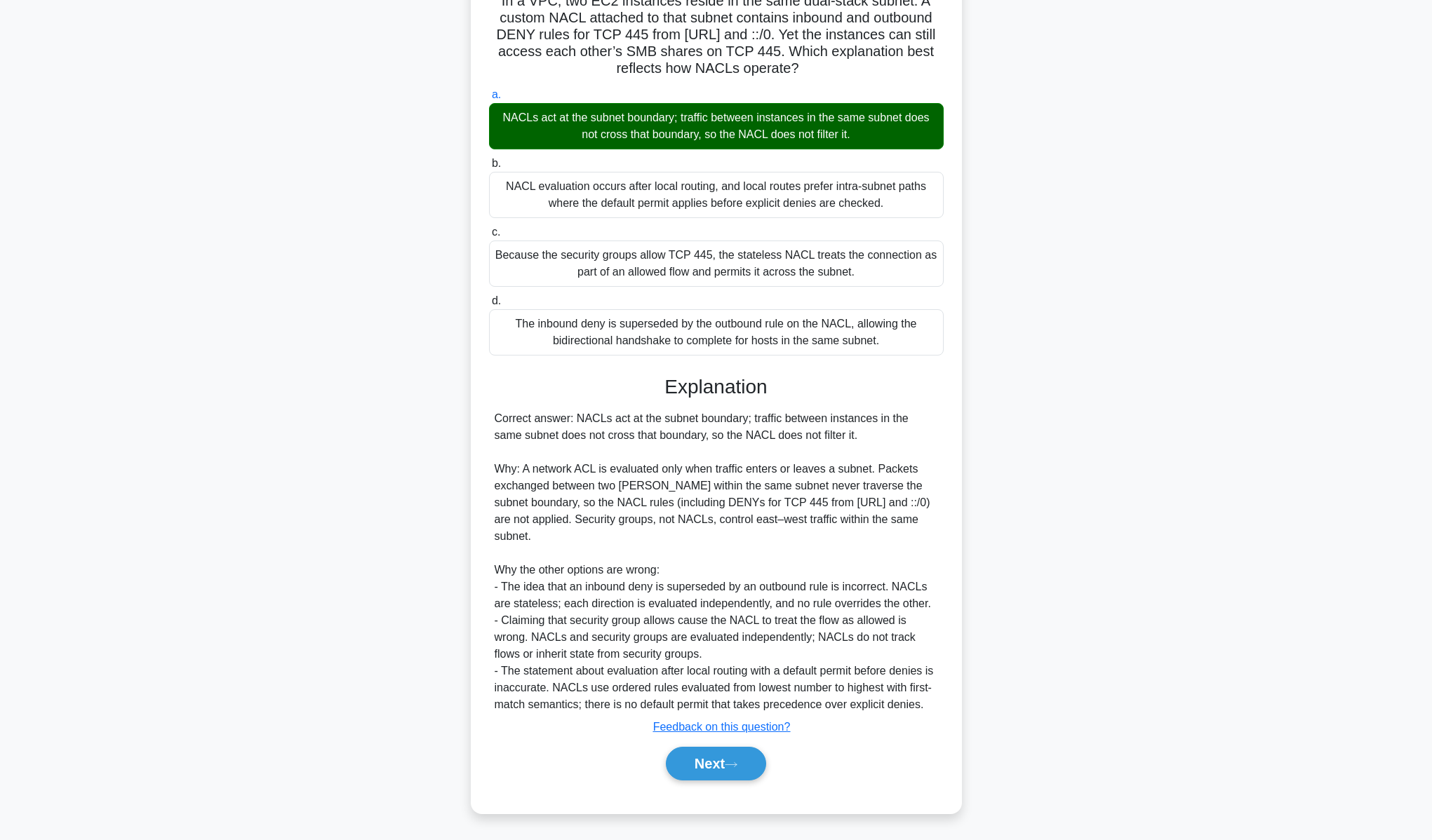
scroll to position [126, 0]
click at [695, 760] on button "Next" at bounding box center [716, 764] width 100 height 34
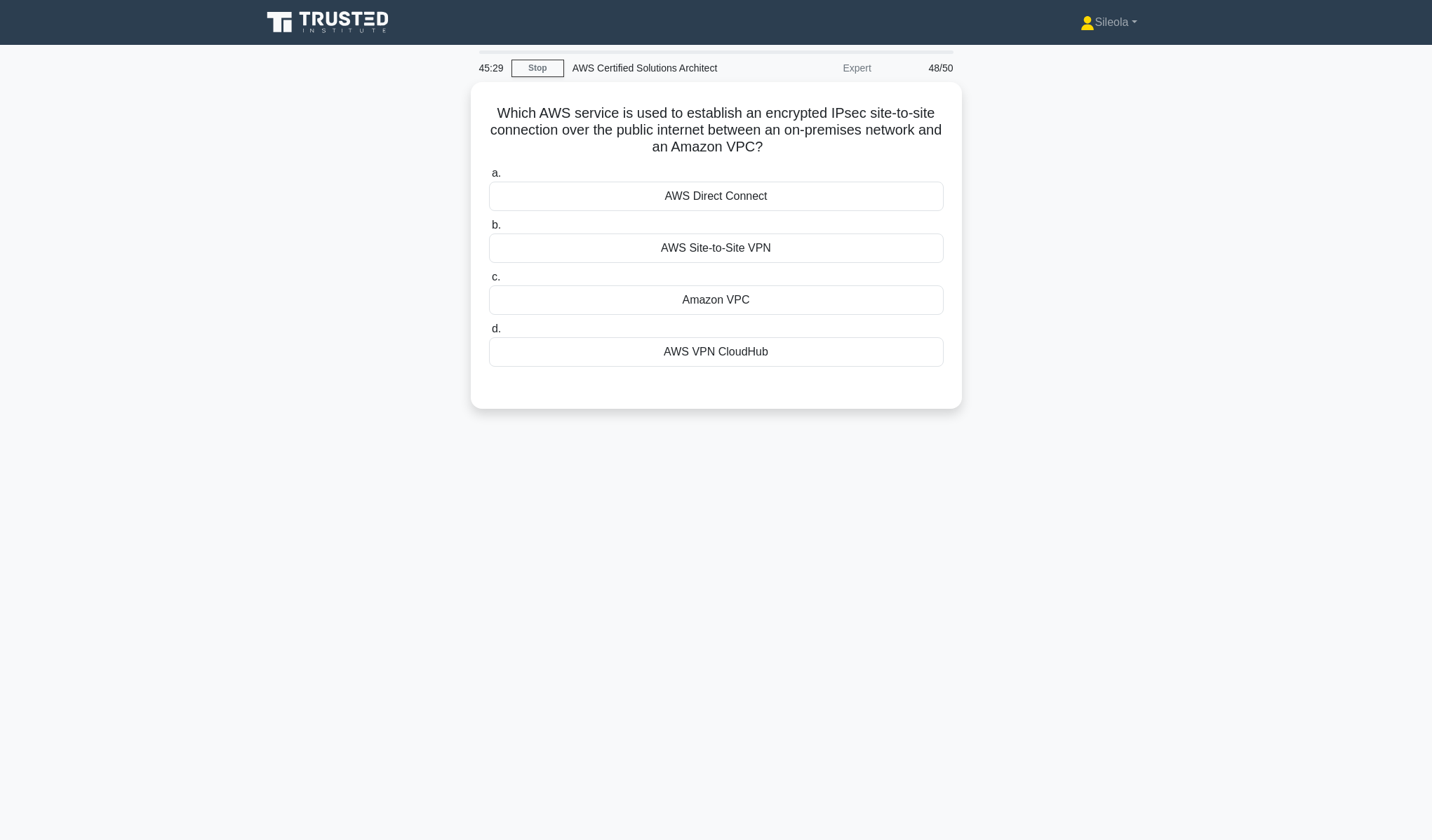
scroll to position [0, 0]
click at [903, 247] on div "AWS Site-to-Site VPN" at bounding box center [721, 245] width 454 height 29
click at [494, 227] on input "b. AWS Site-to-Site VPN" at bounding box center [494, 221] width 0 height 9
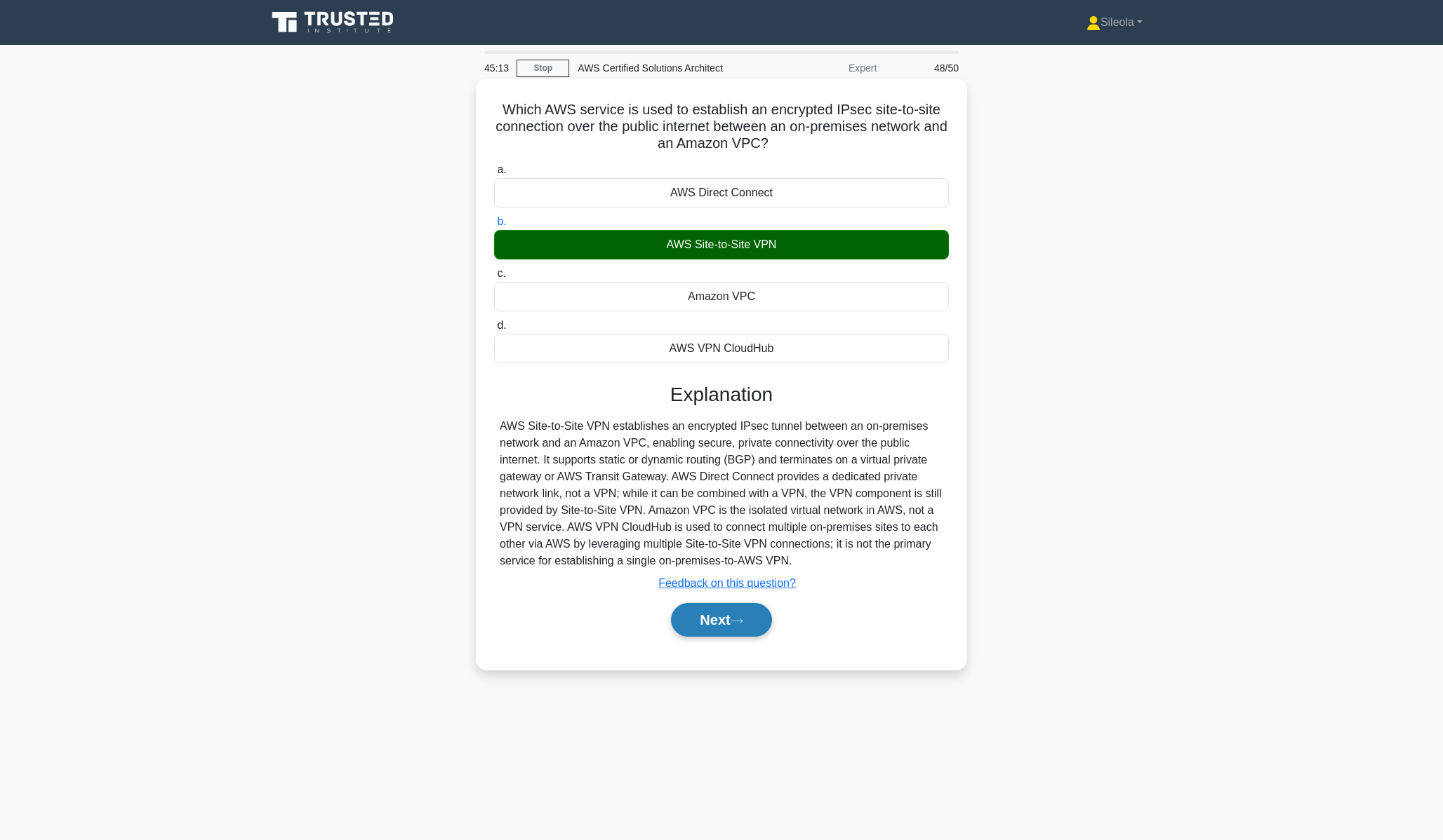
click at [756, 633] on button "Next" at bounding box center [721, 620] width 100 height 34
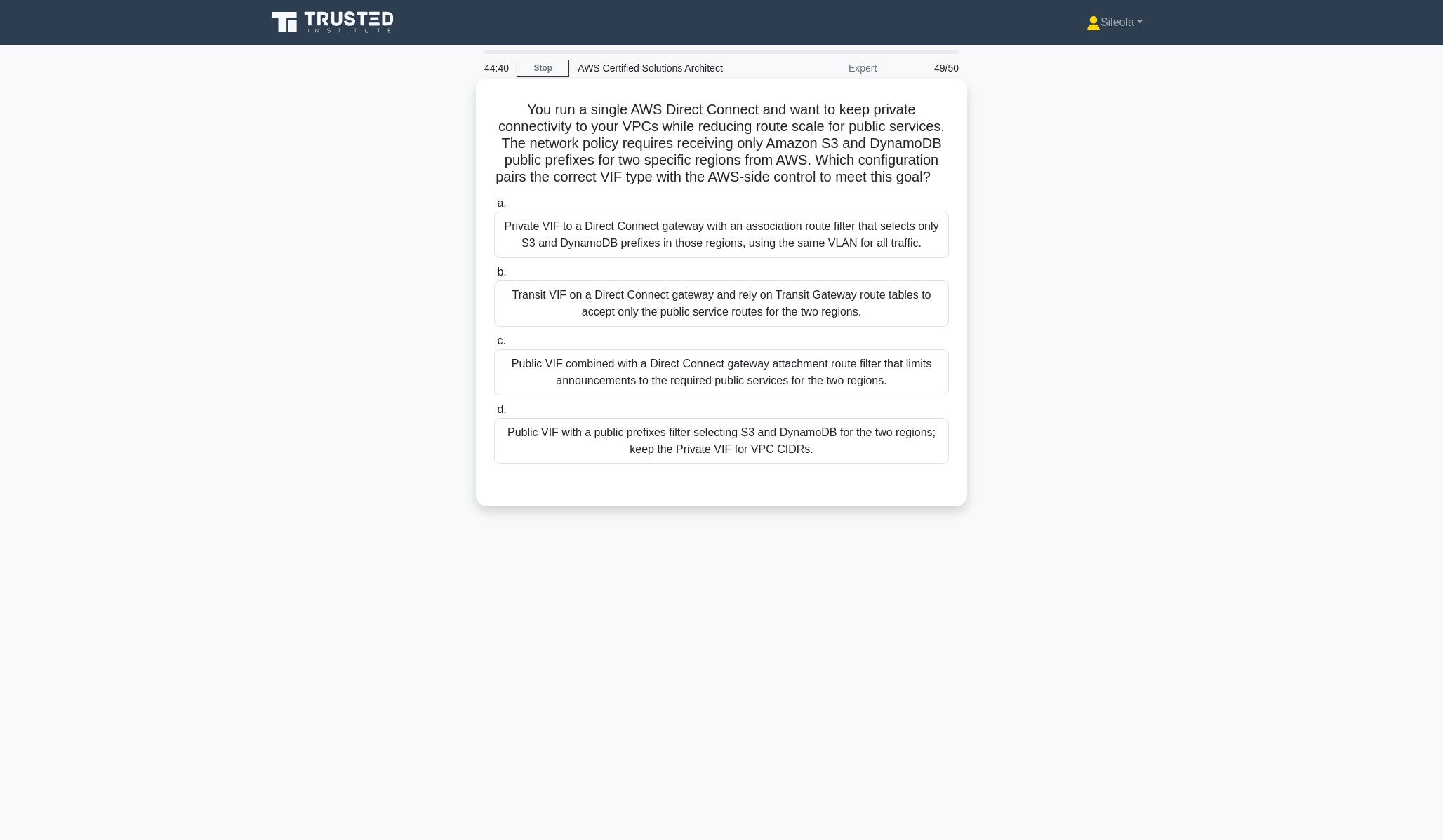
click at [791, 484] on div at bounding box center [722, 478] width 454 height 12
click at [816, 465] on div "Public VIF with a public prefixes filter selecting S3 and DynamoDB for the two …" at bounding box center [722, 441] width 454 height 47
click at [494, 414] on input "d. Public VIF with a public prefixes filter selecting S3 and DynamoDB for the t…" at bounding box center [494, 409] width 0 height 9
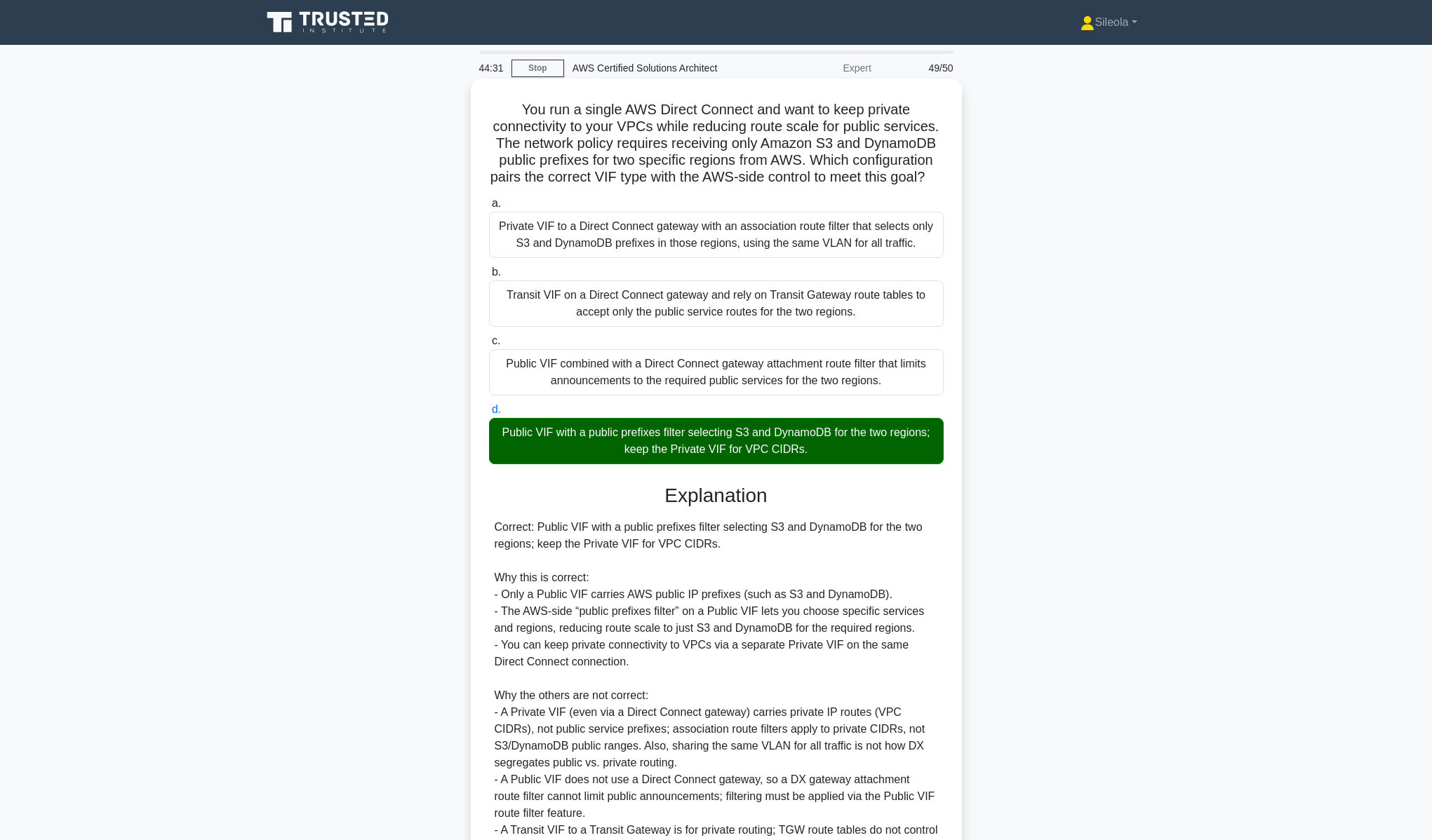
scroll to position [176, 0]
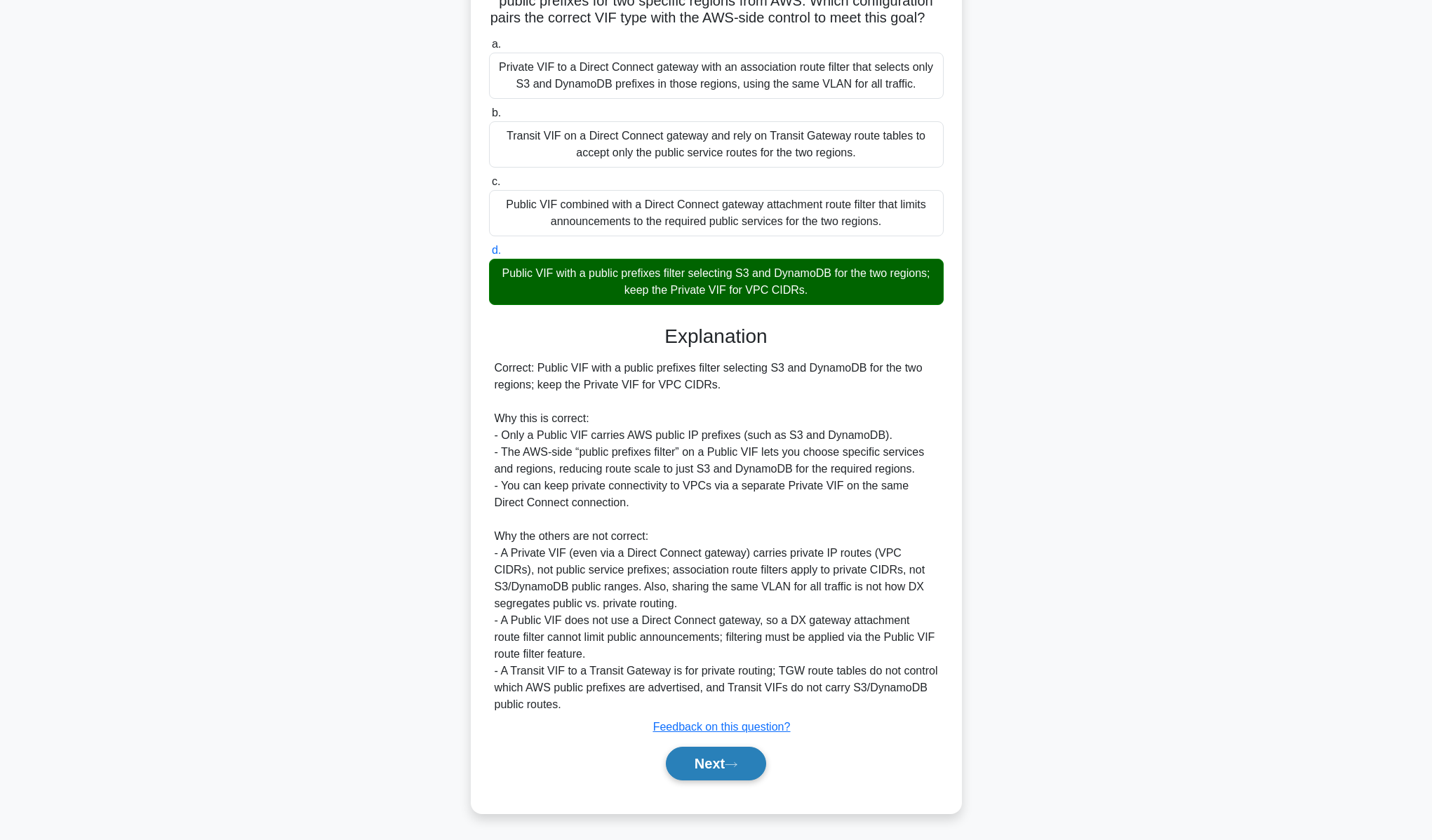
click at [711, 770] on button "Next" at bounding box center [716, 764] width 100 height 34
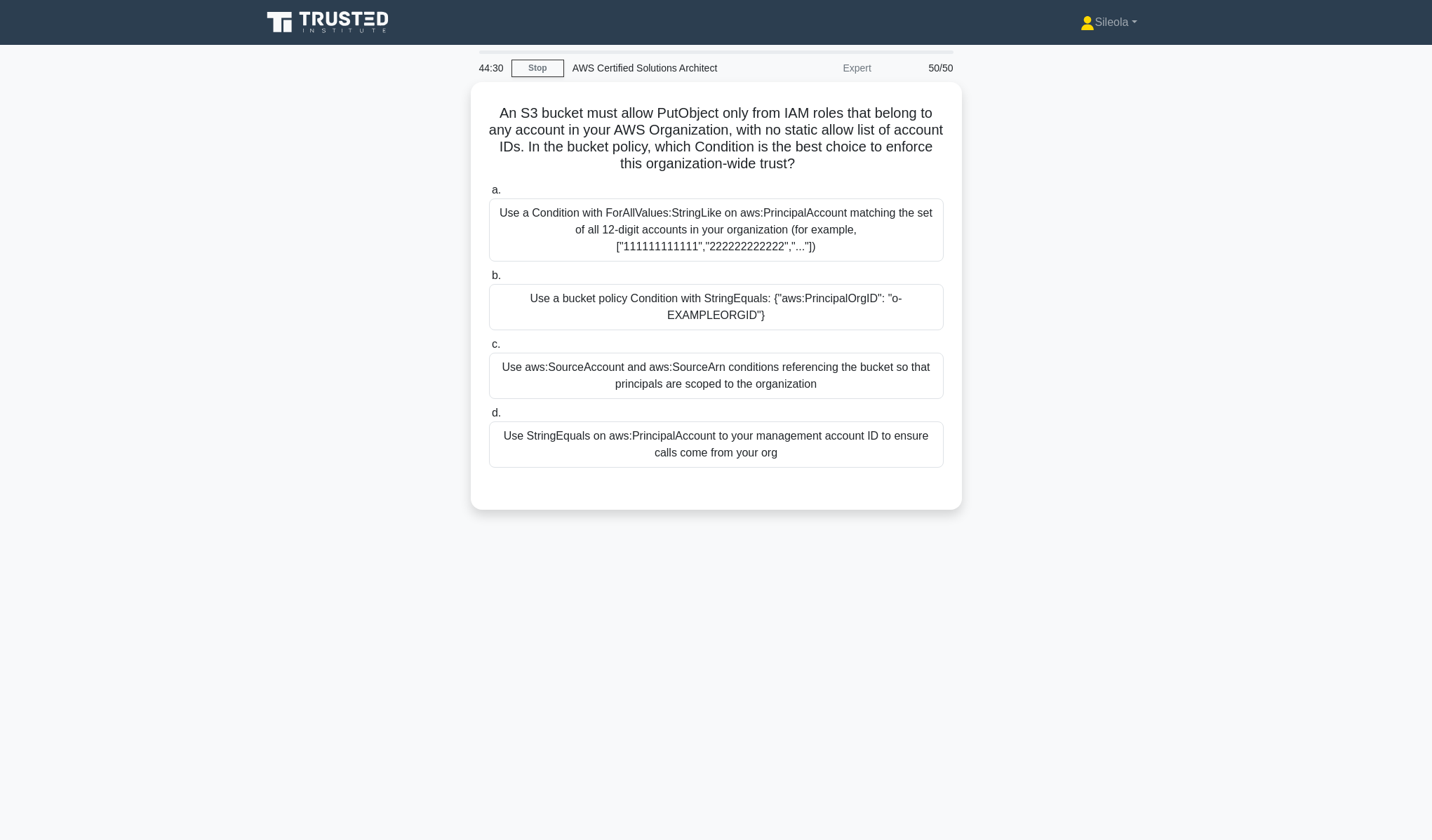
scroll to position [0, 0]
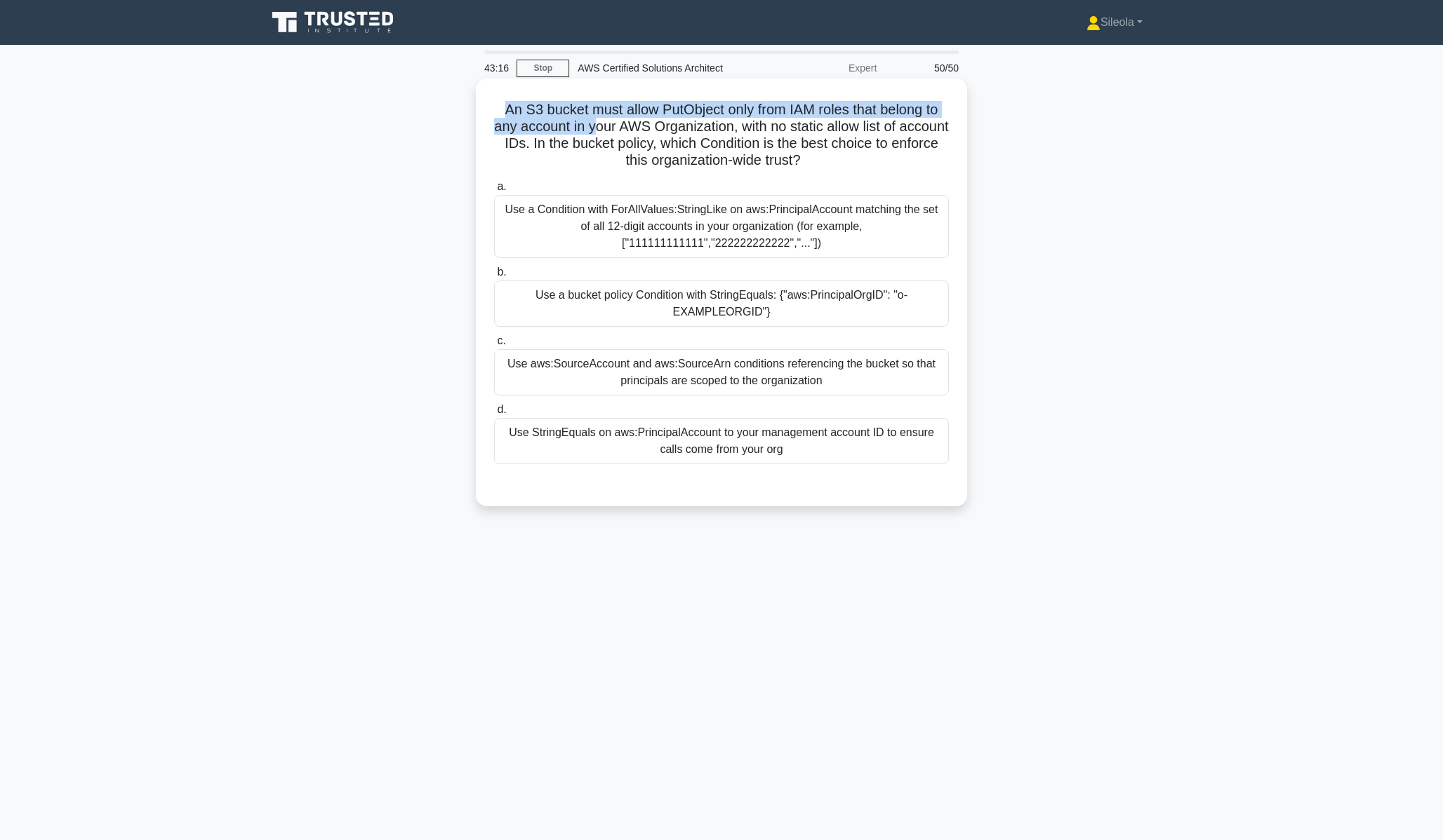
drag, startPoint x: 523, startPoint y: 115, endPoint x: 597, endPoint y: 133, distance: 76.2
click at [597, 133] on h5 "An S3 bucket must allow PutObject only from IAM roles that belong to any accoun…" at bounding box center [721, 135] width 457 height 69
click at [842, 313] on div "Use a bucket policy Condition with StringEquals: {"aws:PrincipalOrgID": "o-EXAM…" at bounding box center [722, 304] width 454 height 47
click at [494, 277] on input "b. Use a bucket policy Condition with StringEquals: {"aws:PrincipalOrgID": "o-E…" at bounding box center [494, 272] width 0 height 9
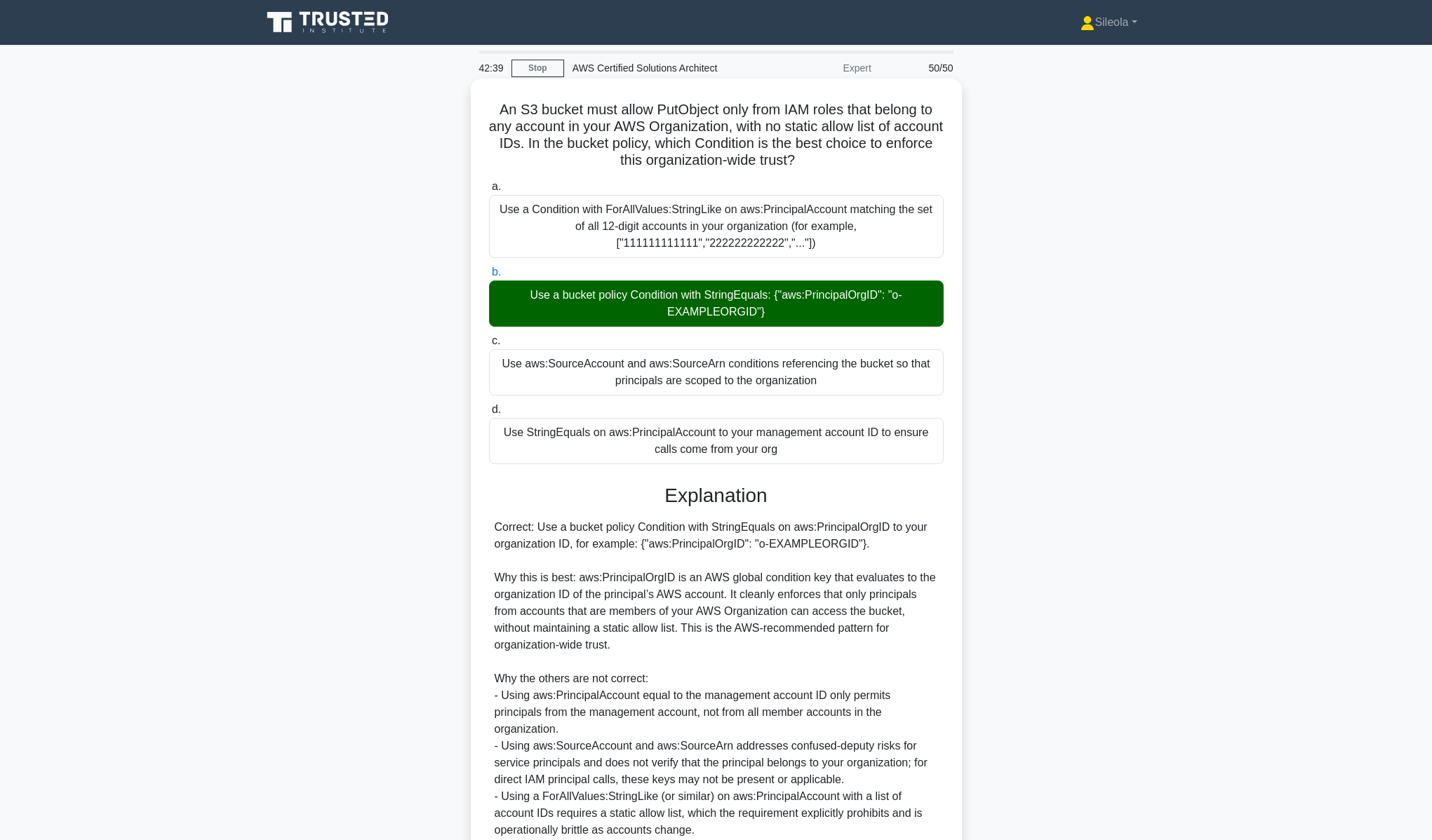
scroll to position [126, 0]
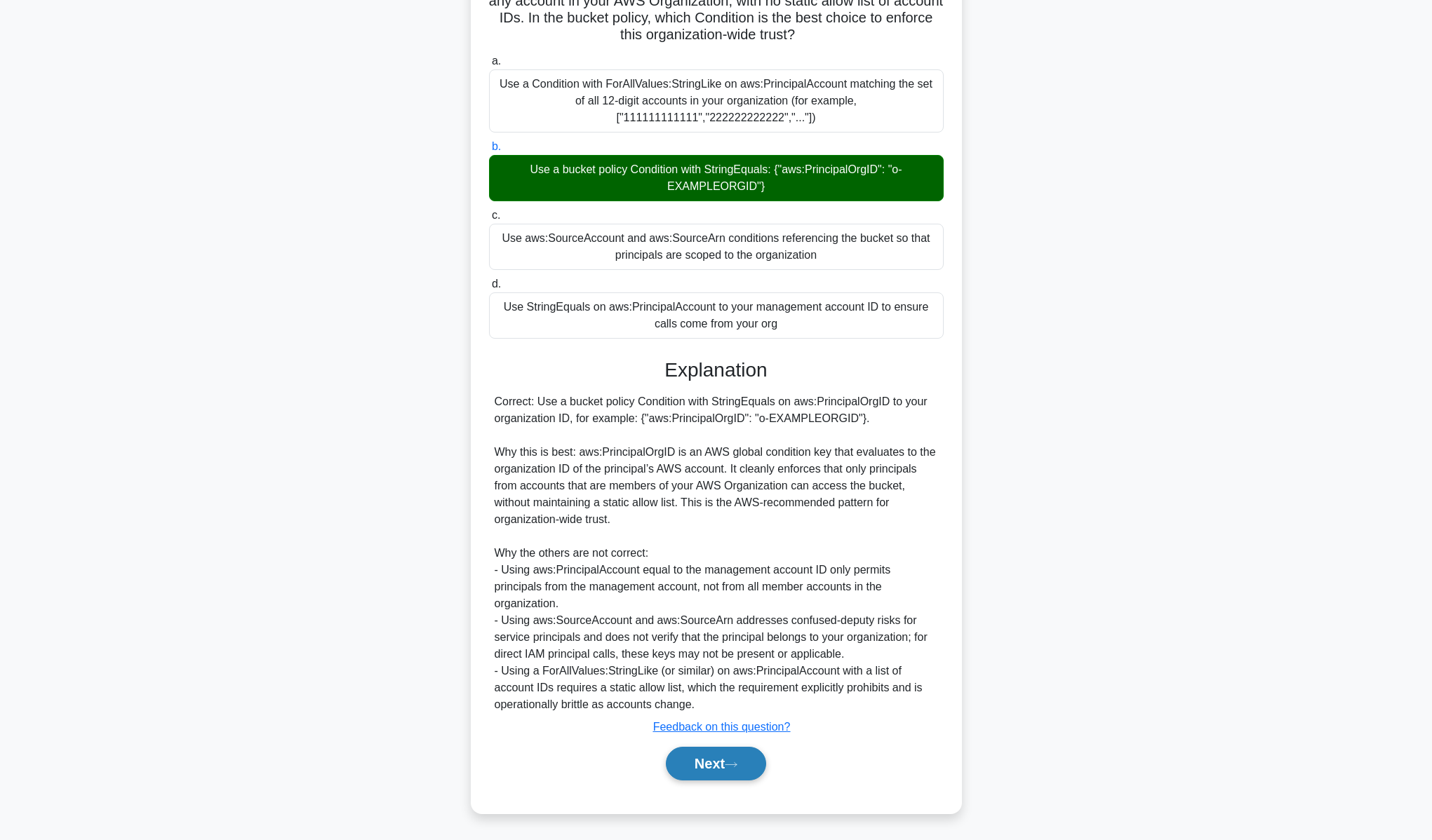
click at [715, 766] on button "Next" at bounding box center [716, 764] width 100 height 34
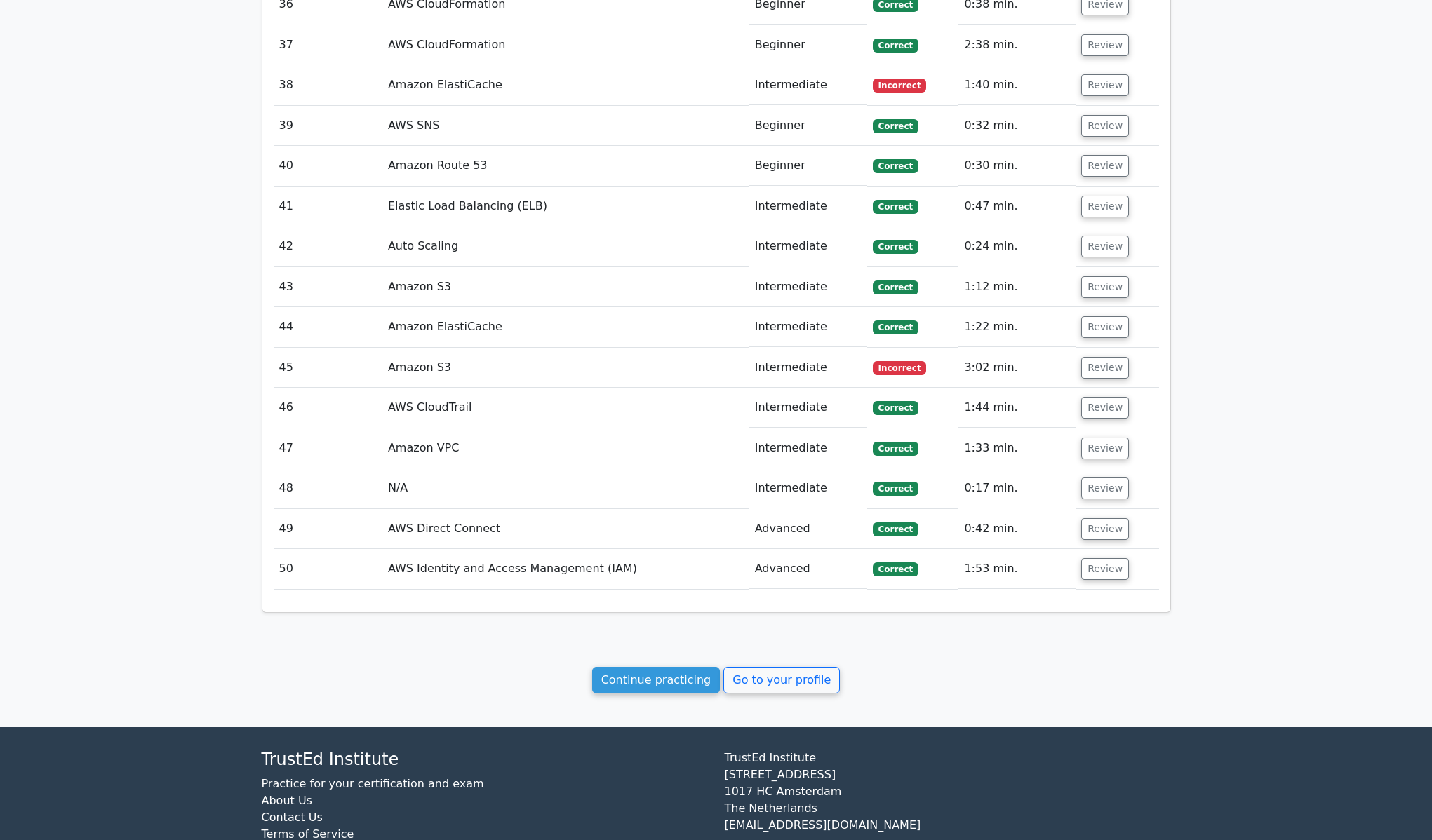
scroll to position [3338, 0]
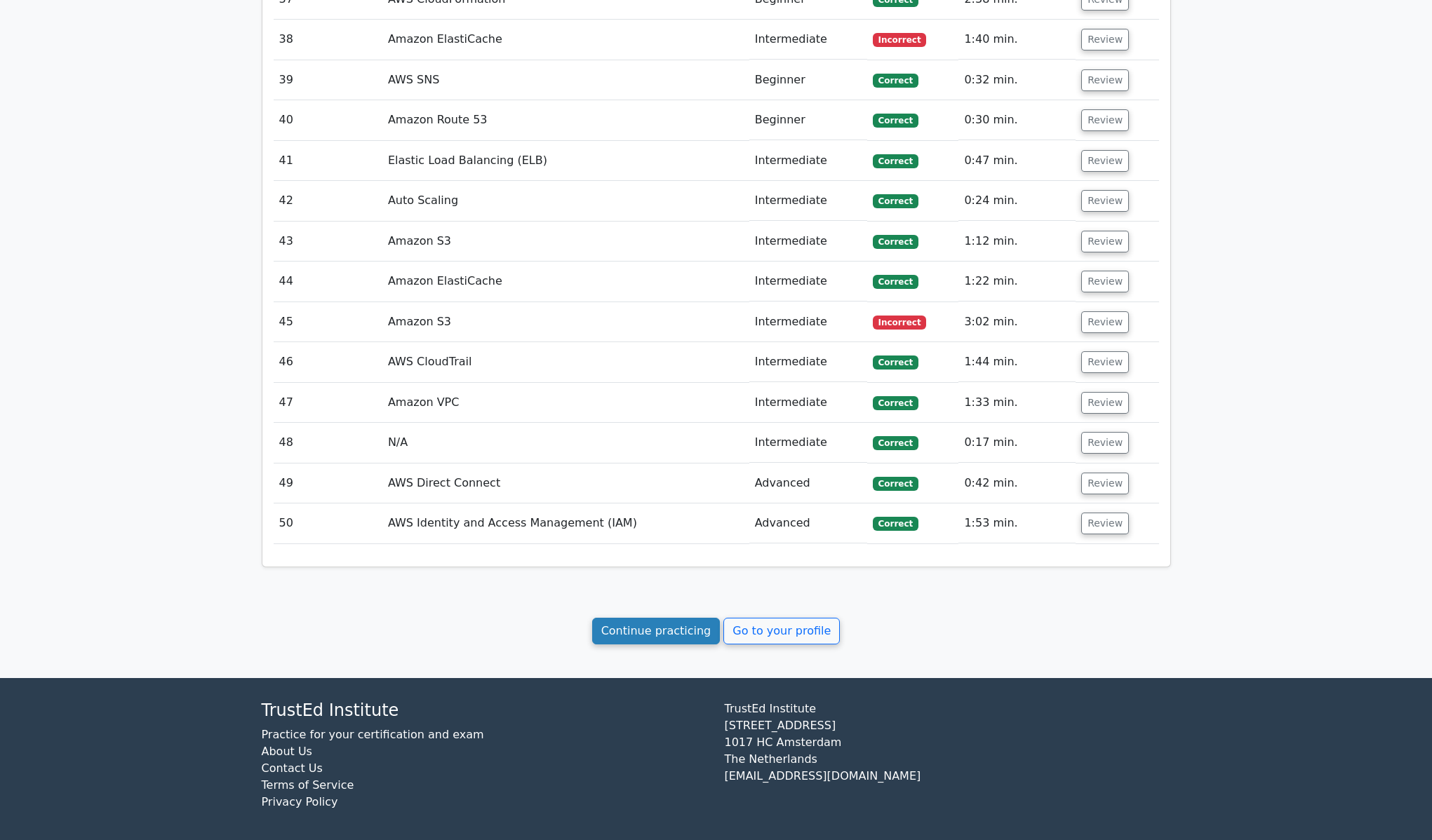
click at [660, 628] on link "Continue practicing" at bounding box center [657, 630] width 129 height 26
